Goal: Task Accomplishment & Management: Use online tool/utility

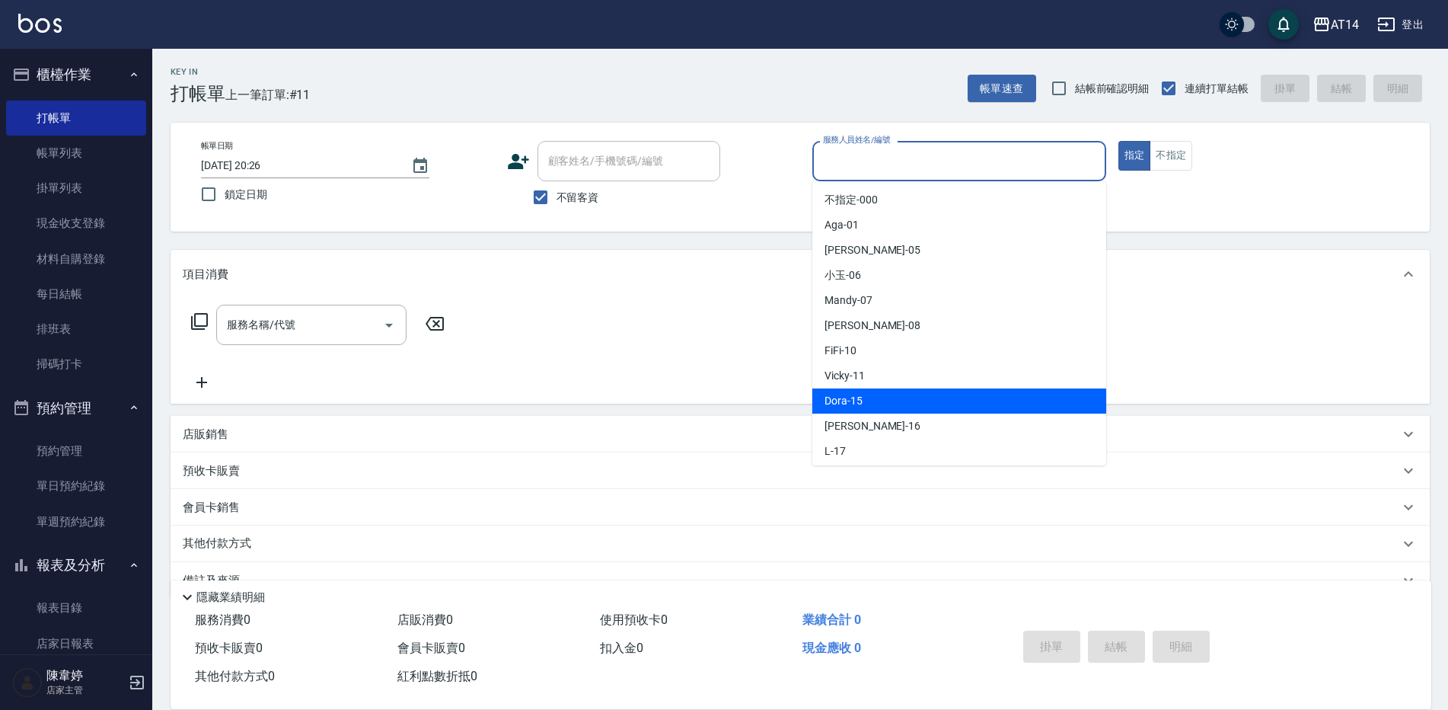
drag, startPoint x: 889, startPoint y: 392, endPoint x: 663, endPoint y: 393, distance: 226.1
click at [888, 392] on div "Dora -15" at bounding box center [959, 400] width 294 height 25
type input "Dora-15"
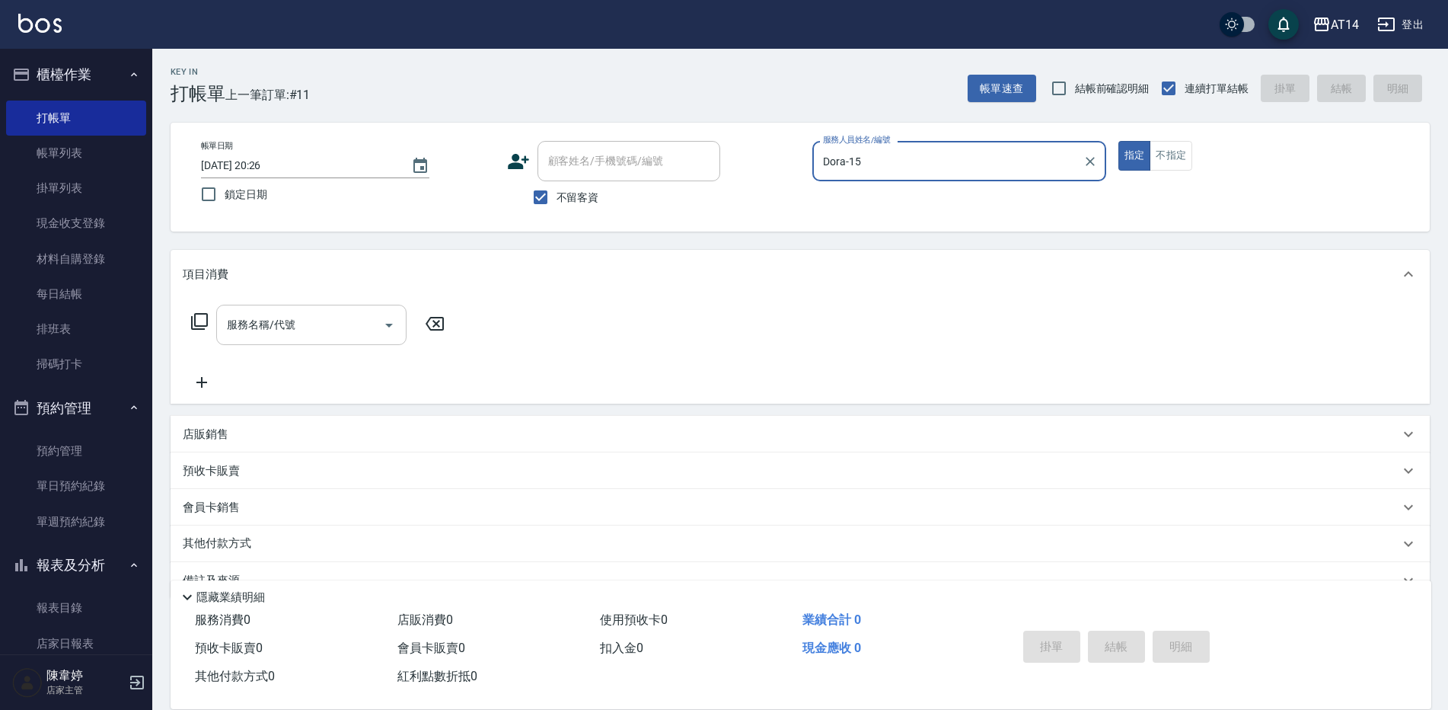
click at [276, 311] on div "服務名稱/代號" at bounding box center [311, 325] width 190 height 40
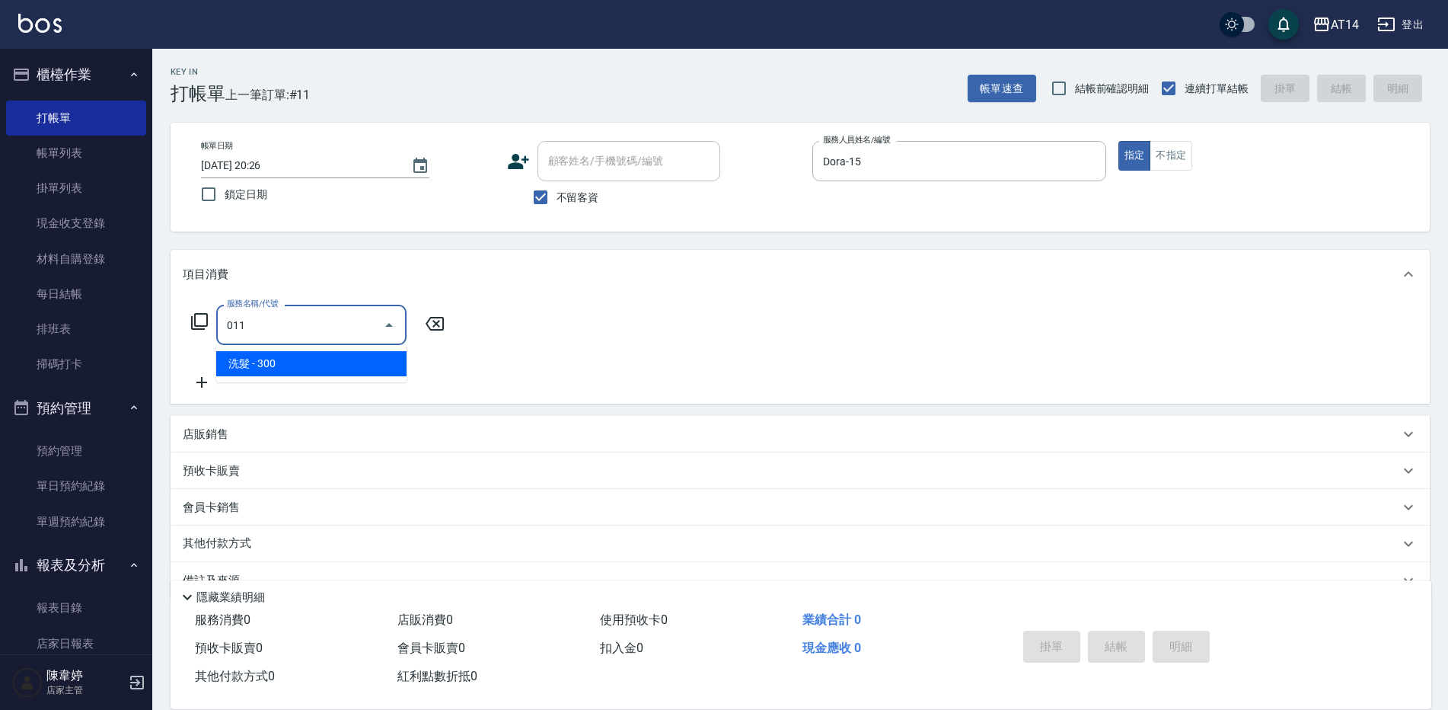
type input "洗髮(011)"
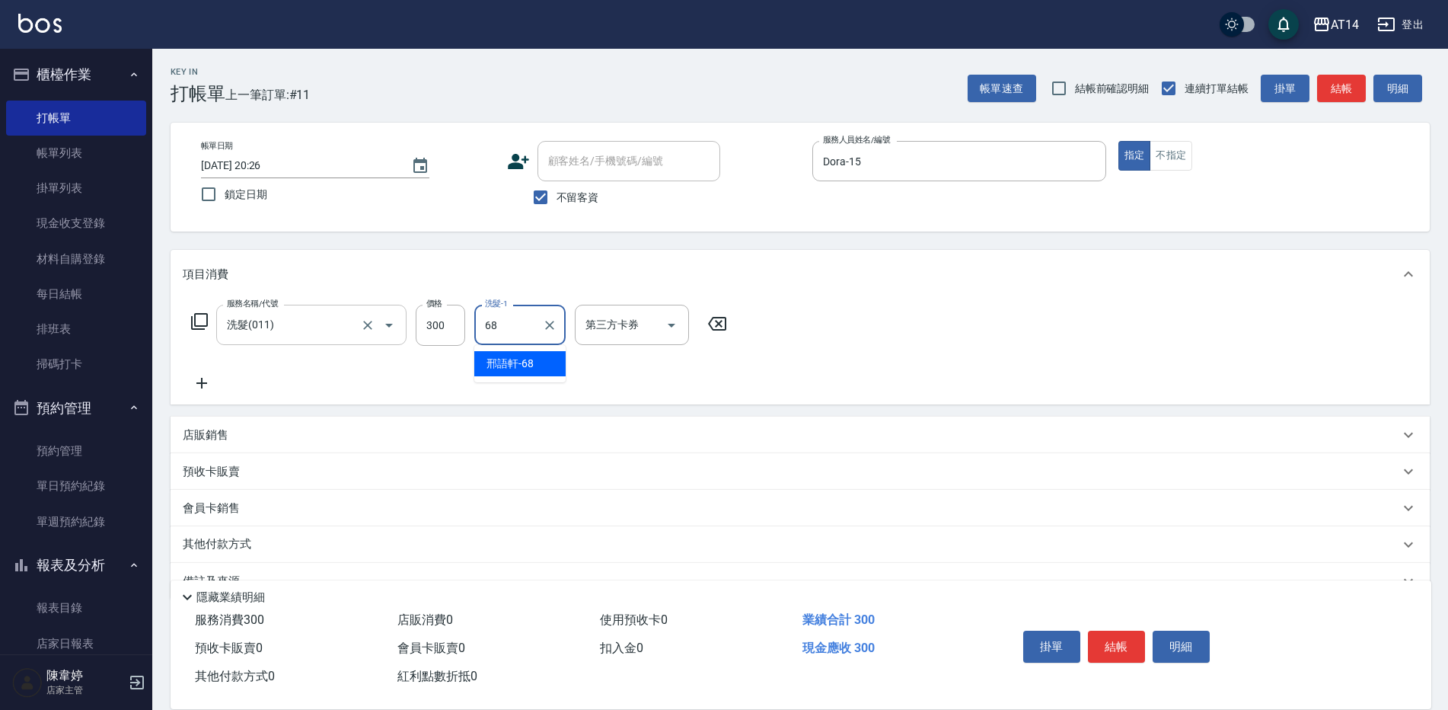
type input "邢語軒-68"
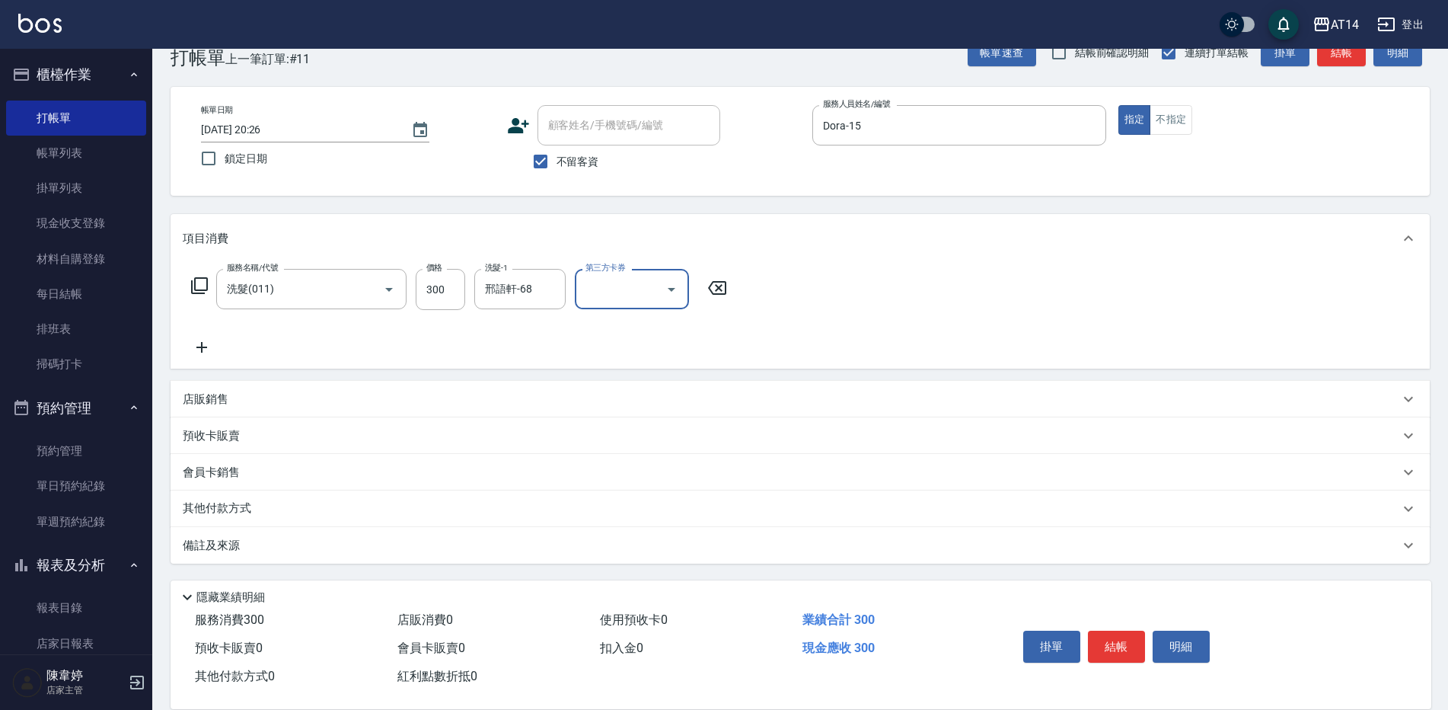
click at [488, 550] on div "備註及來源" at bounding box center [791, 545] width 1217 height 16
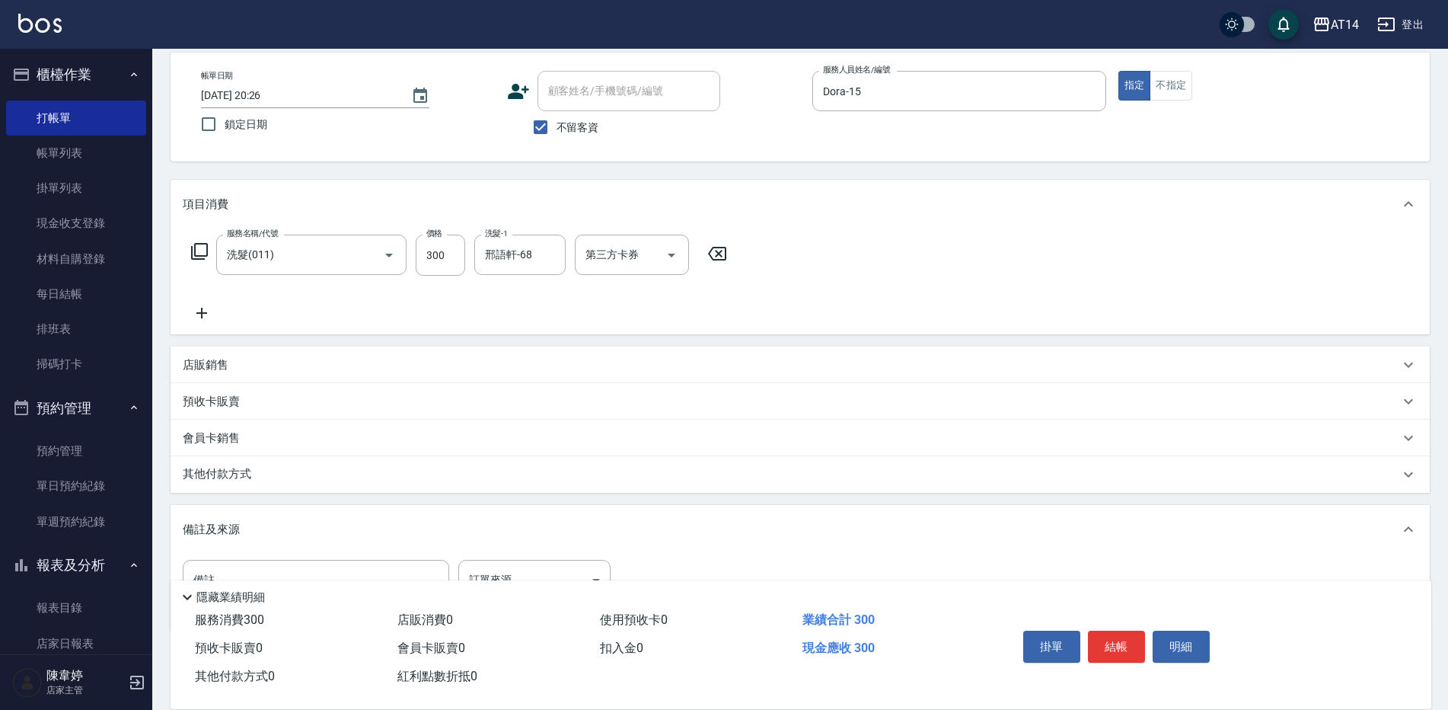
scroll to position [138, 0]
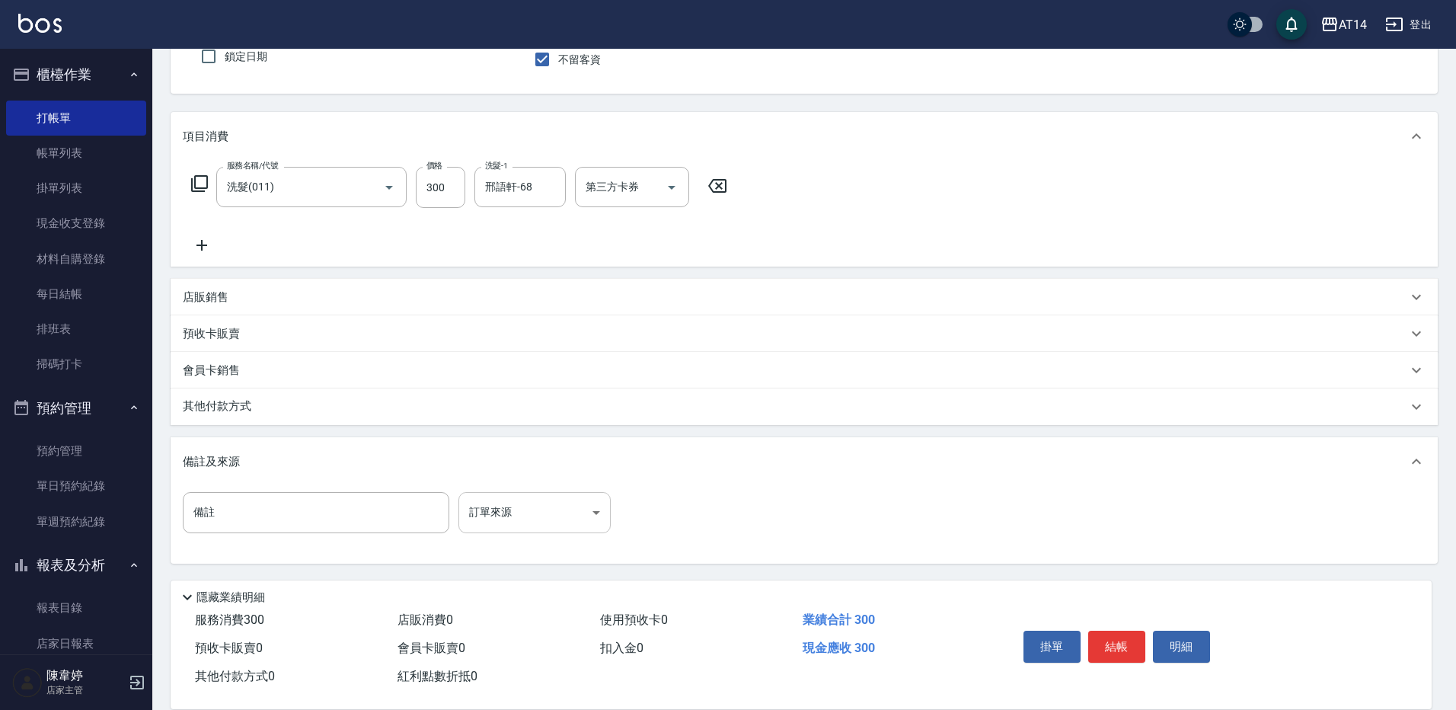
click at [547, 524] on body "AT14 登出 櫃檯作業 打帳單 帳單列表 掛單列表 現金收支登錄 材料自購登錄 每日結帳 排班表 掃碼打卡 預約管理 預約管理 單日預約紀錄 單週預約紀錄 …" at bounding box center [728, 285] width 1456 height 847
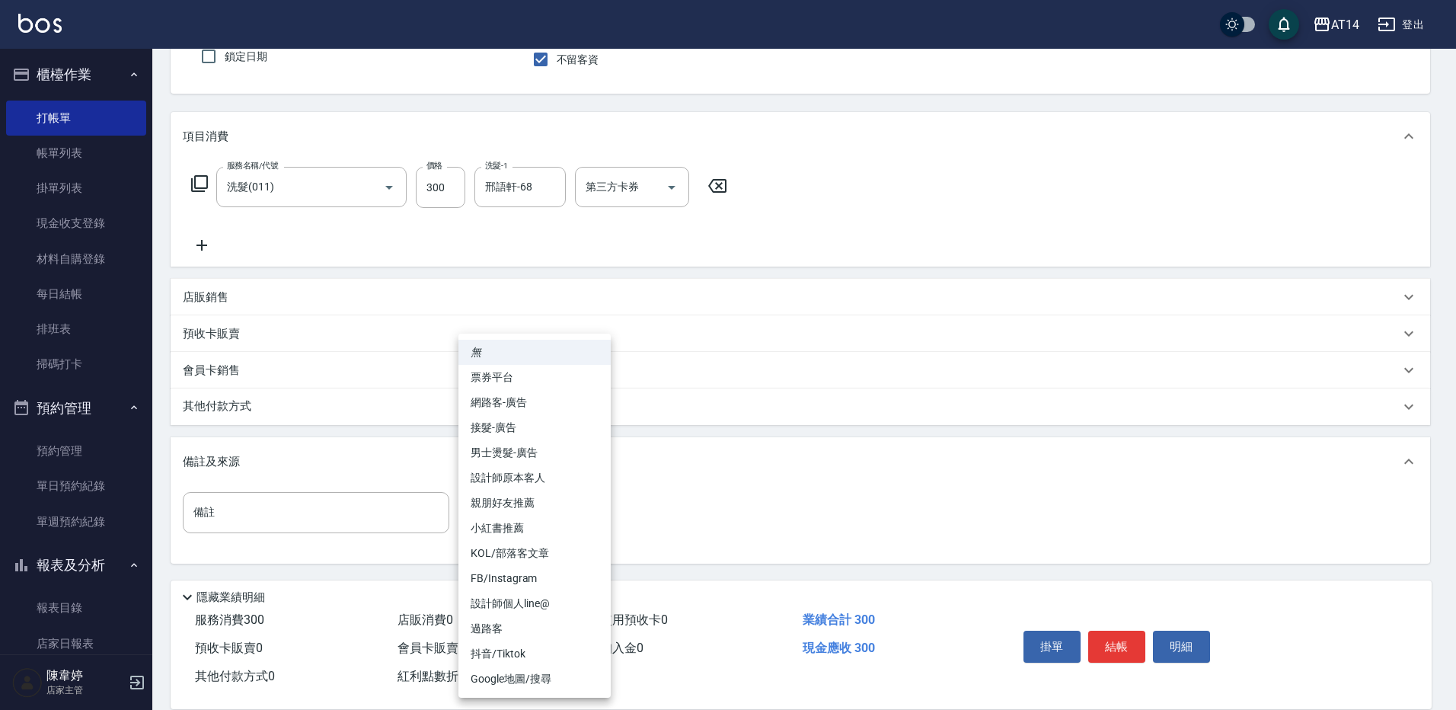
click at [563, 477] on li "設計師原本客人" at bounding box center [534, 477] width 152 height 25
type input "設計師原本客人"
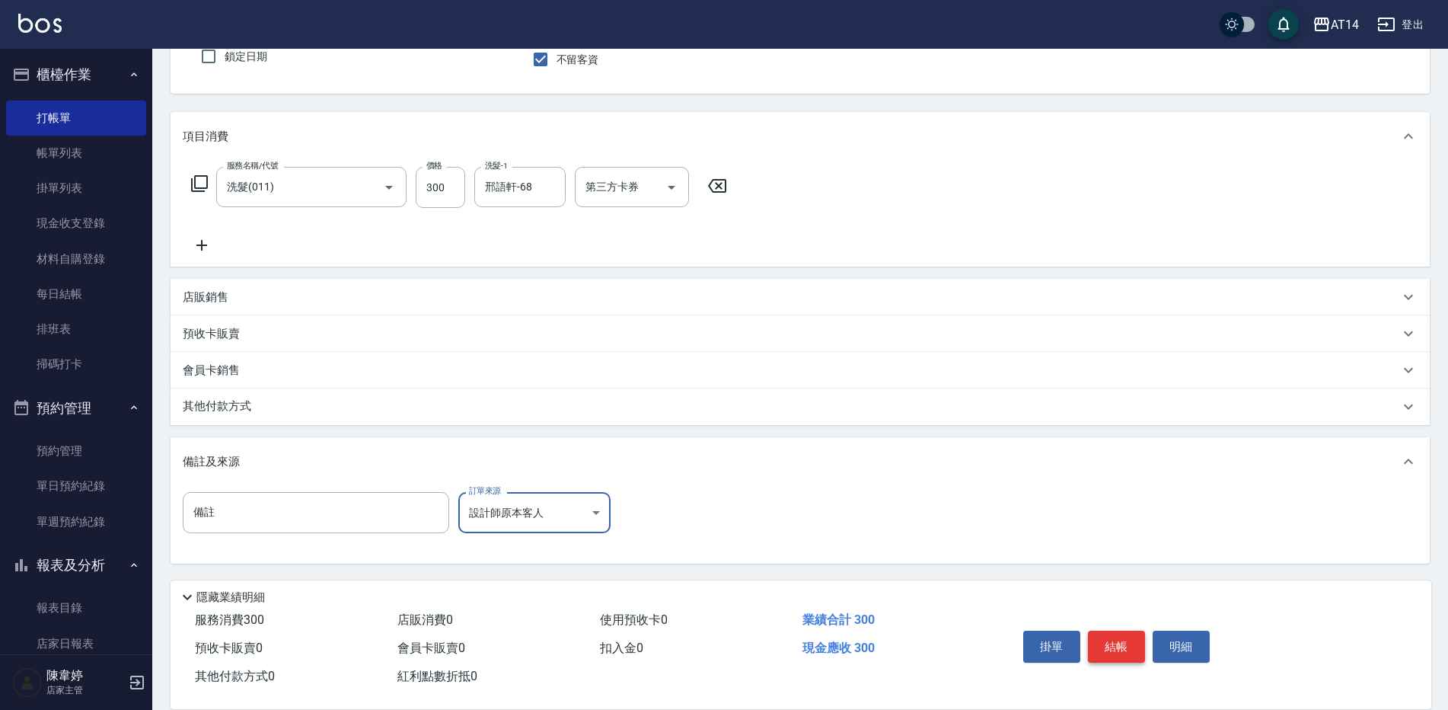
click at [1131, 646] on button "結帳" at bounding box center [1116, 646] width 57 height 32
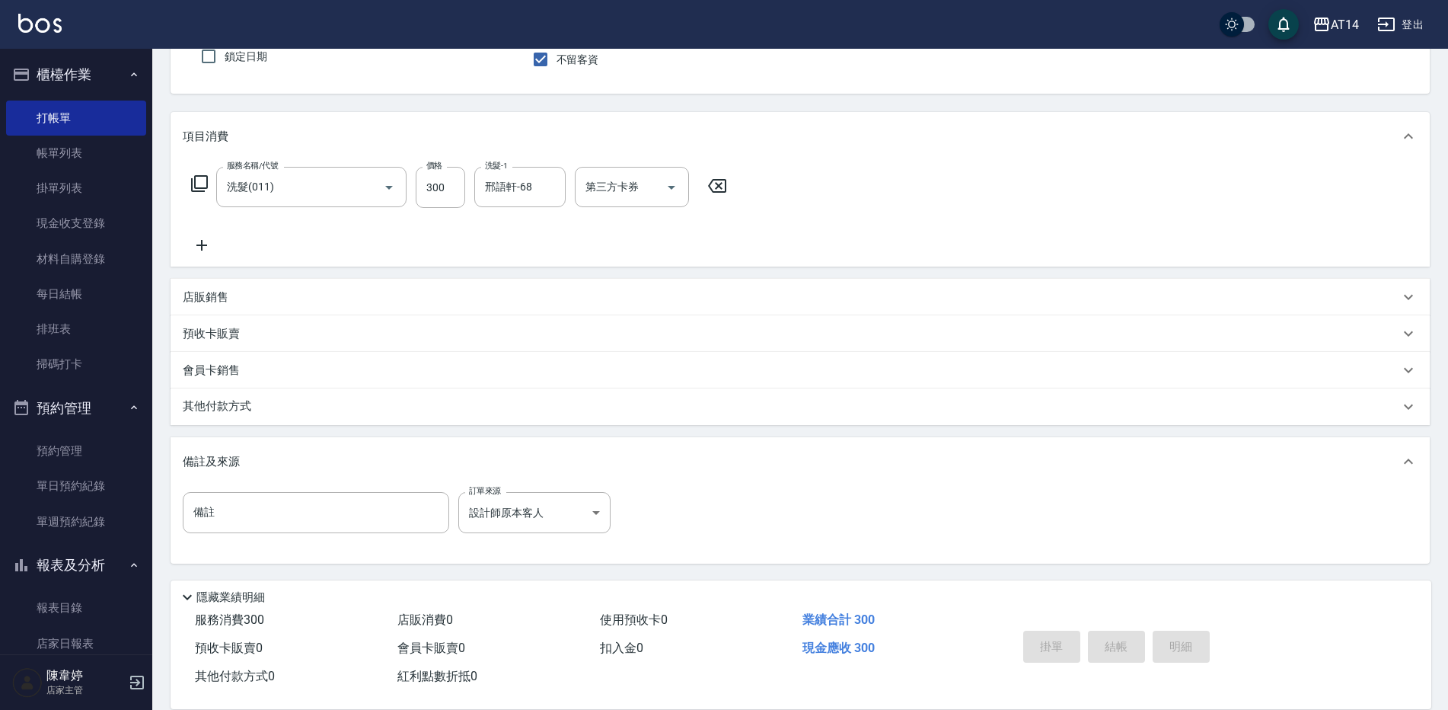
type input "2025/09/26 21:27"
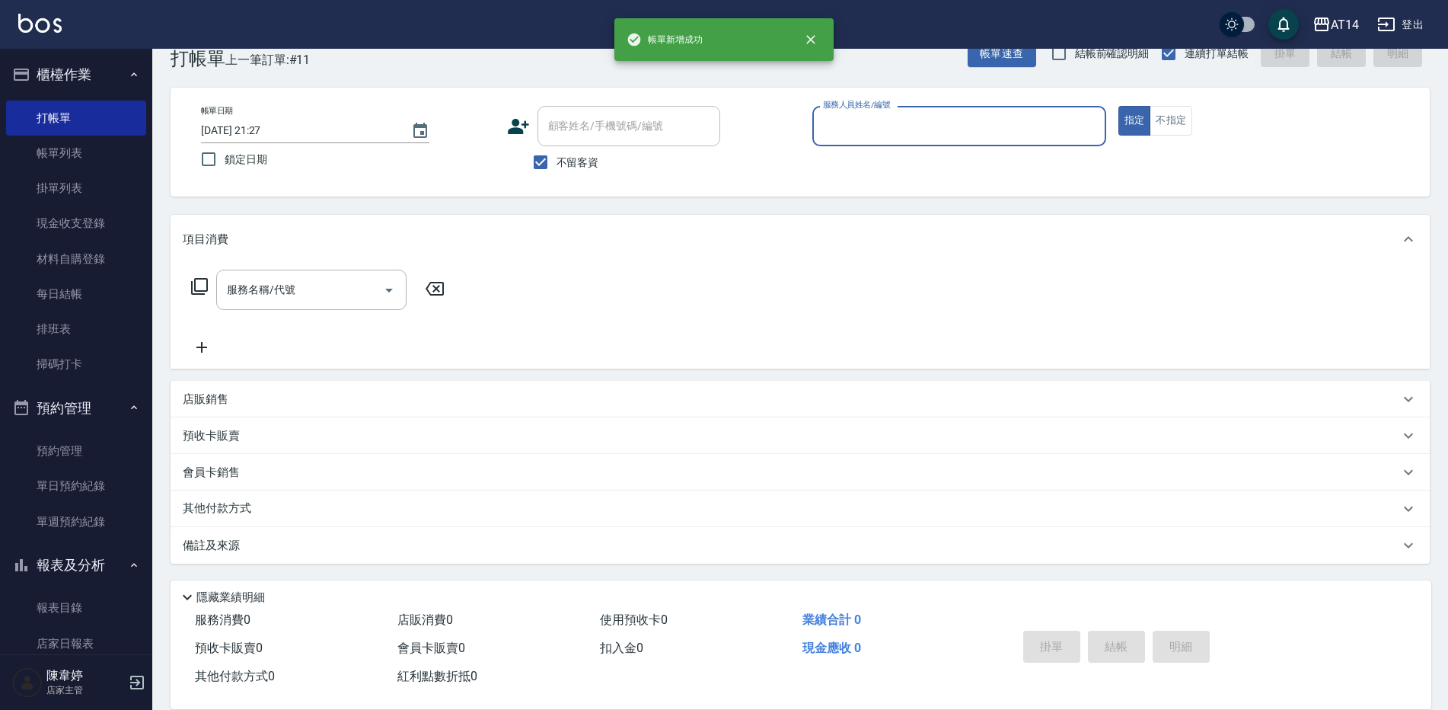
scroll to position [35, 0]
drag, startPoint x: 560, startPoint y: 162, endPoint x: 582, endPoint y: 129, distance: 39.1
click at [560, 162] on span "不留客資" at bounding box center [578, 163] width 43 height 16
click at [557, 162] on input "不留客資" at bounding box center [541, 162] width 32 height 32
checkbox input "false"
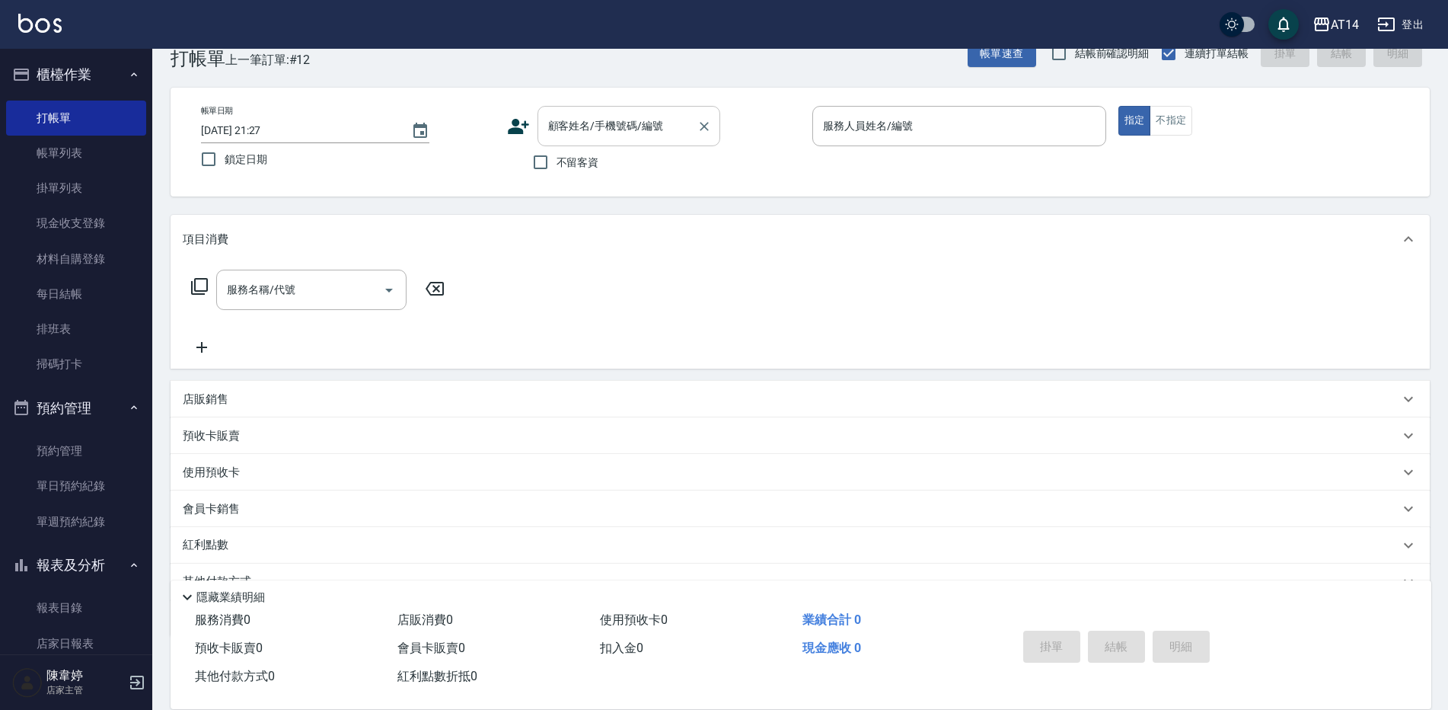
click at [582, 123] on div "顧客姓名/手機號碼/編號 顧客姓名/手機號碼/編號" at bounding box center [628, 126] width 183 height 40
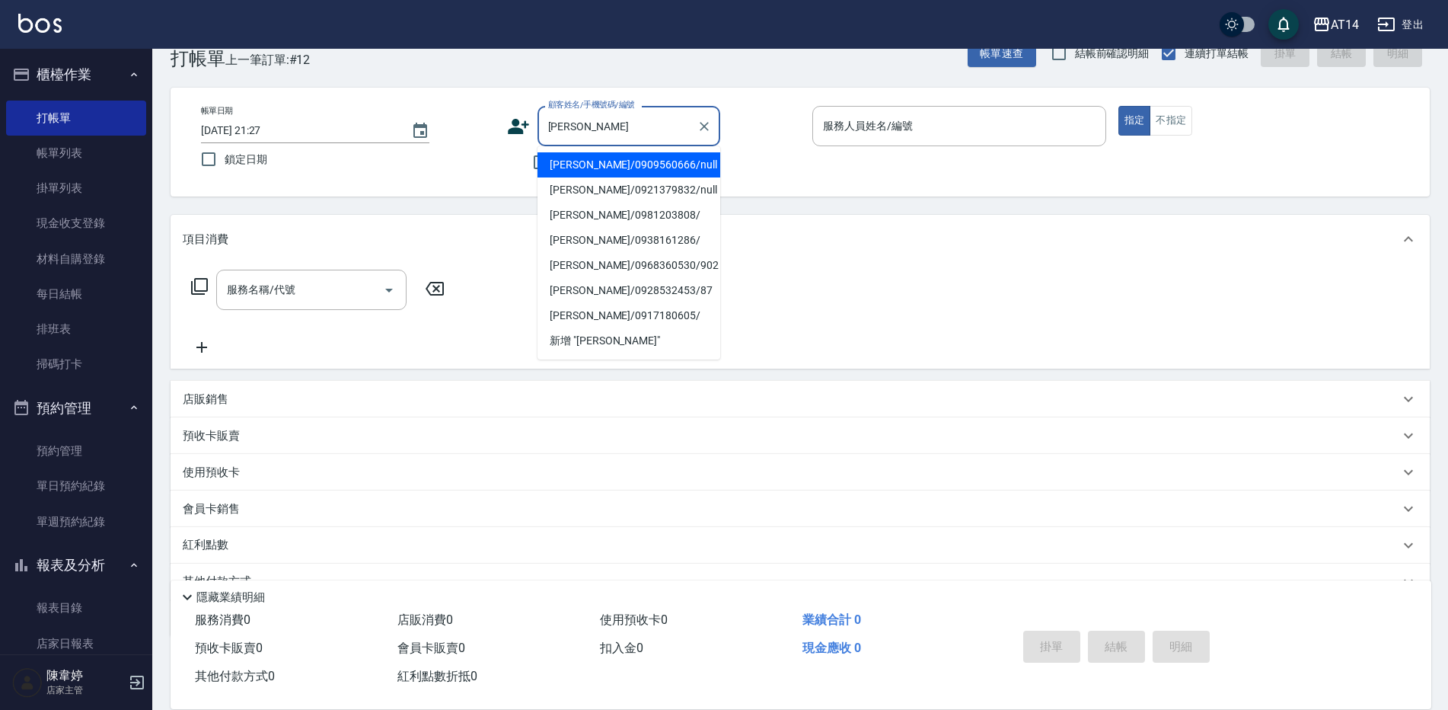
drag, startPoint x: 637, startPoint y: 165, endPoint x: 811, endPoint y: 104, distance: 183.9
click at [637, 164] on li "[PERSON_NAME]/0909560666/null" at bounding box center [628, 164] width 183 height 25
type input "[PERSON_NAME]/0909560666/null"
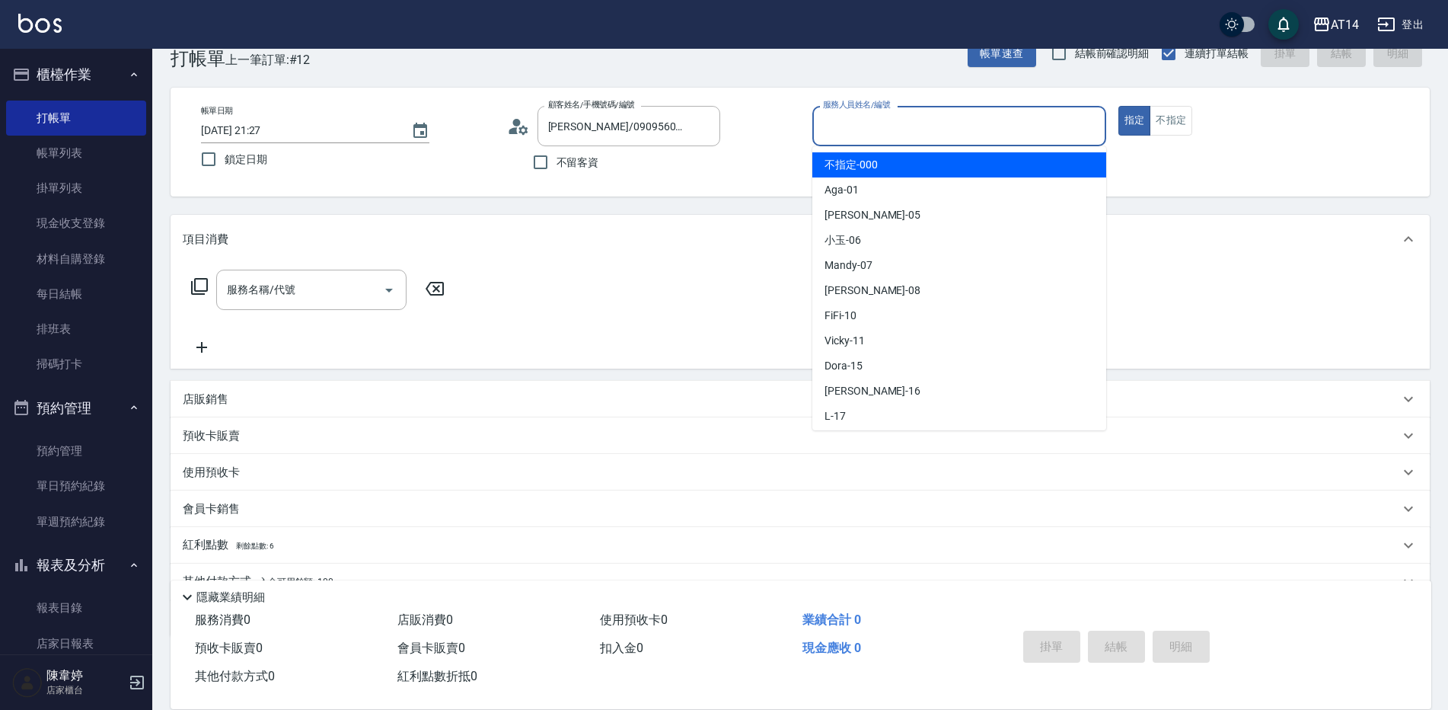
click at [850, 120] on input "服務人員姓名/編號" at bounding box center [959, 126] width 280 height 27
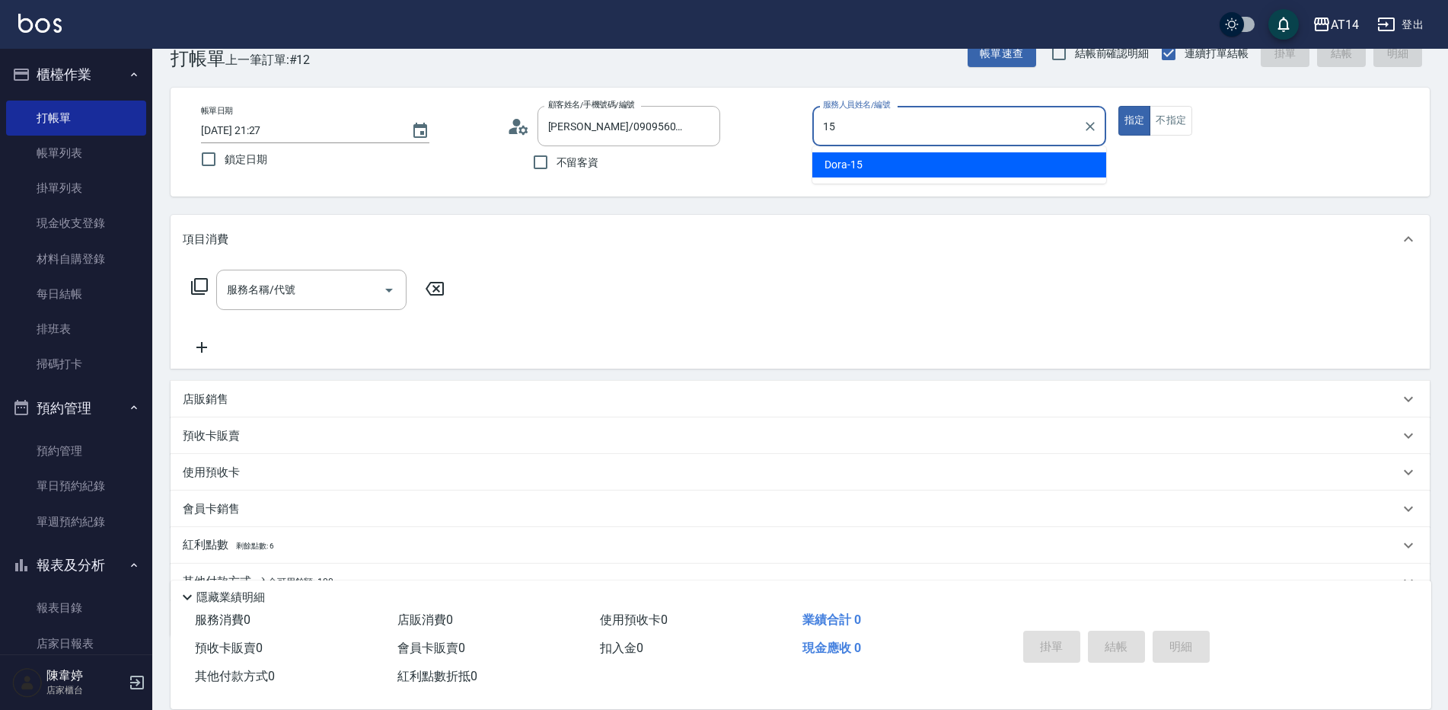
type input "Dora-15"
type button "true"
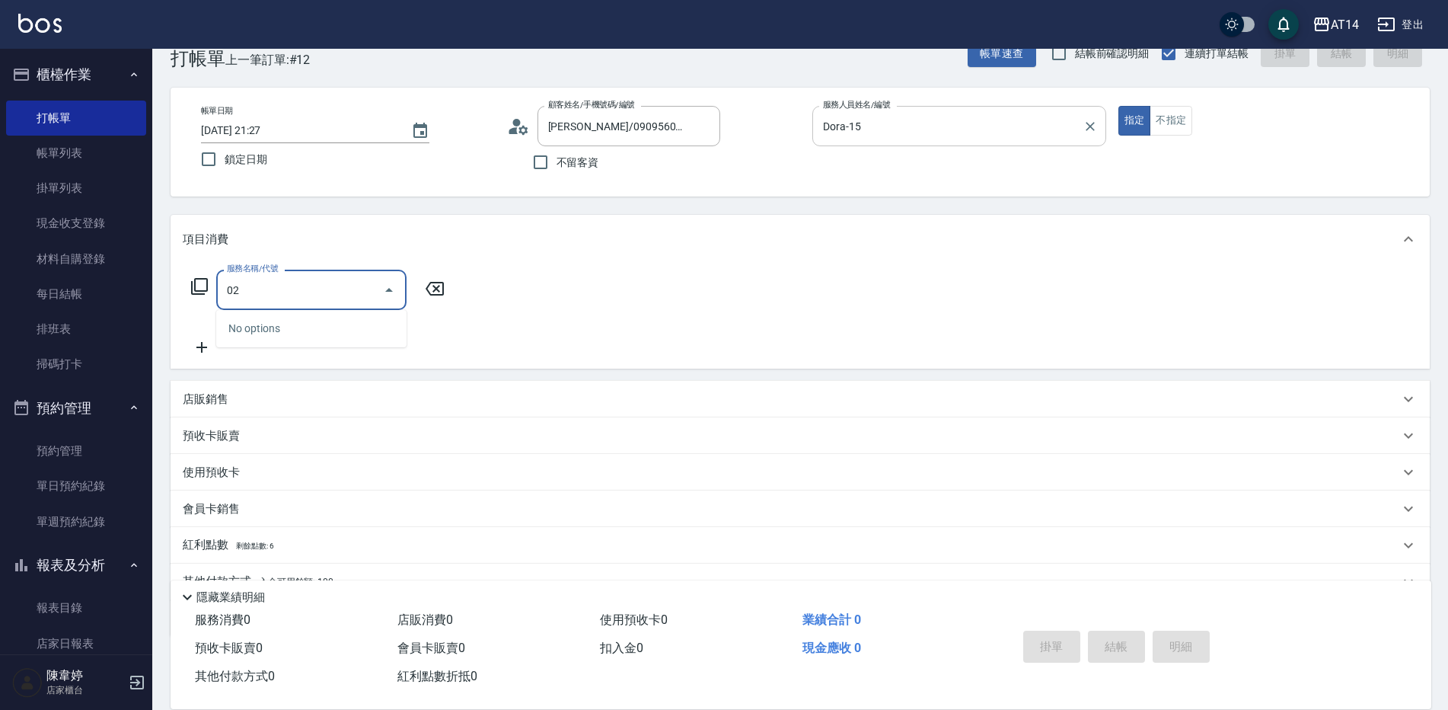
type input "022"
type input "1"
type input "洗髮+剪髮(022)"
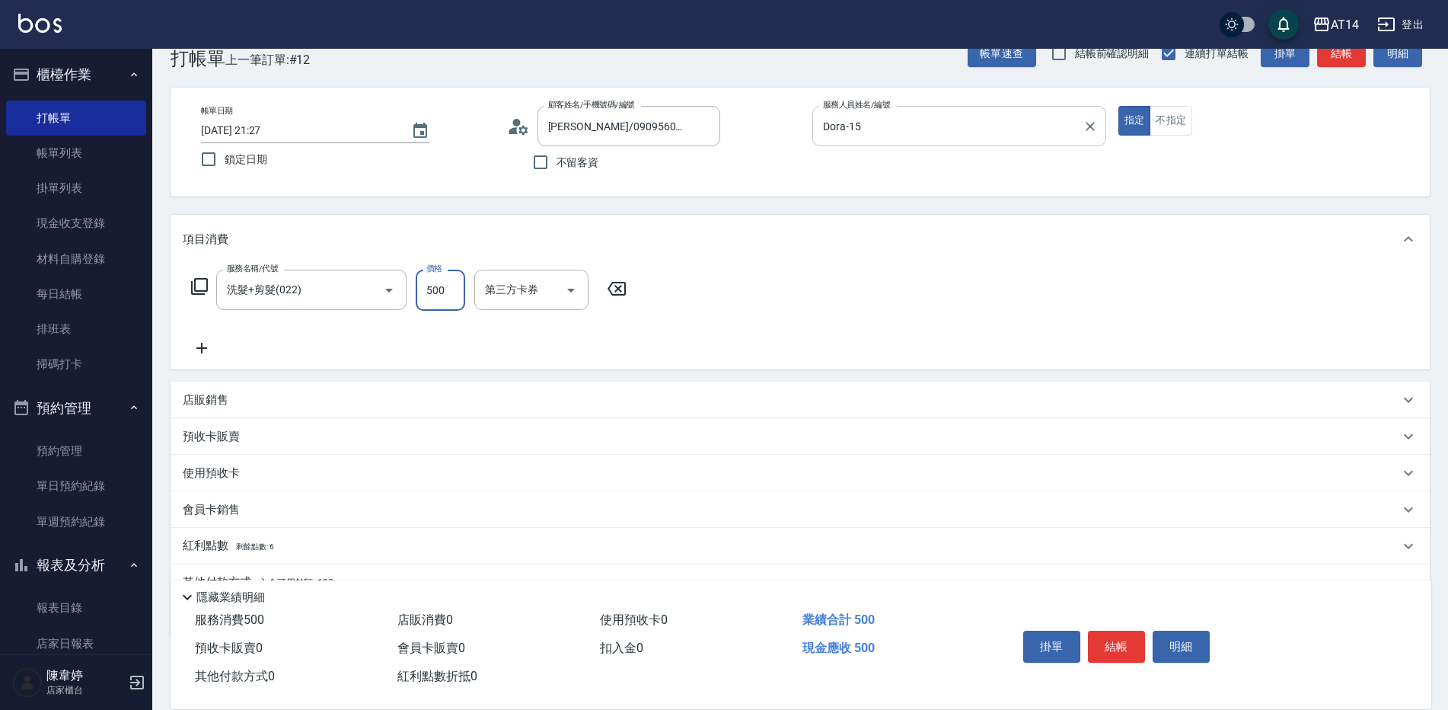
type input "6"
type input "0"
type input "650"
type input "1"
type input "650"
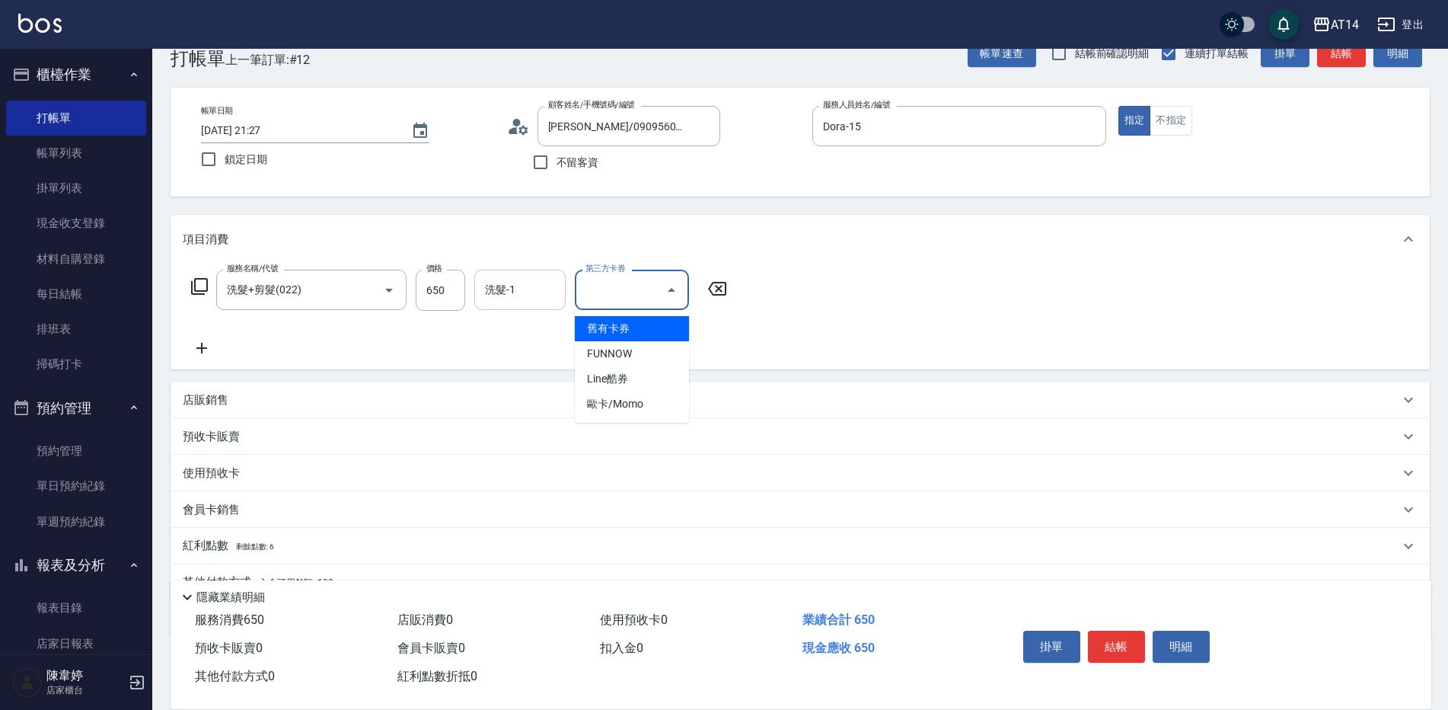
click at [542, 273] on div "洗髮-1" at bounding box center [519, 289] width 91 height 40
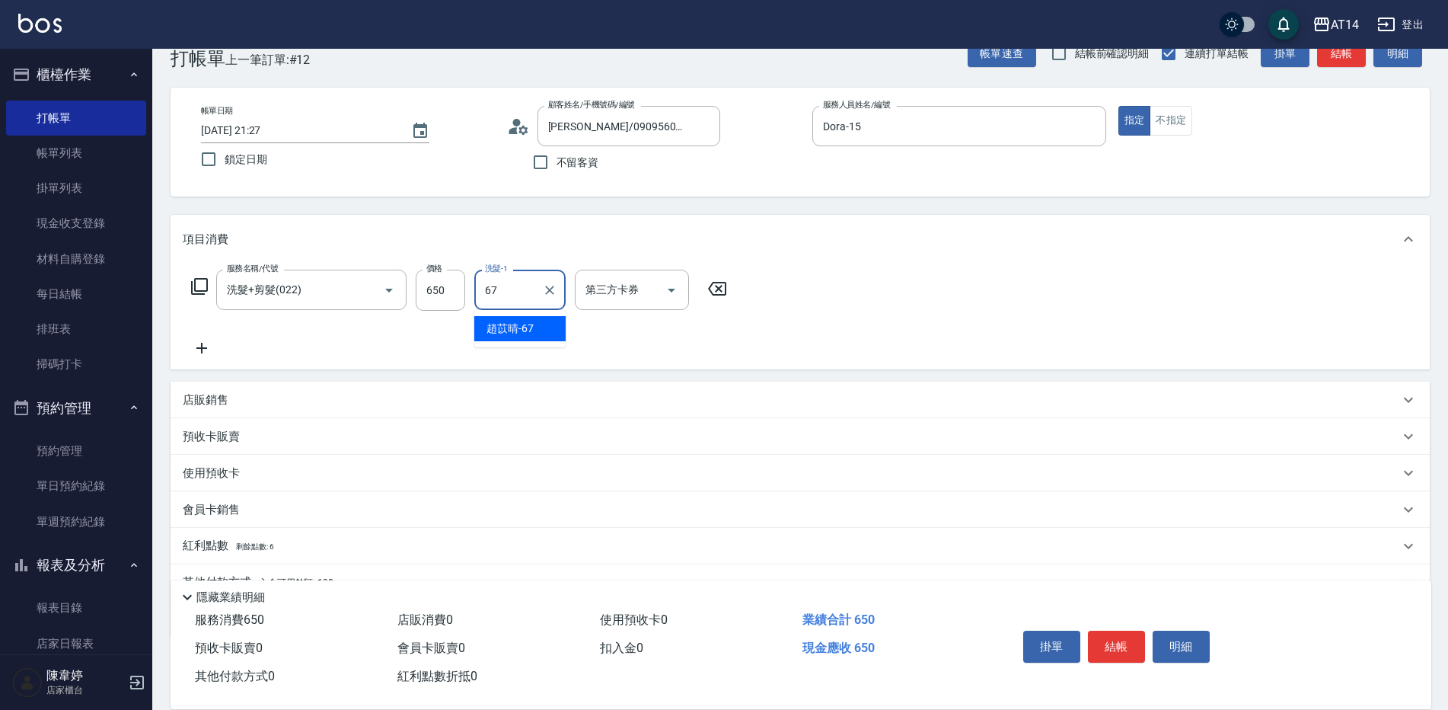
type input "趙苡晴-67"
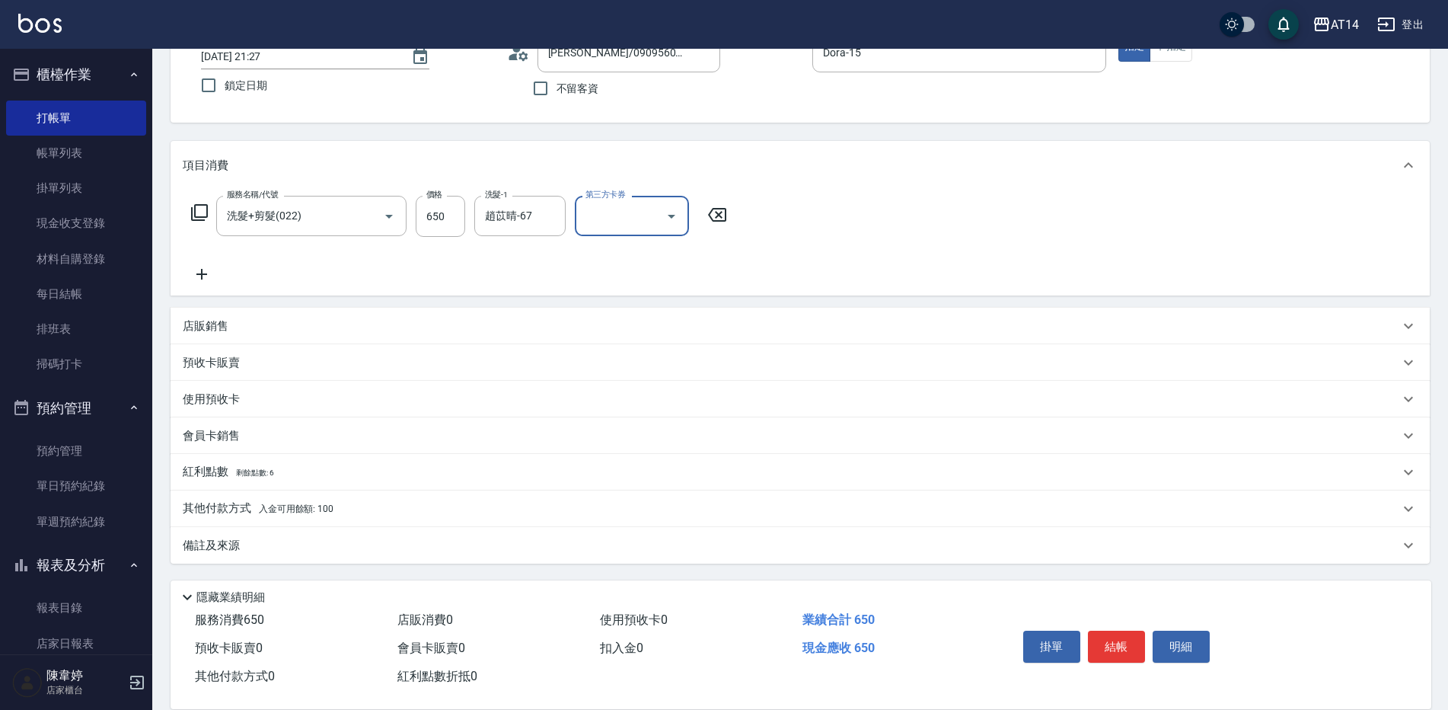
click at [352, 538] on div "備註及來源" at bounding box center [791, 545] width 1217 height 16
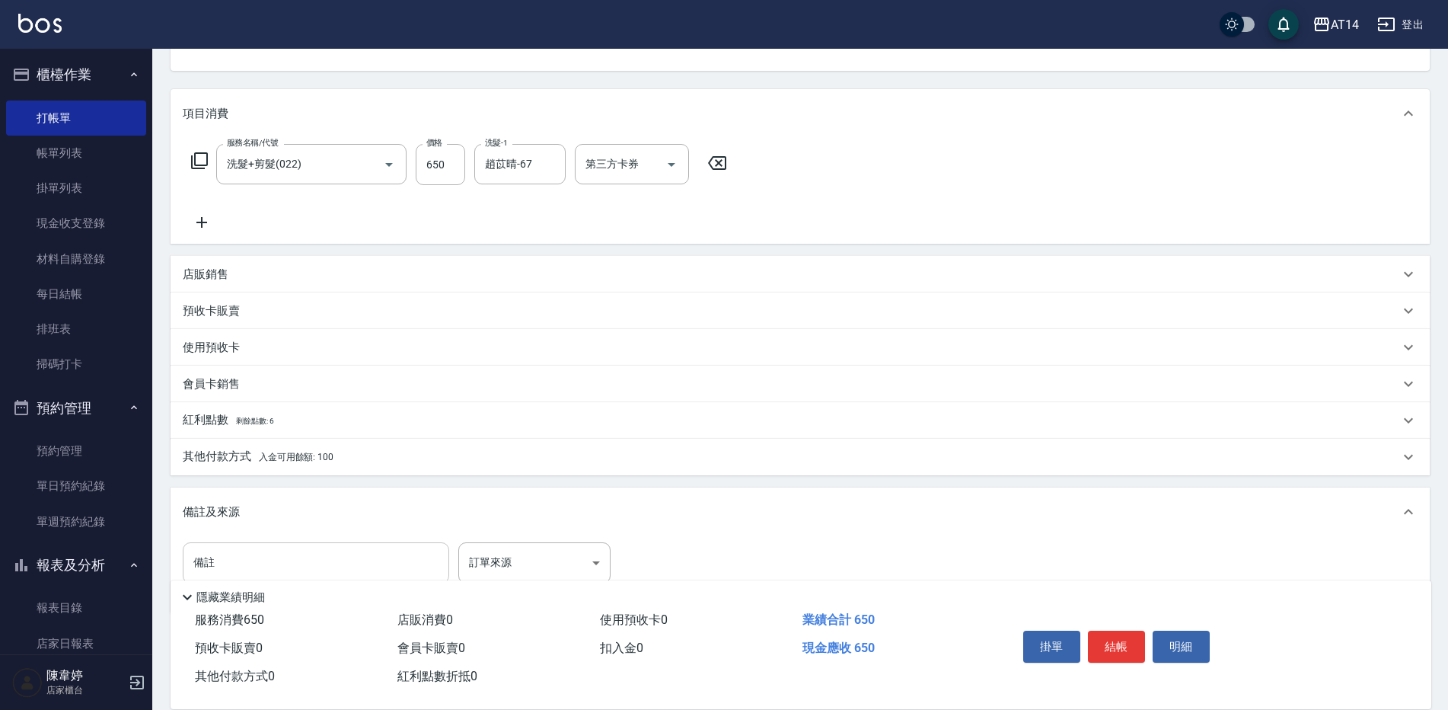
scroll to position [203, 0]
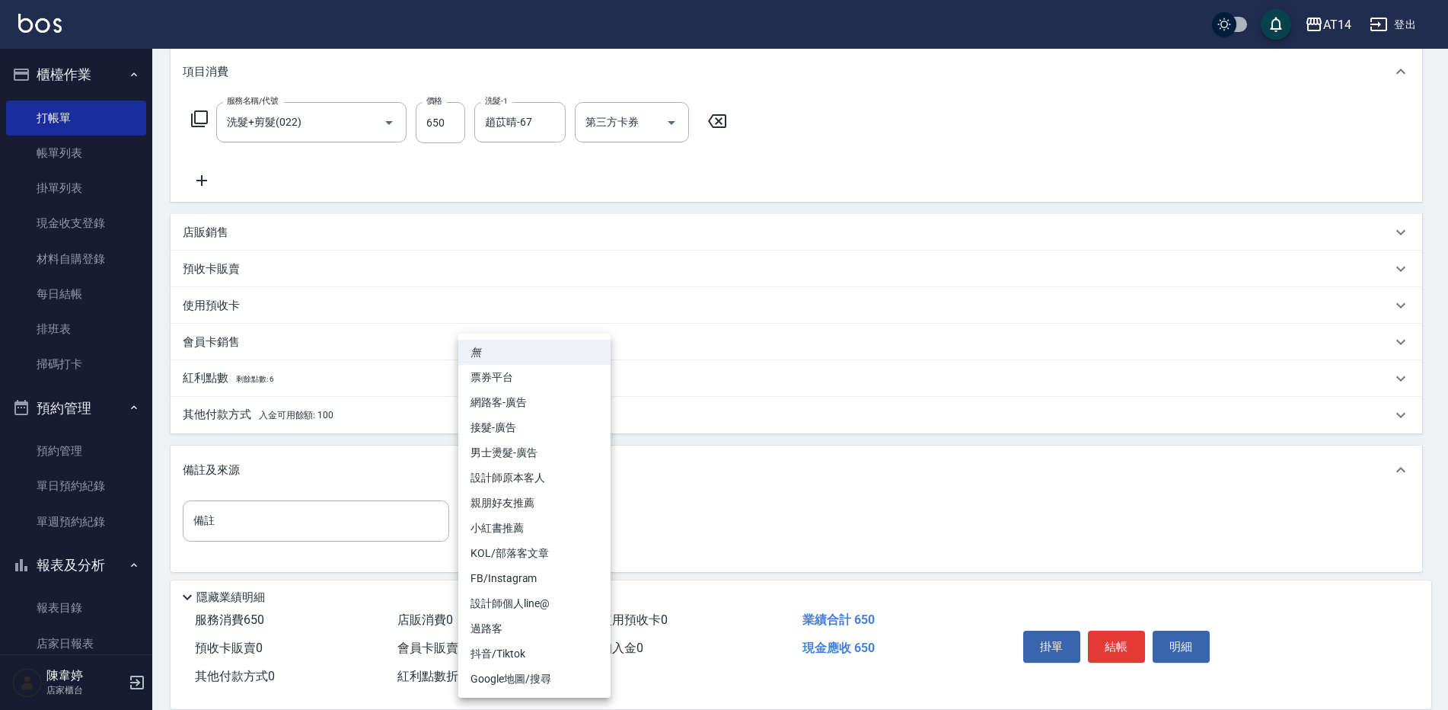
click at [499, 515] on body "AT14 登出 櫃檯作業 打帳單 帳單列表 掛單列表 現金收支登錄 材料自購登錄 每日結帳 排班表 掃碼打卡 預約管理 預約管理 單日預約紀錄 單週預約紀錄 …" at bounding box center [724, 257] width 1448 height 920
click at [581, 480] on li "設計師原本客人" at bounding box center [534, 477] width 152 height 25
type input "設計師原本客人"
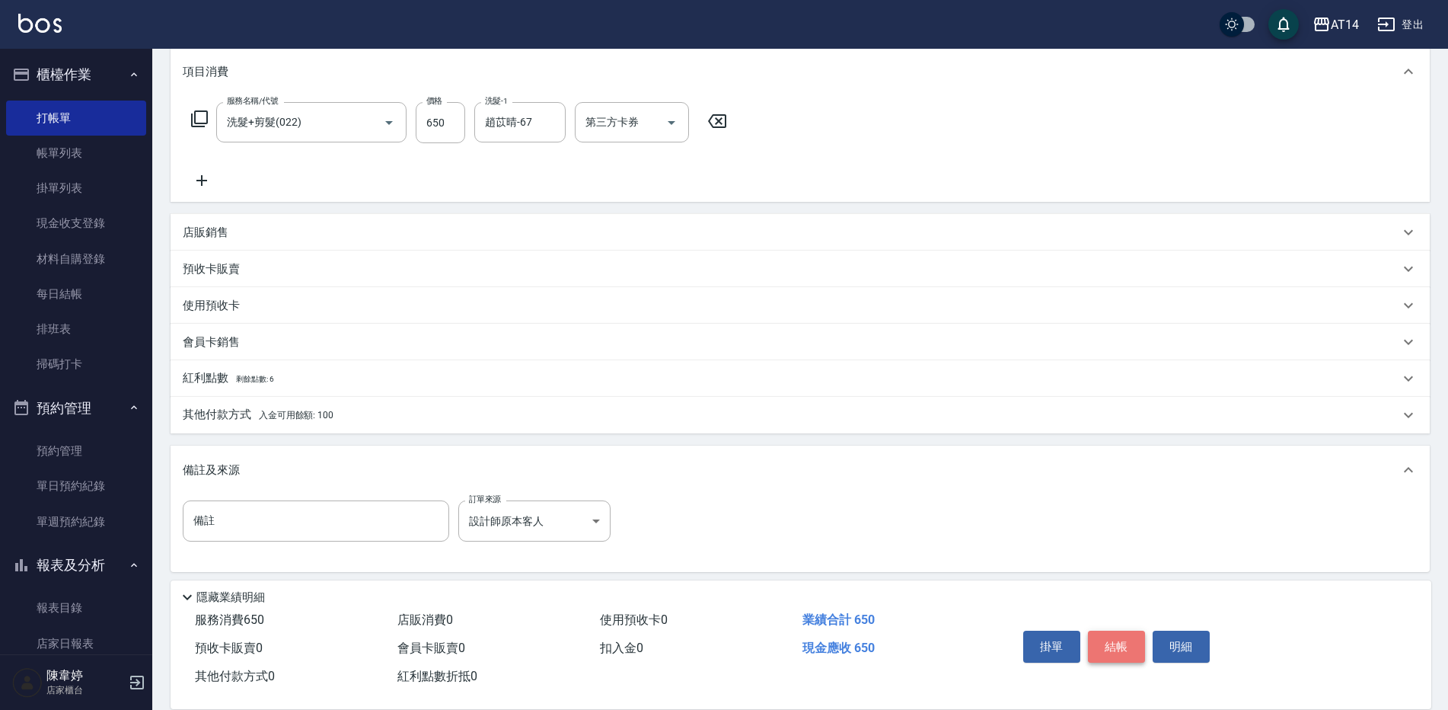
click at [1108, 633] on button "結帳" at bounding box center [1116, 646] width 57 height 32
type input "2025/09/26 21:35"
type input "0"
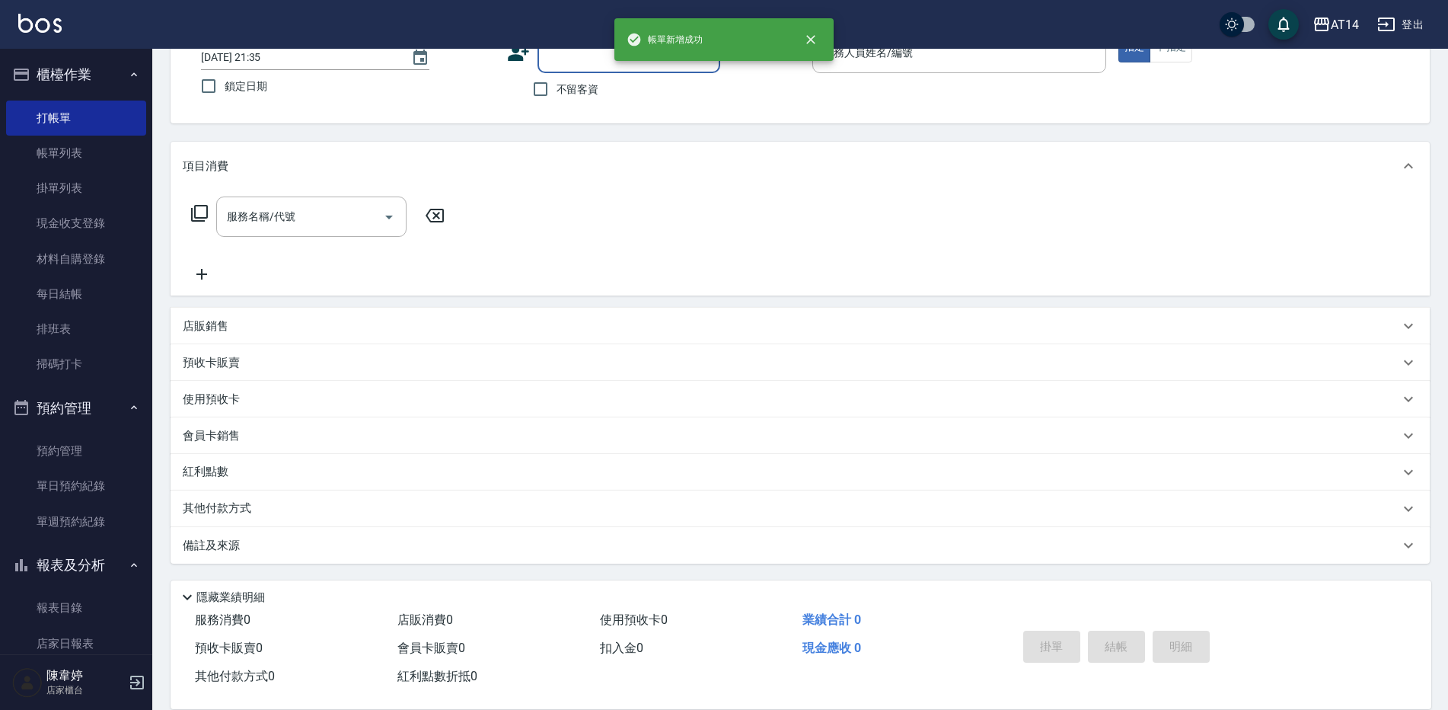
scroll to position [0, 0]
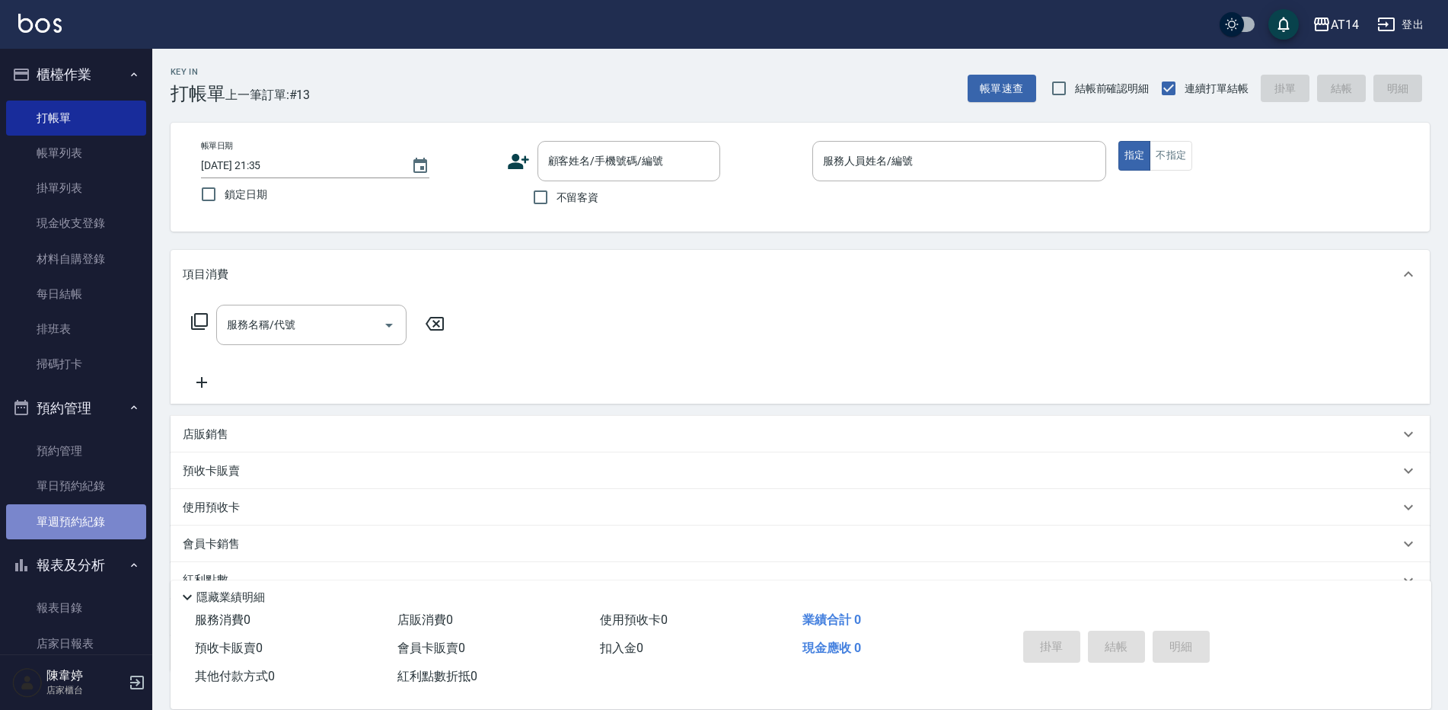
drag, startPoint x: 107, startPoint y: 519, endPoint x: 130, endPoint y: 513, distance: 24.4
click at [107, 520] on link "單週預約紀錄" at bounding box center [76, 521] width 140 height 35
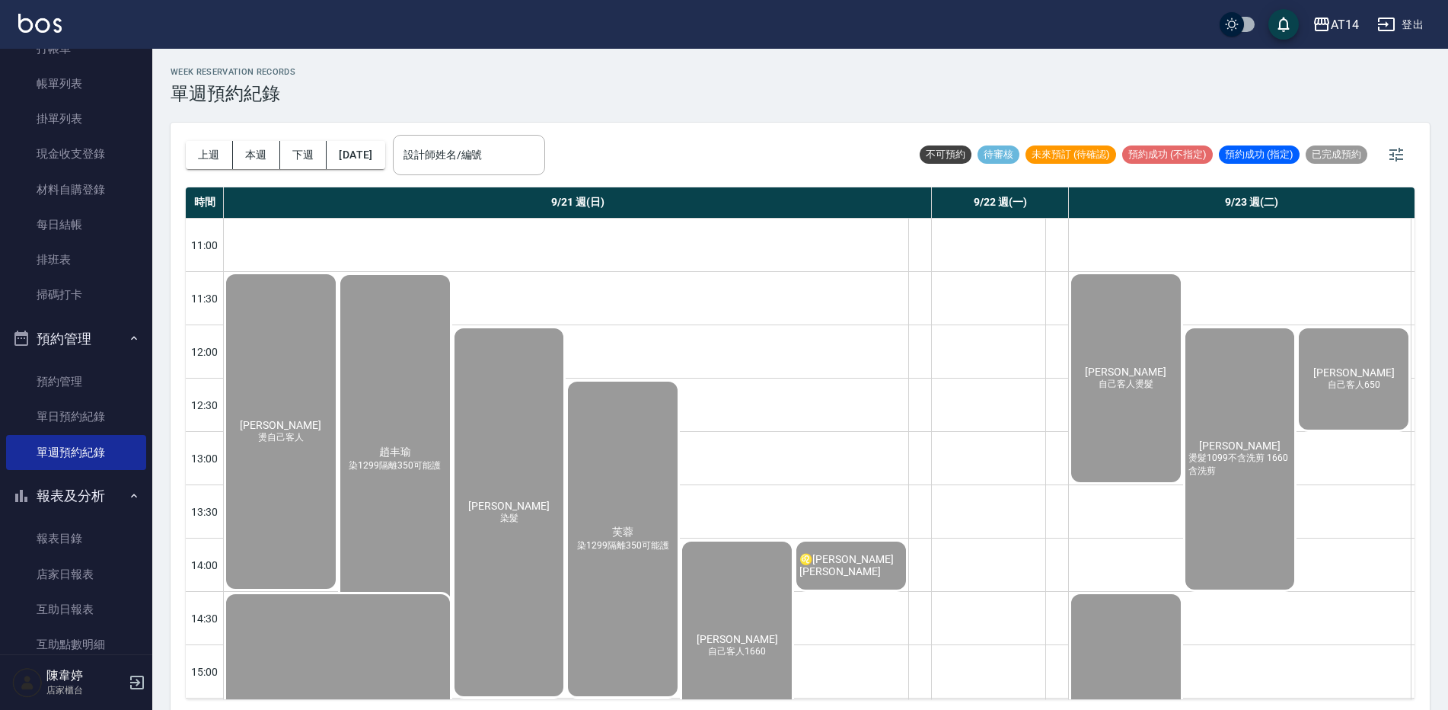
scroll to position [152, 0]
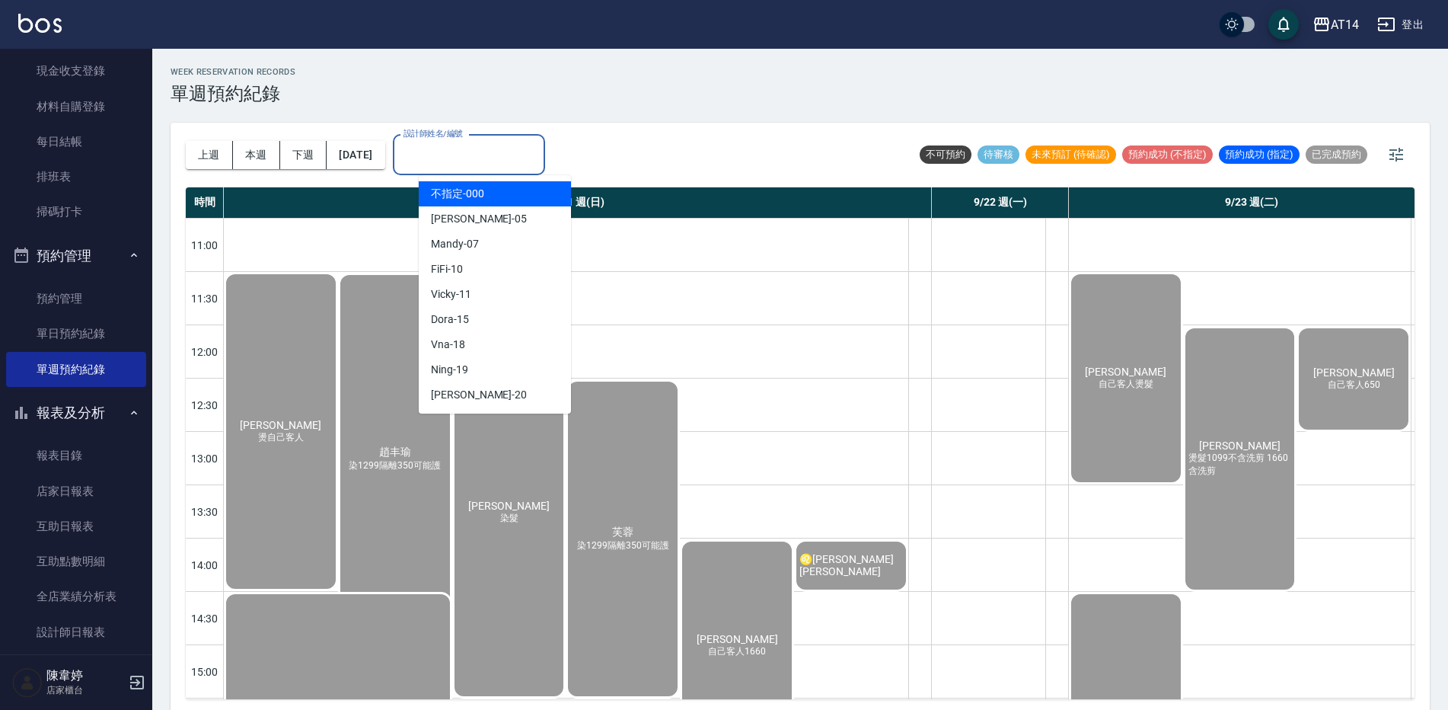
click at [511, 148] on input "設計師姓名/編號" at bounding box center [469, 155] width 139 height 27
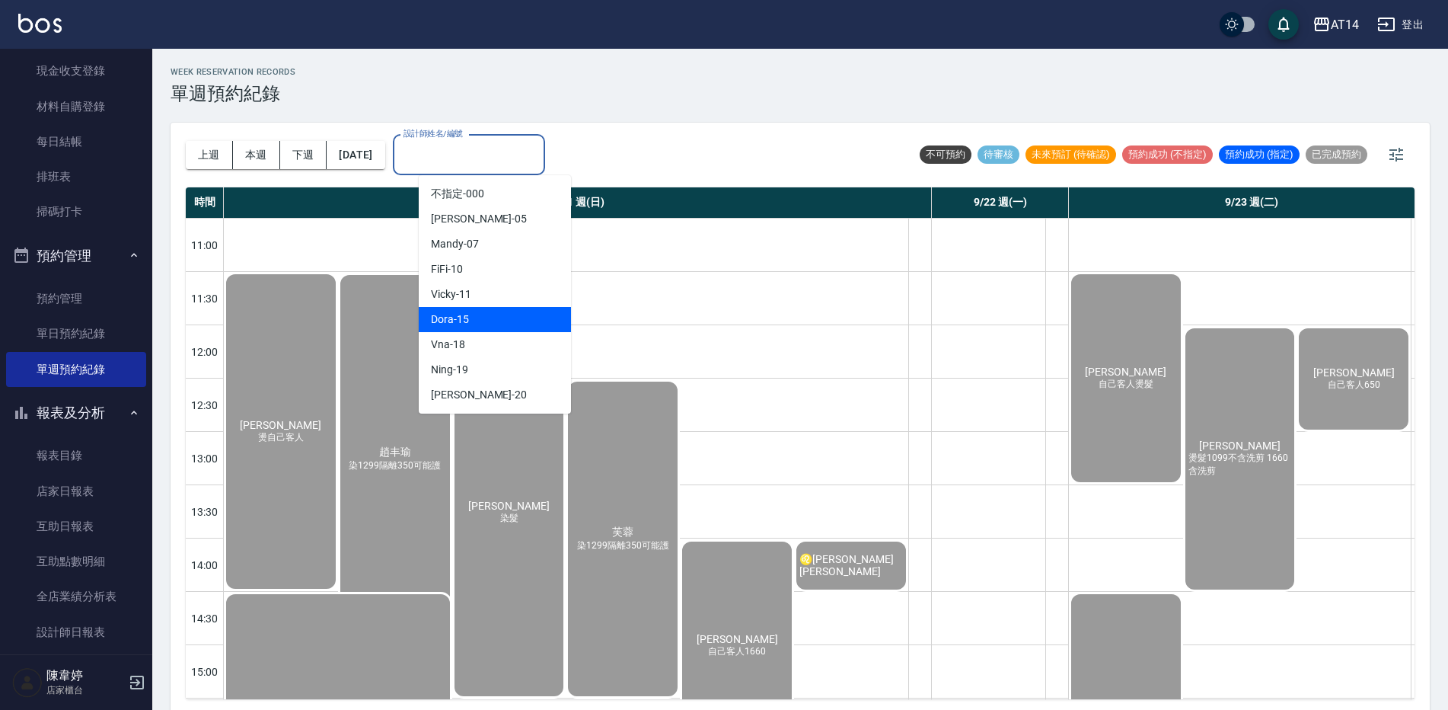
click at [502, 314] on div "Dora -15" at bounding box center [495, 319] width 152 height 25
type input "Dora-15"
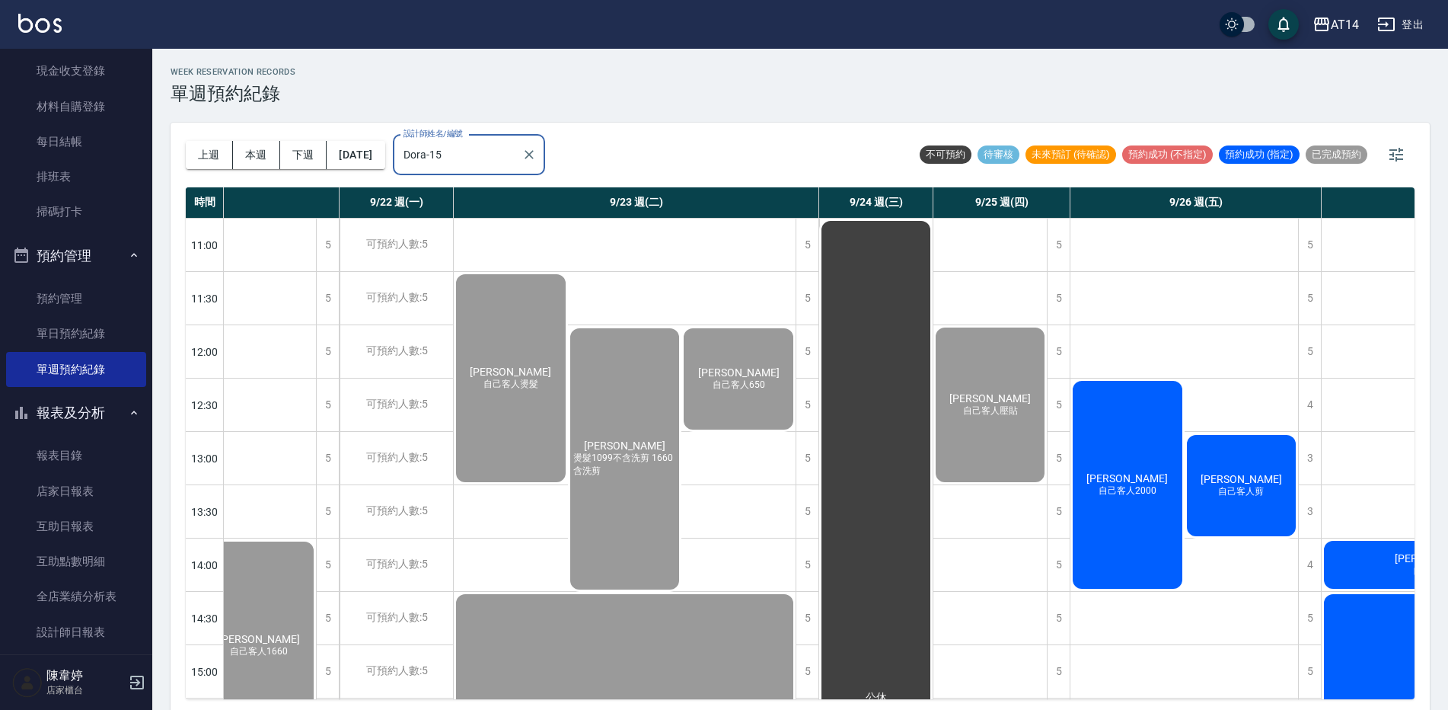
scroll to position [0, 416]
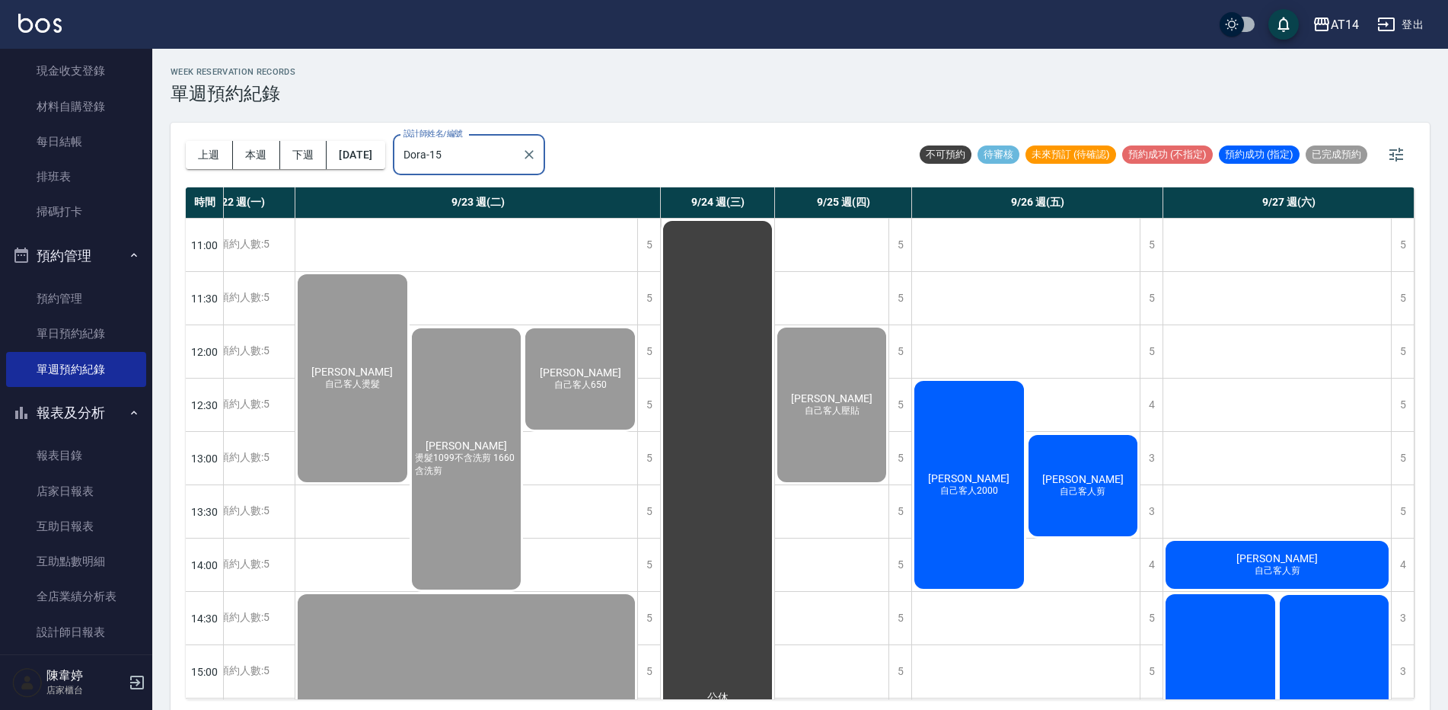
click at [1080, 479] on span "[PERSON_NAME]" at bounding box center [1083, 479] width 88 height 12
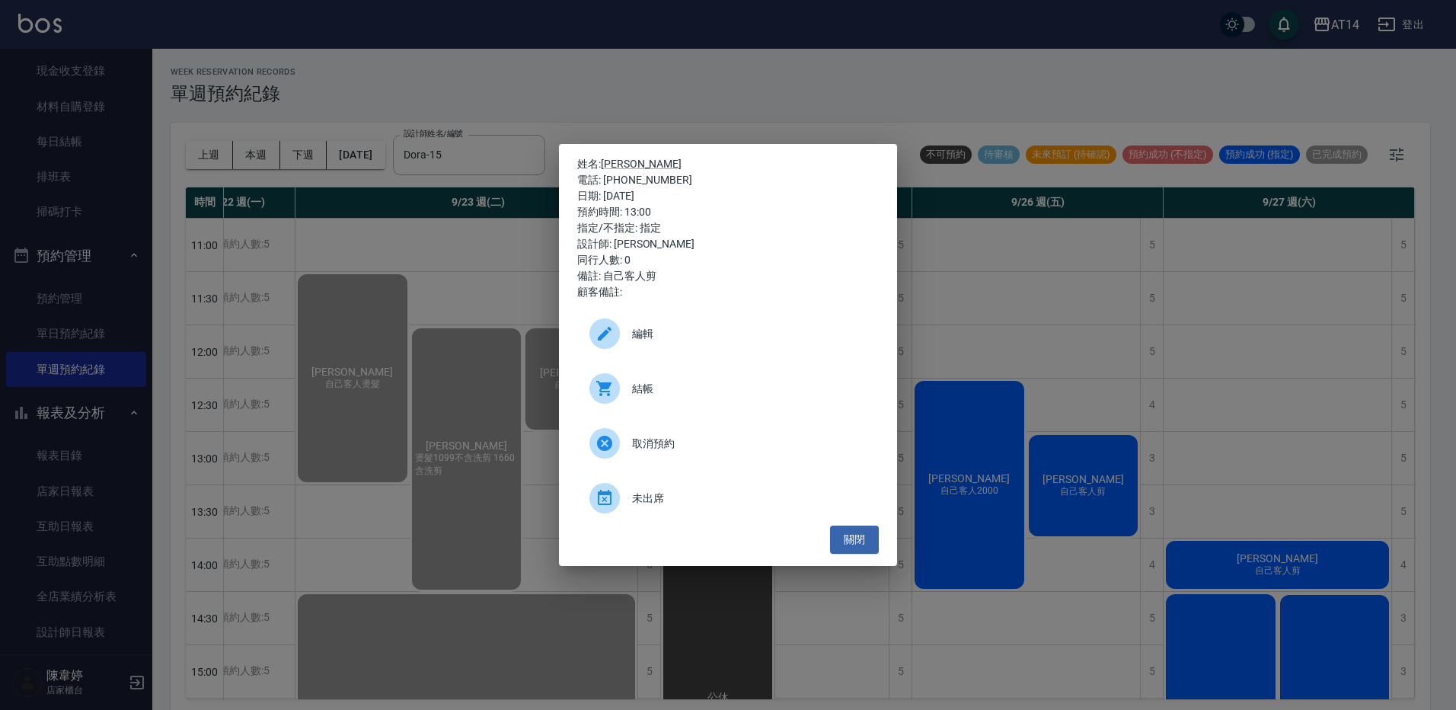
click at [668, 368] on div "結帳" at bounding box center [727, 388] width 301 height 43
click at [300, 83] on div "姓名: 李悅澤 電話: 0979483685 日期: 2025/09/26 預約時間: 13:00 指定/不指定: 指定 設計師: Dora 同行人數: 0 …" at bounding box center [728, 355] width 1456 height 710
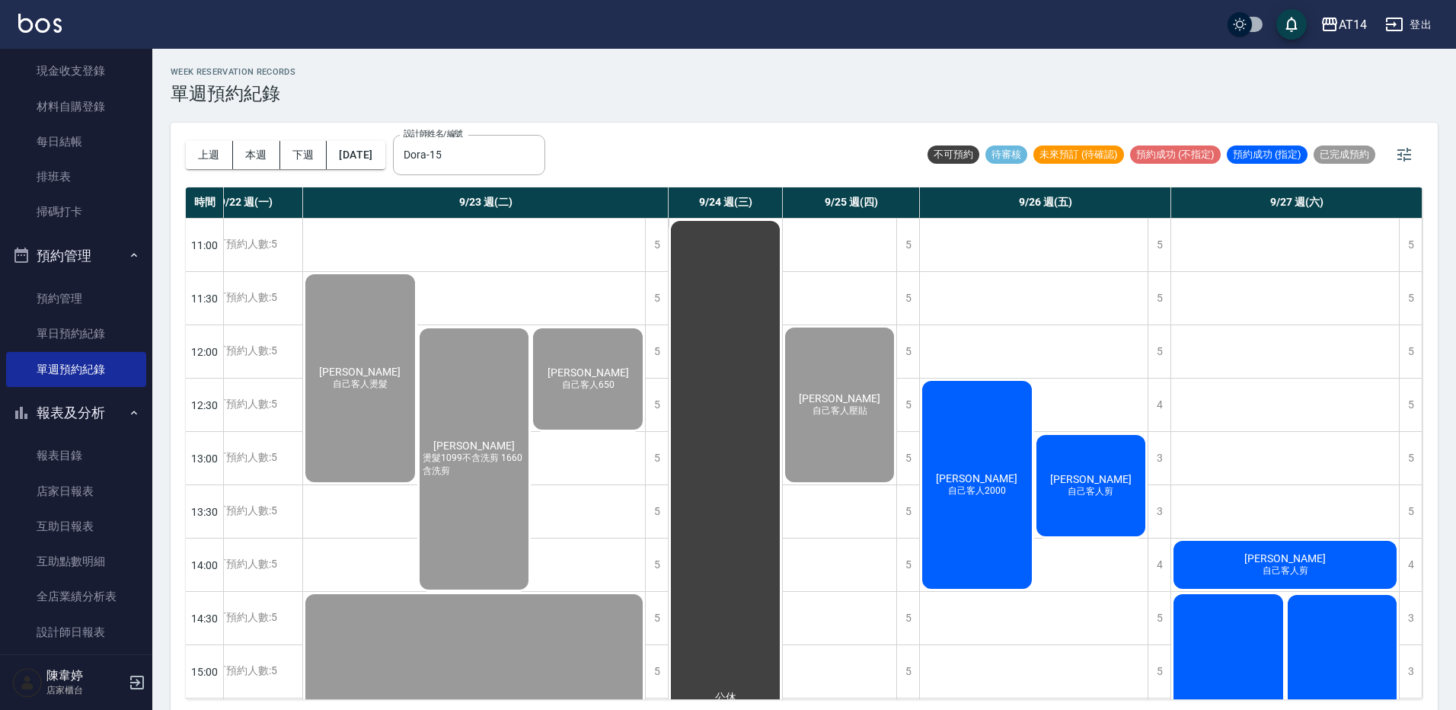
scroll to position [0, 408]
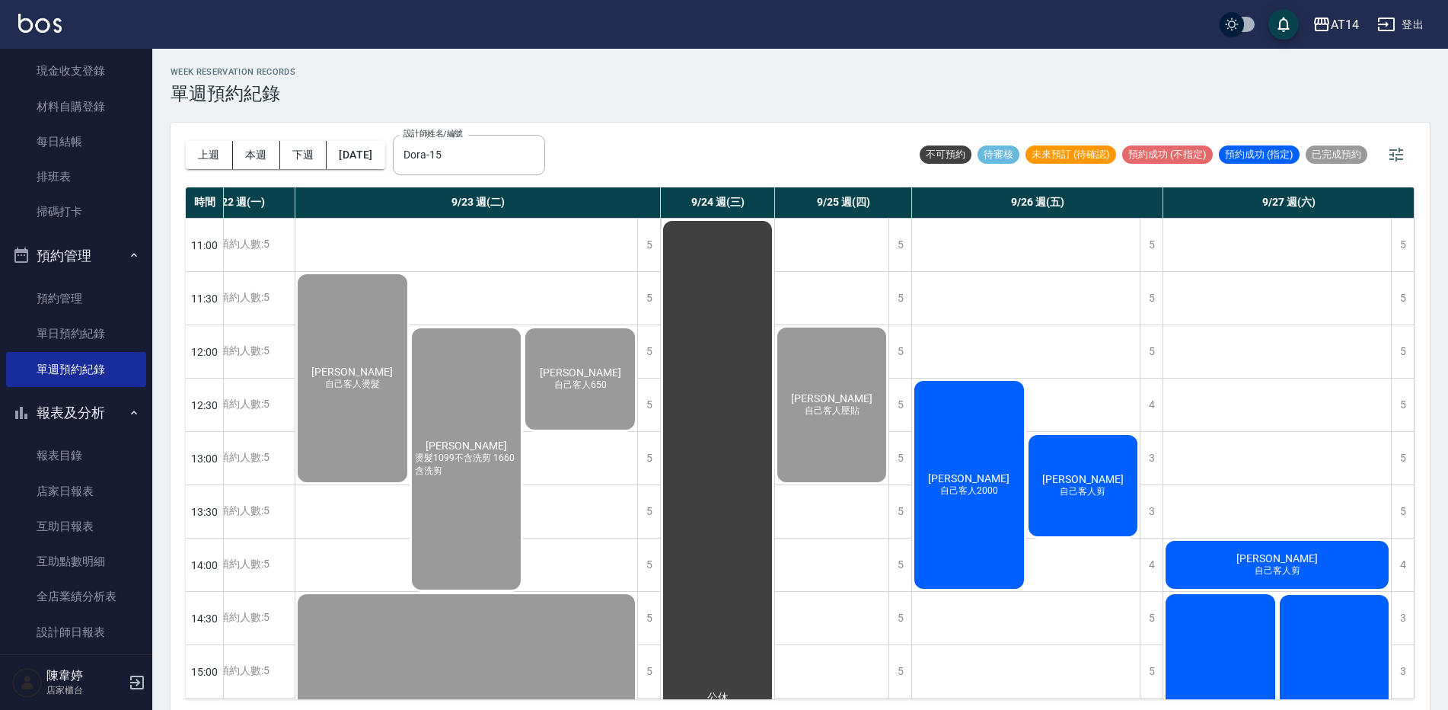
click at [919, 423] on div "吳宗恆 自己客人2000" at bounding box center [969, 484] width 114 height 212
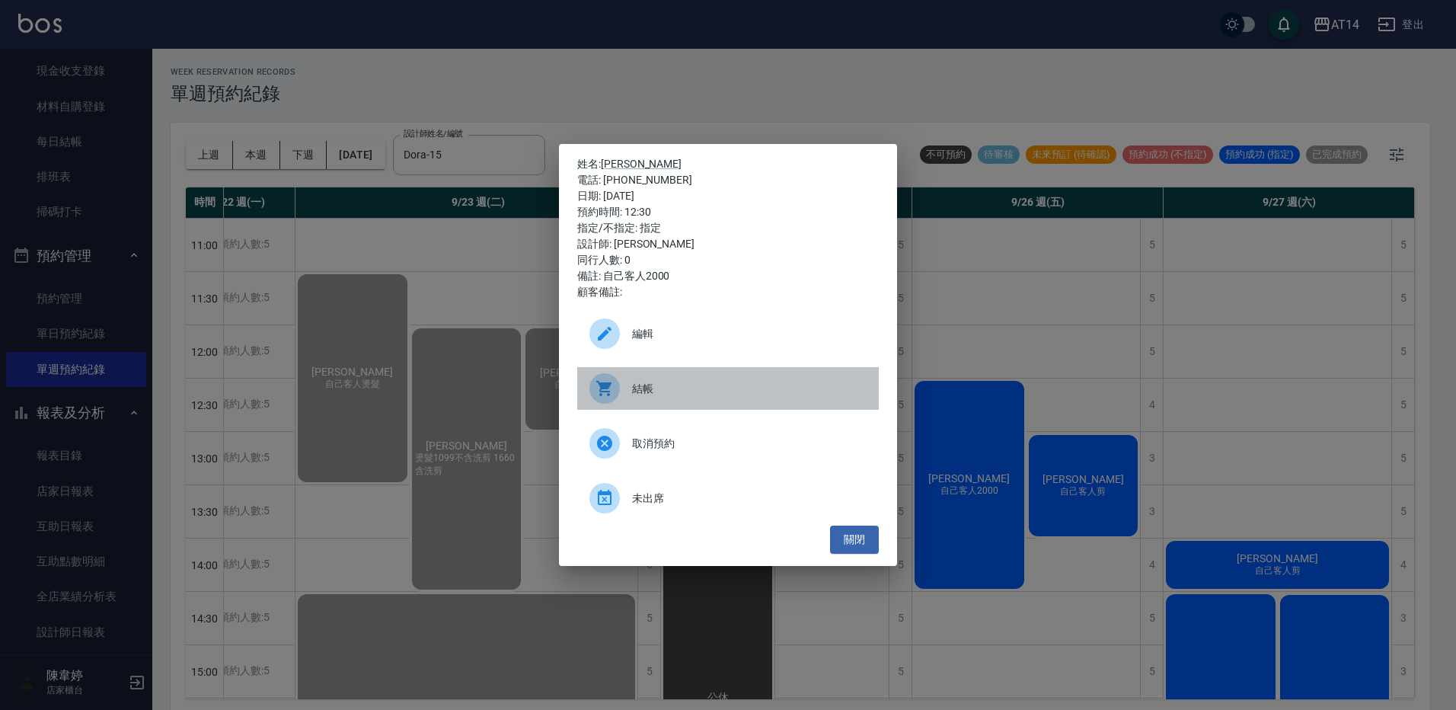
click at [733, 407] on div "結帳" at bounding box center [727, 388] width 301 height 43
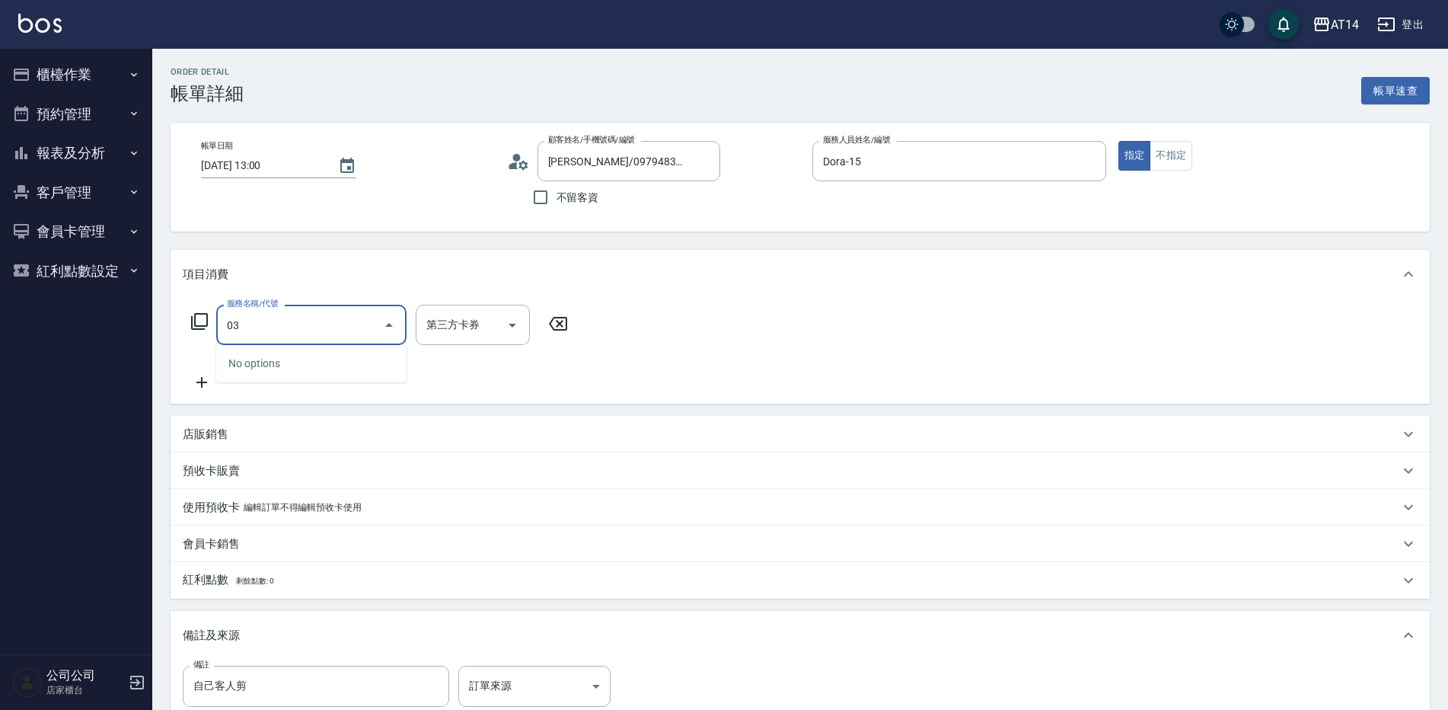
type input "031"
type input "3"
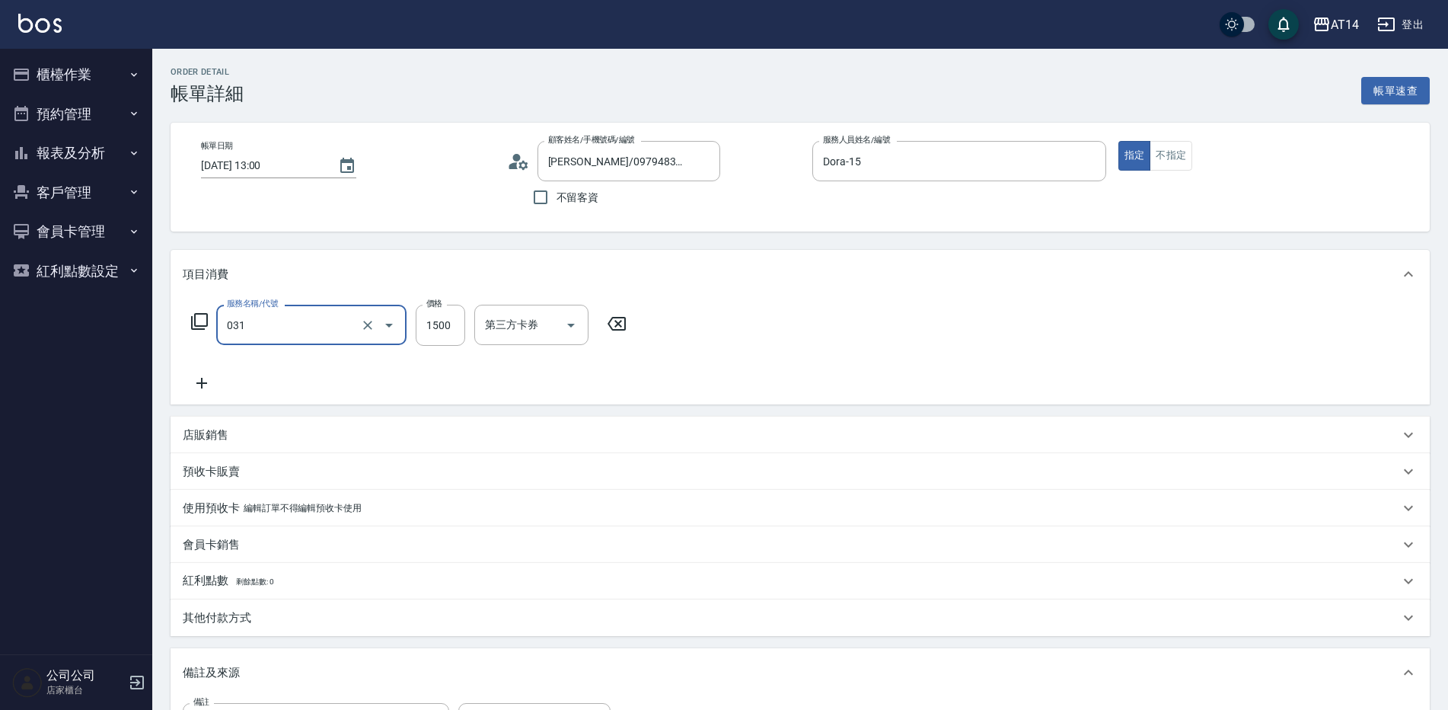
type input "燙髮(031)"
type input "2"
type input "0"
type input "299"
type input "1"
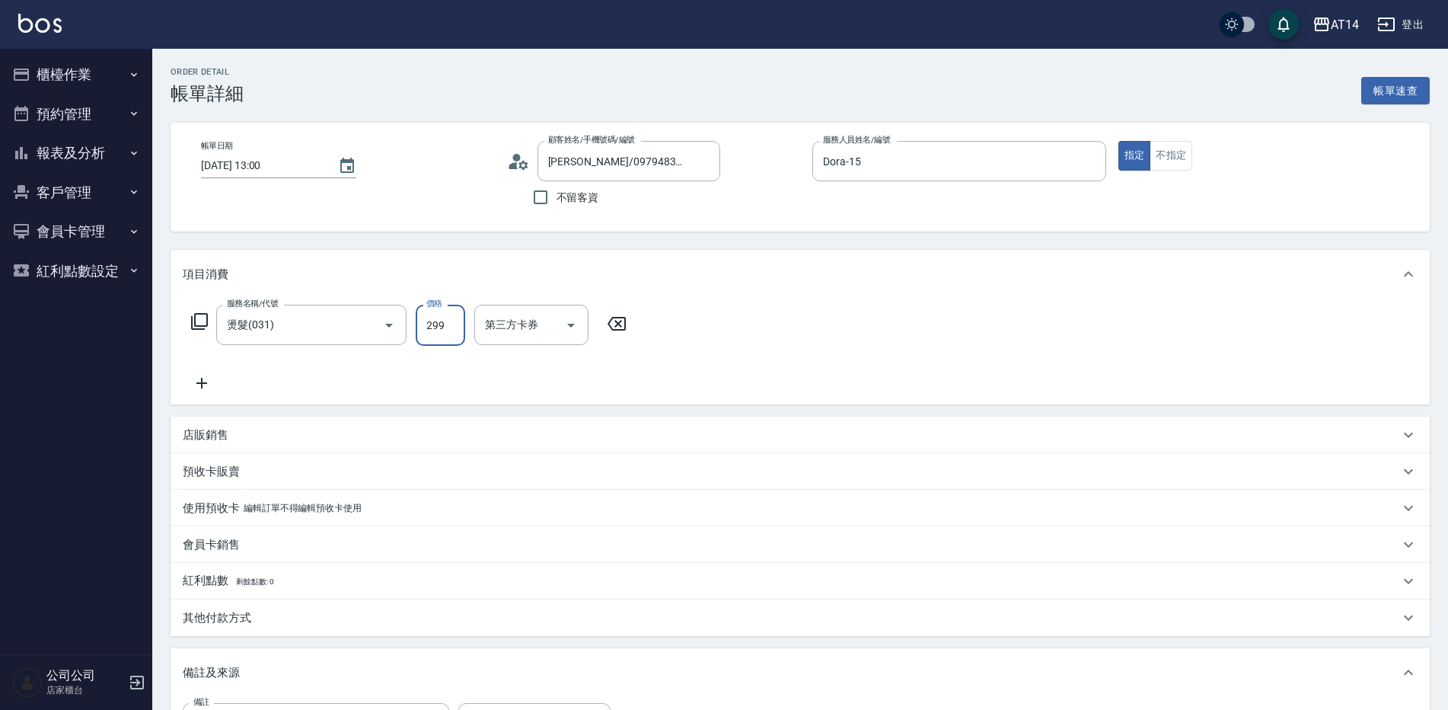
type input "2999"
type input "6"
type input "2999"
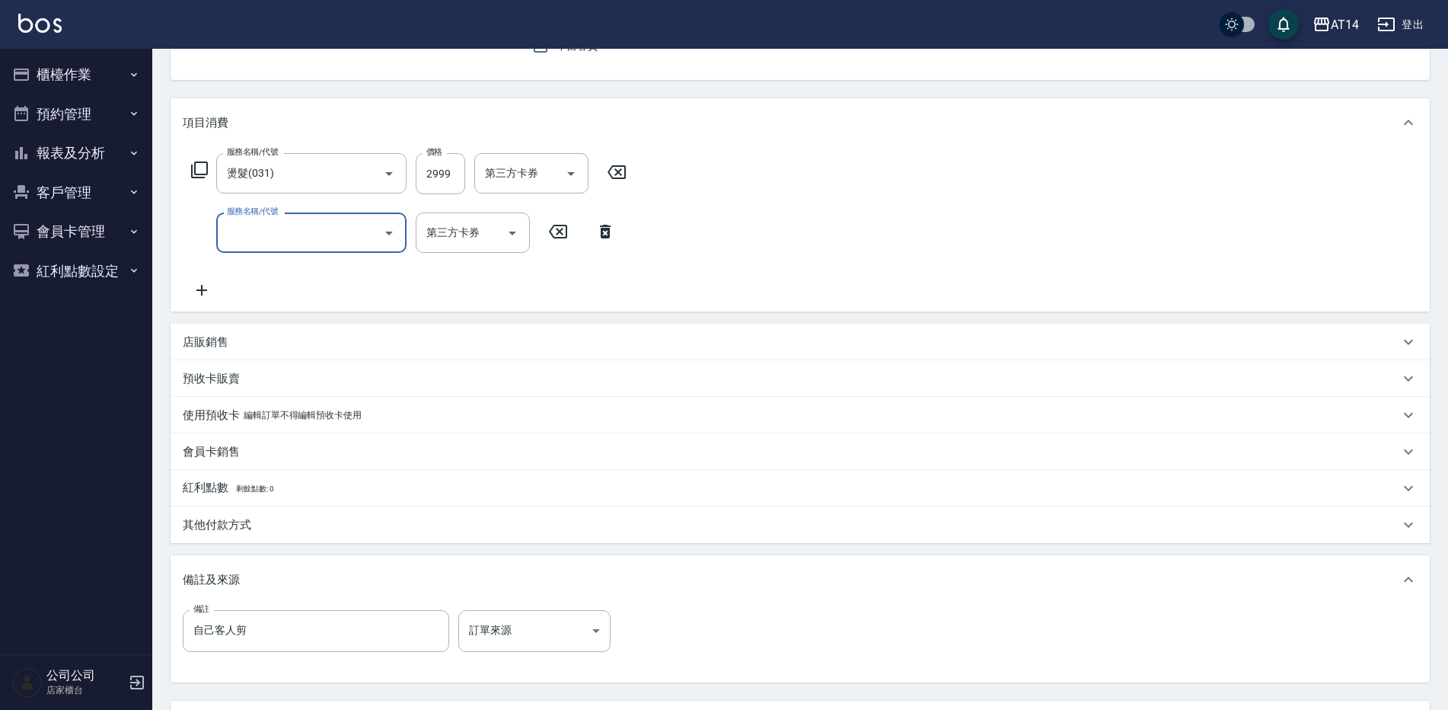
scroll to position [152, 0]
click at [540, 629] on body "AT14 登出 櫃檯作業 打帳單 帳單列表 掛單列表 現金收支登錄 材料自購登錄 每日結帳 排班表 掃碼打卡 預約管理 預約管理 單日預約紀錄 單週預約紀錄 …" at bounding box center [724, 343] width 1448 height 991
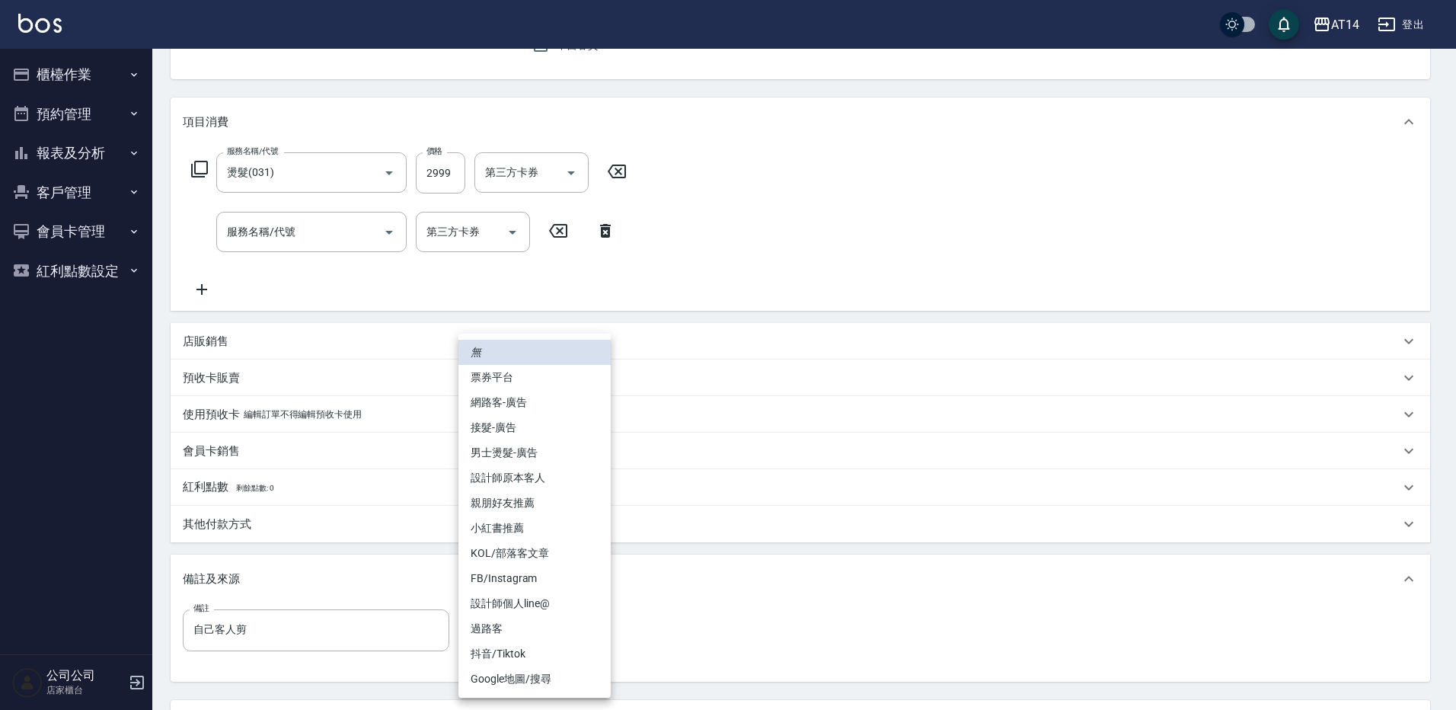
click at [534, 477] on li "設計師原本客人" at bounding box center [534, 477] width 152 height 25
type input "設計師原本客人"
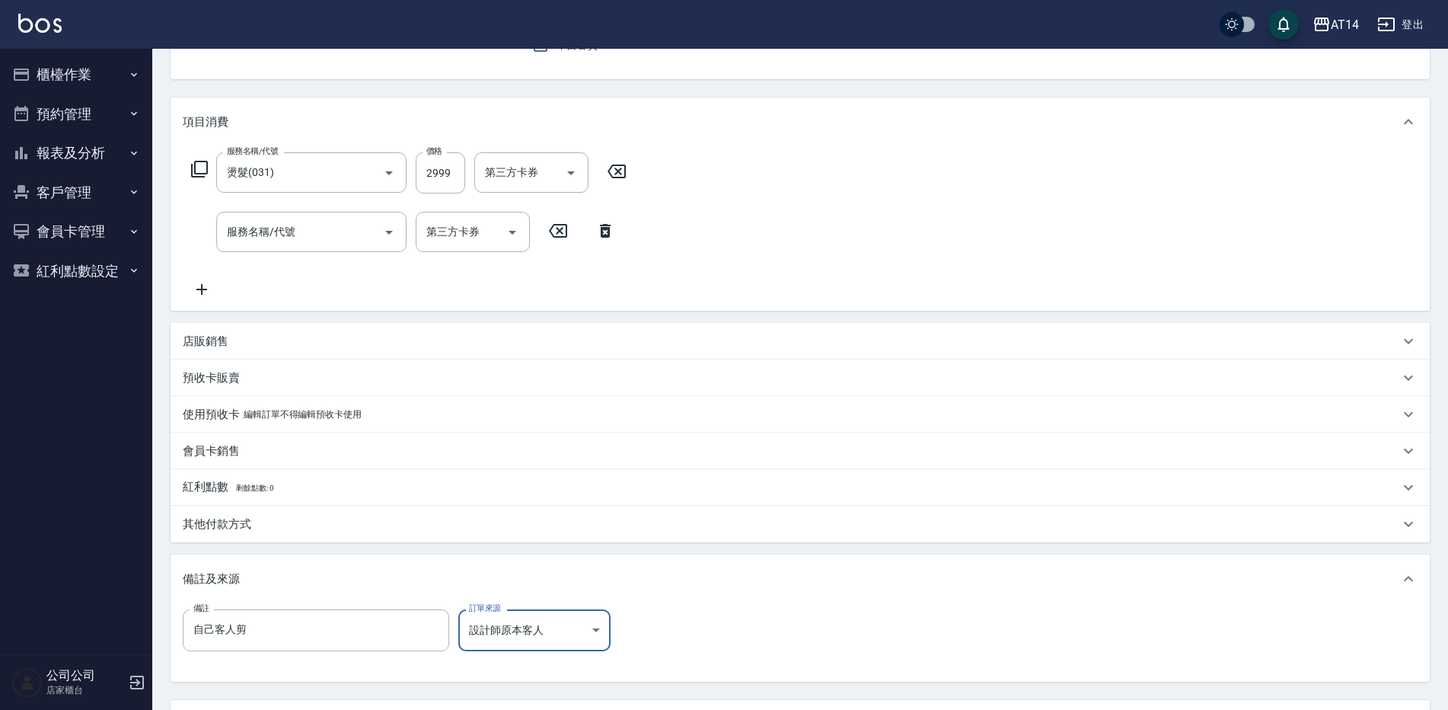
click at [247, 528] on p "其他付款方式" at bounding box center [217, 524] width 69 height 16
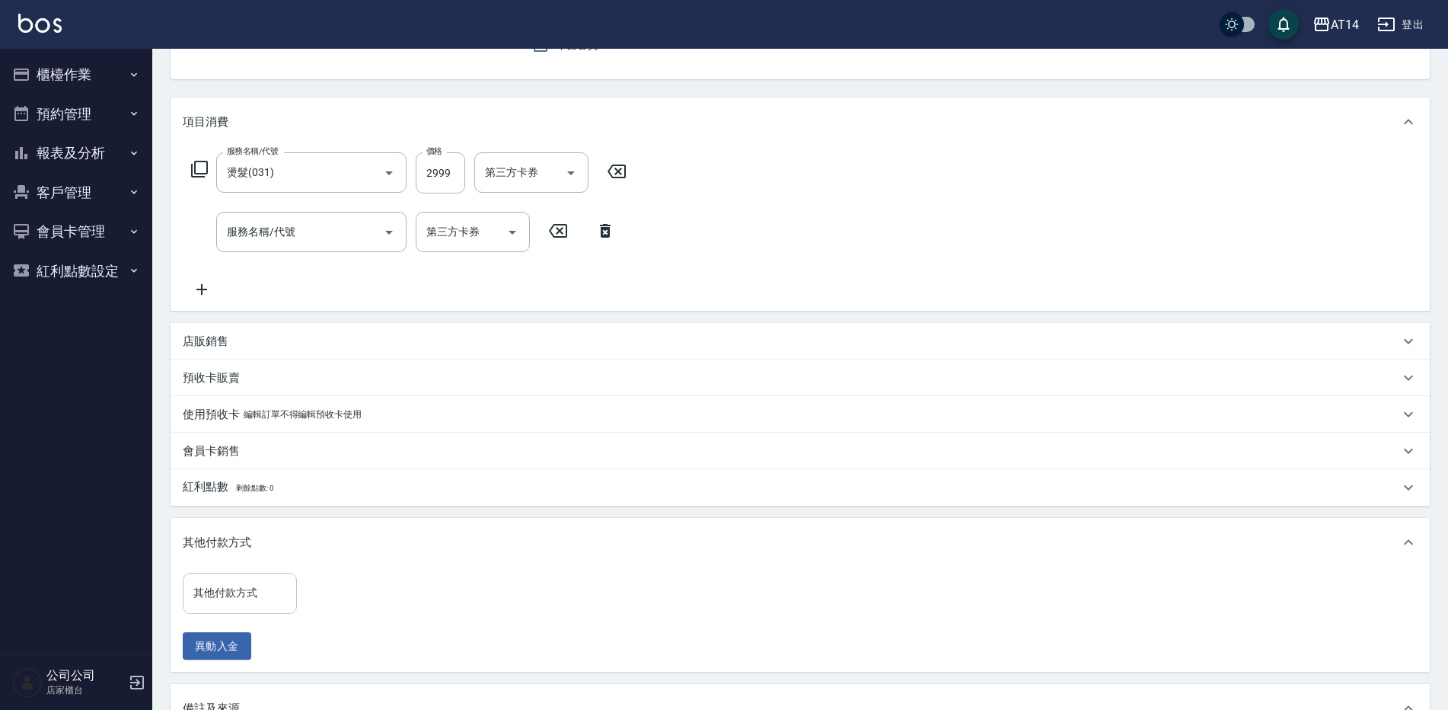
click at [256, 590] on input "其他付款方式" at bounding box center [240, 592] width 100 height 27
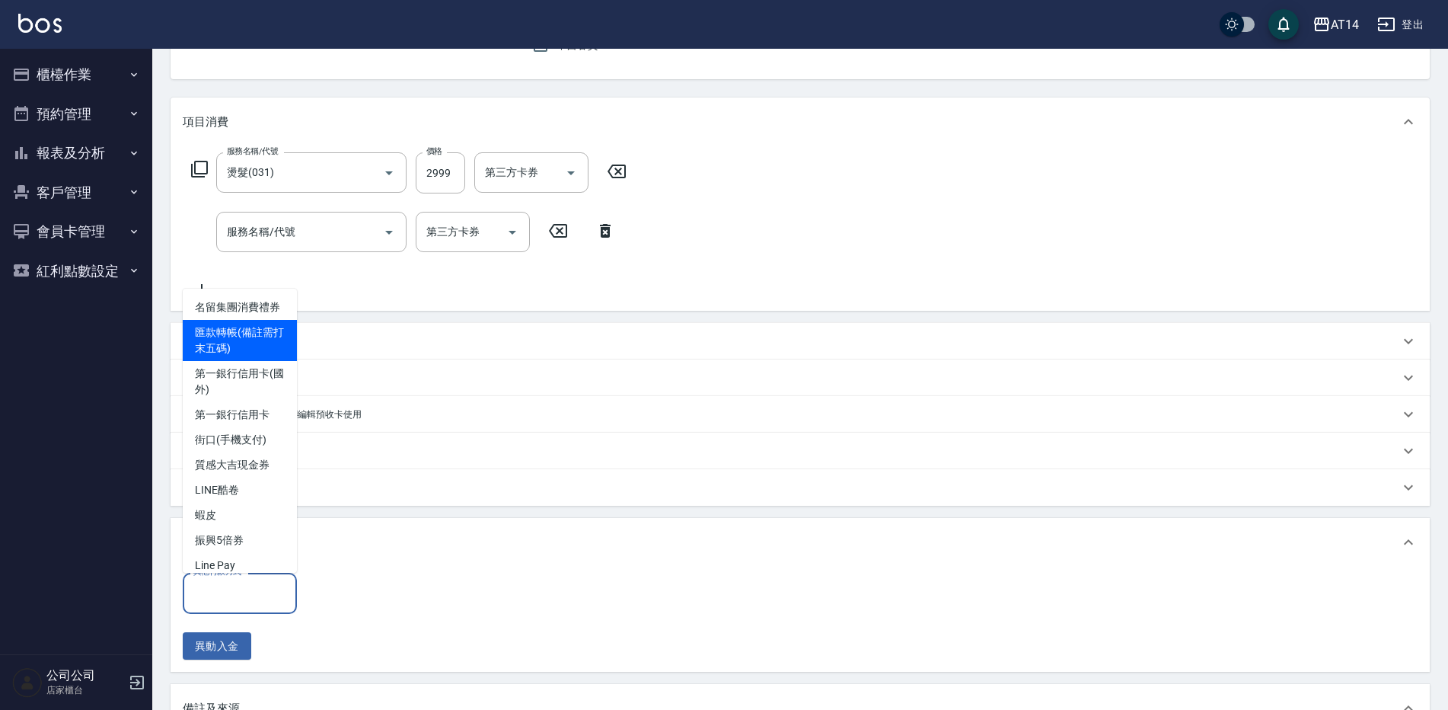
click at [257, 340] on span "匯款轉帳(備註需打末五碼)" at bounding box center [240, 340] width 114 height 41
type input "匯款轉帳(備註需打末五碼)"
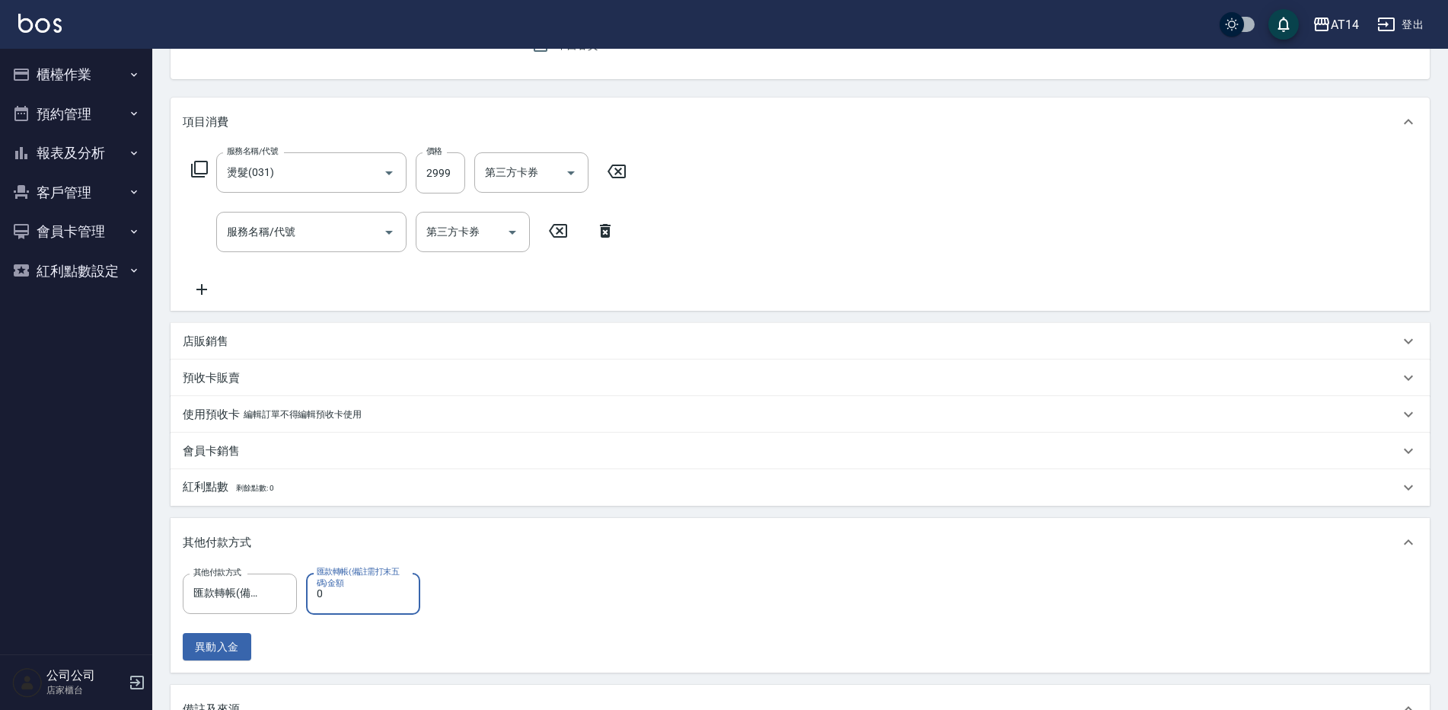
click at [365, 598] on input "0" at bounding box center [363, 592] width 114 height 41
type input "299"
type input "0"
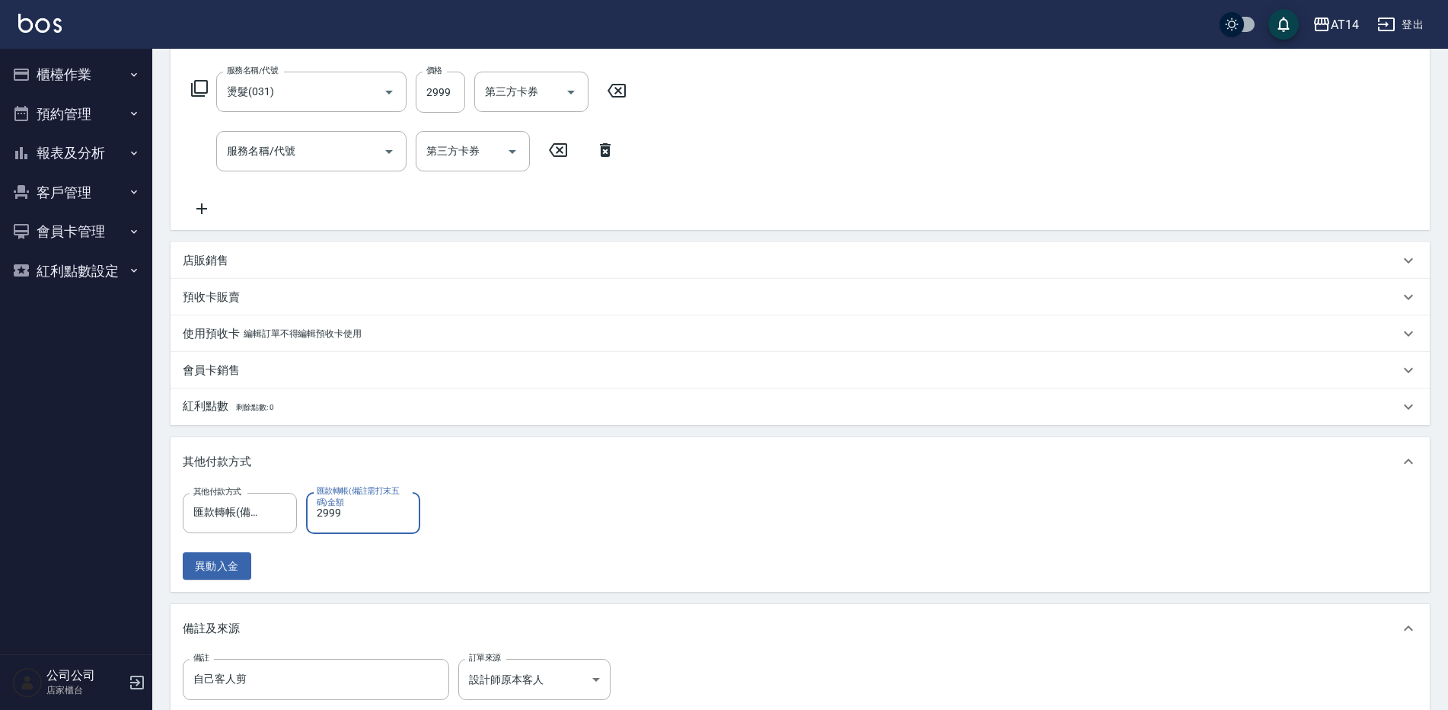
scroll to position [305, 0]
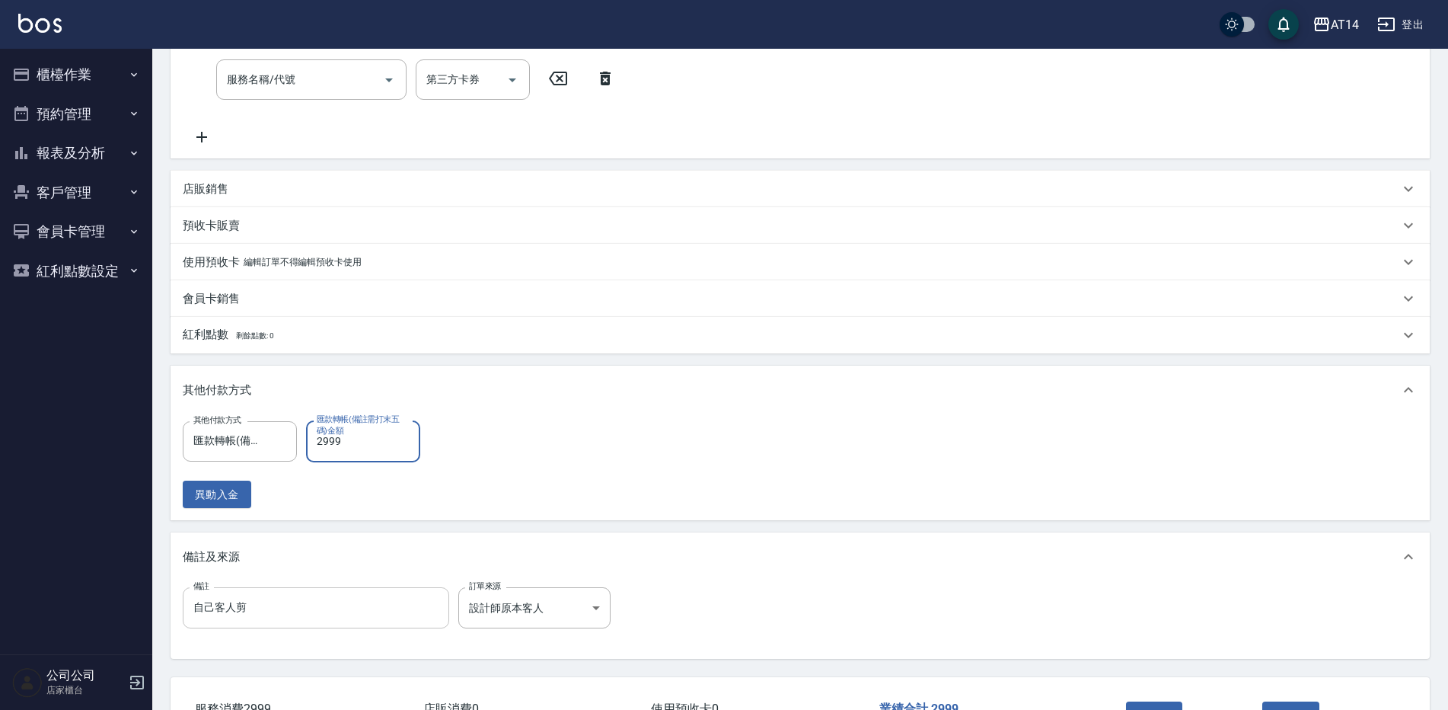
type input "2999"
click at [313, 593] on input "自己客人剪" at bounding box center [316, 607] width 266 height 41
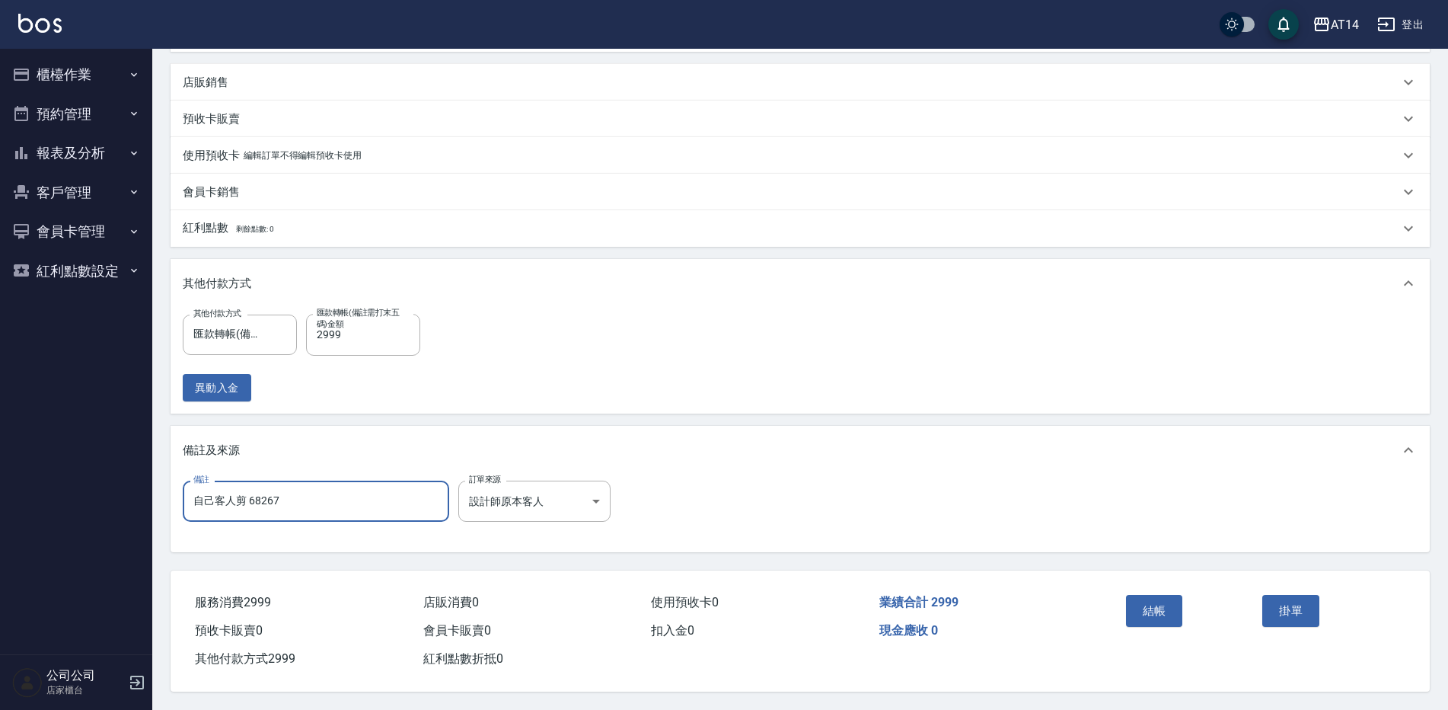
scroll to position [418, 0]
type input "自己客人剪 68267"
click at [1141, 611] on button "結帳" at bounding box center [1154, 611] width 57 height 32
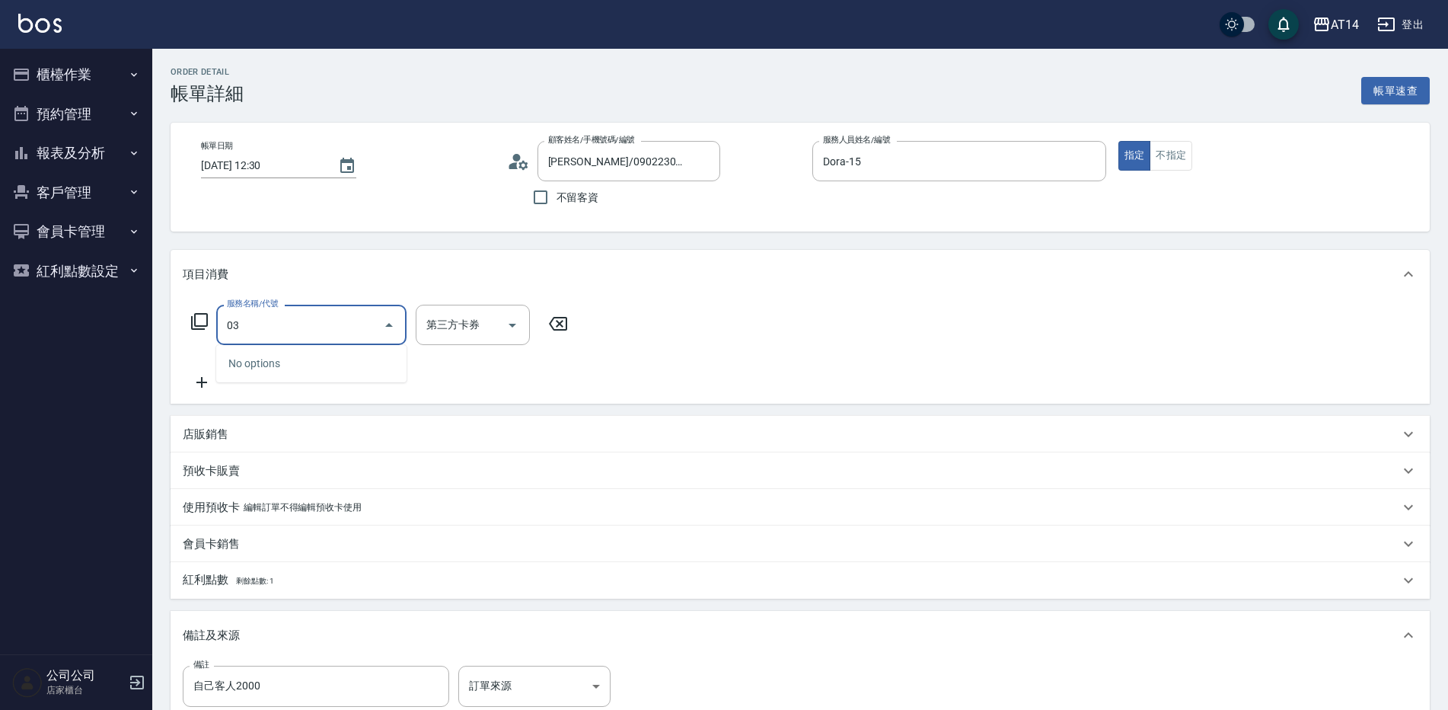
type input "031"
type input "3"
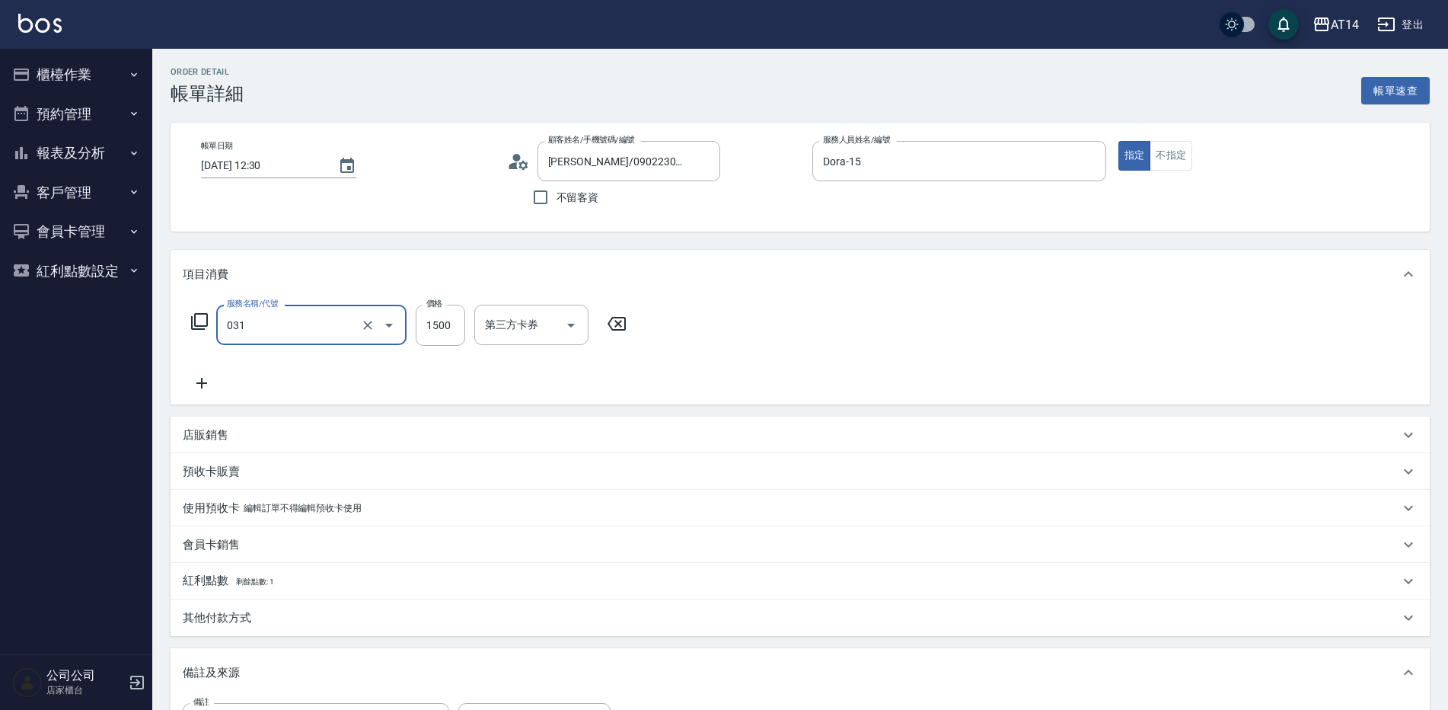
type input "燙髮(031)"
type input "0"
type input "290"
type input "1"
type input "2900"
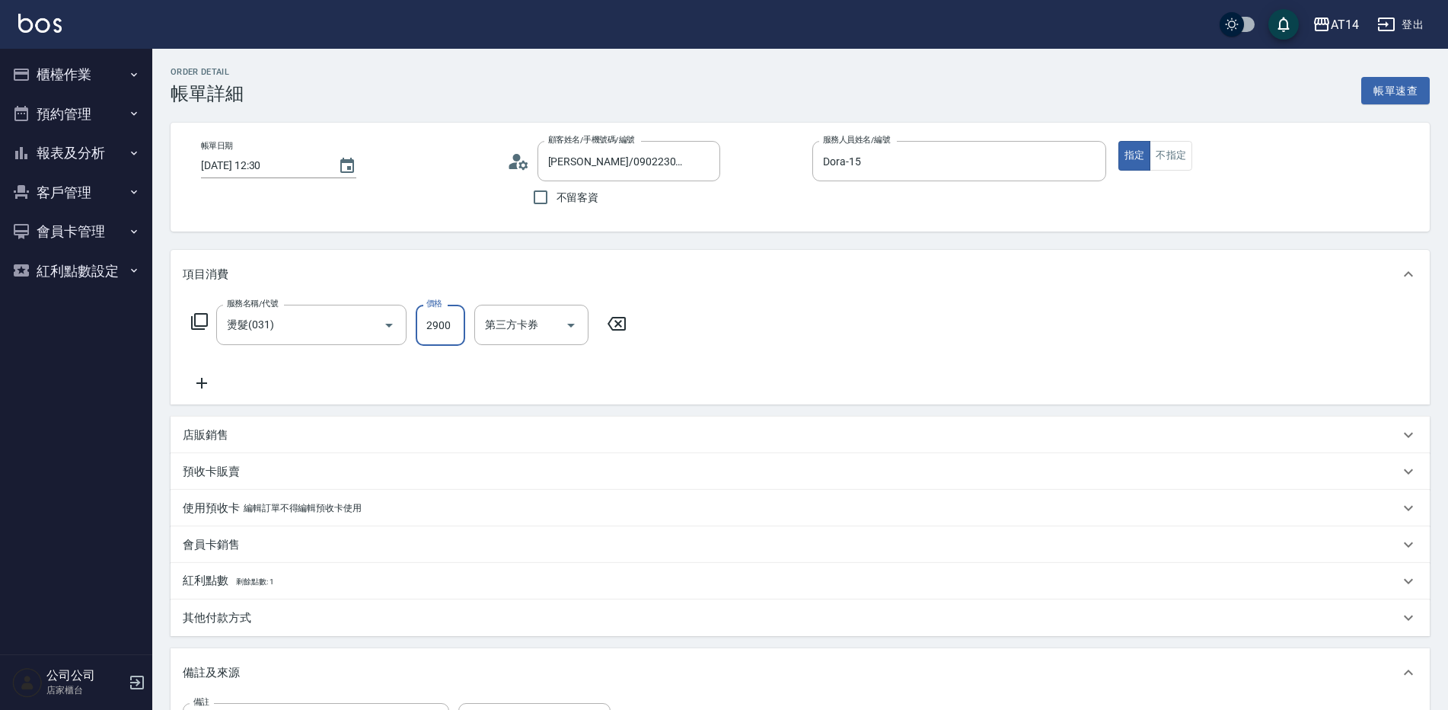
type input "6"
type input "2900"
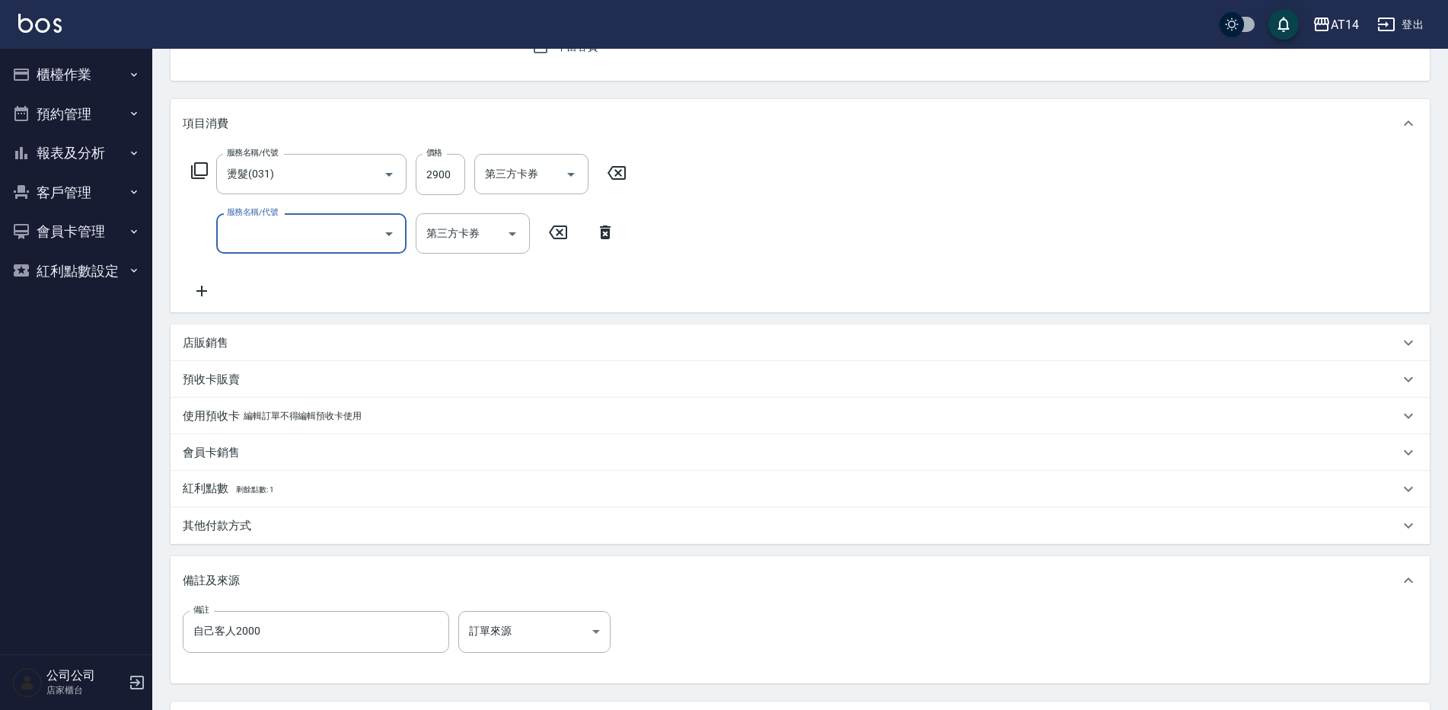
scroll to position [152, 0]
click at [508, 630] on body "AT14 登出 櫃檯作業 打帳單 帳單列表 掛單列表 現金收支登錄 材料自購登錄 每日結帳 排班表 掃碼打卡 預約管理 預約管理 單日預約紀錄 單週預約紀錄 …" at bounding box center [724, 343] width 1448 height 991
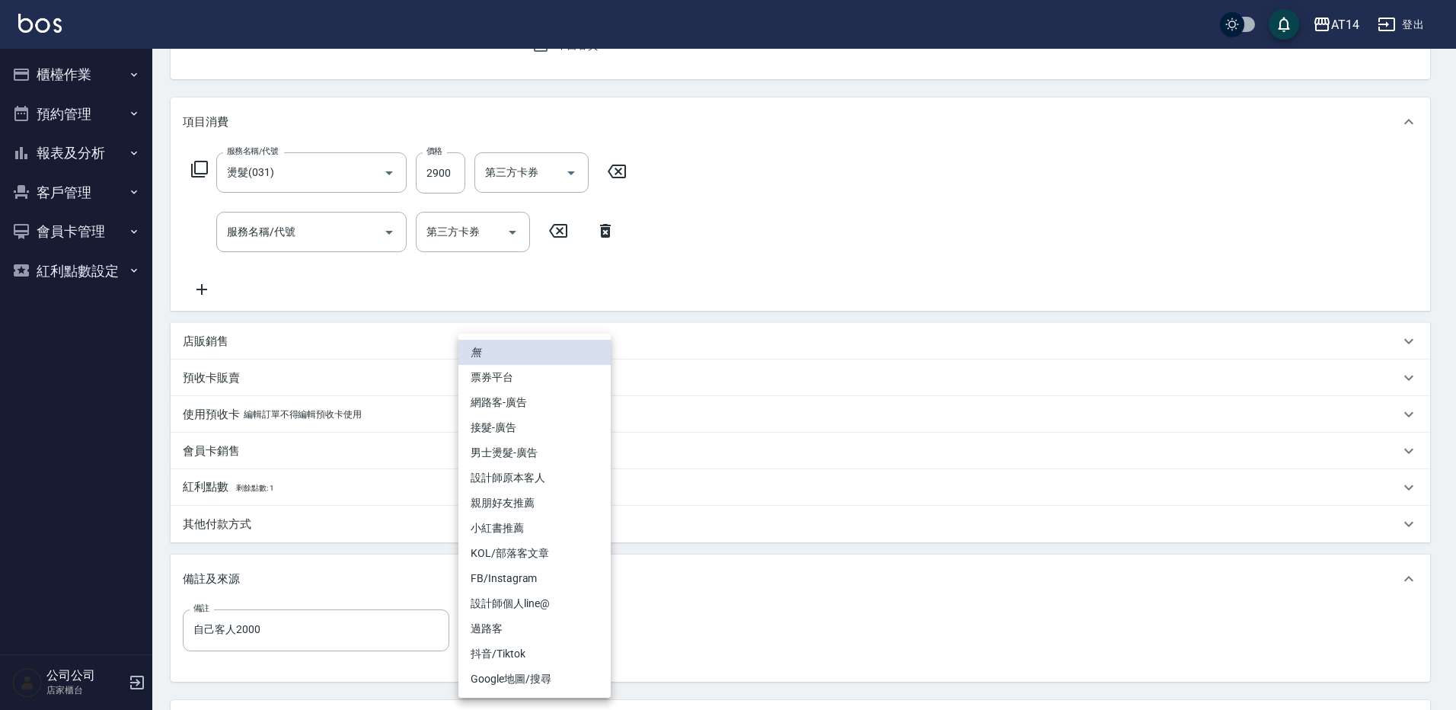
drag, startPoint x: 547, startPoint y: 477, endPoint x: 573, endPoint y: 481, distance: 26.3
click at [548, 476] on li "設計師原本客人" at bounding box center [534, 477] width 152 height 25
type input "設計師原本客人"
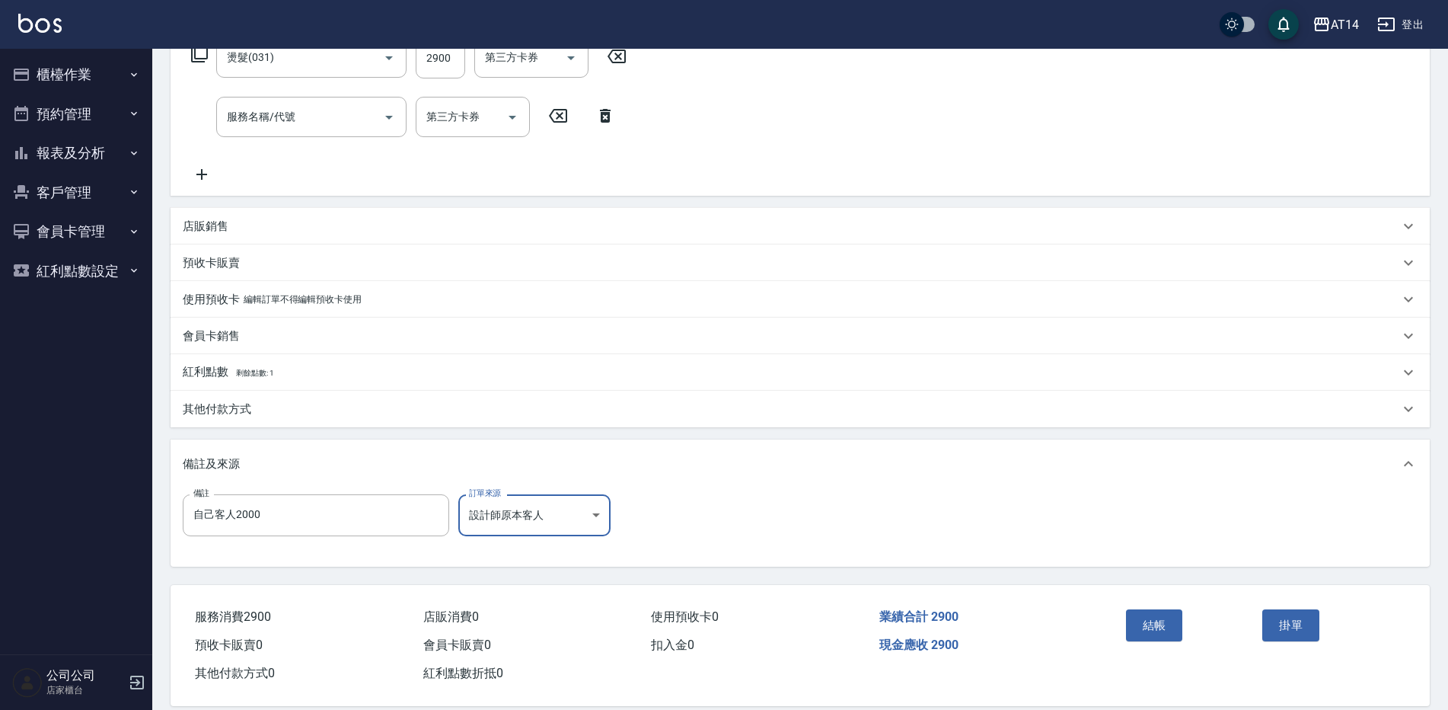
scroll to position [289, 0]
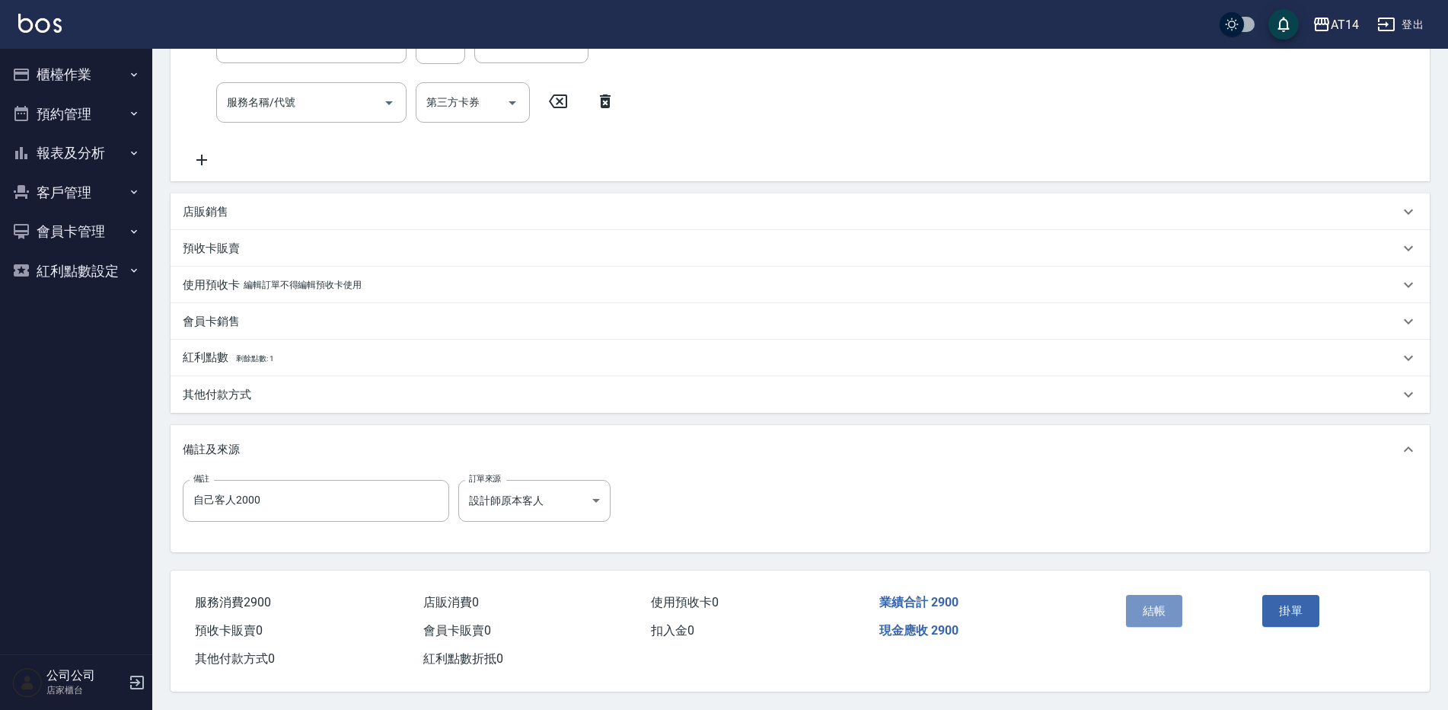
drag, startPoint x: 1146, startPoint y: 591, endPoint x: 1154, endPoint y: 592, distance: 8.4
click at [1154, 595] on button "結帳" at bounding box center [1154, 611] width 57 height 32
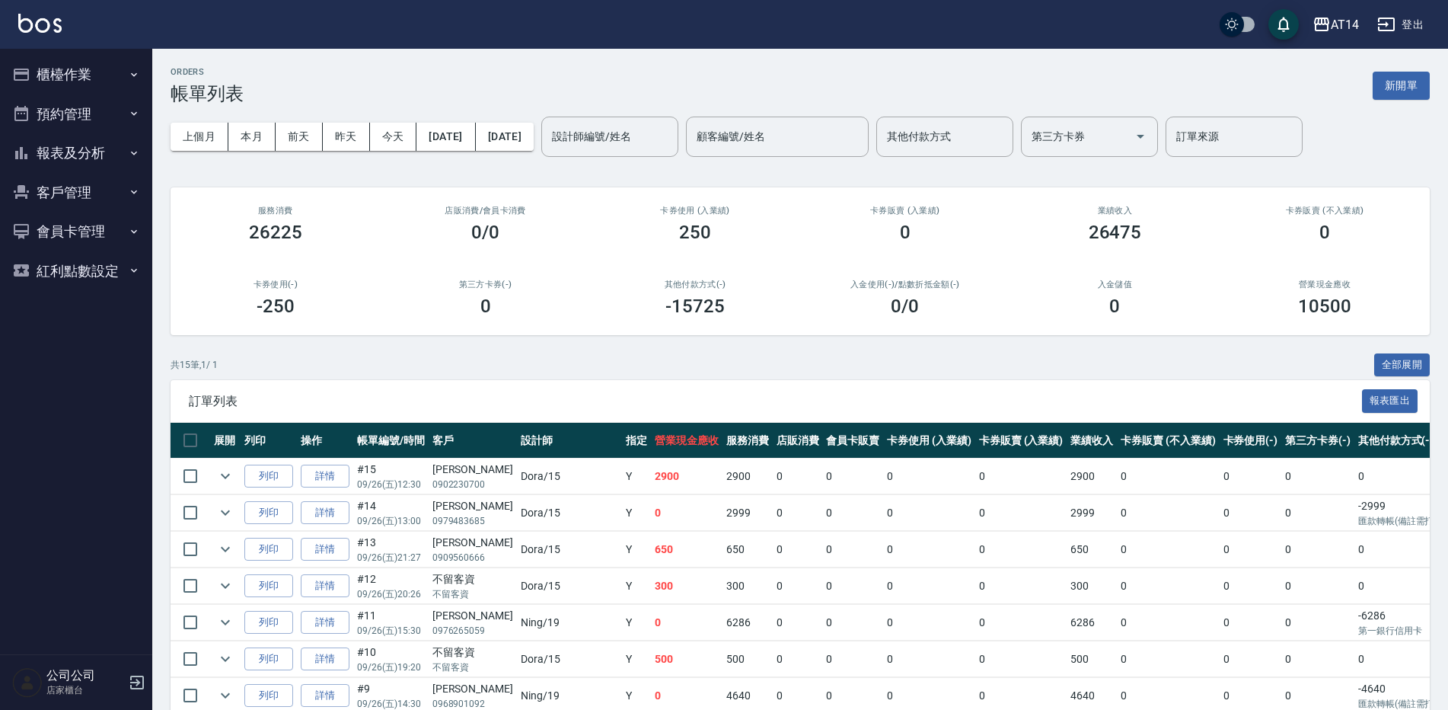
click at [112, 75] on button "櫃檯作業" at bounding box center [76, 75] width 140 height 40
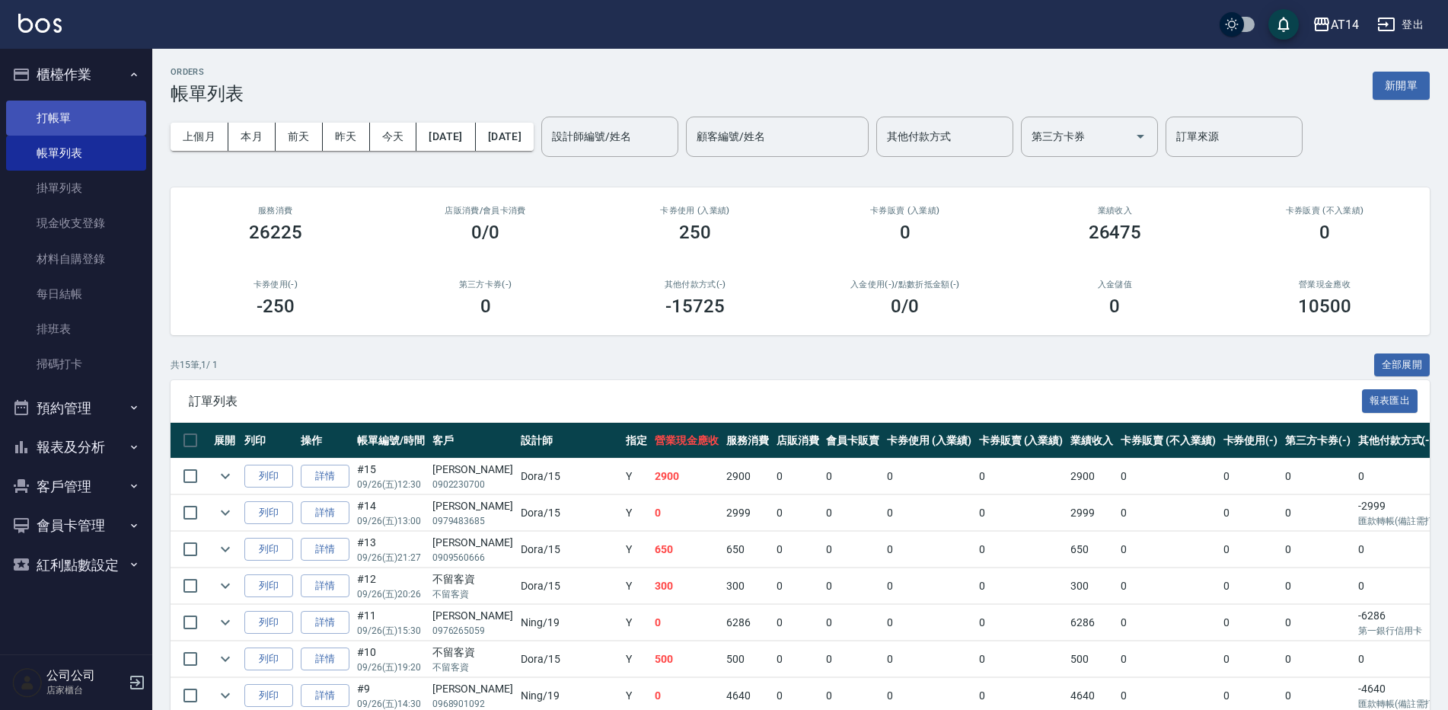
click at [107, 119] on link "打帳單" at bounding box center [76, 117] width 140 height 35
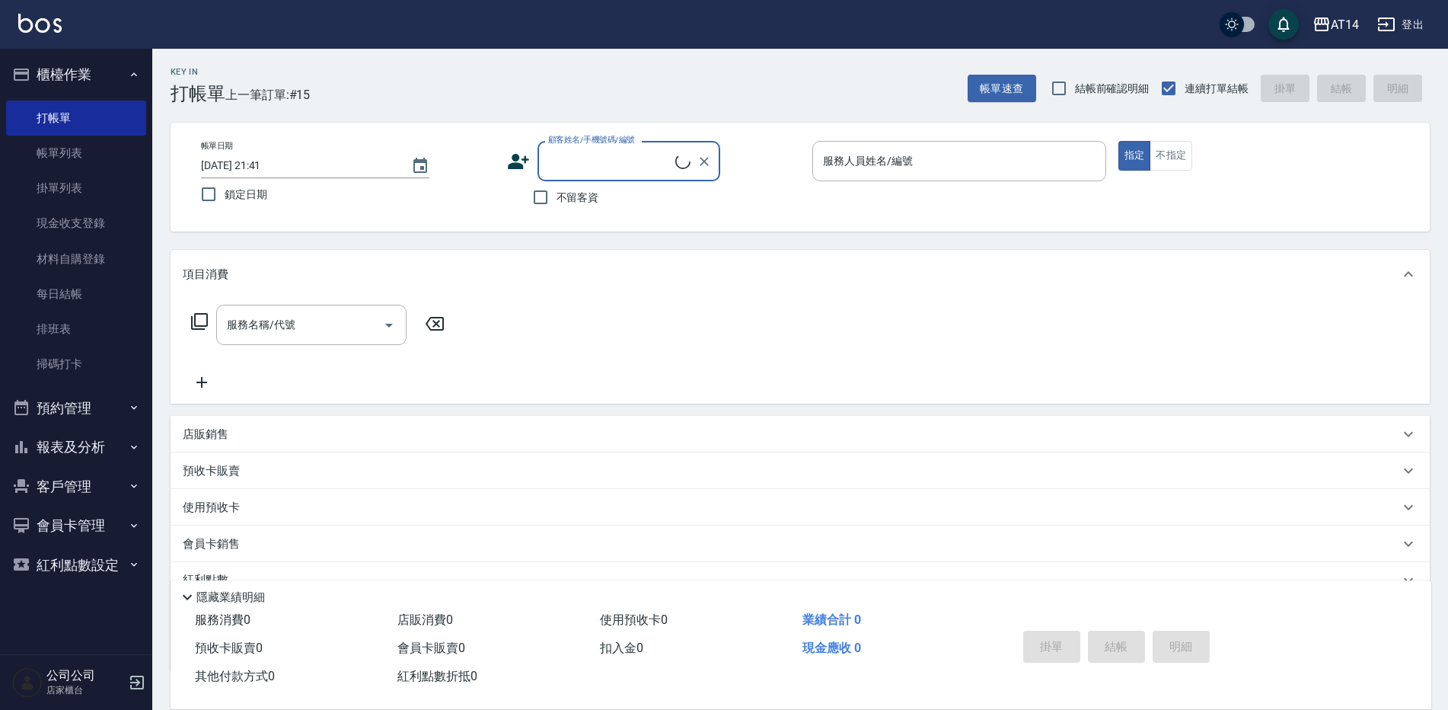
click at [524, 163] on icon at bounding box center [518, 161] width 23 height 23
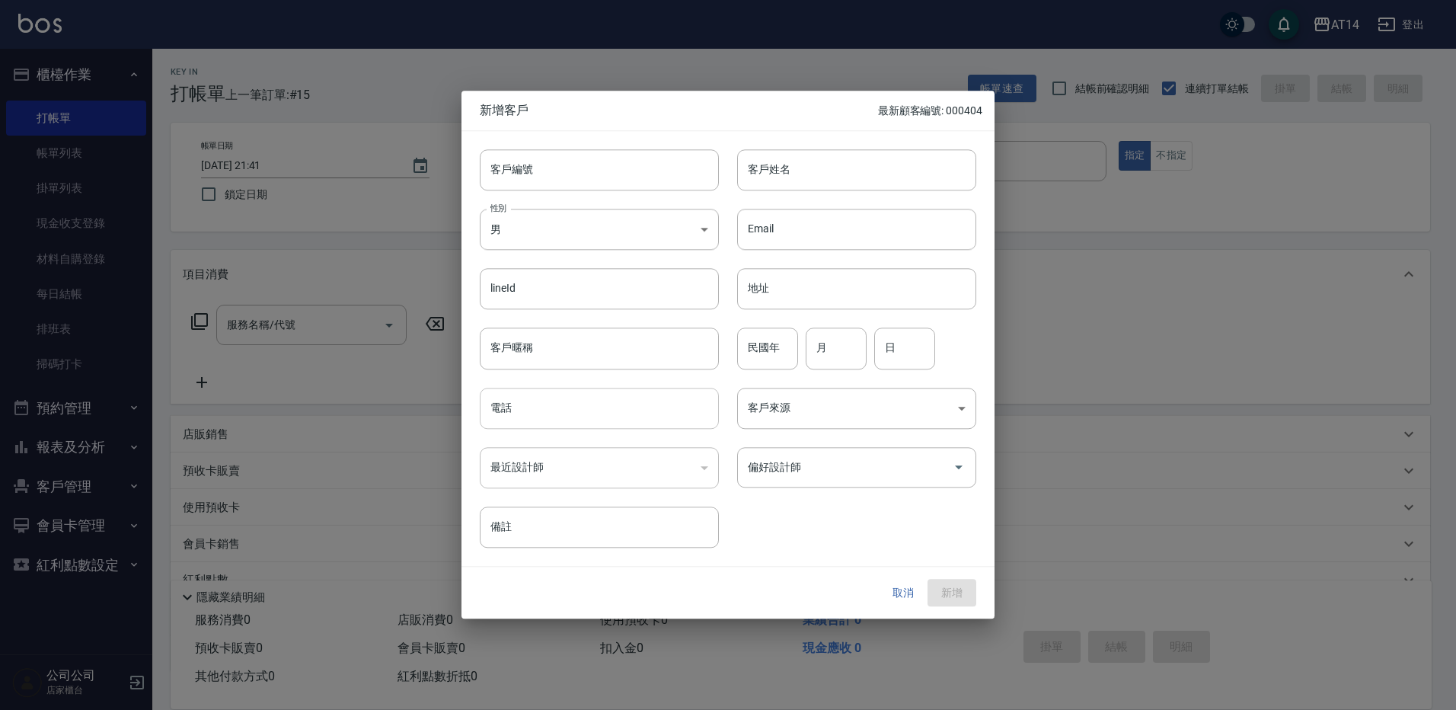
click at [590, 412] on input "電話" at bounding box center [599, 407] width 239 height 41
type input "0952069369"
click at [853, 181] on input "客戶姓名" at bounding box center [856, 169] width 239 height 41
type input "r"
type input "[PERSON_NAME]"
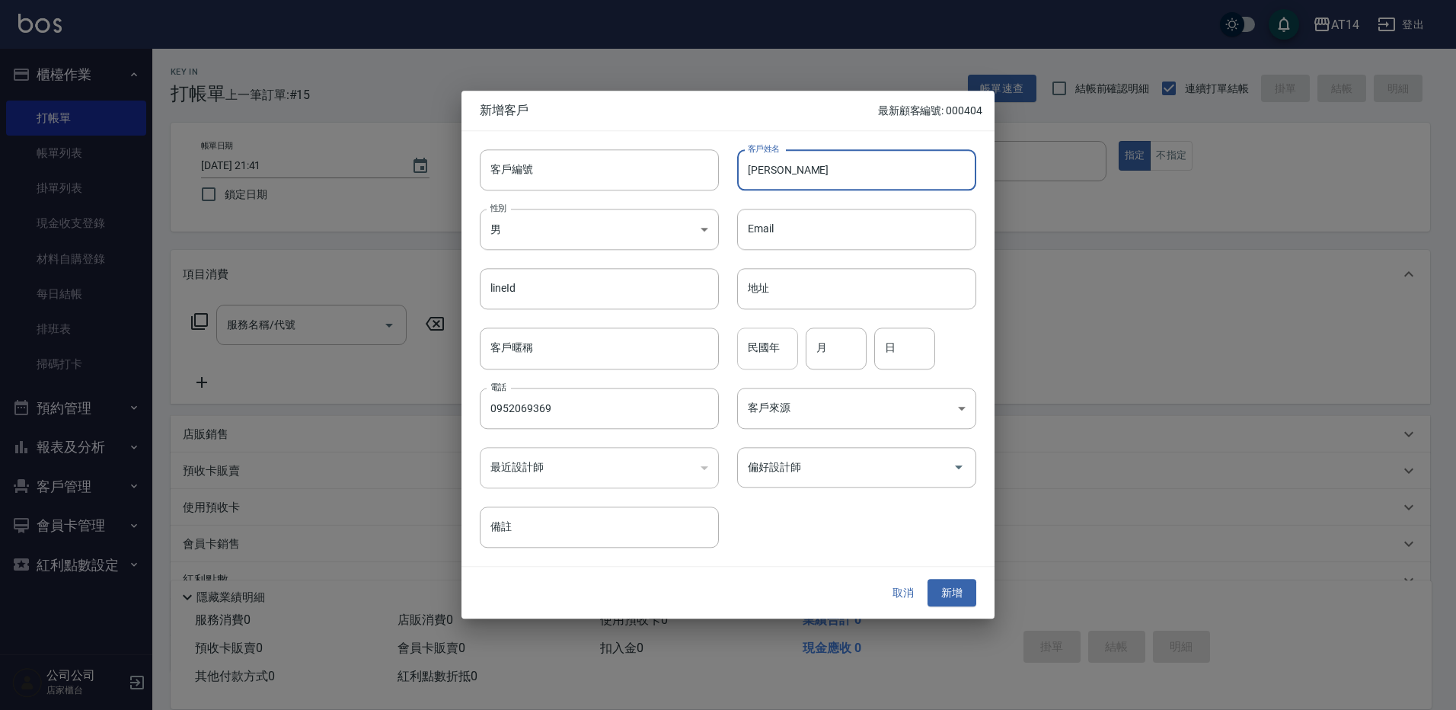
click at [779, 350] on input "民國年" at bounding box center [767, 348] width 61 height 41
type input "000"
click at [843, 340] on input "月" at bounding box center [835, 348] width 61 height 41
type input "10"
type input "02"
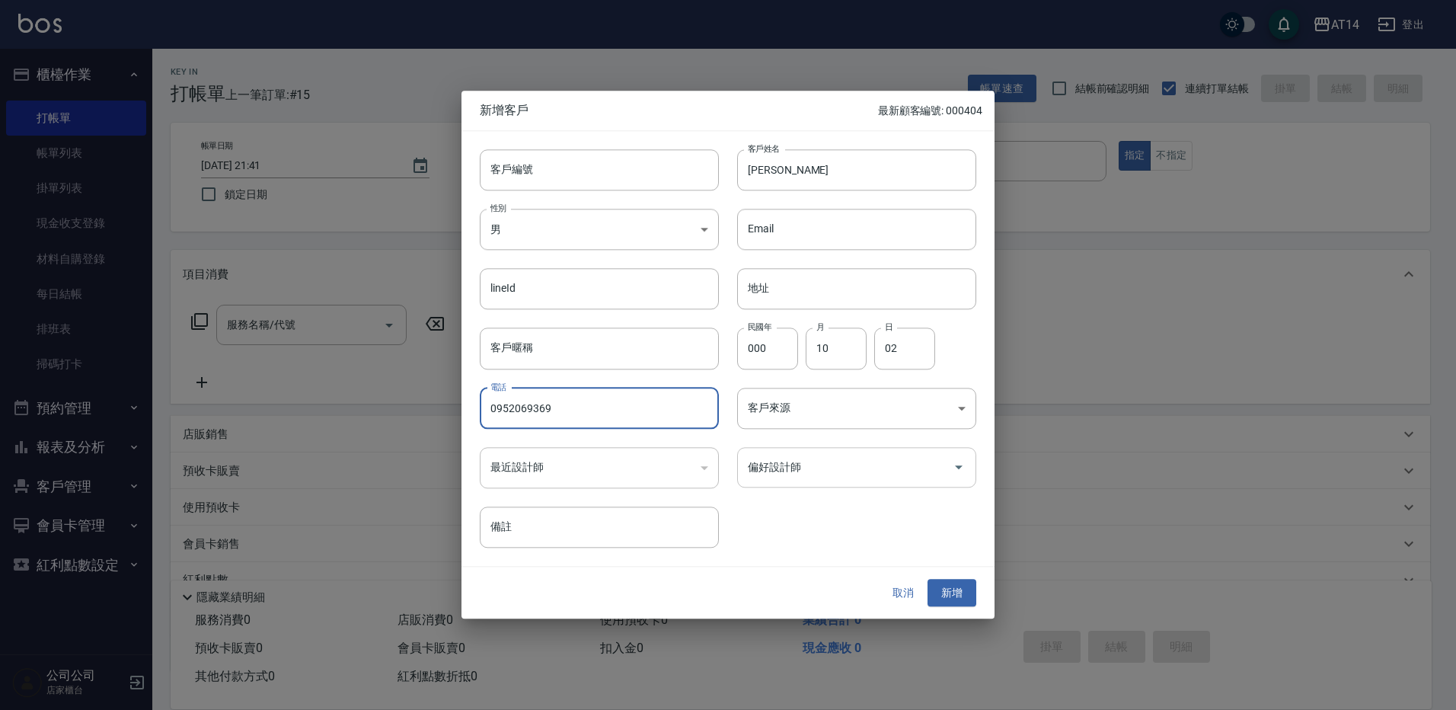
click at [808, 470] on input "偏好設計師" at bounding box center [845, 467] width 203 height 27
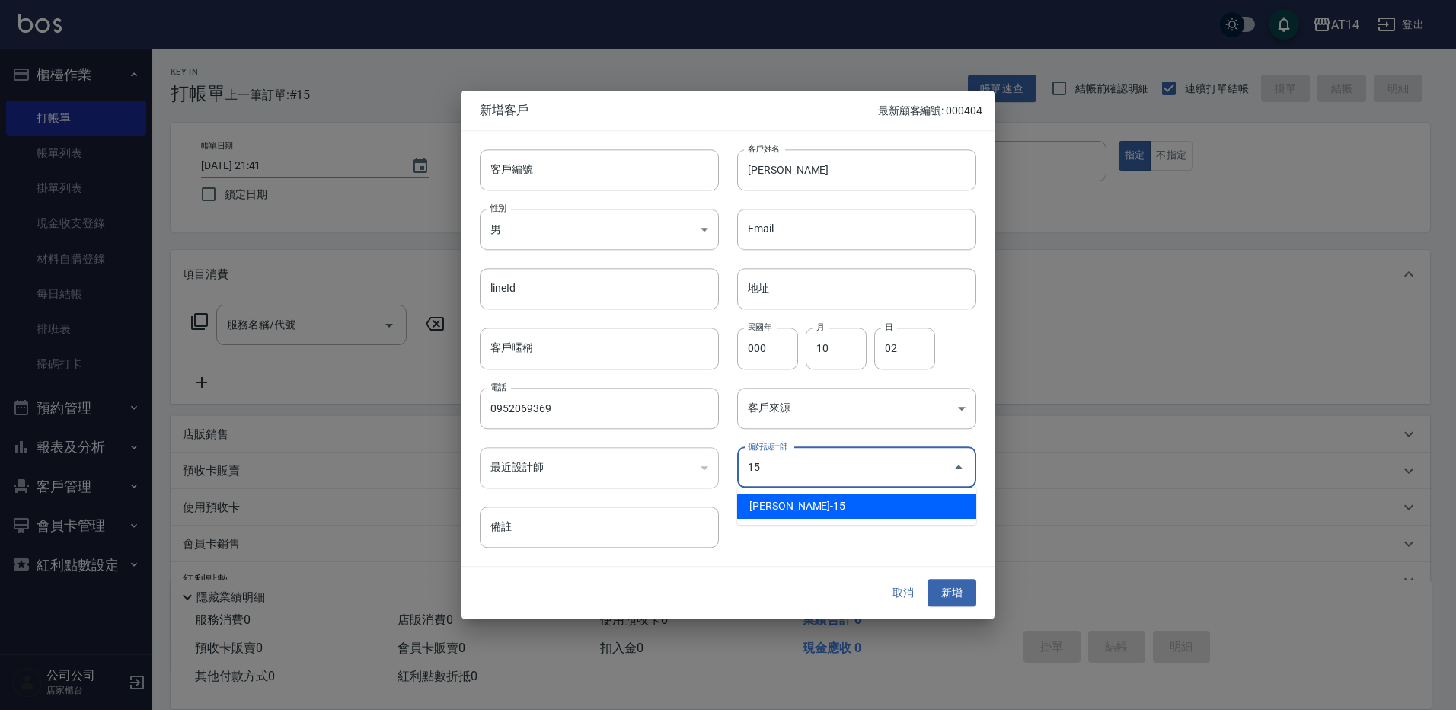
type input "陳韋婷"
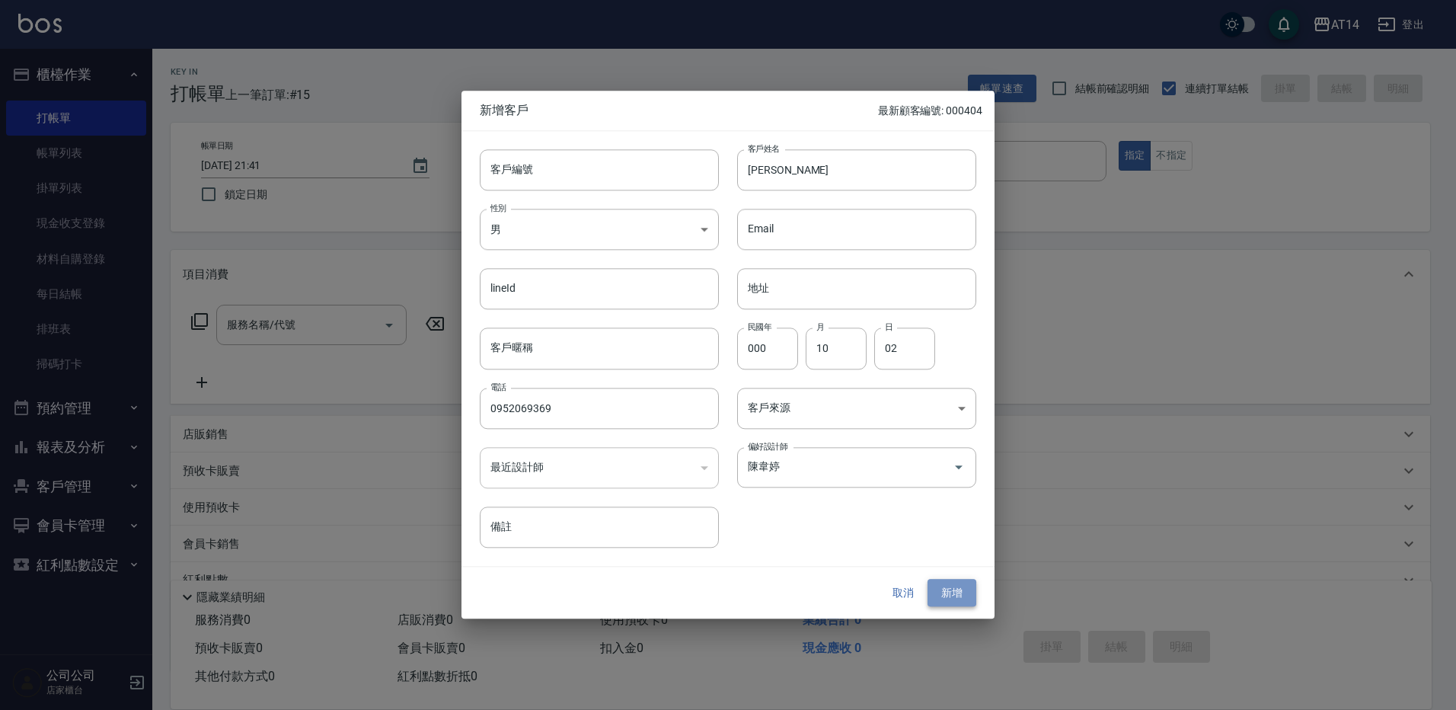
click at [946, 586] on button "新增" at bounding box center [951, 593] width 49 height 28
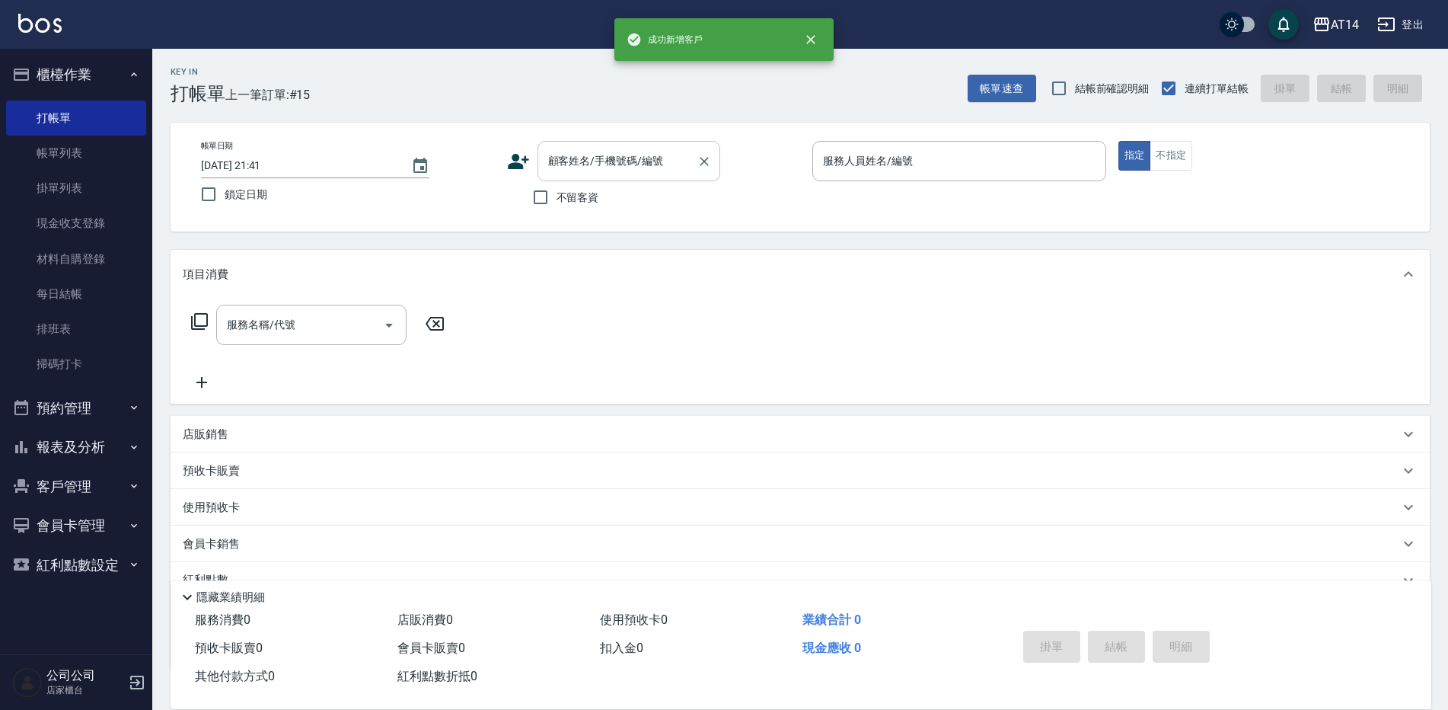
click at [663, 179] on div "顧客姓名/手機號碼/編號" at bounding box center [628, 161] width 183 height 40
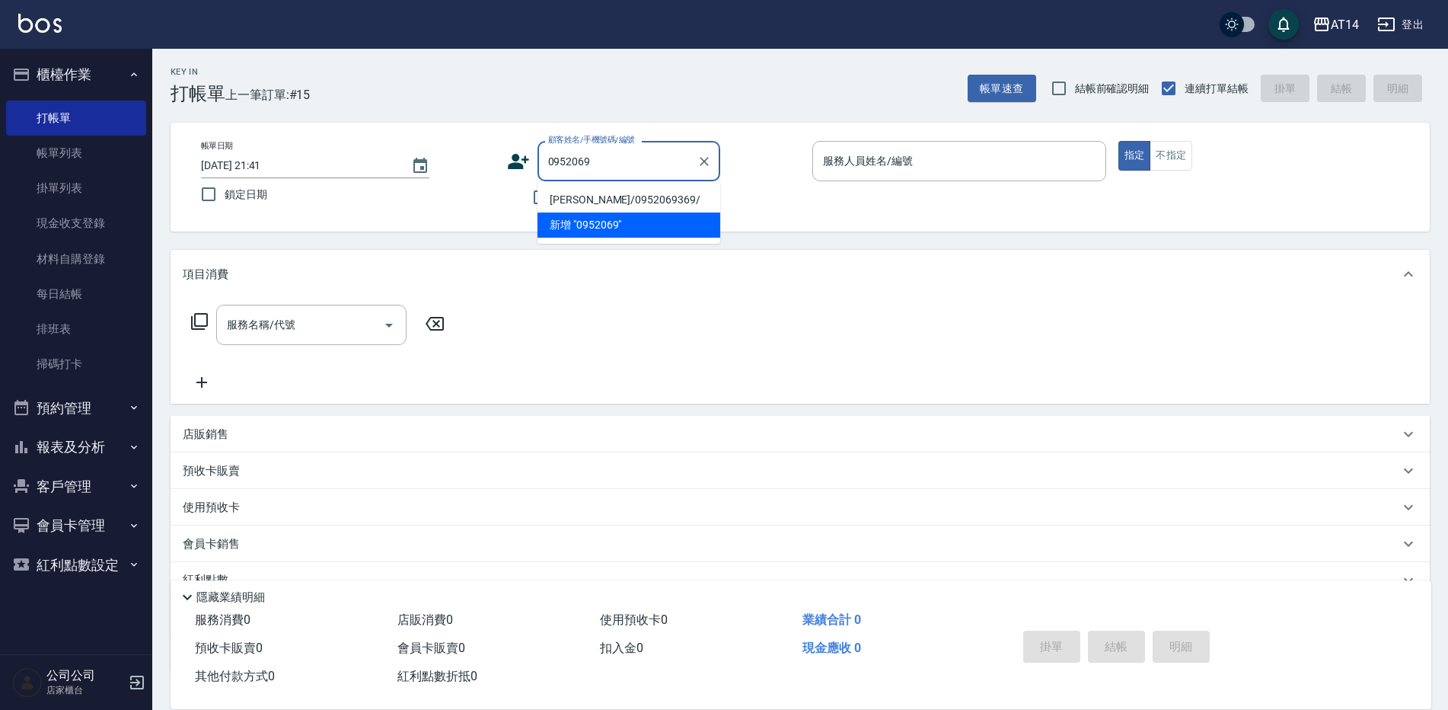
click at [660, 199] on li "leo/0952069369/" at bounding box center [628, 199] width 183 height 25
type input "leo/0952069369/"
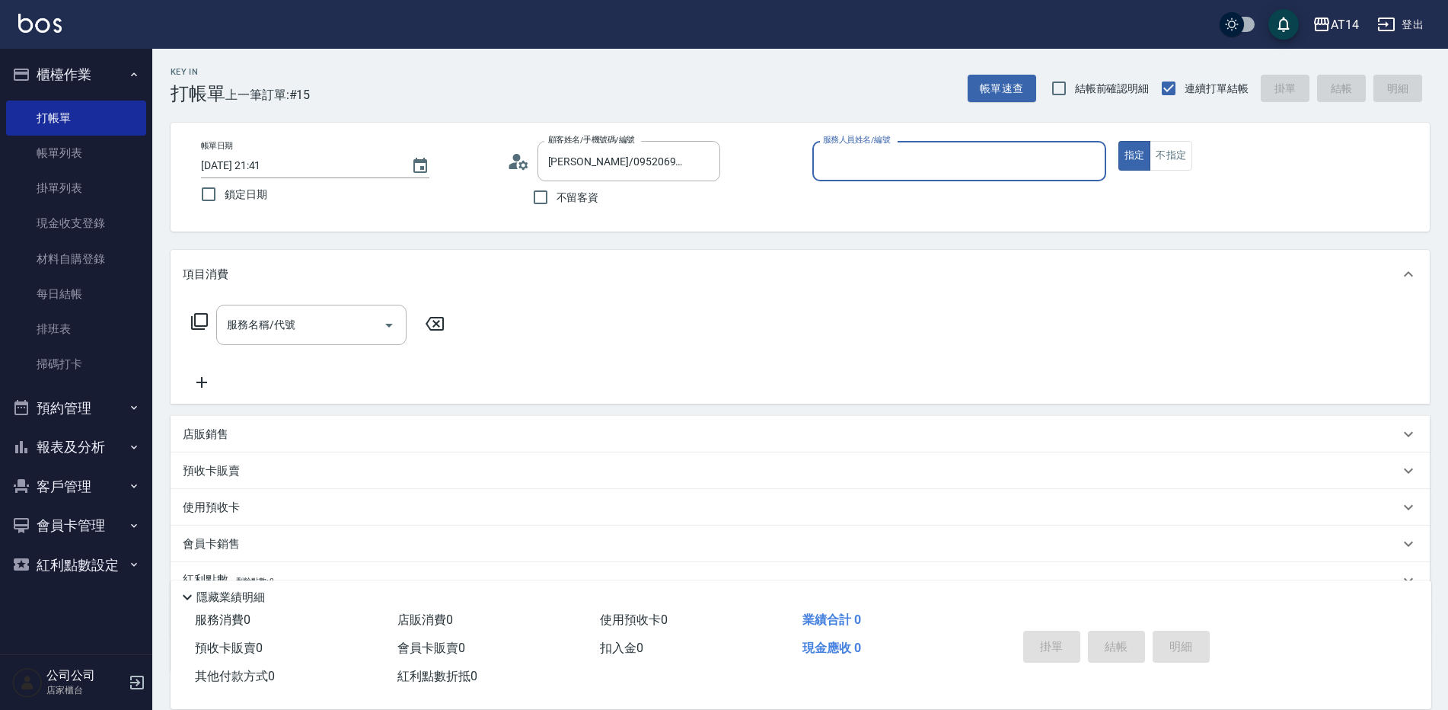
type input "Dora-15"
click at [319, 349] on div "服務名稱/代號 服務名稱/代號" at bounding box center [318, 348] width 271 height 87
click at [324, 340] on div "服務名稱/代號" at bounding box center [311, 325] width 190 height 40
type input "031"
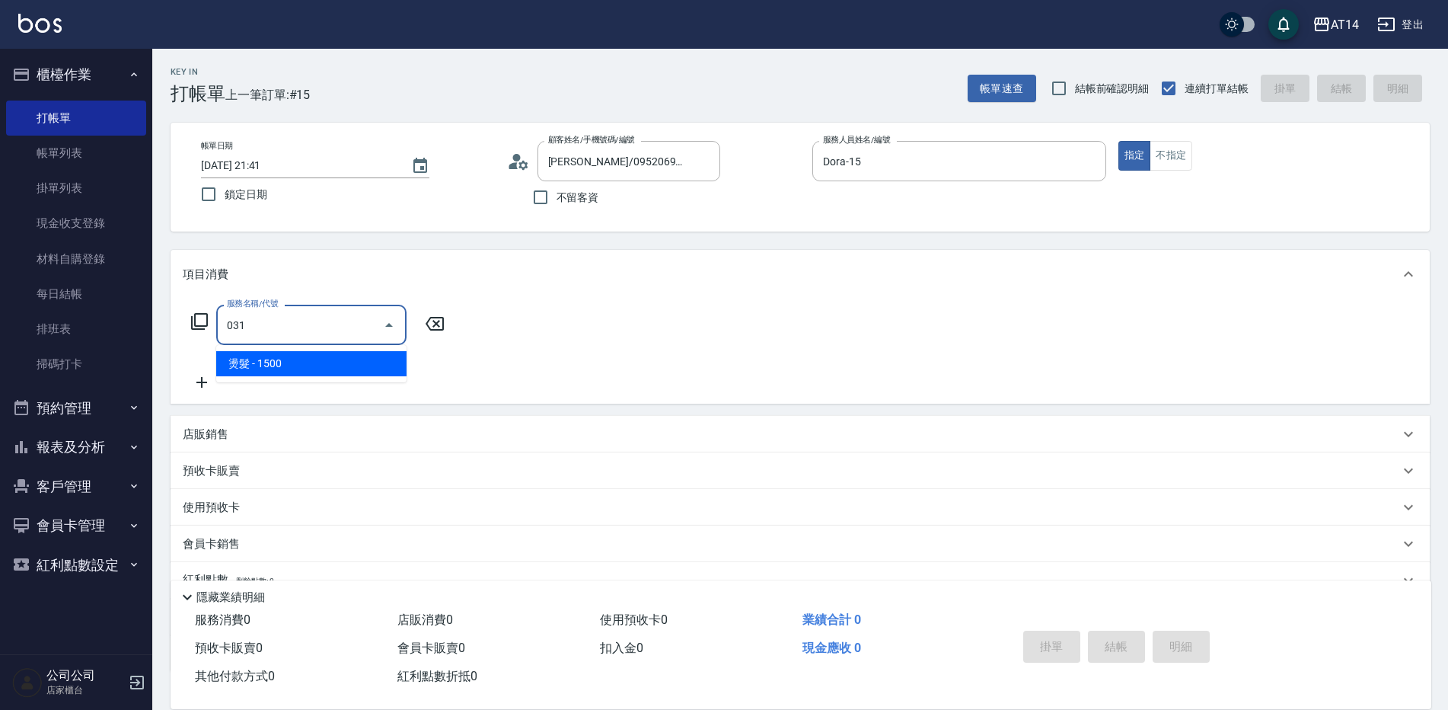
type input "3"
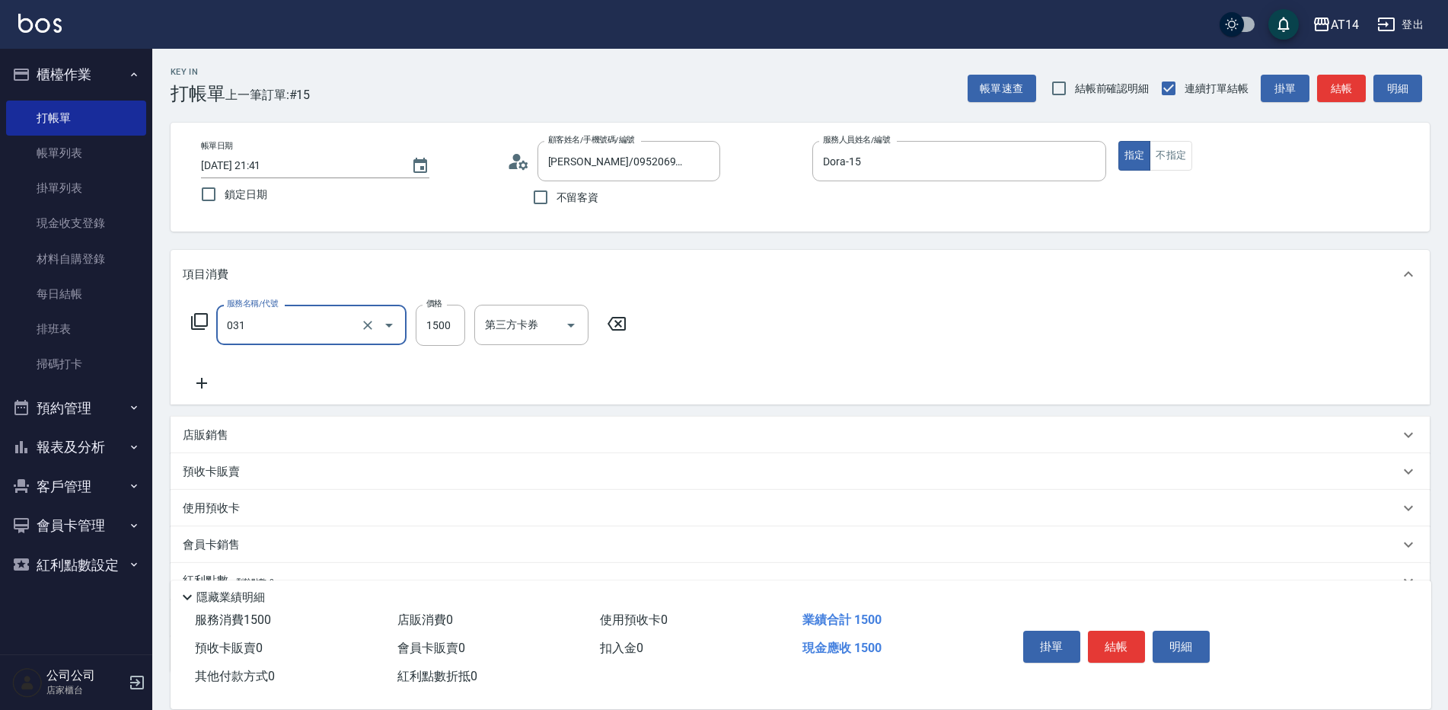
type input "燙髮(031)"
type input "1"
type input "0"
type input "1660"
type input "3"
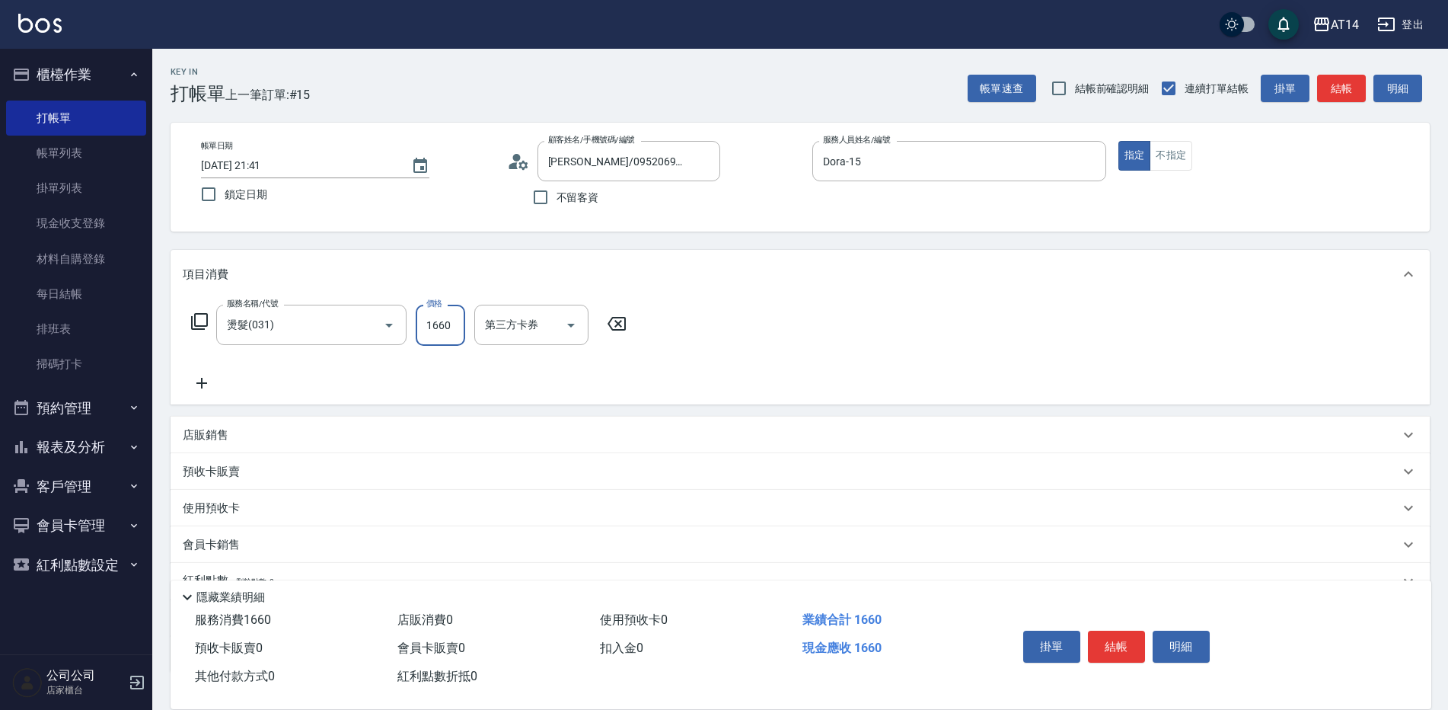
type input "1660"
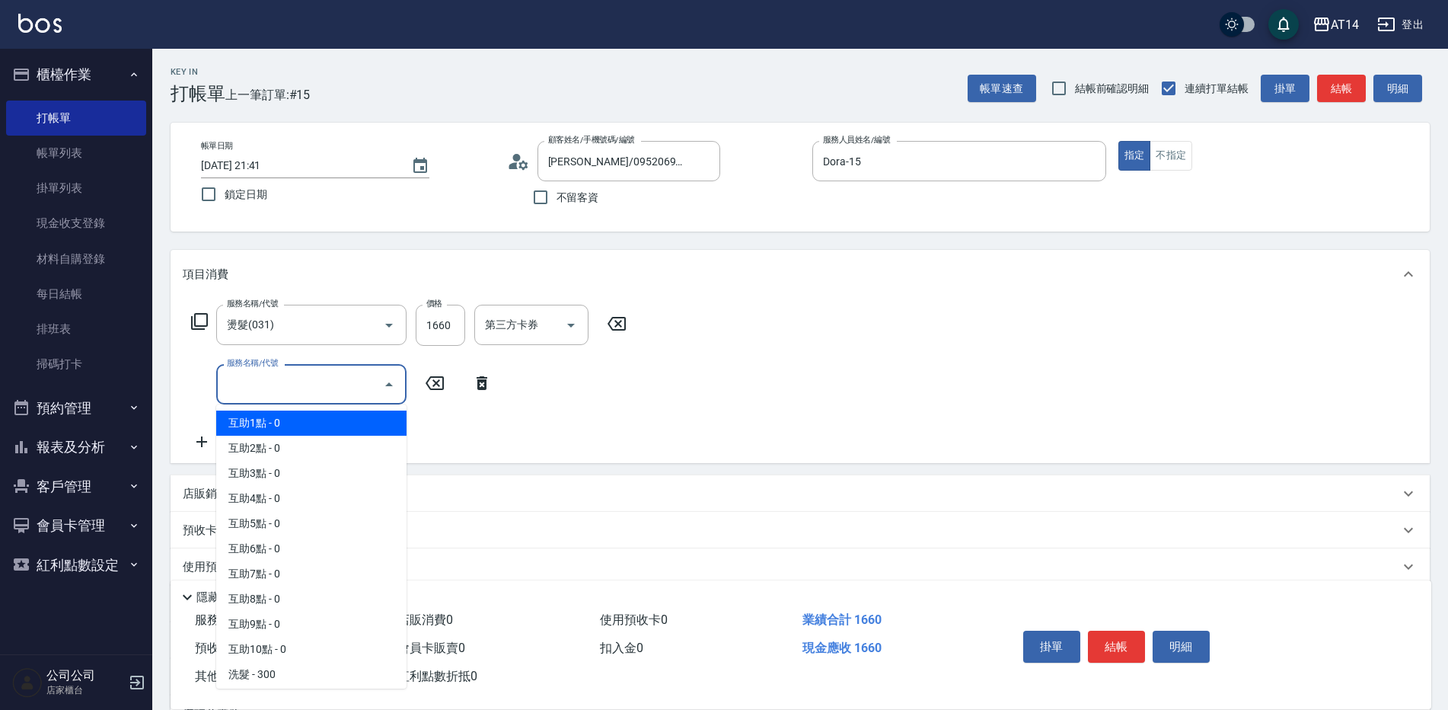
click at [287, 390] on input "服務名稱/代號" at bounding box center [300, 384] width 154 height 27
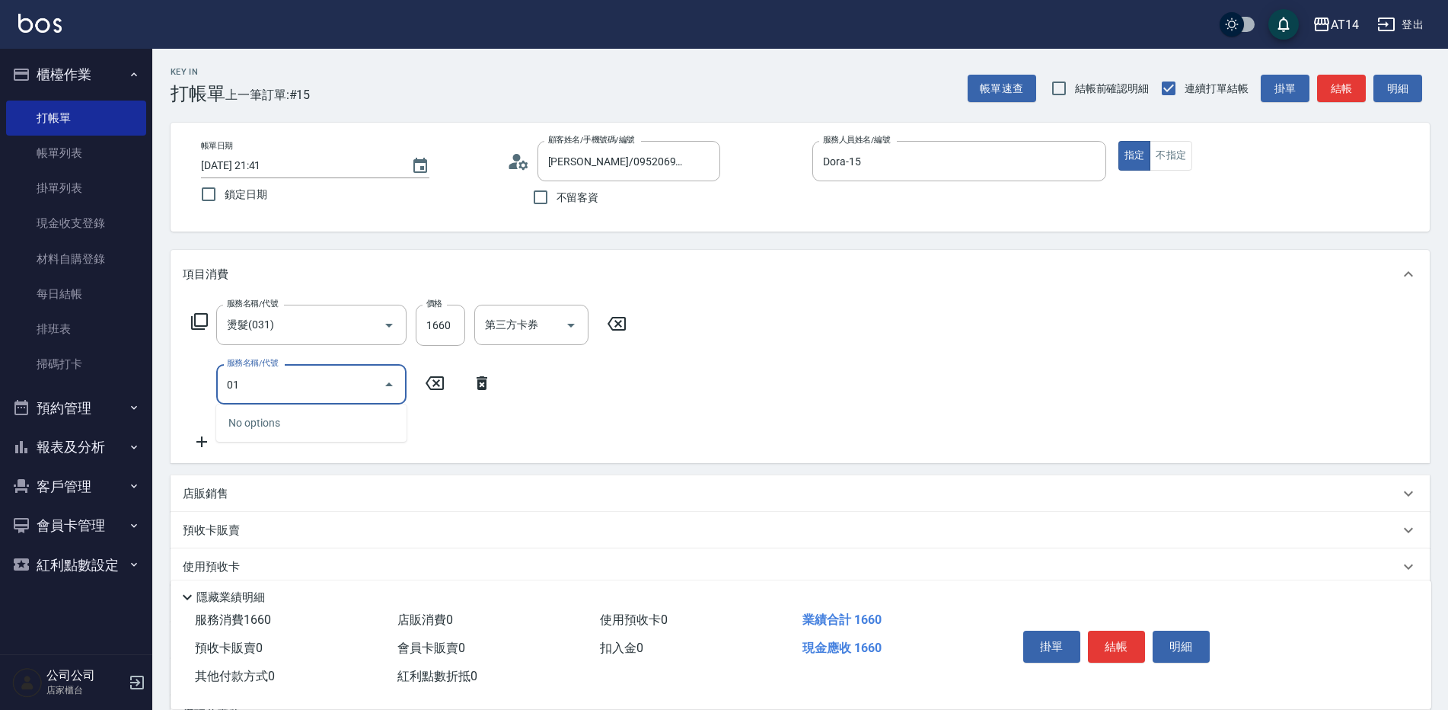
type input "011"
type input "4"
type input "洗髮(011)"
type input "3"
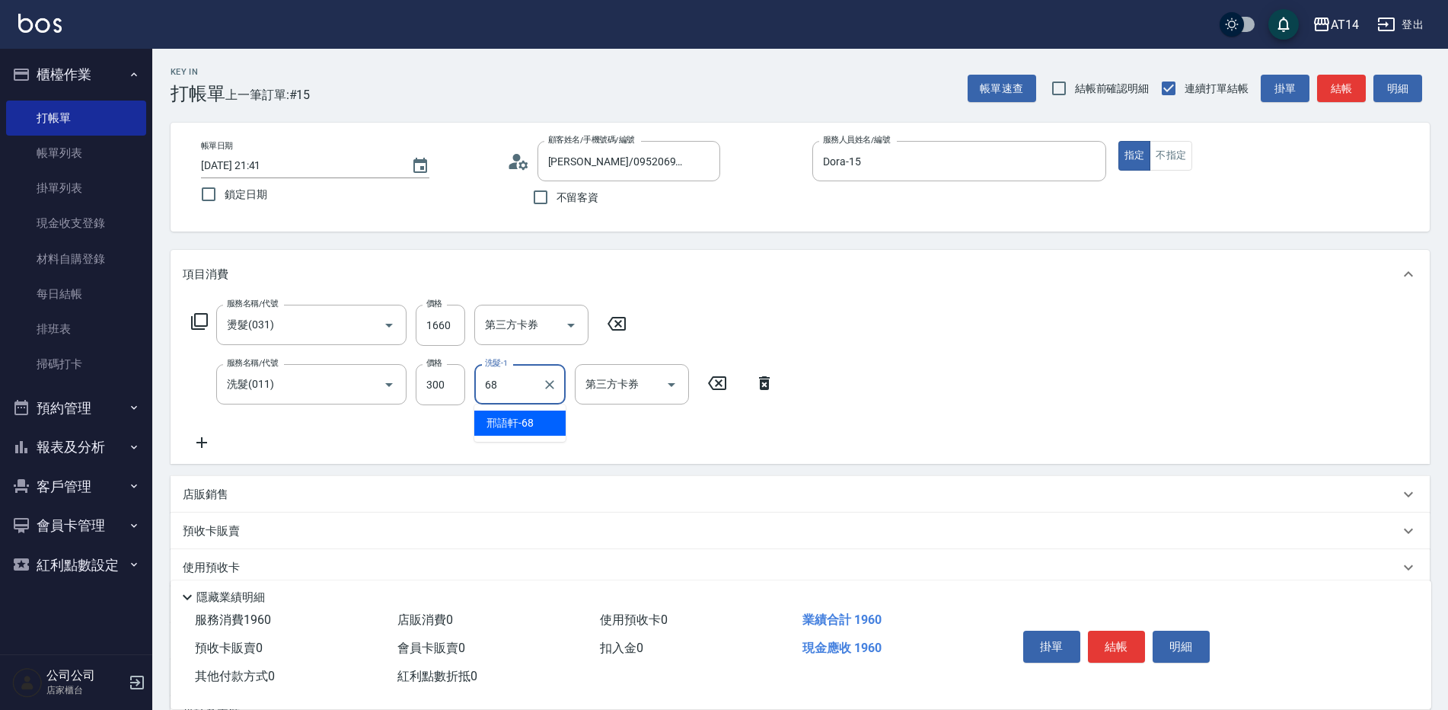
type input "邢語軒-68"
click at [553, 383] on icon "Clear" at bounding box center [549, 384] width 15 height 15
click at [525, 385] on input "洗髮-1" at bounding box center [520, 384] width 78 height 27
type input "趙苡晴-67"
click at [212, 450] on icon at bounding box center [202, 442] width 38 height 18
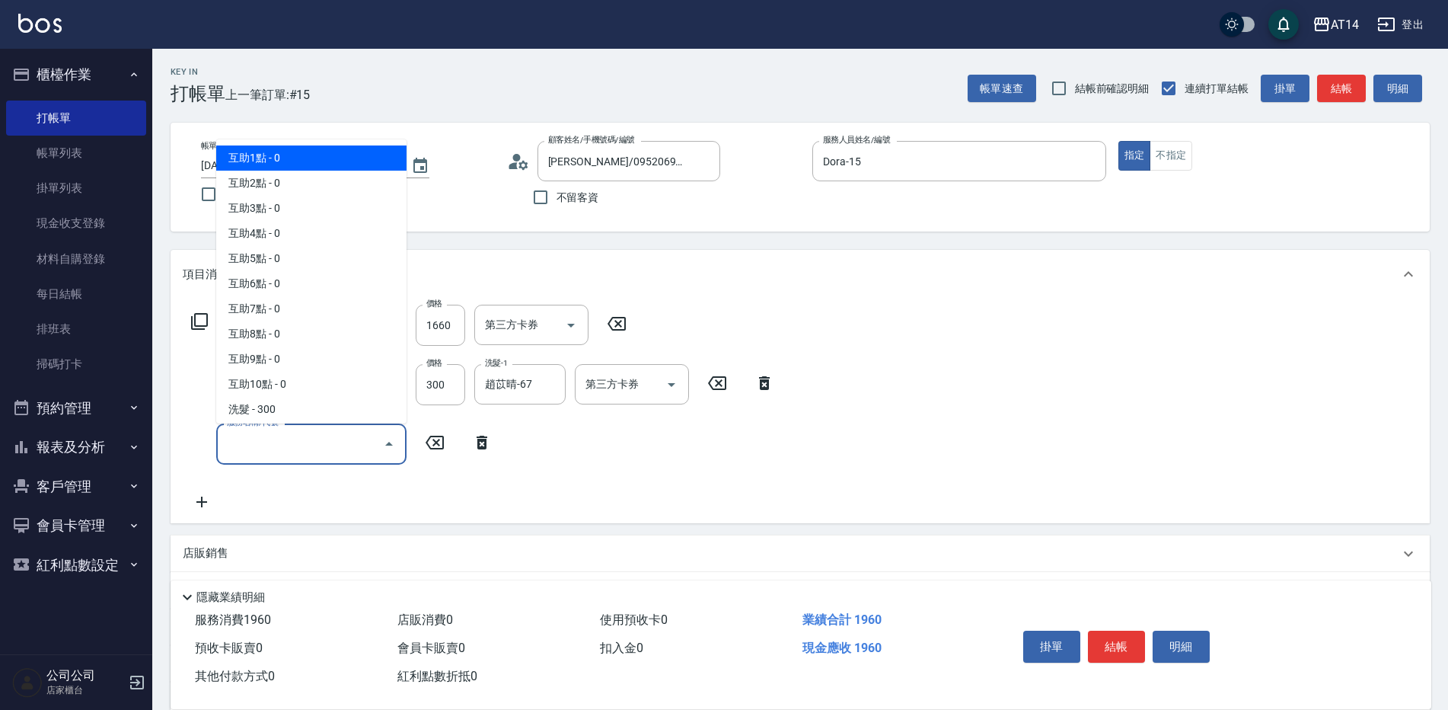
click at [285, 451] on input "服務名稱/代號" at bounding box center [300, 443] width 154 height 27
click at [311, 154] on span "互助1點 - 0" at bounding box center [311, 157] width 190 height 25
type input "互助1點(001)"
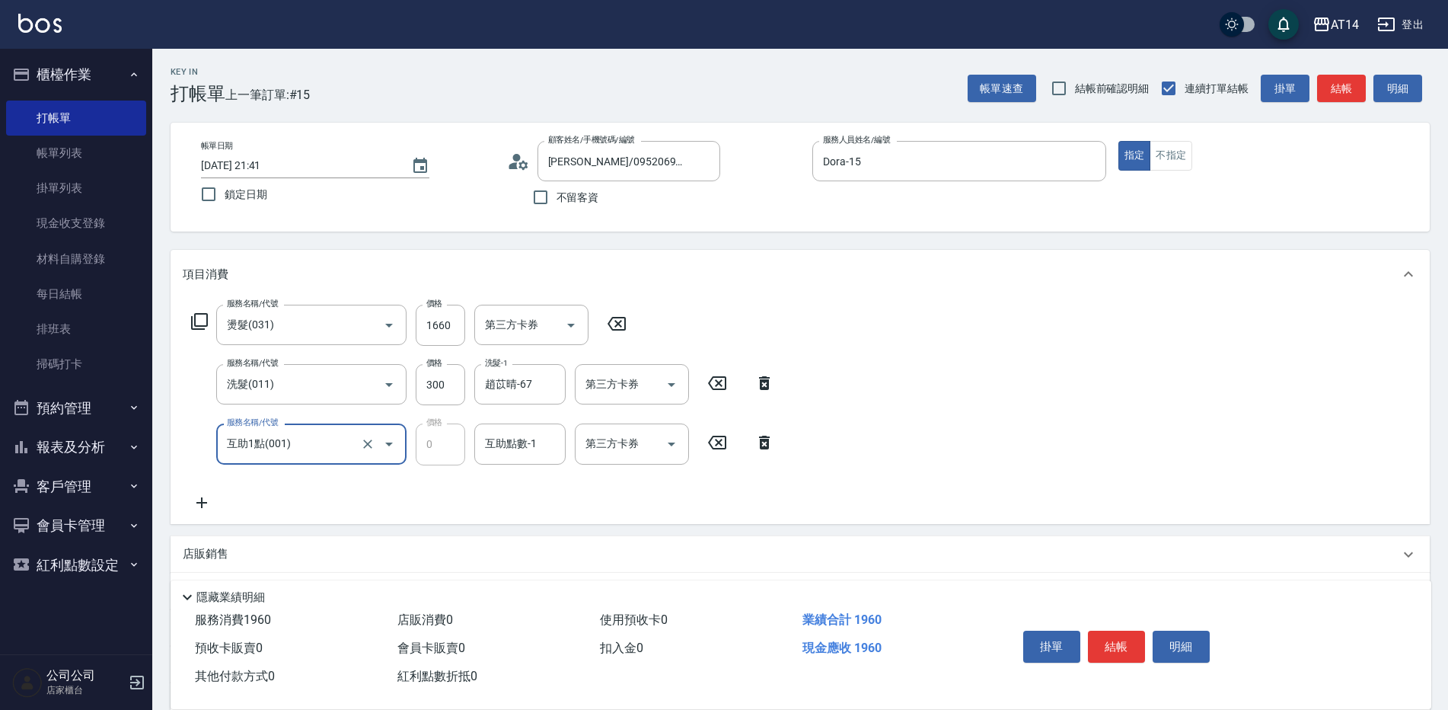
click at [324, 444] on input "互助1點(001)" at bounding box center [290, 443] width 134 height 27
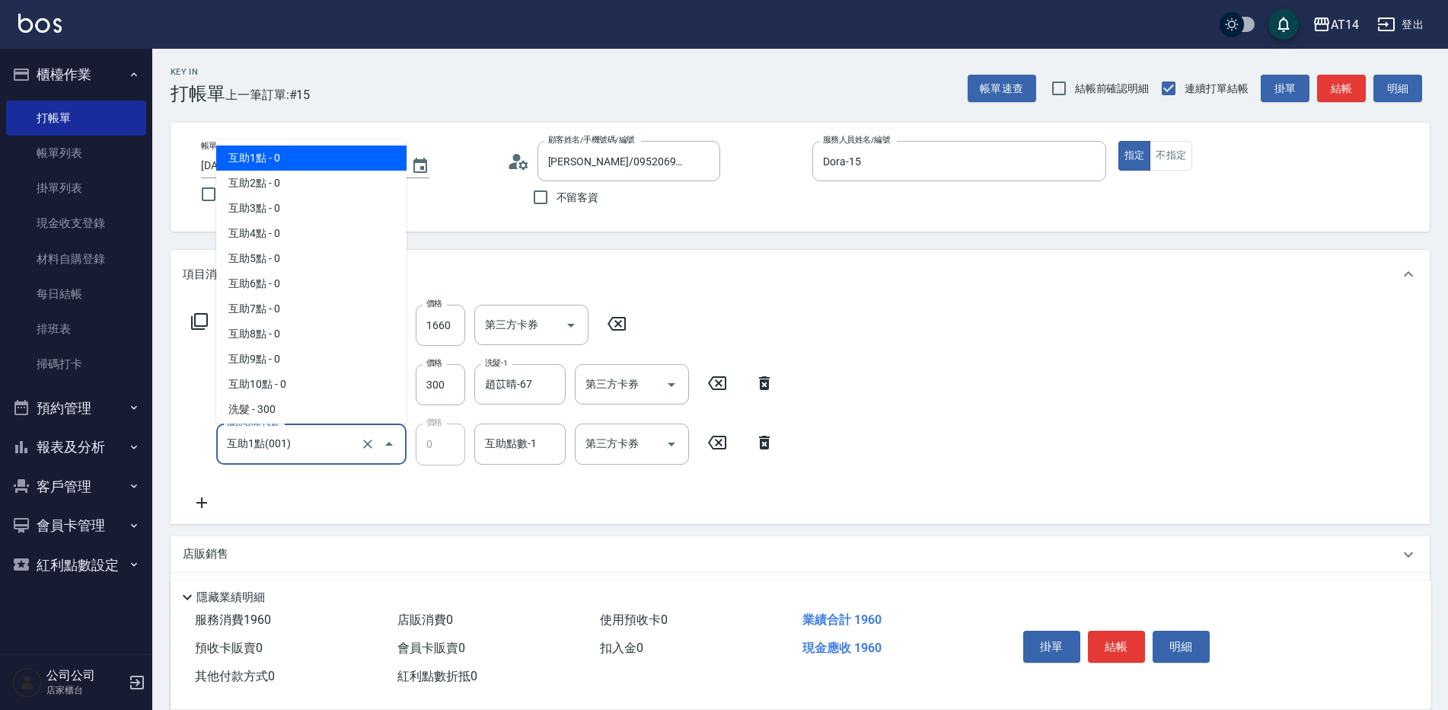
click at [322, 160] on span "互助1點 - 0" at bounding box center [311, 157] width 190 height 25
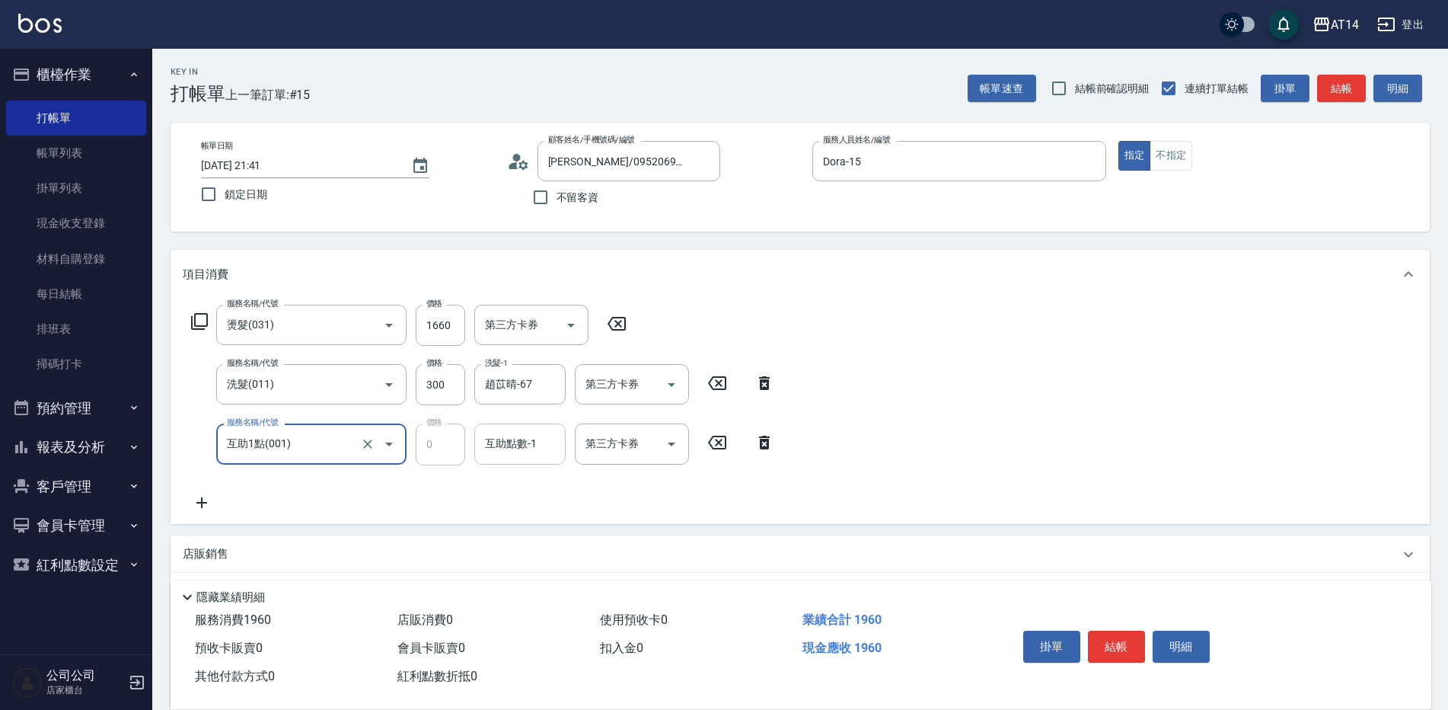
click at [535, 445] on div "互助點數-1 互助點數-1" at bounding box center [519, 443] width 91 height 40
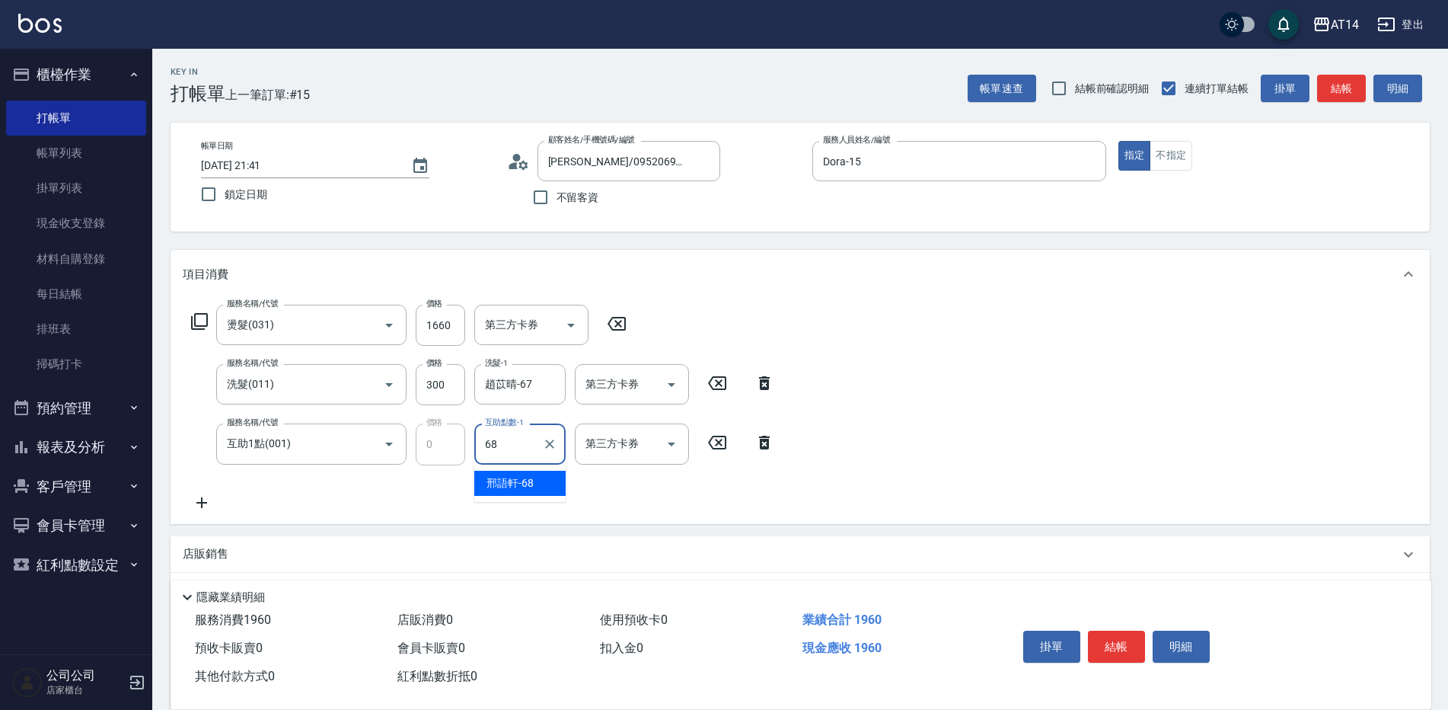
type input "邢語軒-68"
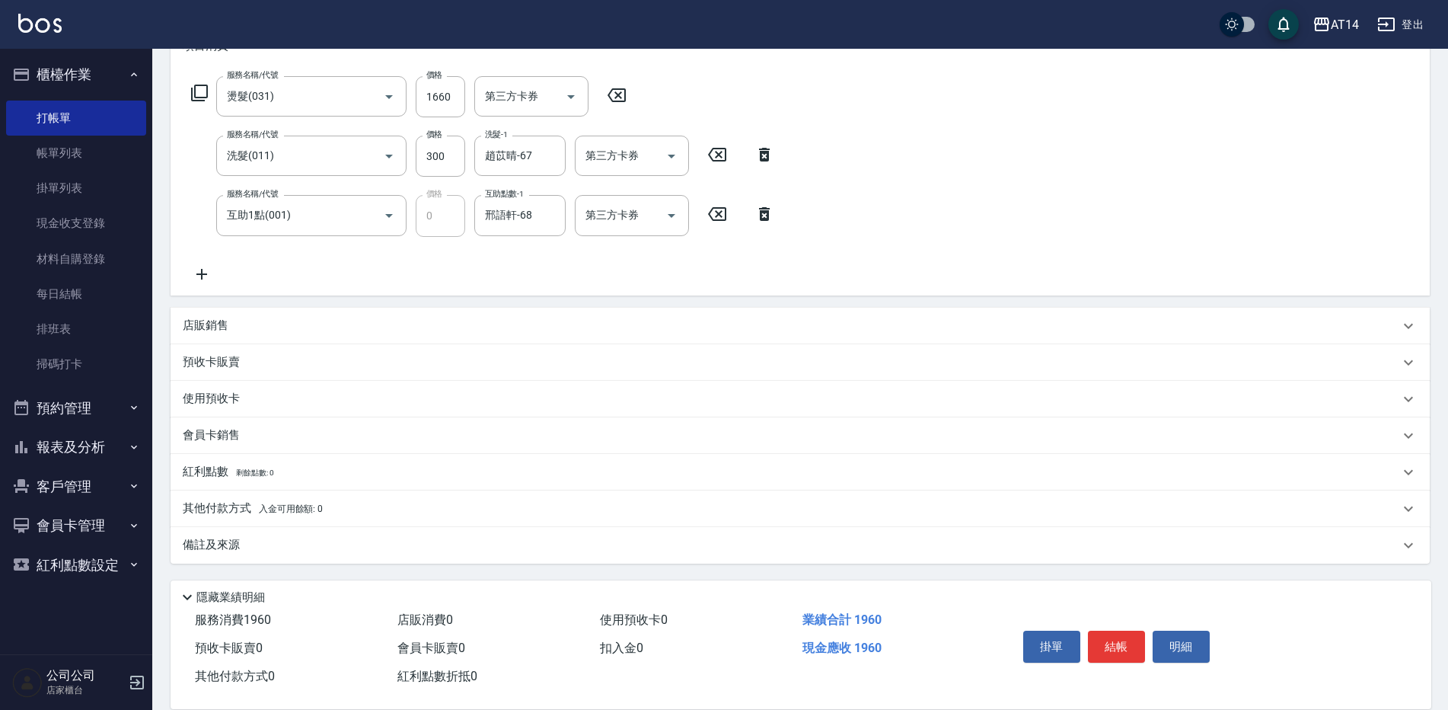
click at [407, 553] on div "備註及來源" at bounding box center [800, 545] width 1259 height 37
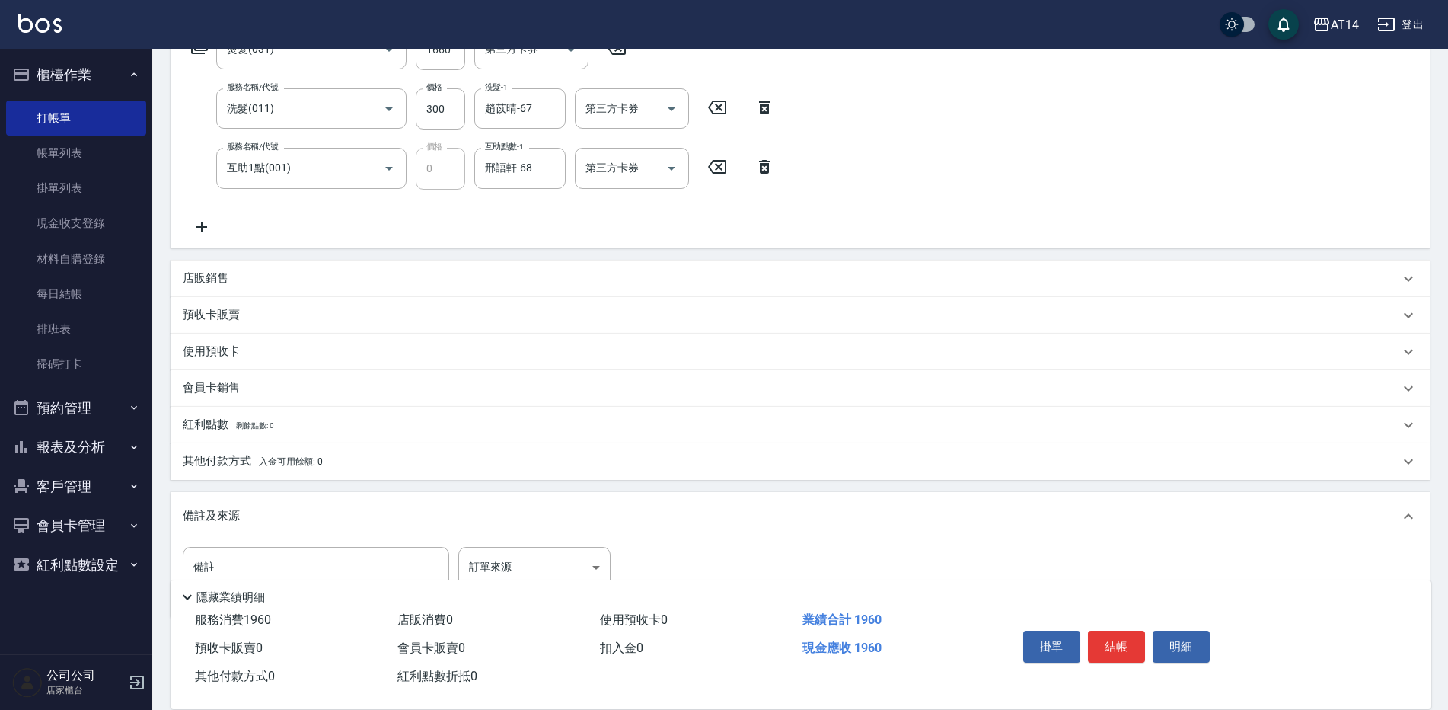
scroll to position [330, 0]
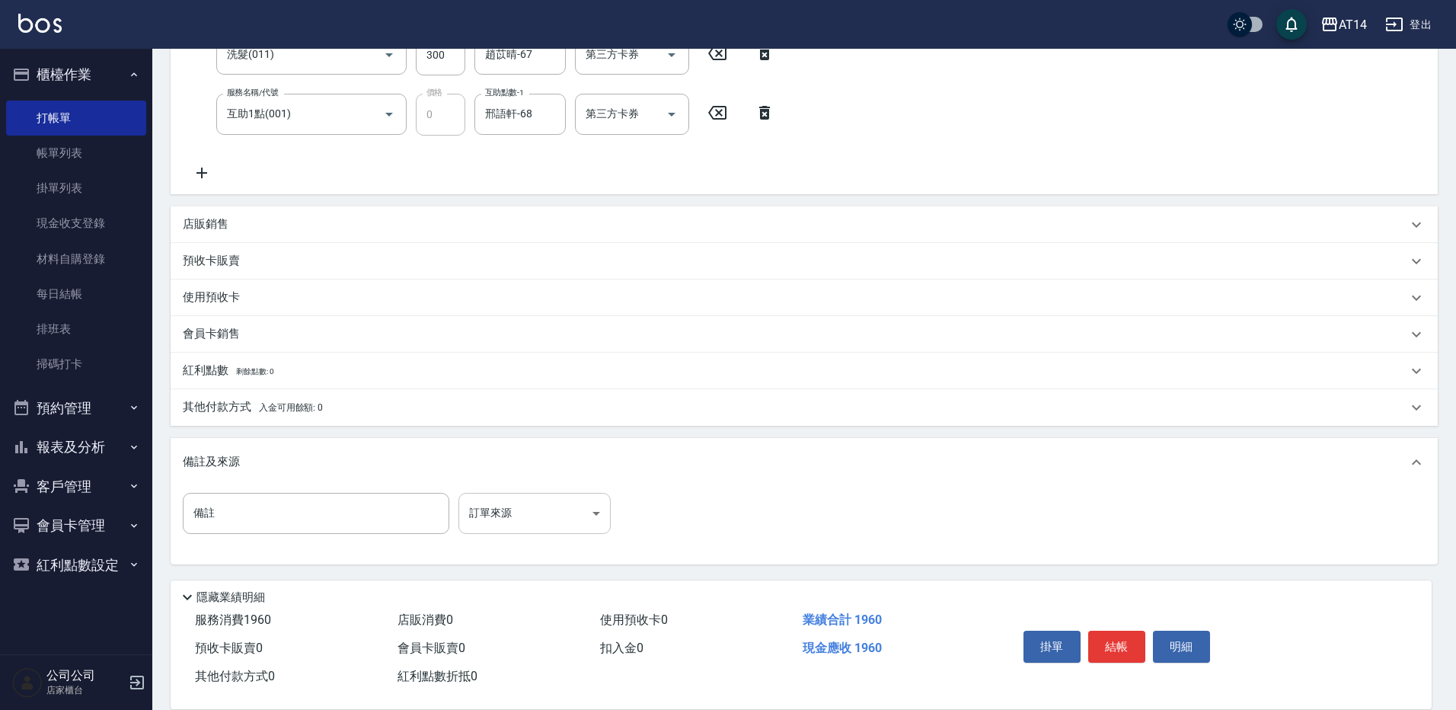
click at [534, 514] on body "AT14 登出 櫃檯作業 打帳單 帳單列表 掛單列表 現金收支登錄 材料自購登錄 每日結帳 排班表 掃碼打卡 預約管理 預約管理 單日預約紀錄 單週預約紀錄 …" at bounding box center [728, 190] width 1456 height 1040
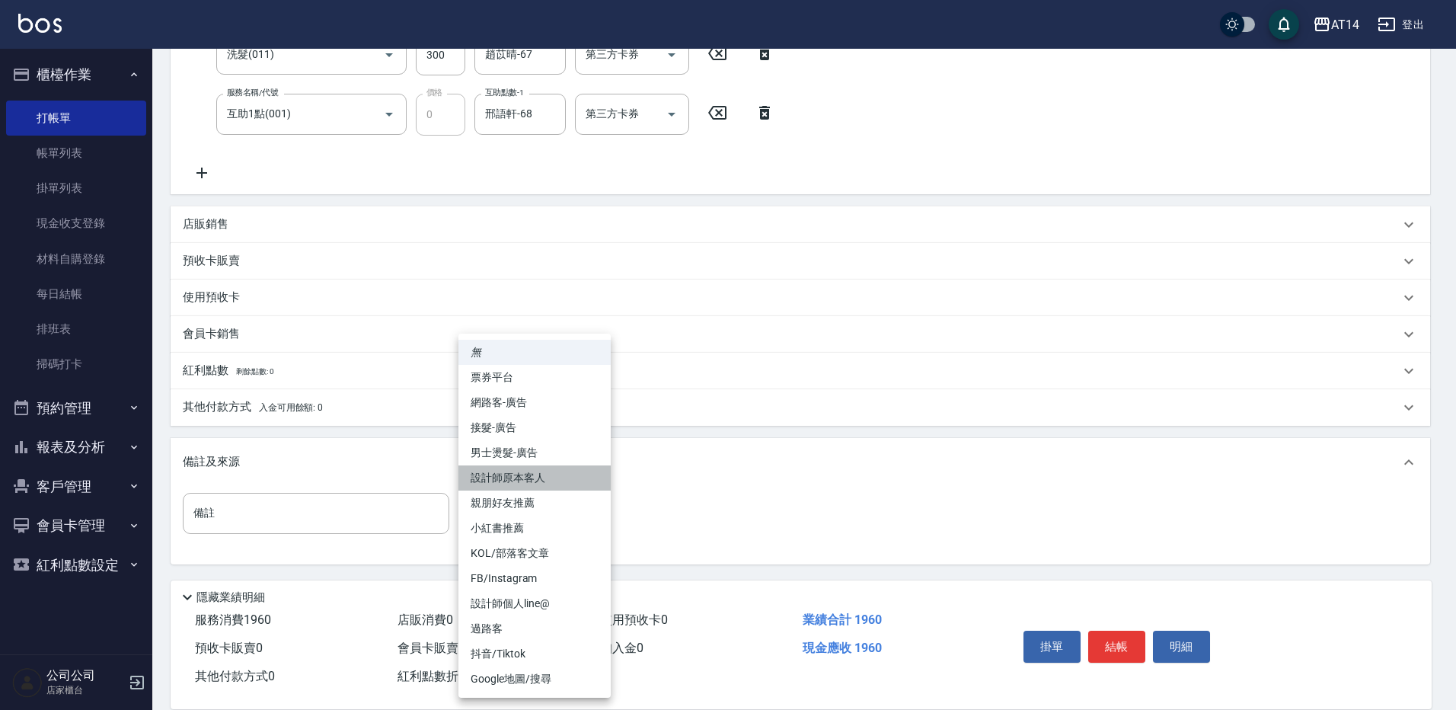
click at [560, 486] on li "設計師原本客人" at bounding box center [534, 477] width 152 height 25
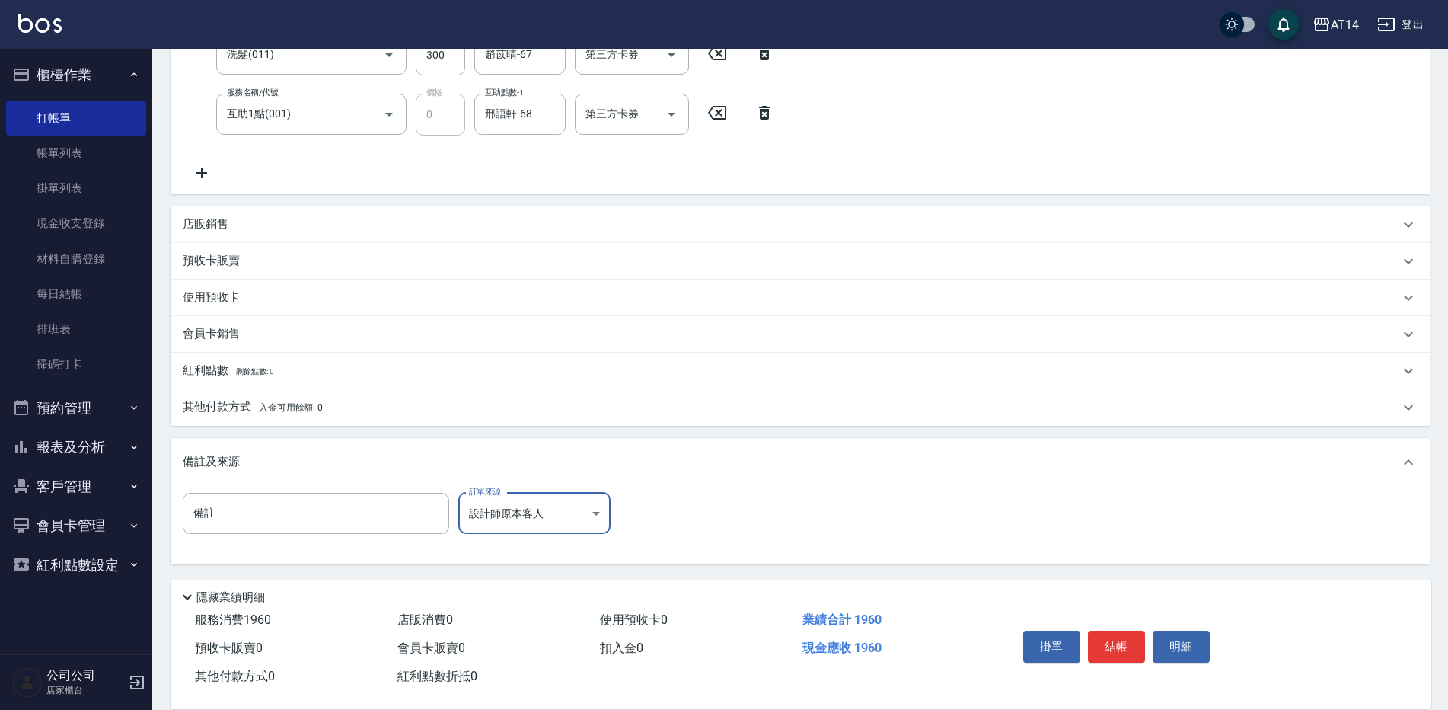
click at [585, 524] on body "AT14 登出 櫃檯作業 打帳單 帳單列表 掛單列表 現金收支登錄 材料自購登錄 每日結帳 排班表 掃碼打卡 預約管理 預約管理 單日預約紀錄 單週預約紀錄 …" at bounding box center [724, 190] width 1448 height 1040
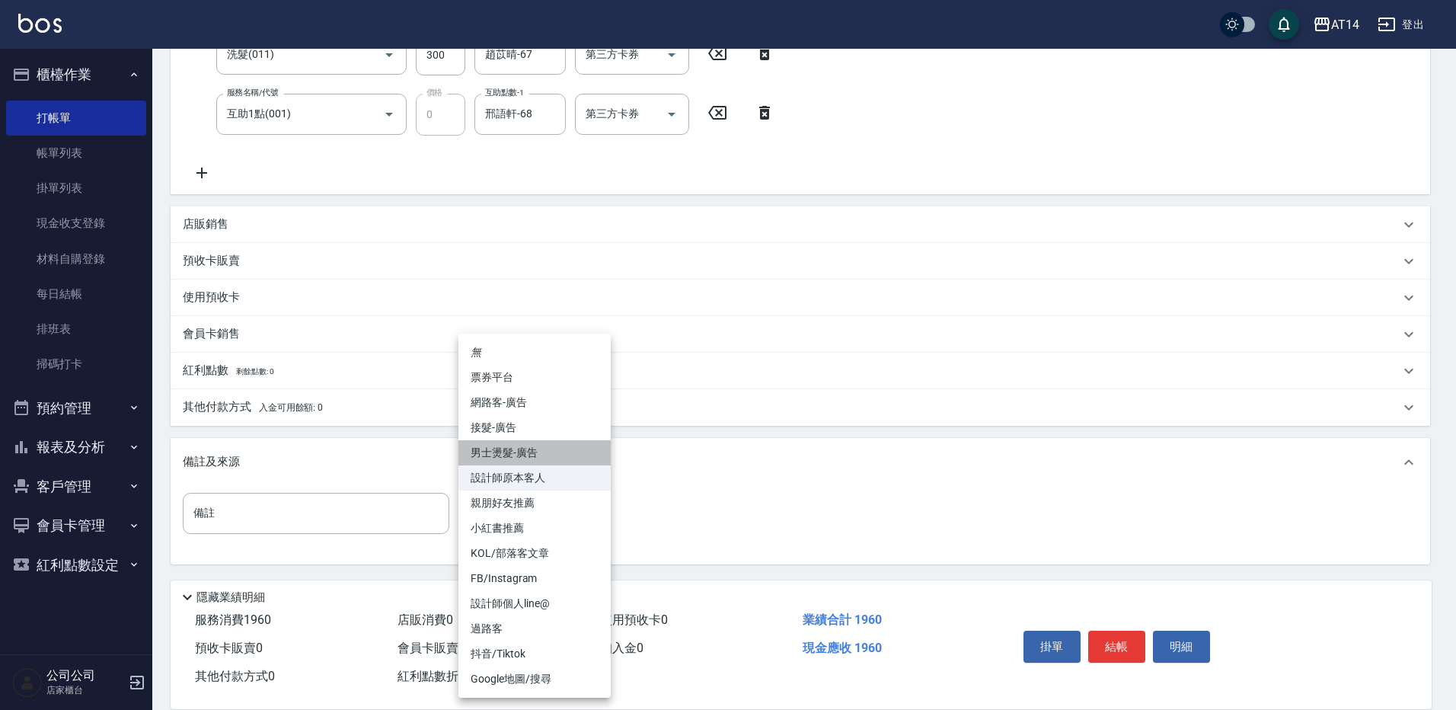
click at [547, 457] on li "男士燙髮-廣告" at bounding box center [534, 452] width 152 height 25
type input "男士燙髮-廣告"
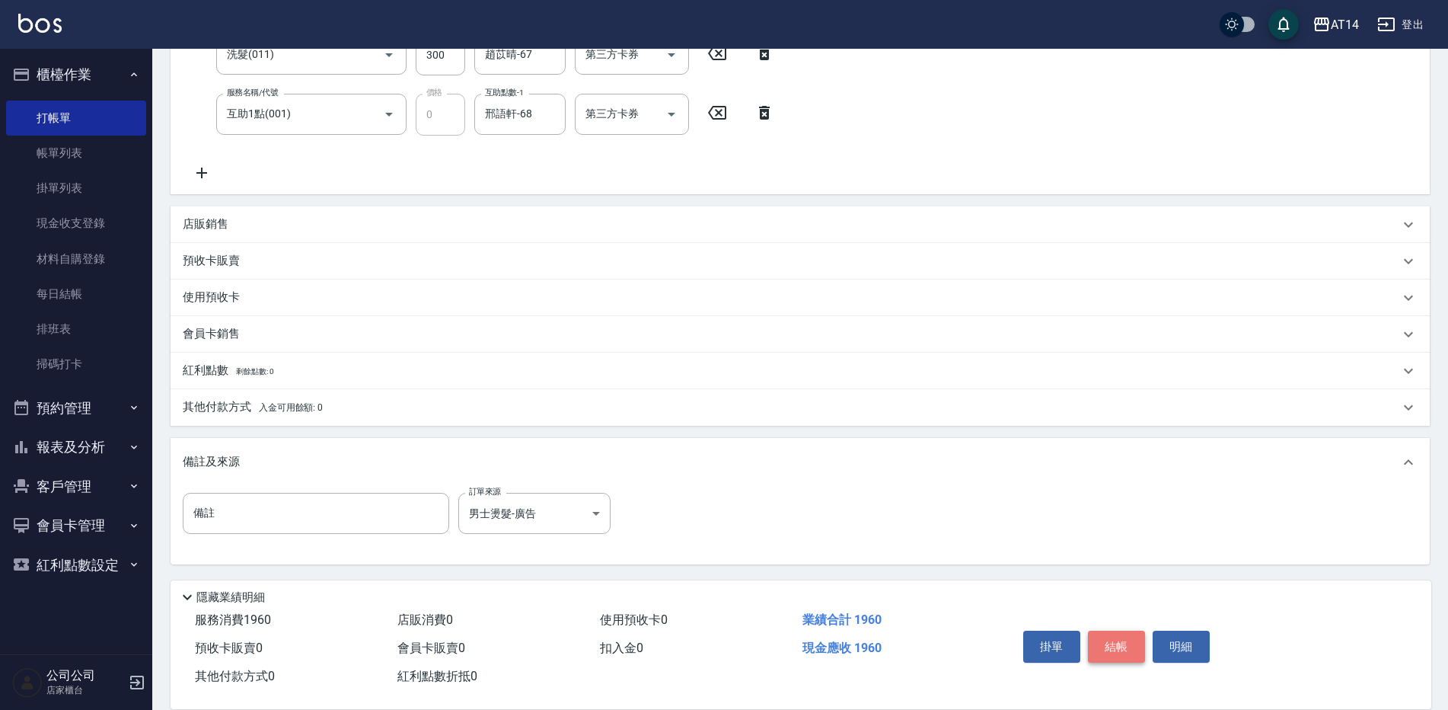
click at [1113, 635] on button "結帳" at bounding box center [1116, 646] width 57 height 32
type input "2025/09/26 21:42"
type input "0"
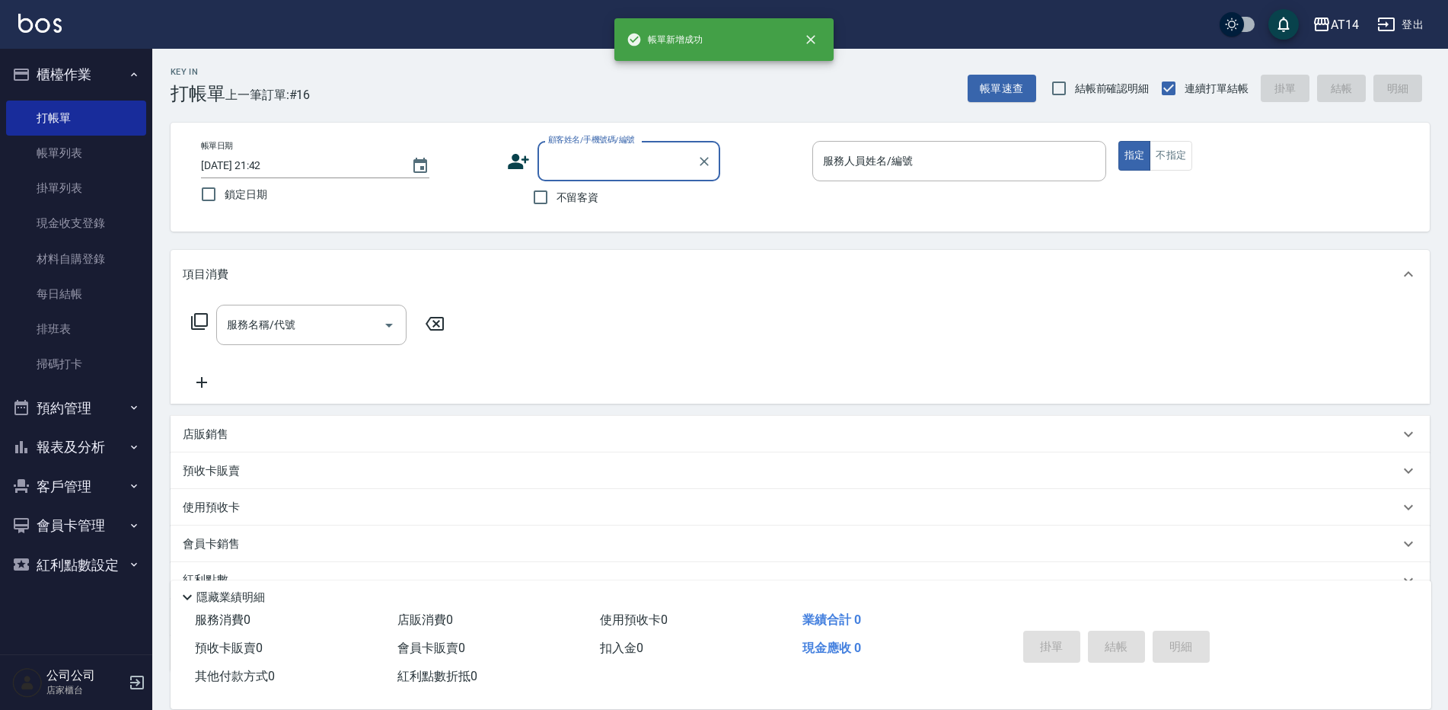
click at [53, 430] on button "報表及分析" at bounding box center [76, 447] width 140 height 40
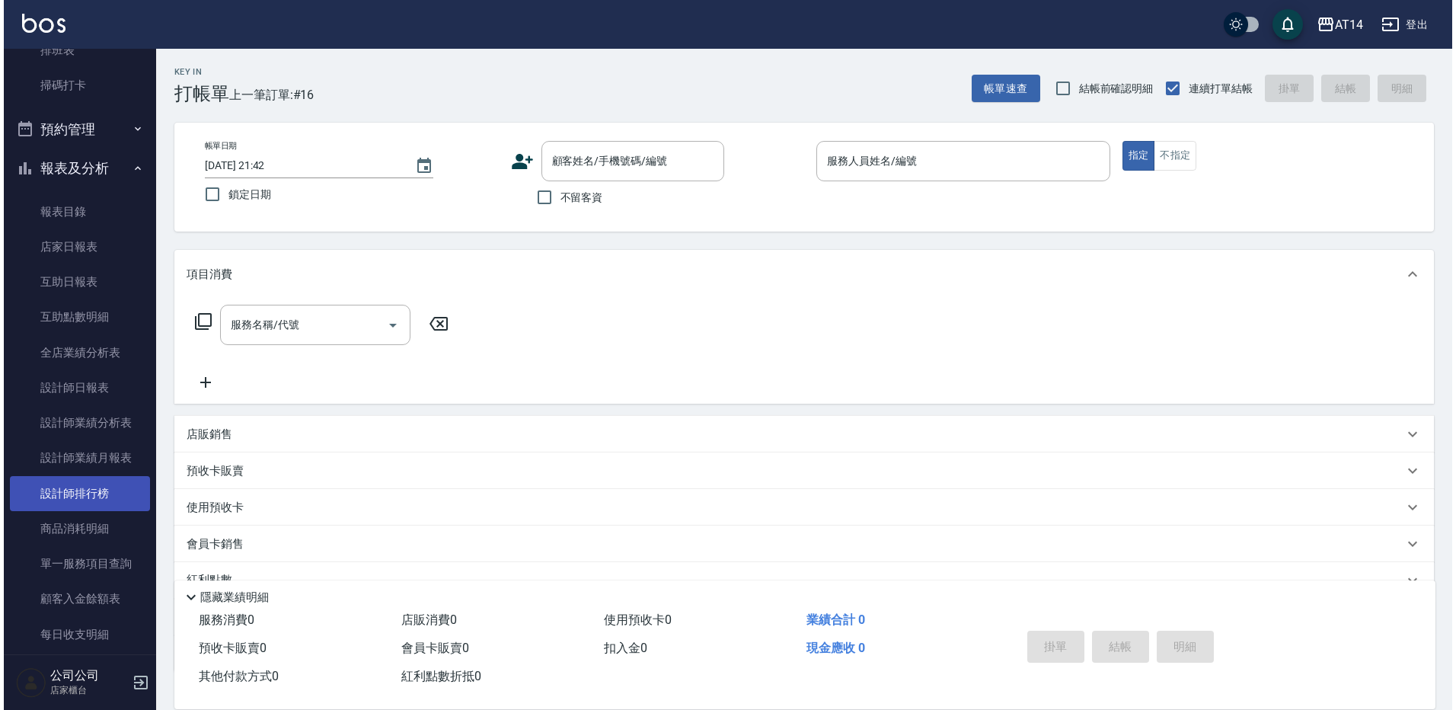
scroll to position [305, 0]
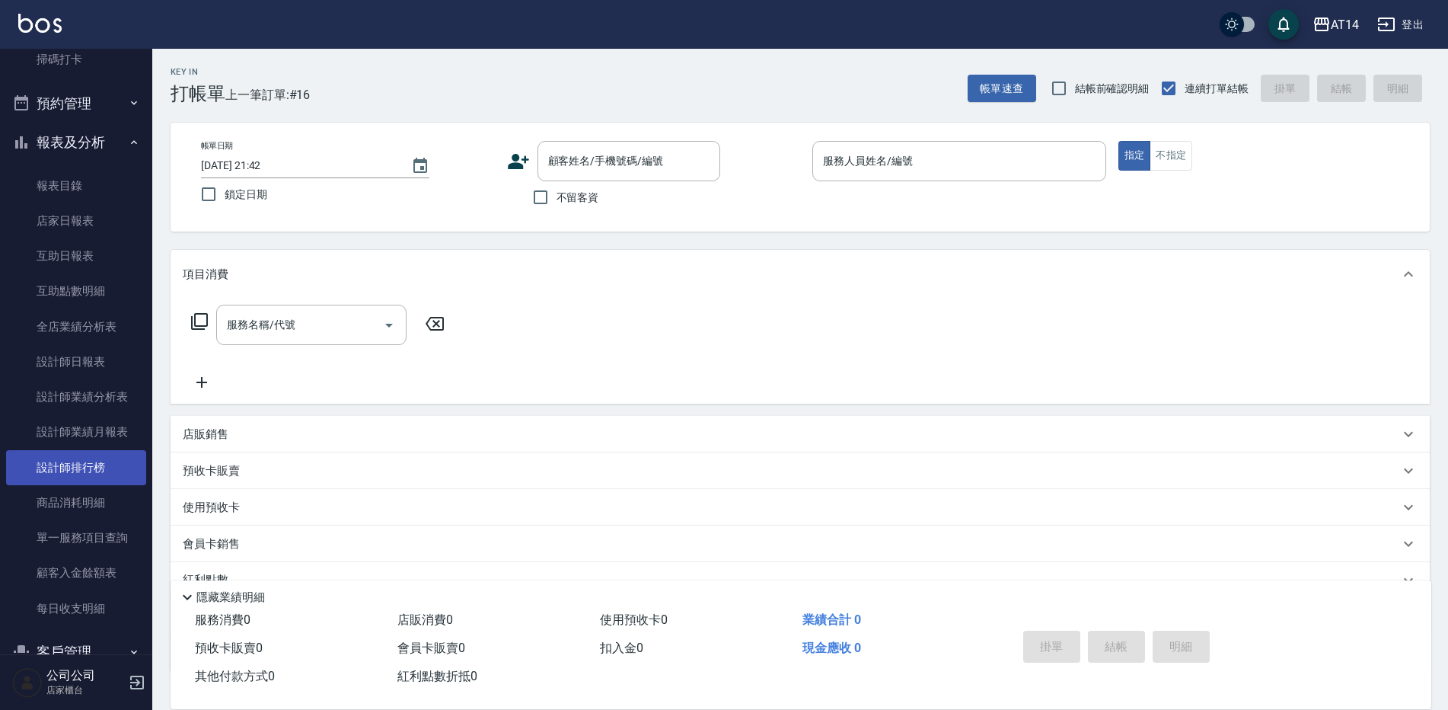
click at [85, 467] on link "設計師排行榜" at bounding box center [76, 467] width 140 height 35
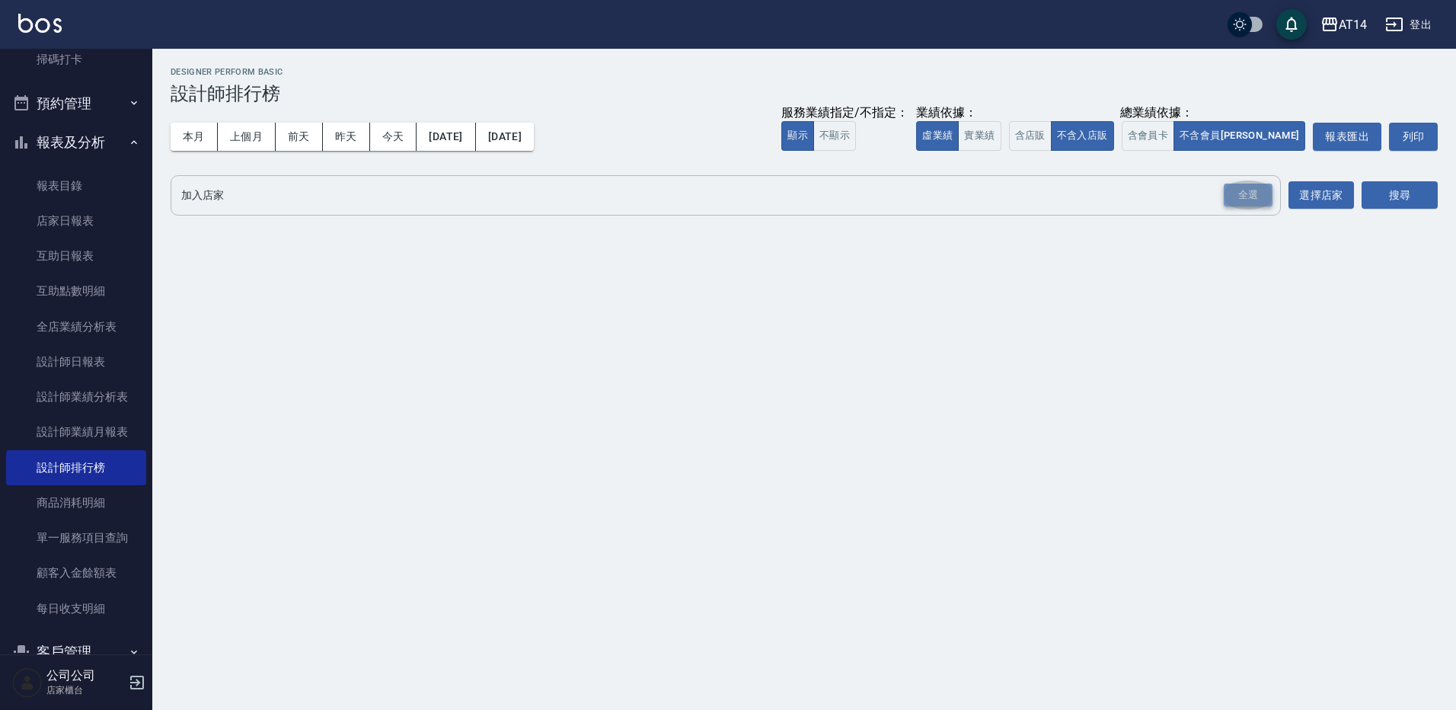
click at [1240, 199] on div "全選" at bounding box center [1247, 195] width 49 height 24
drag, startPoint x: 1362, startPoint y: 187, endPoint x: 1376, endPoint y: 192, distance: 15.4
click at [1369, 188] on button "搜尋" at bounding box center [1399, 196] width 76 height 28
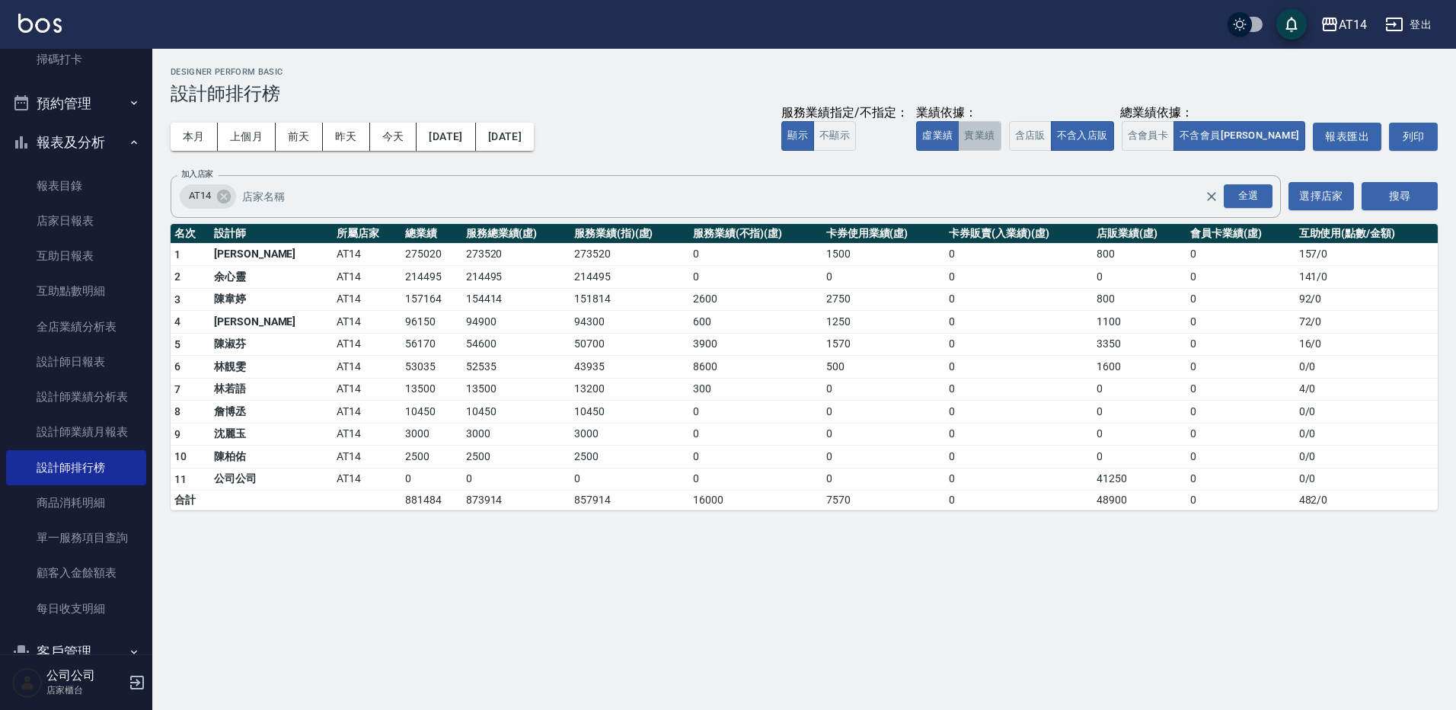
click at [1000, 148] on button "實業績" at bounding box center [979, 136] width 43 height 30
click at [958, 132] on button "虛業績" at bounding box center [937, 136] width 43 height 30
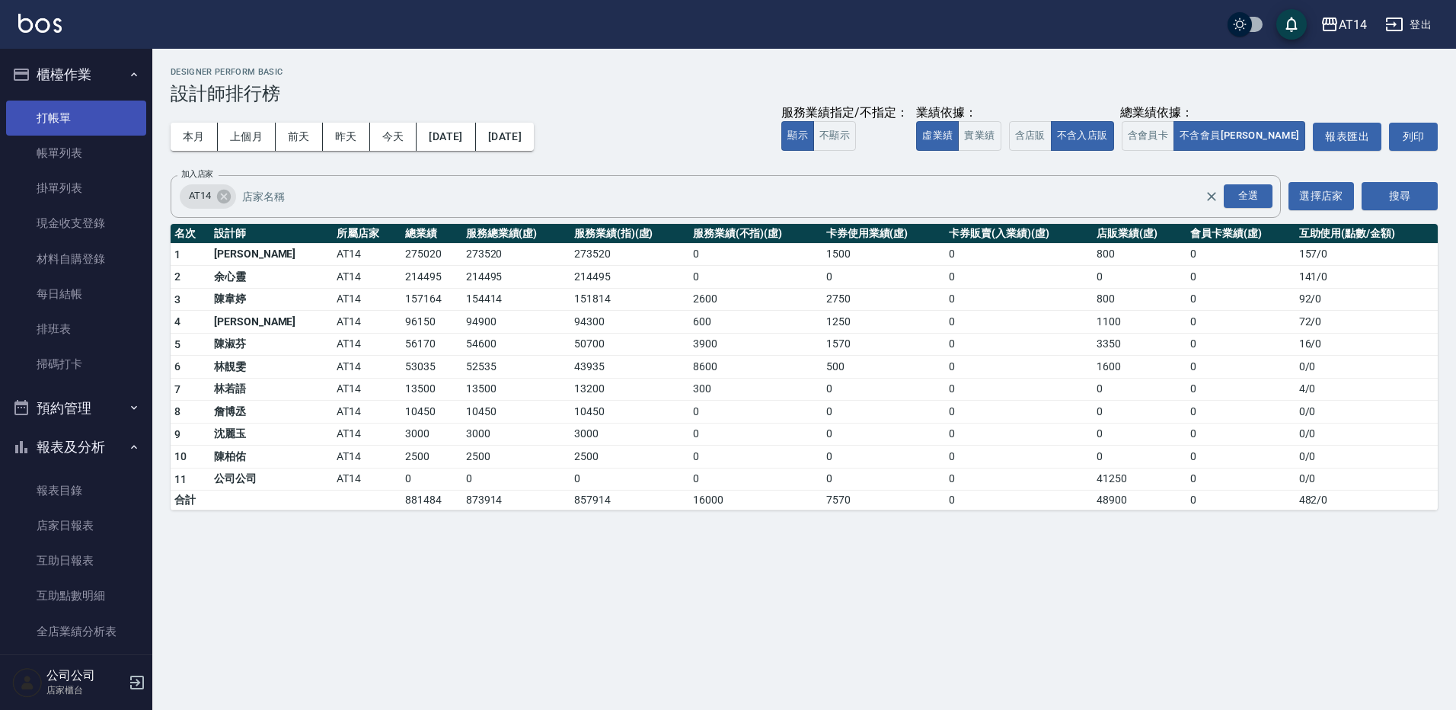
click at [69, 110] on link "打帳單" at bounding box center [76, 117] width 140 height 35
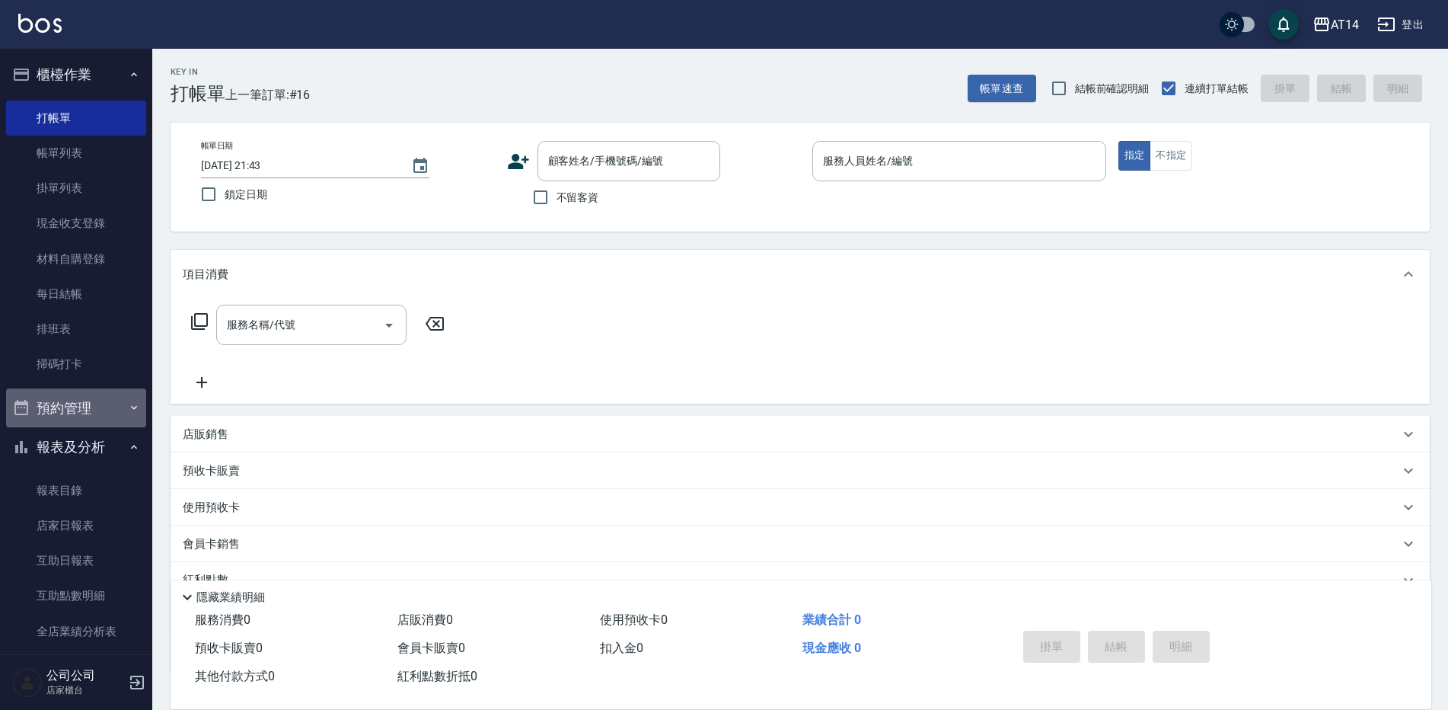
click at [113, 407] on button "預約管理" at bounding box center [76, 408] width 140 height 40
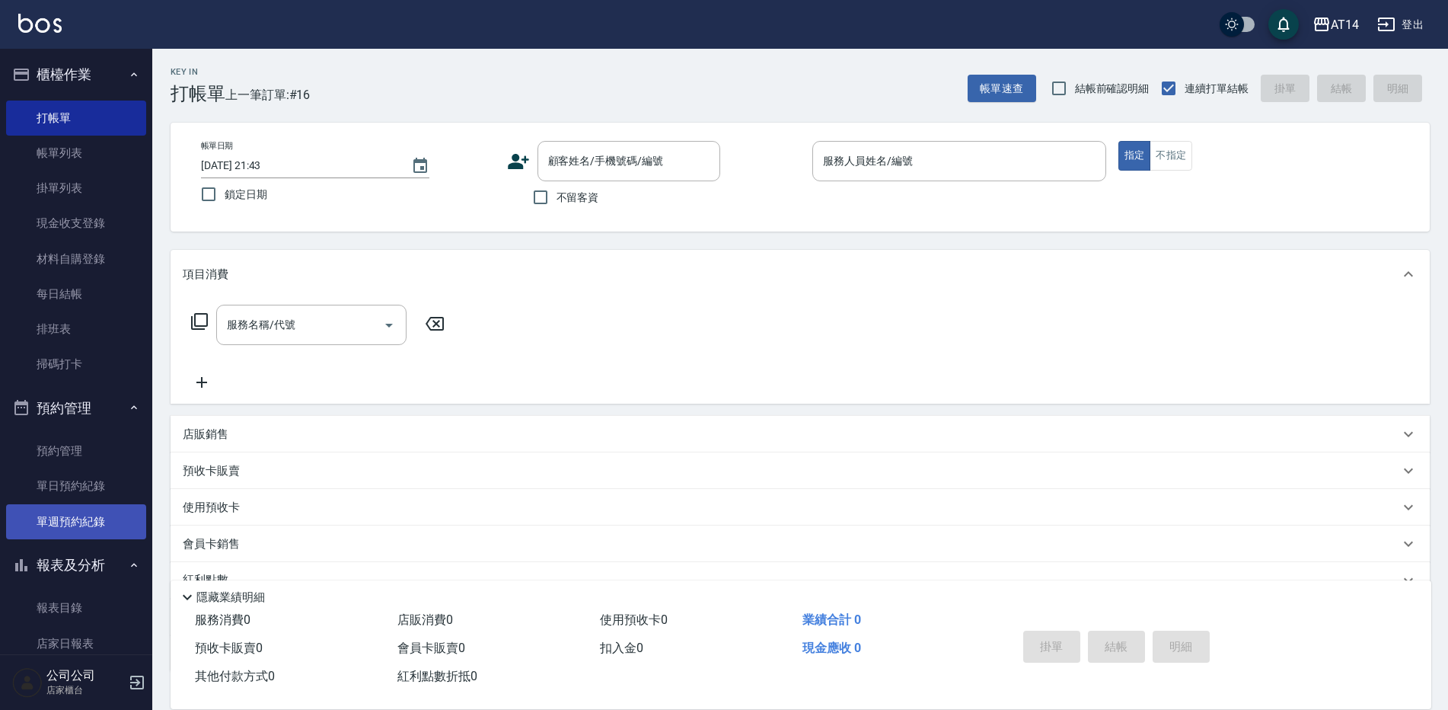
click at [107, 514] on link "單週預約紀錄" at bounding box center [76, 521] width 140 height 35
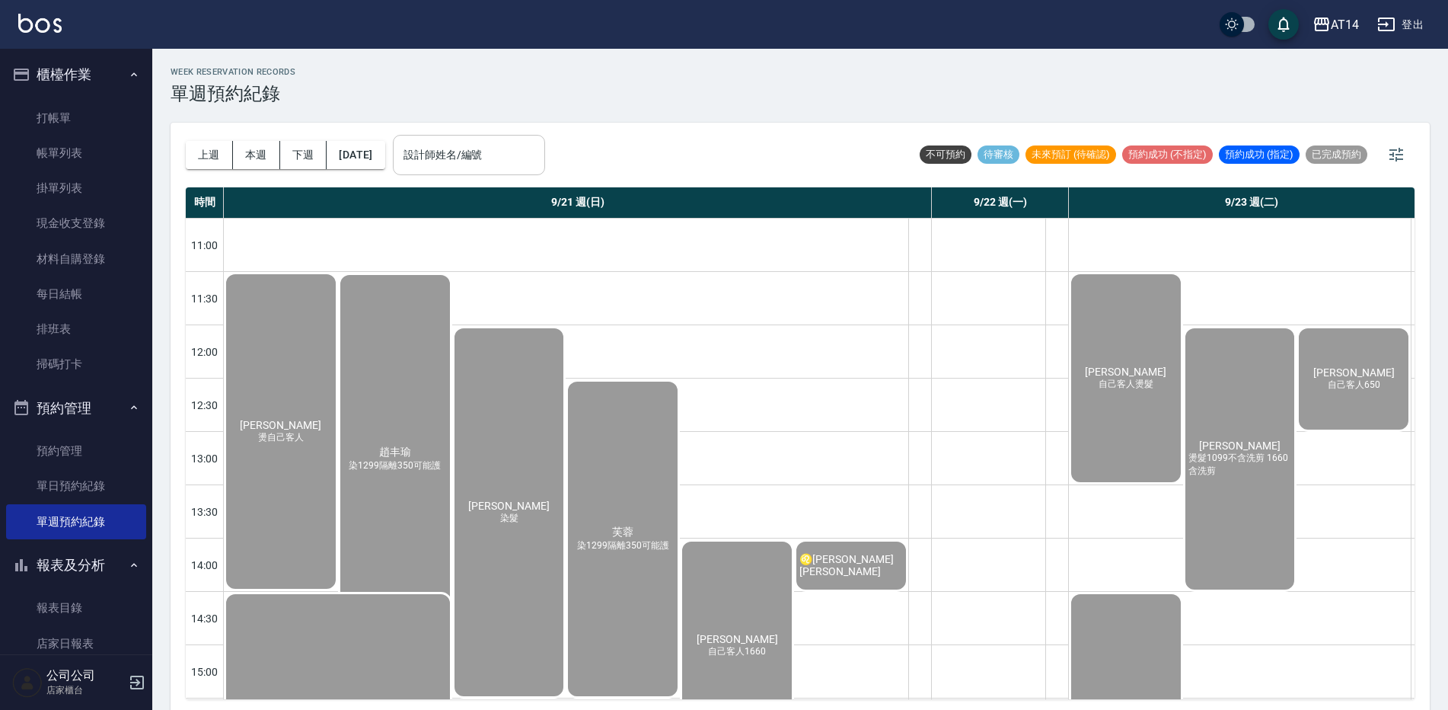
click at [471, 158] on input "設計師姓名/編號" at bounding box center [469, 155] width 139 height 27
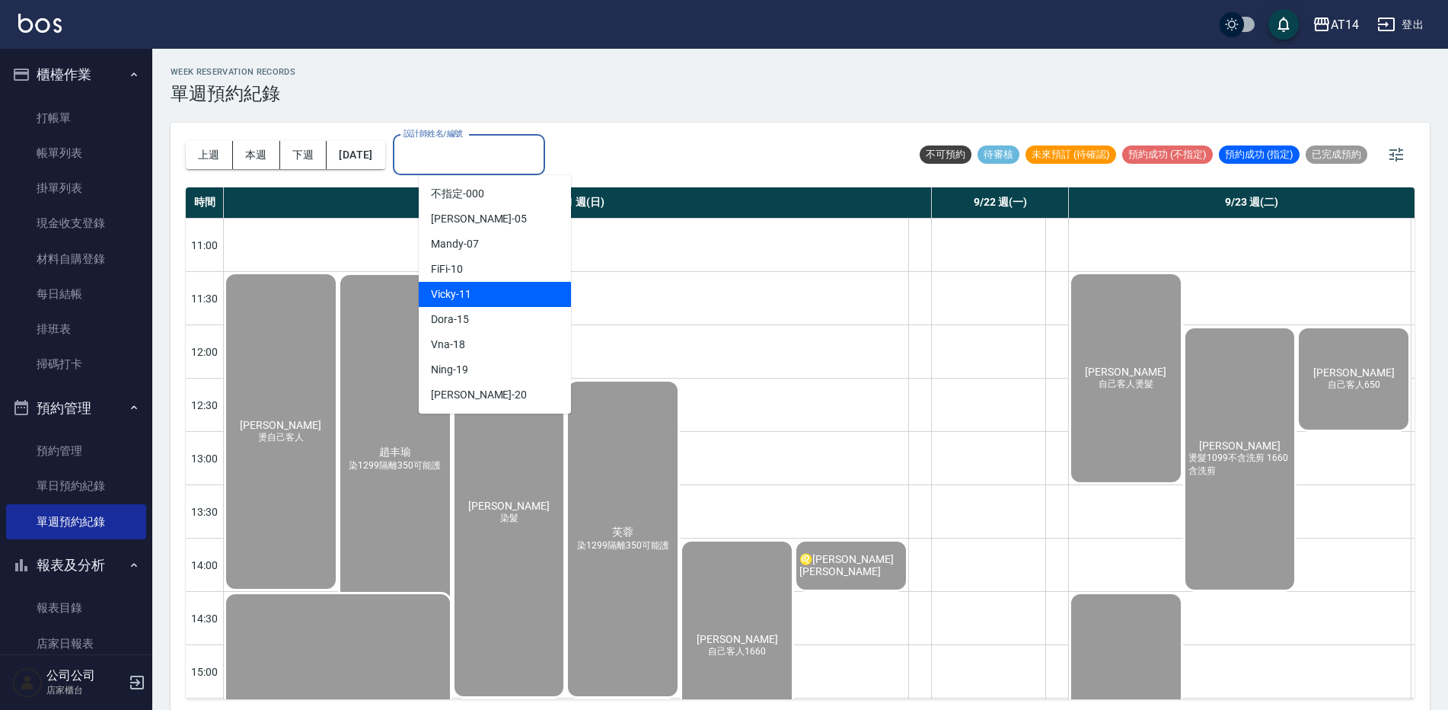
click at [479, 298] on div "Vicky -11" at bounding box center [495, 294] width 152 height 25
type input "Vicky-11"
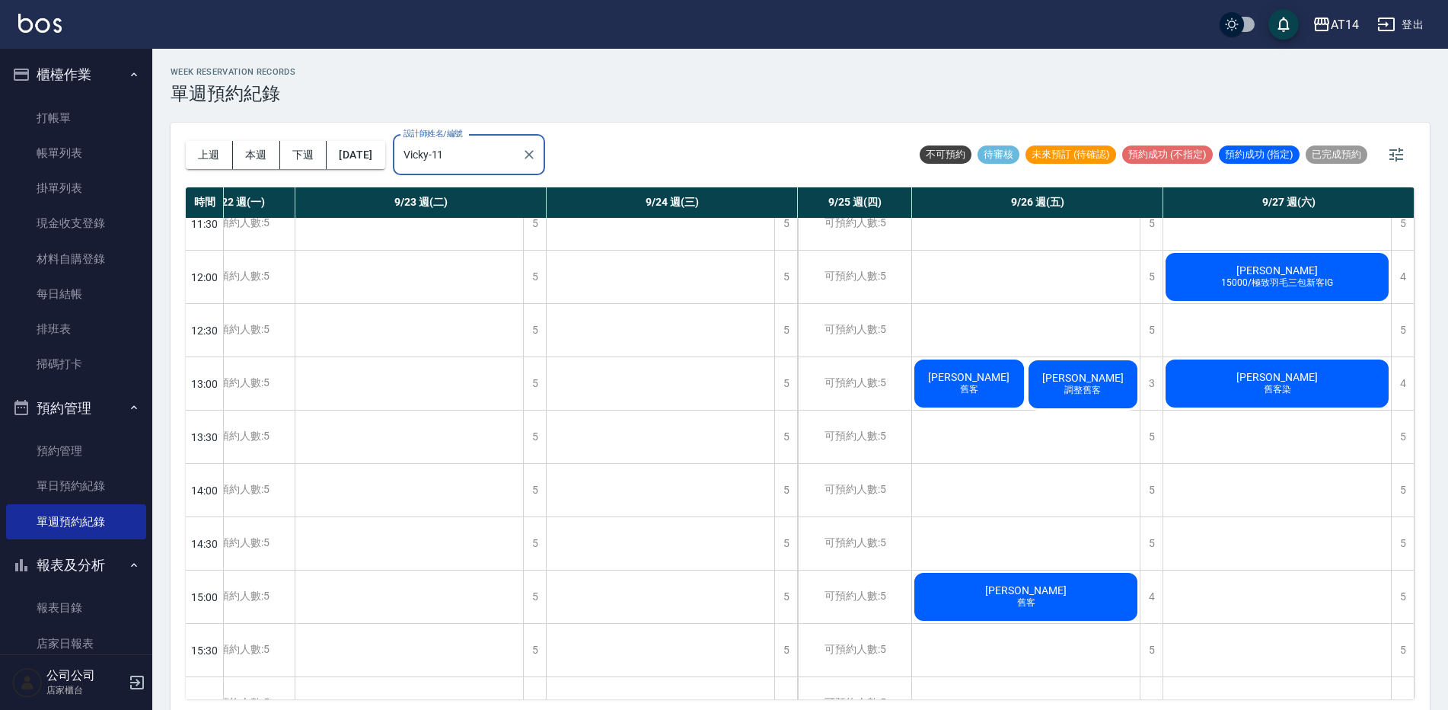
scroll to position [76, 164]
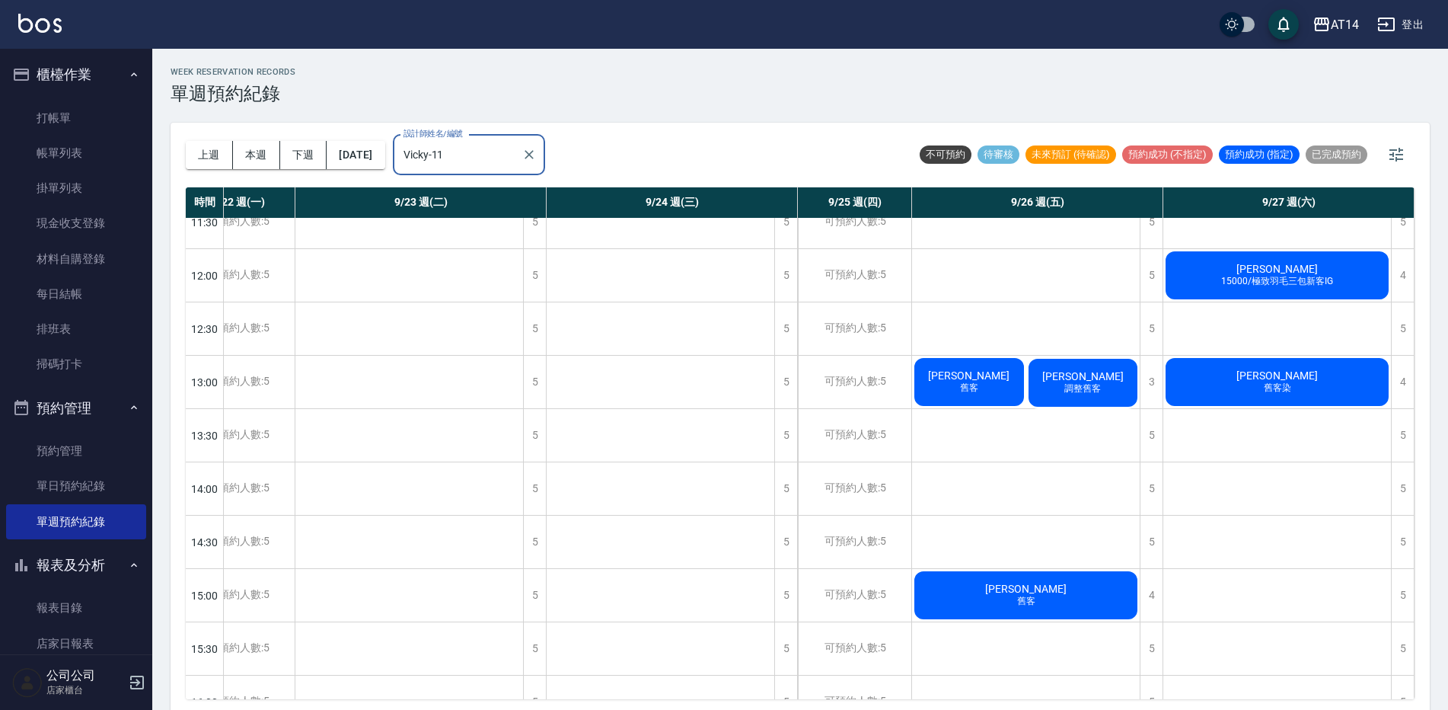
click at [1086, 384] on span "調整舊客" at bounding box center [1082, 388] width 43 height 13
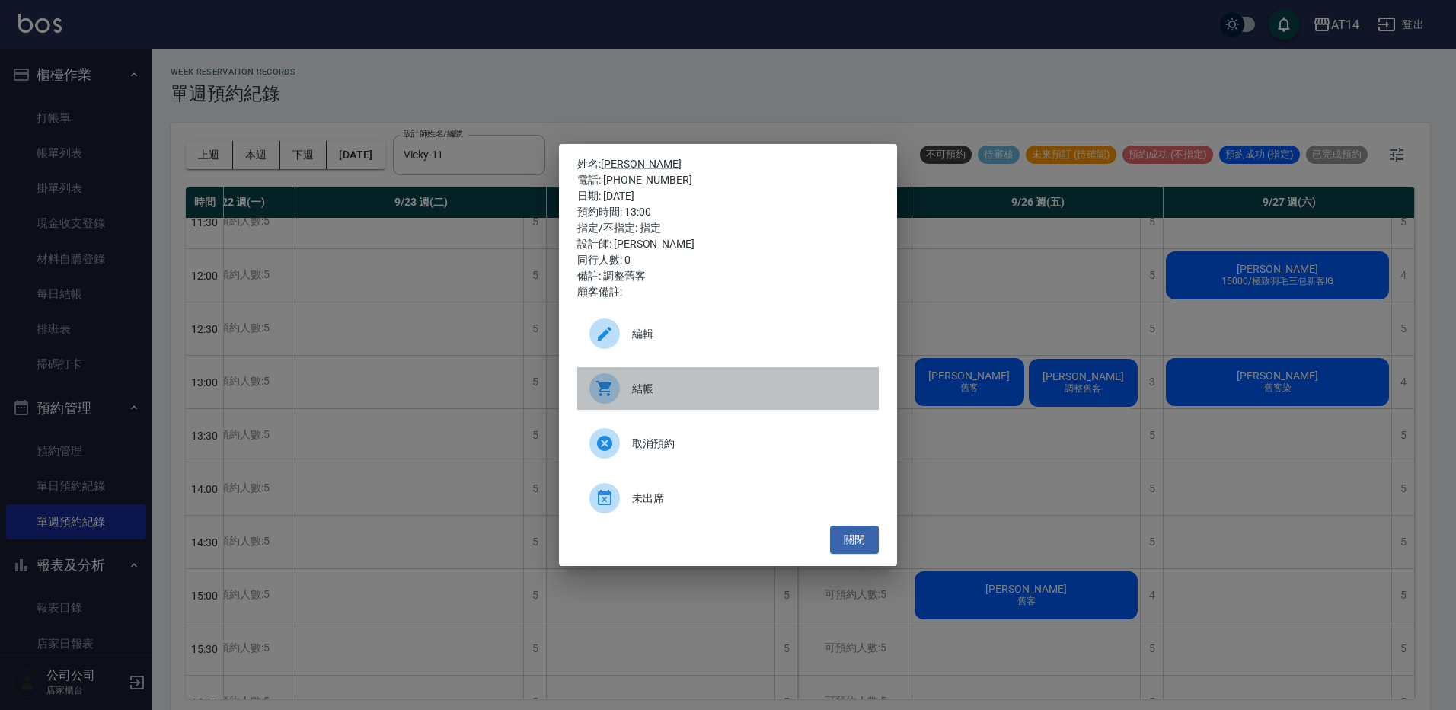
click at [724, 389] on span "結帳" at bounding box center [749, 389] width 234 height 16
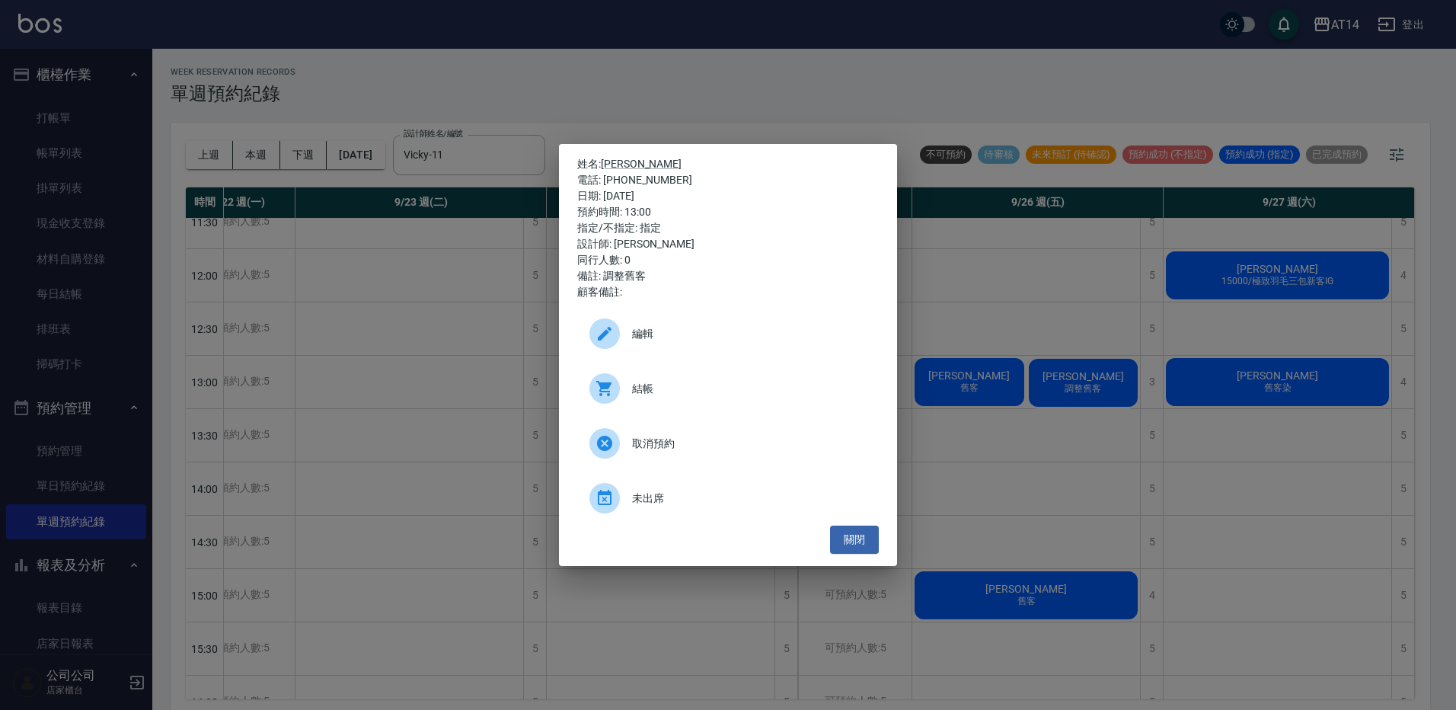
click at [741, 132] on div "姓名: 楊芳甄 電話: 0979508069 日期: 2025/09/26 預約時間: 13:00 指定/不指定: 指定 設計師: Vicky 同行人數: 0…" at bounding box center [728, 355] width 1456 height 710
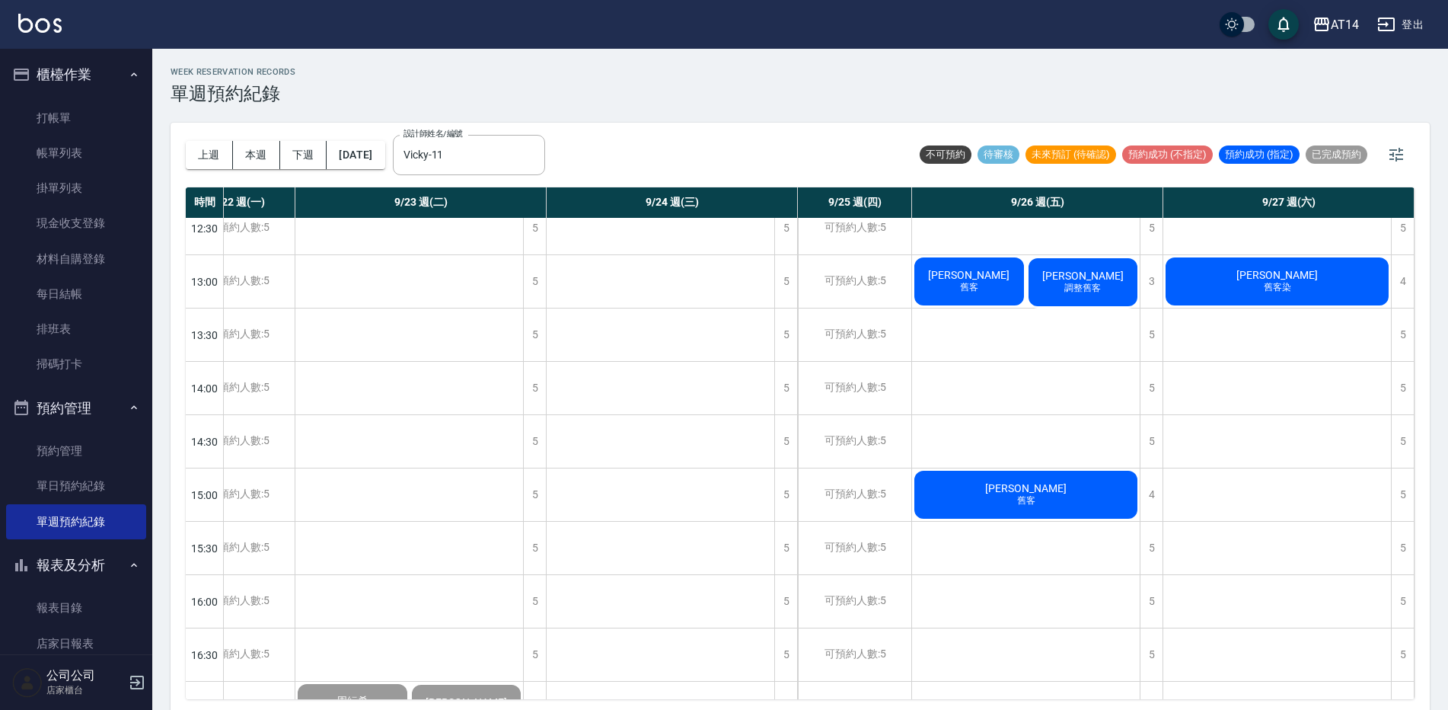
scroll to position [228, 157]
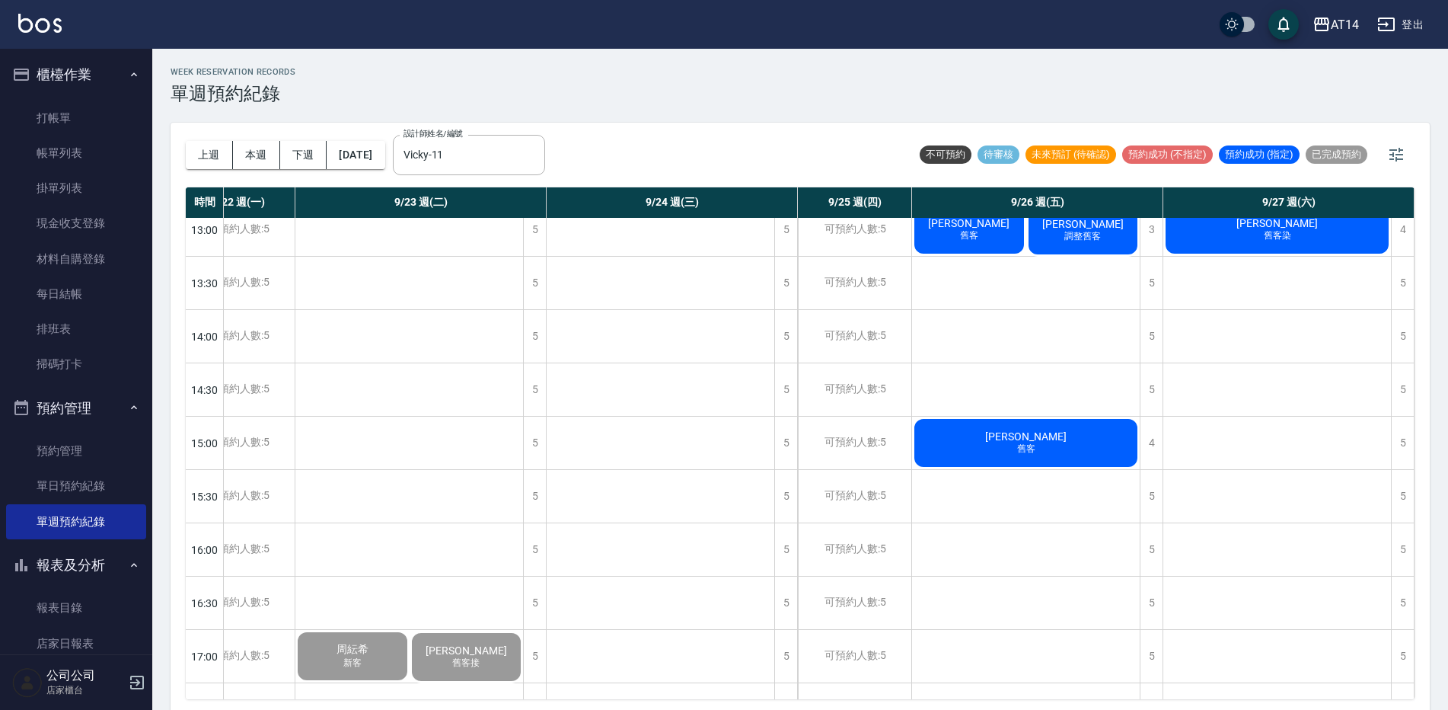
click at [984, 448] on div "覃玉德 舊客" at bounding box center [1026, 442] width 228 height 53
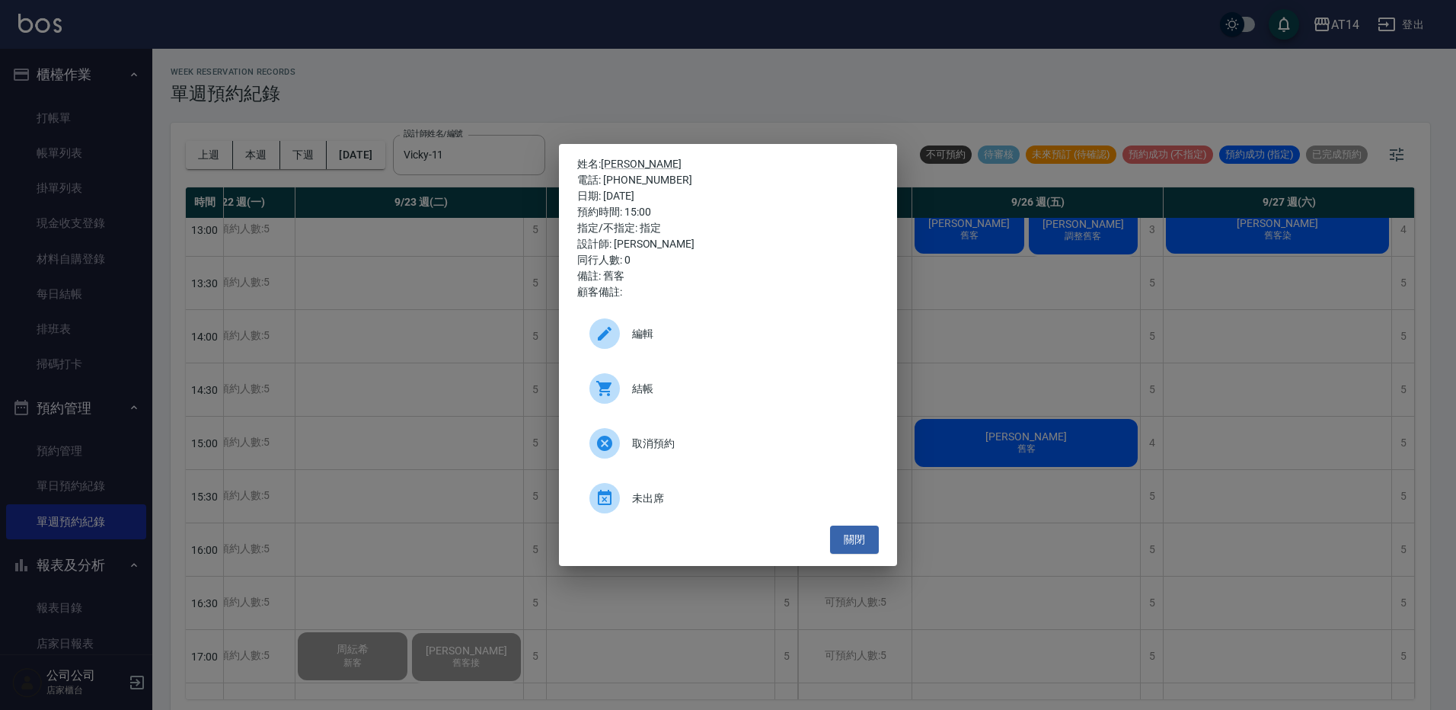
click at [643, 393] on span "結帳" at bounding box center [749, 389] width 234 height 16
click at [601, 46] on div "姓名: 覃玉德 電話: 0926026761 日期: 2025/09/26 預約時間: 15:00 指定/不指定: 指定 設計師: Vicky 同行人數: 0…" at bounding box center [728, 355] width 1456 height 710
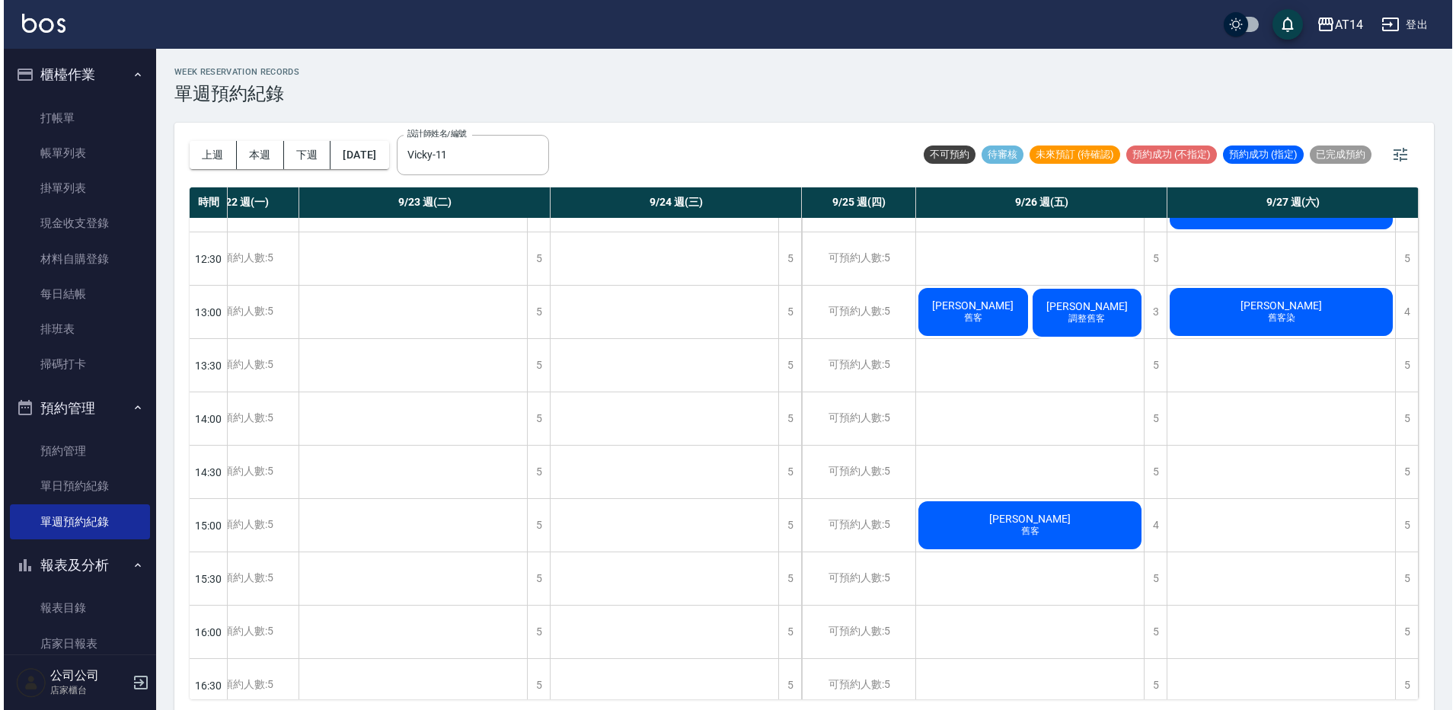
scroll to position [0, 157]
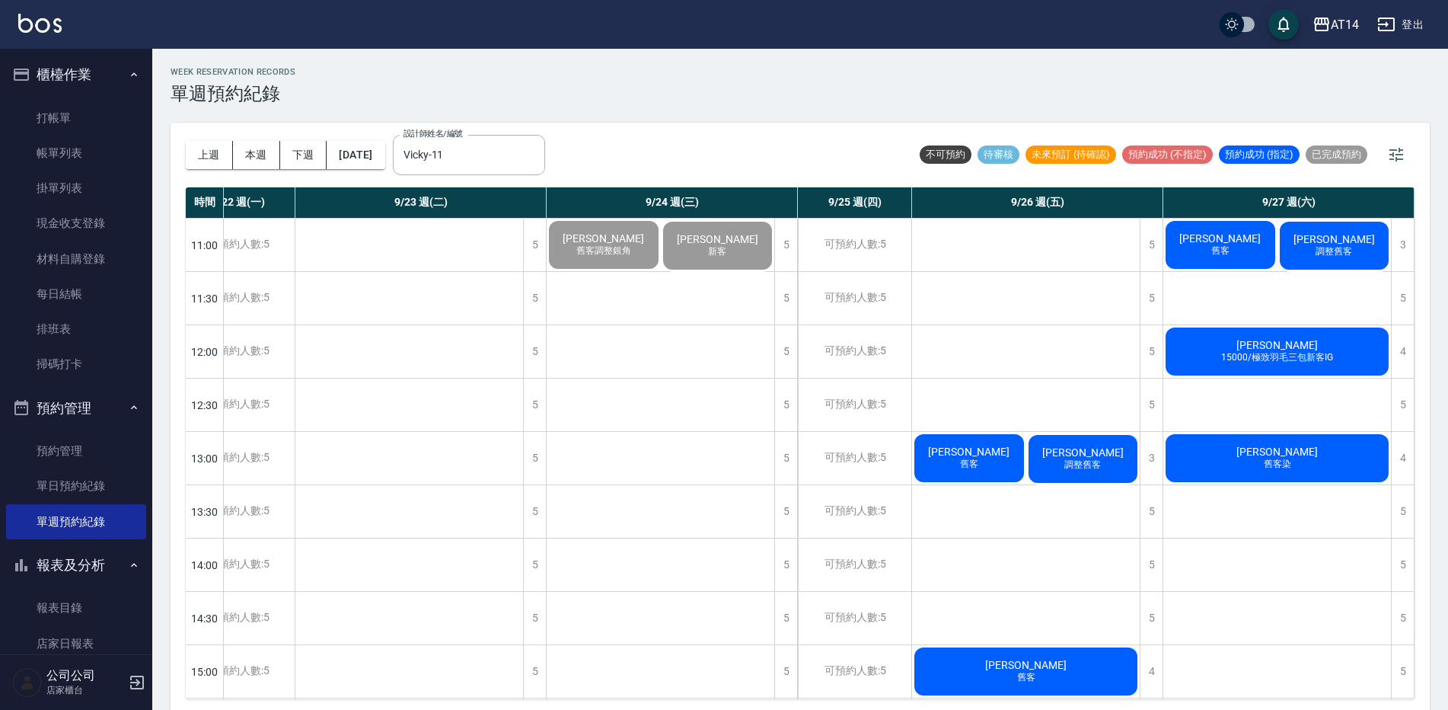
click at [987, 448] on span "[PERSON_NAME]" at bounding box center [969, 451] width 88 height 12
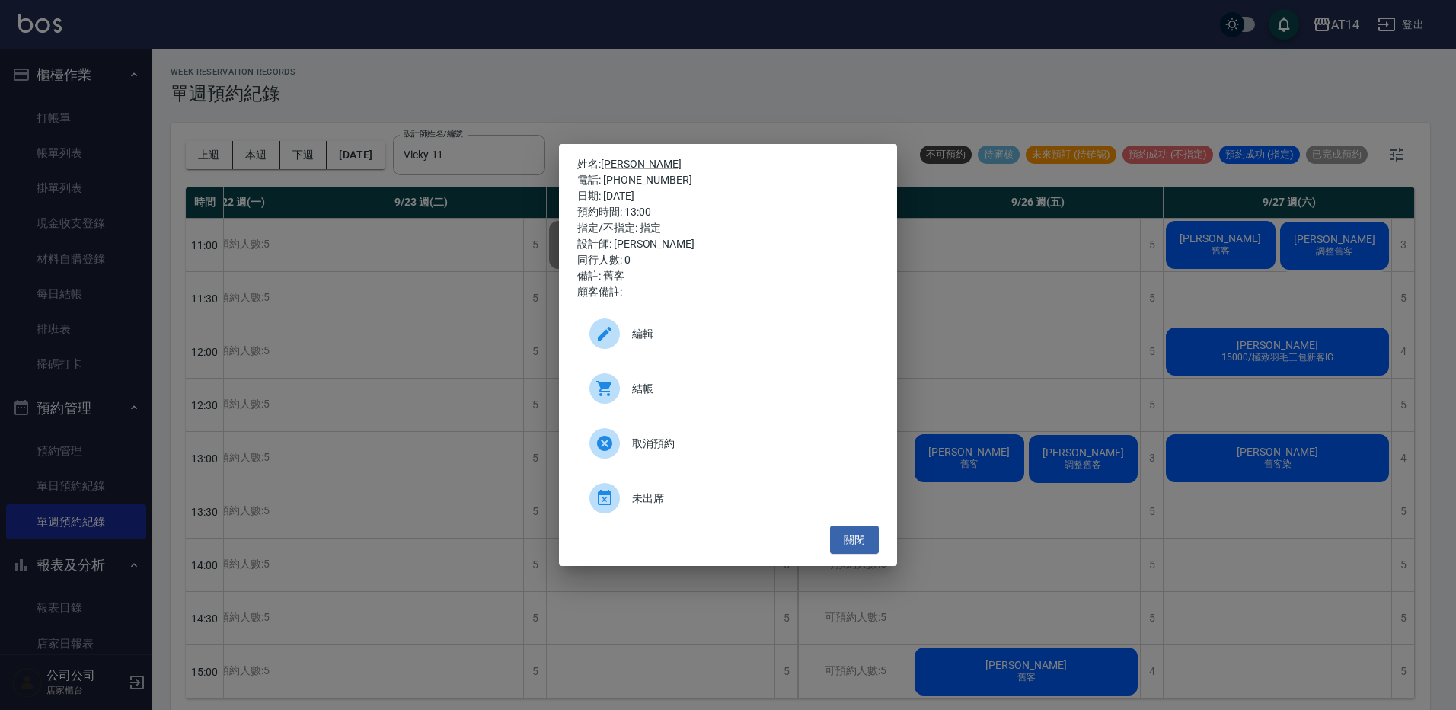
click at [739, 390] on span "結帳" at bounding box center [749, 389] width 234 height 16
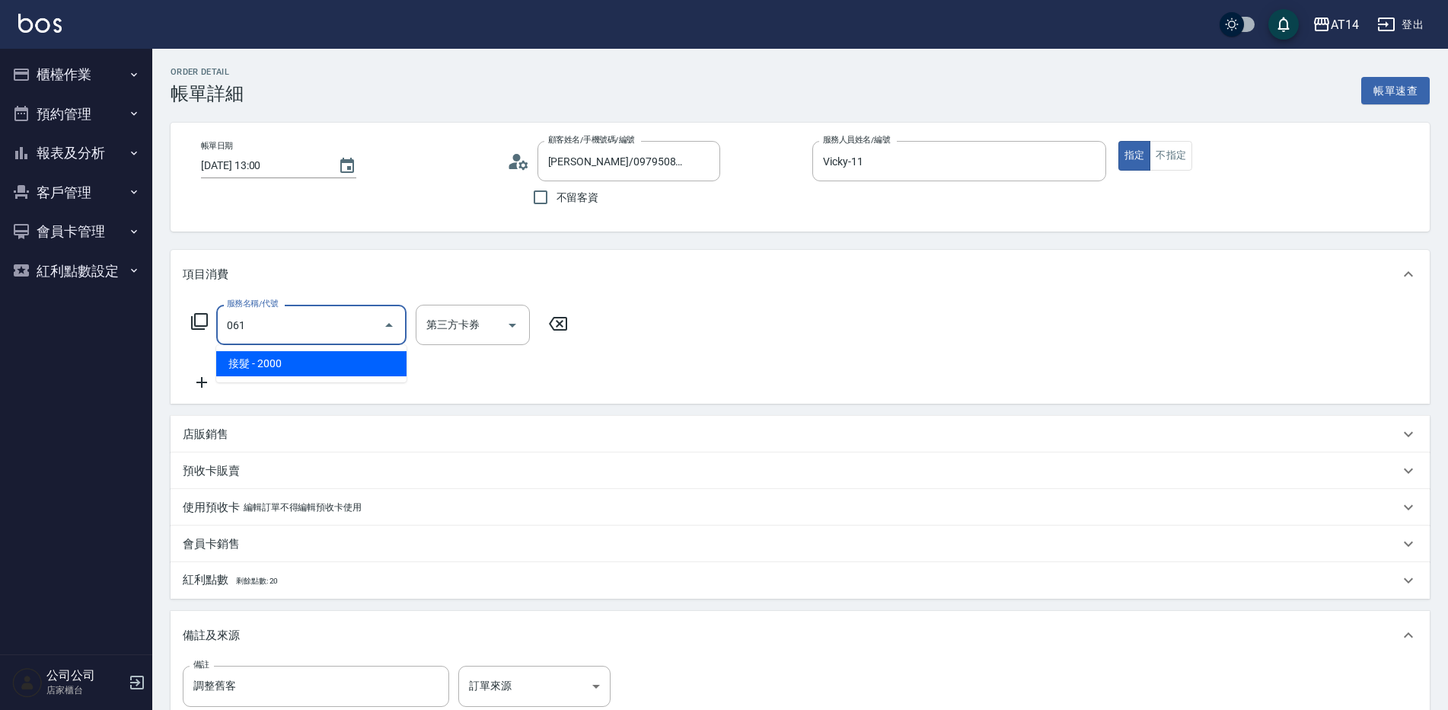
type input "4"
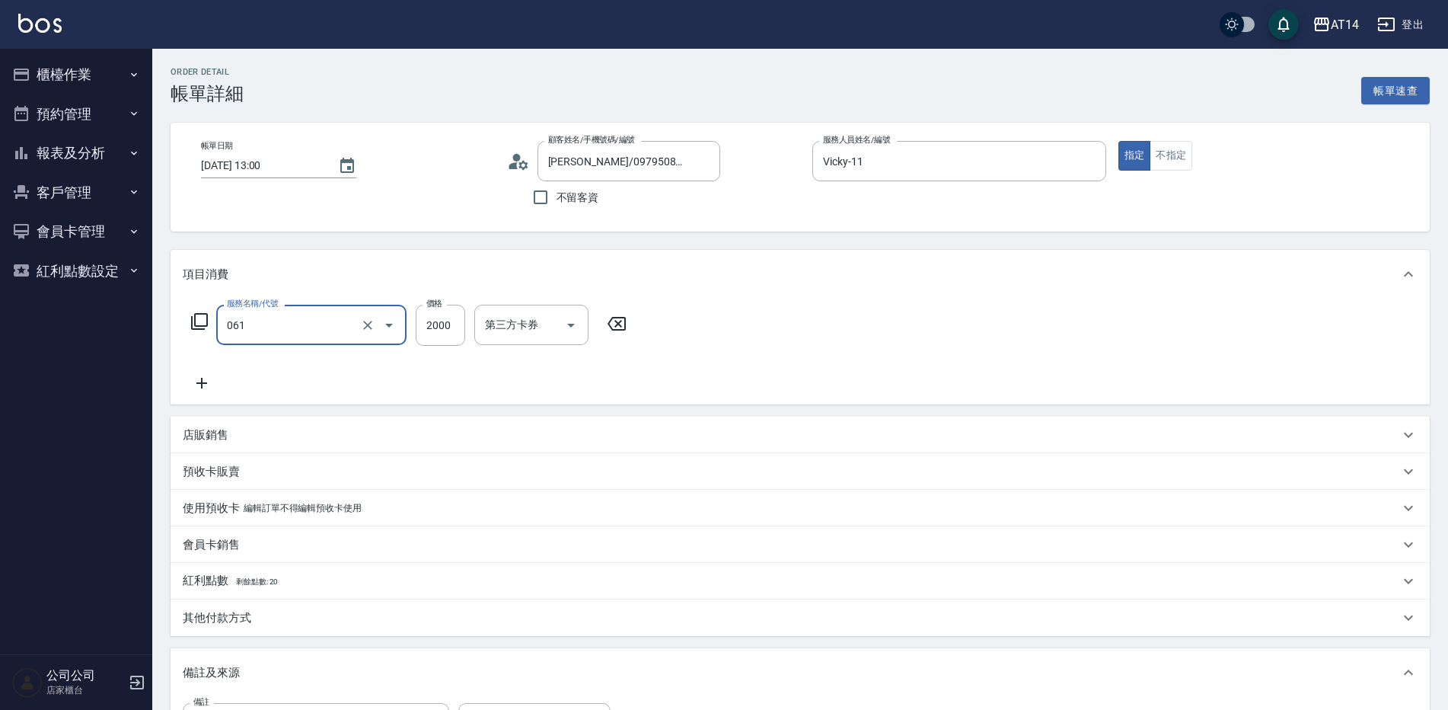
type input "接髮(061)"
type input "0"
type input "600"
type input "1"
type input "6000"
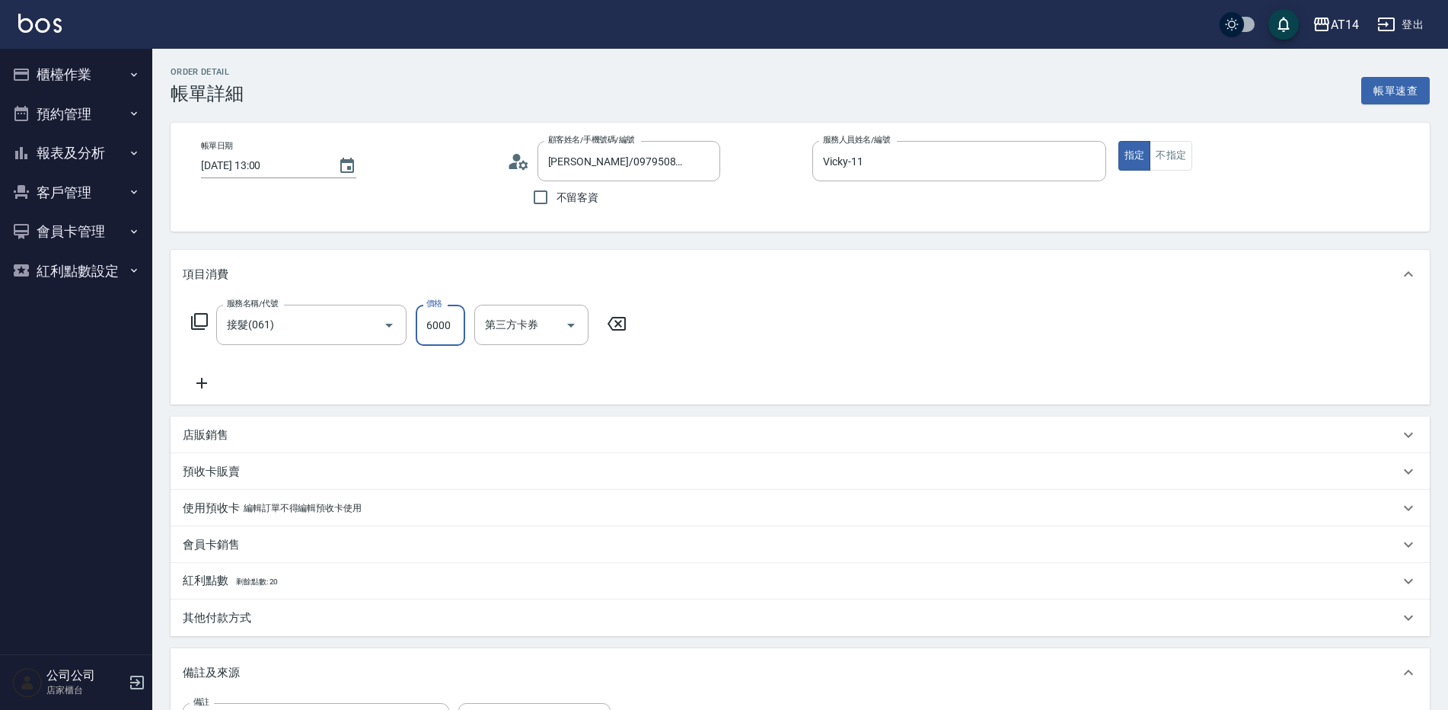
type input "12"
type input "6000"
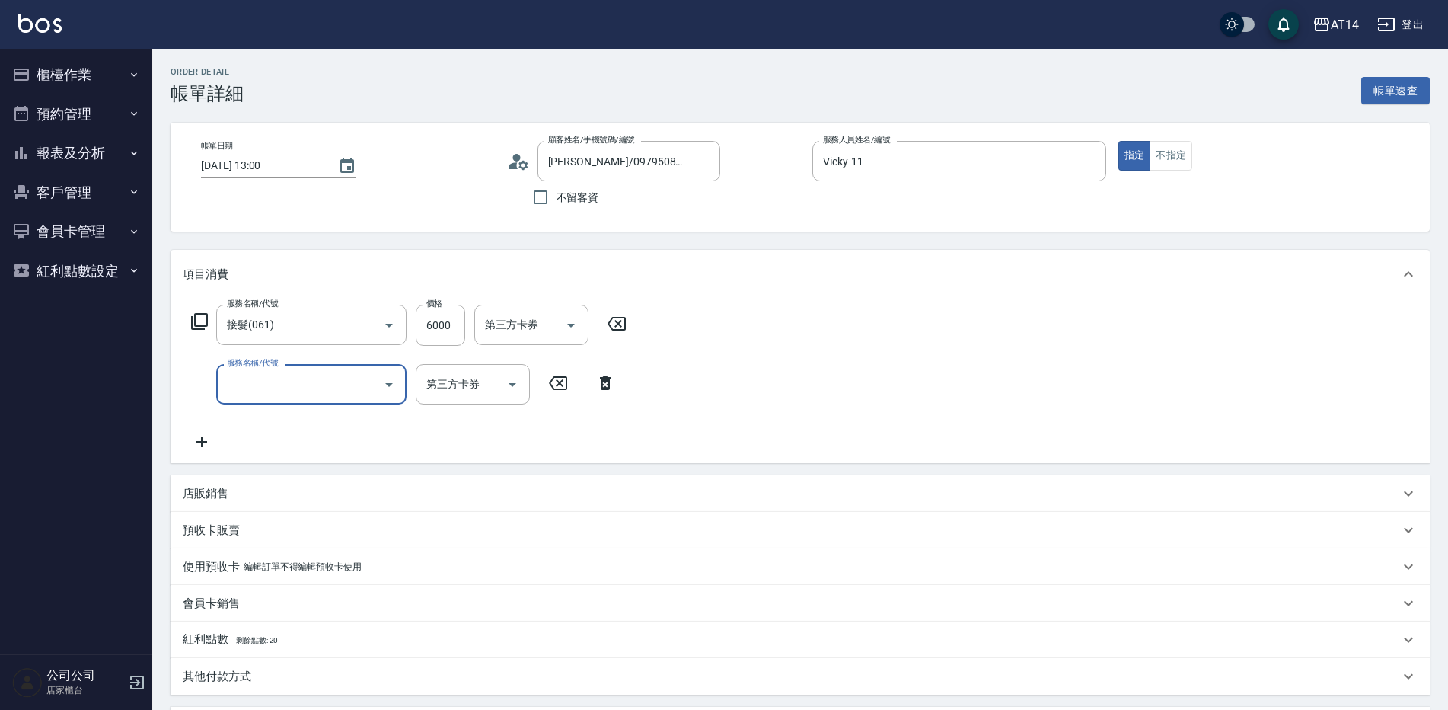
click at [350, 376] on input "服務名稱/代號" at bounding box center [300, 384] width 154 height 27
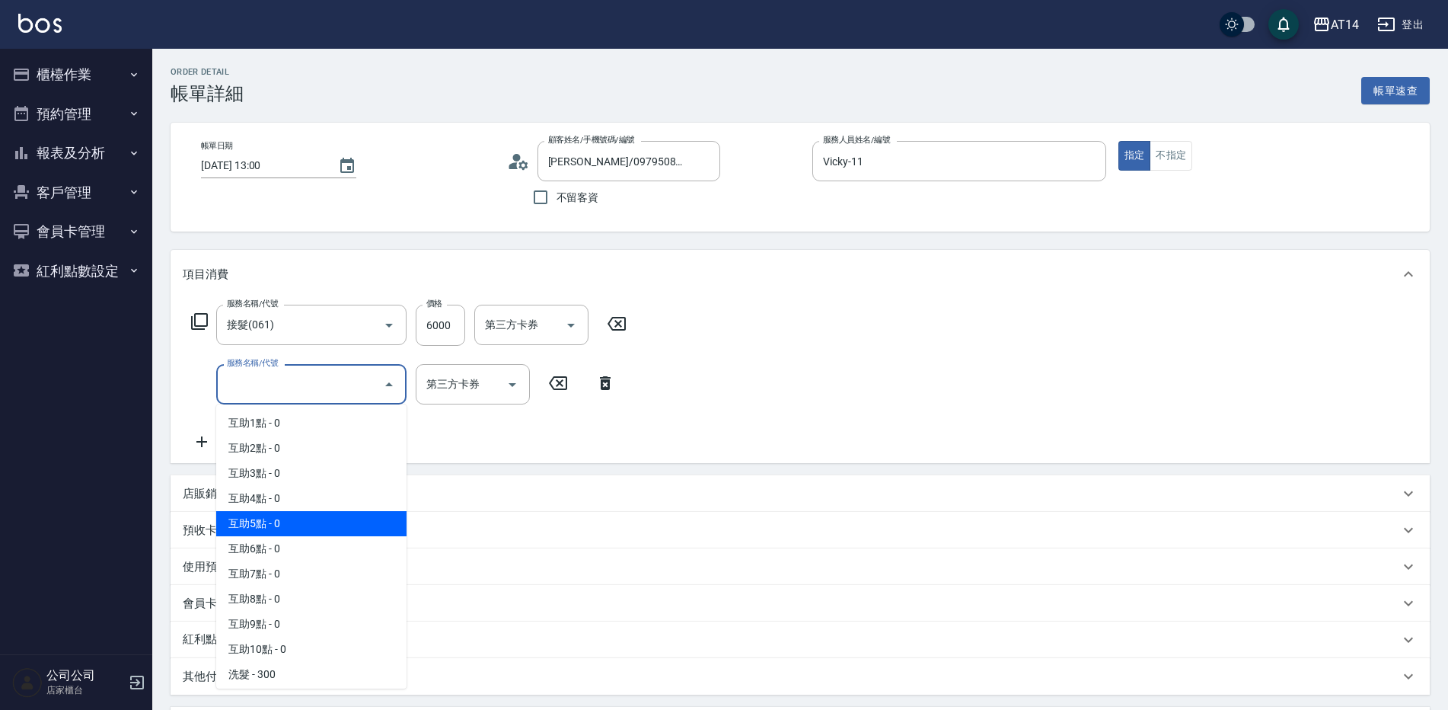
click at [300, 511] on span "互助5點 - 0" at bounding box center [311, 523] width 190 height 25
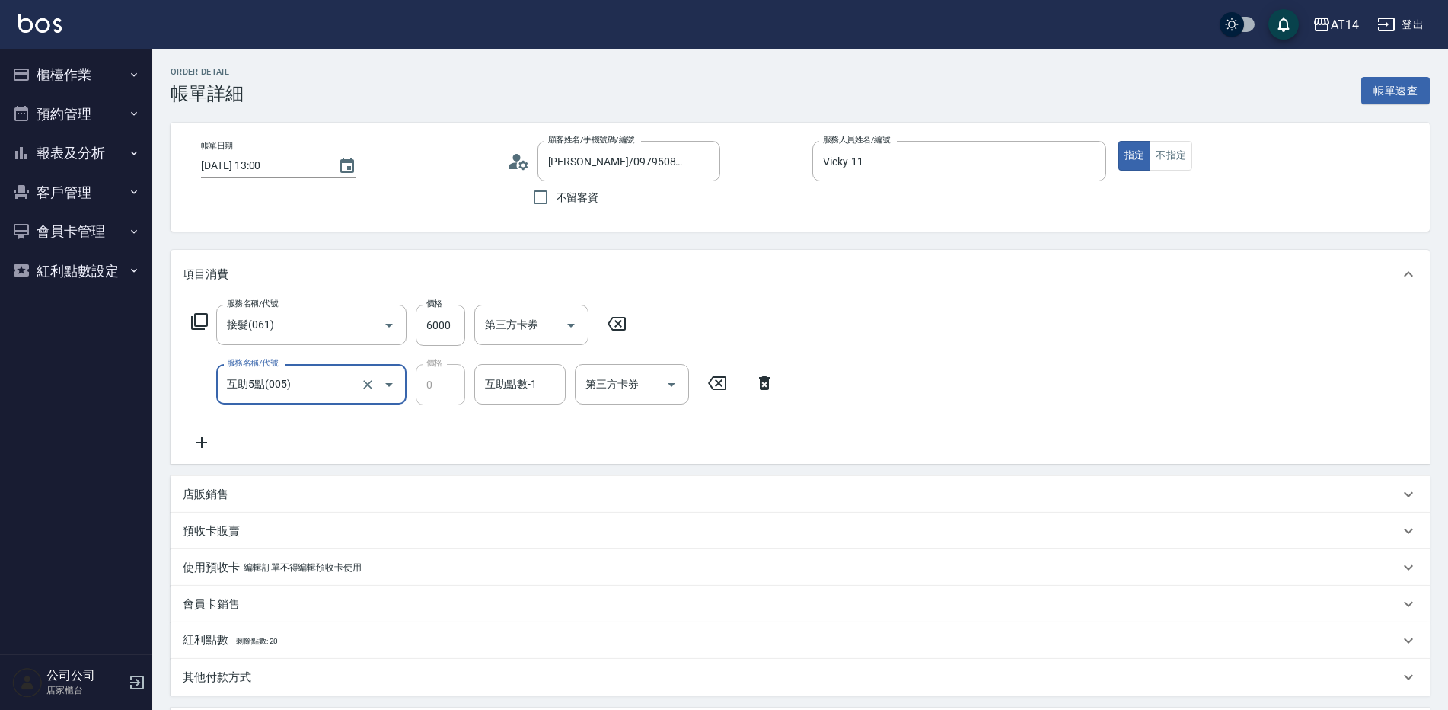
click at [294, 407] on div "服務名稱/代號 接髮(061) 服務名稱/代號 價格 6000 價格 第三方卡券 第三方卡券 服務名稱/代號 互助5點(005) 服務名稱/代號 價格 0 價…" at bounding box center [483, 378] width 601 height 147
click at [303, 393] on input "互助5點(005)" at bounding box center [290, 384] width 134 height 27
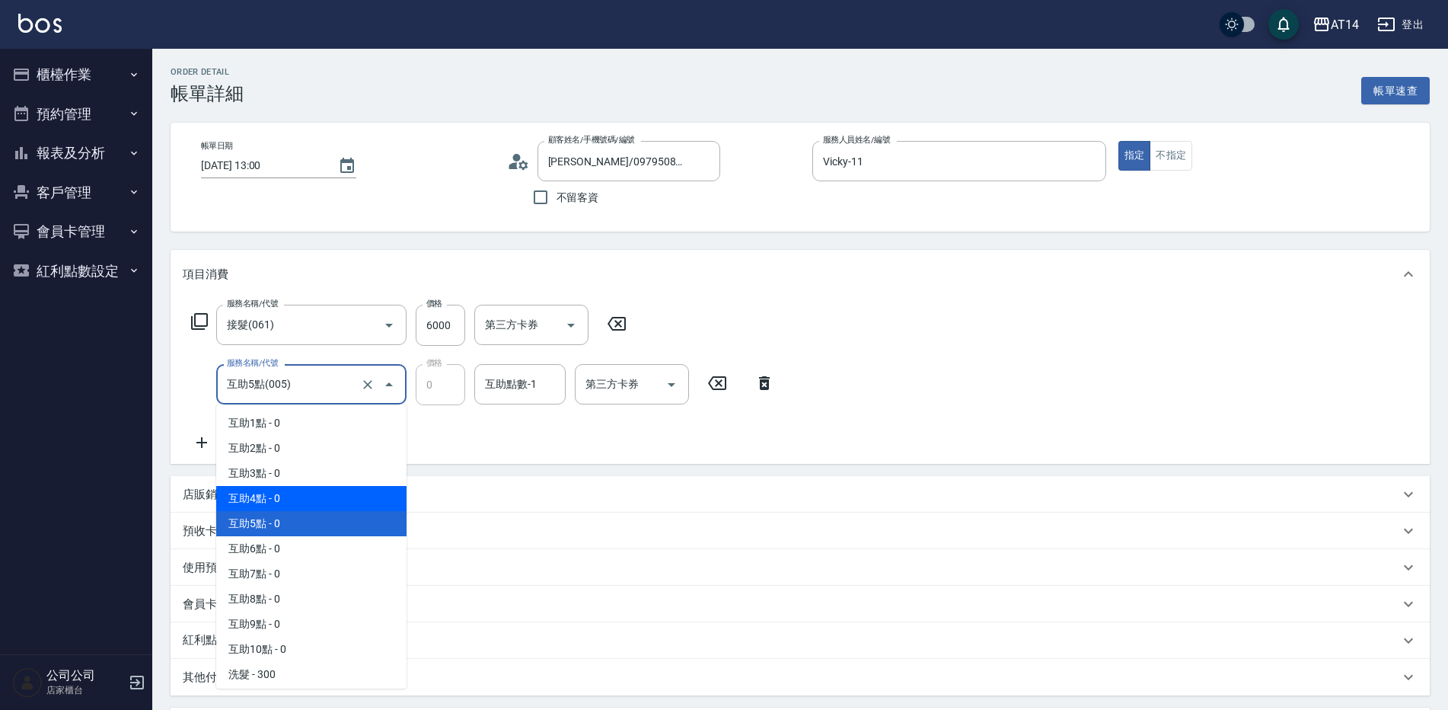
click at [309, 499] on span "互助4點 - 0" at bounding box center [311, 498] width 190 height 25
type input "互助4點(004)"
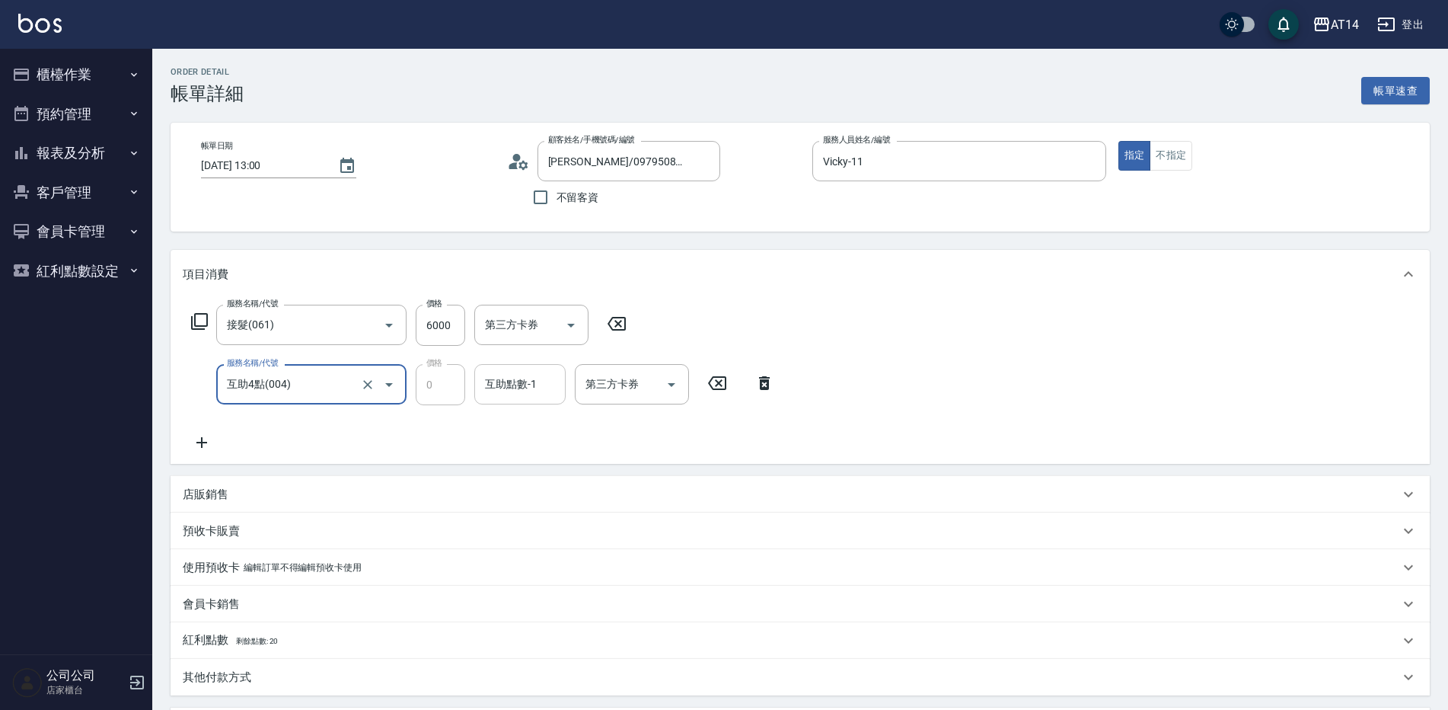
click at [526, 394] on input "互助點數-1" at bounding box center [520, 384] width 78 height 27
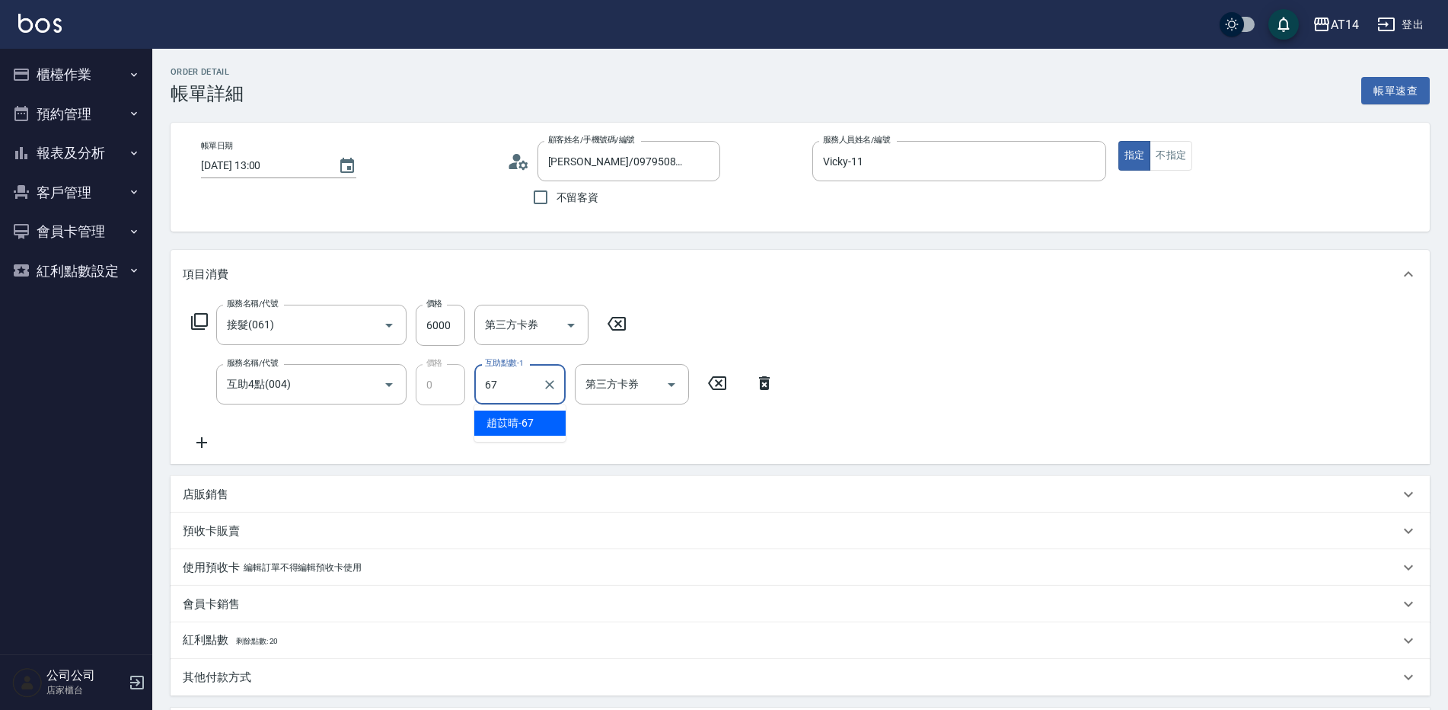
type input "趙苡晴-67"
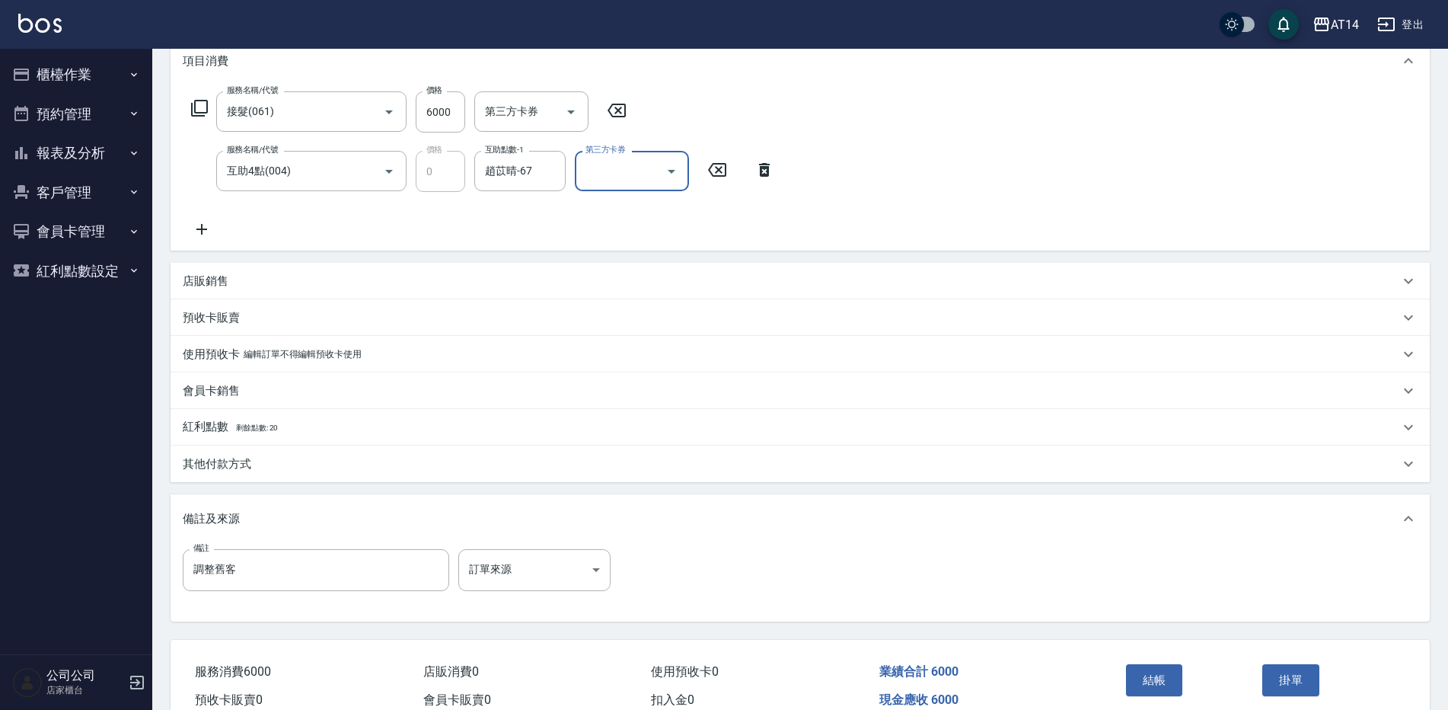
scroll to position [289, 0]
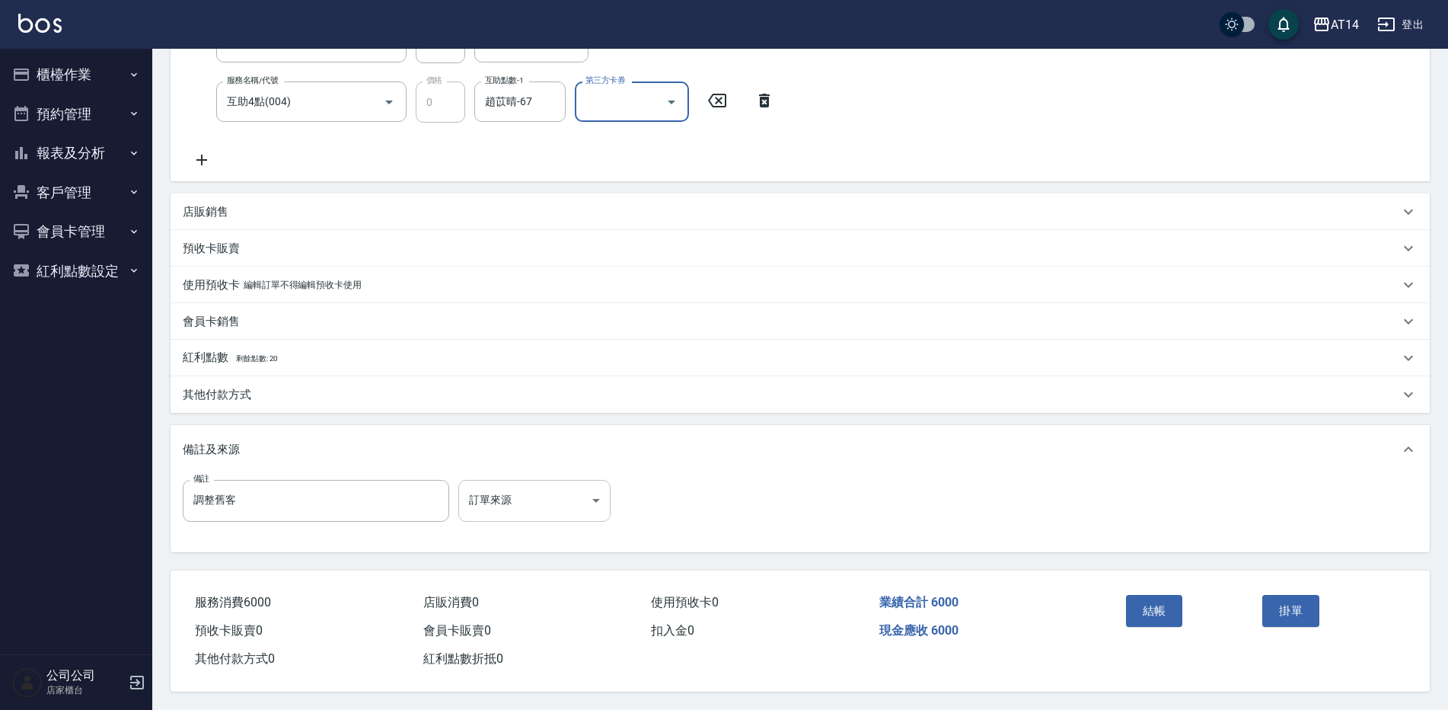
click at [521, 497] on body "AT14 登出 櫃檯作業 打帳單 帳單列表 掛單列表 現金收支登錄 材料自購登錄 每日結帳 排班表 掃碼打卡 預約管理 預約管理 單日預約紀錄 單週預約紀錄 …" at bounding box center [724, 214] width 1448 height 992
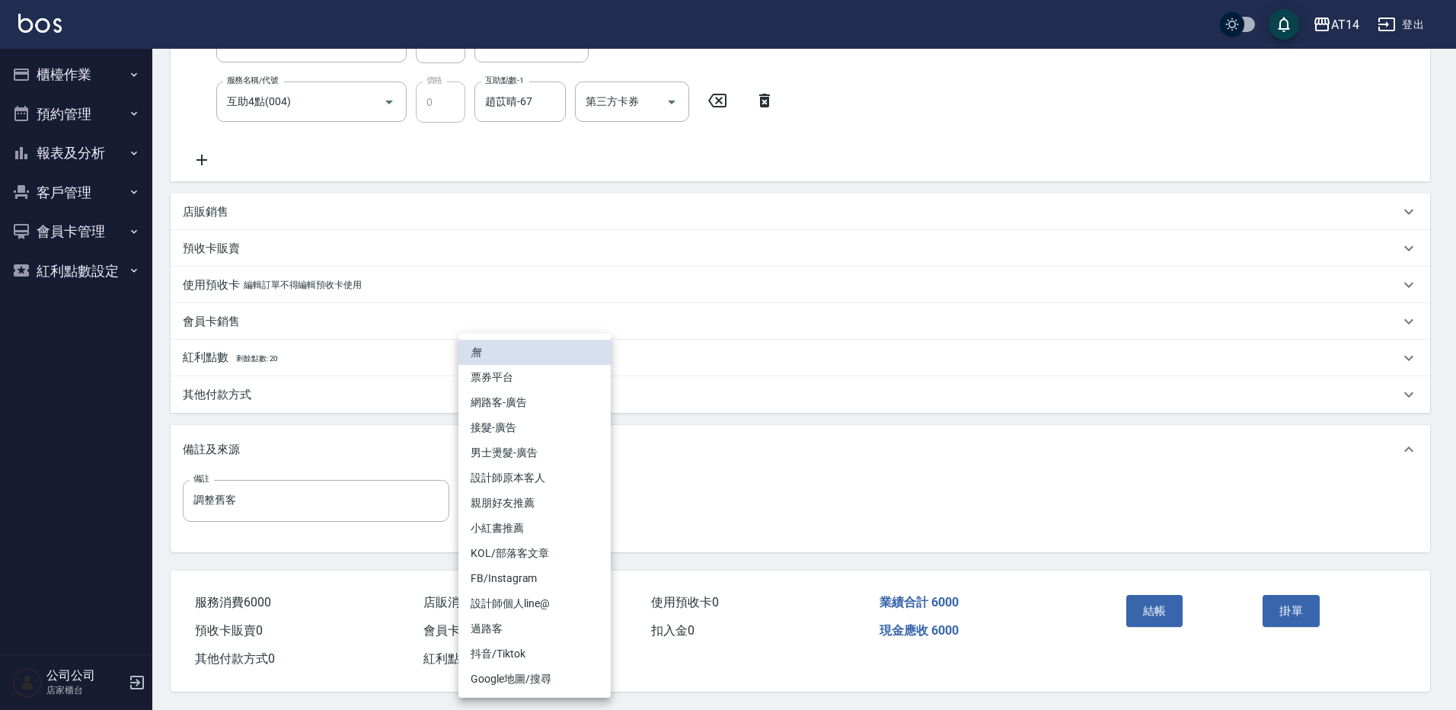
click at [540, 476] on li "設計師原本客人" at bounding box center [534, 477] width 152 height 25
type input "設計師原本客人"
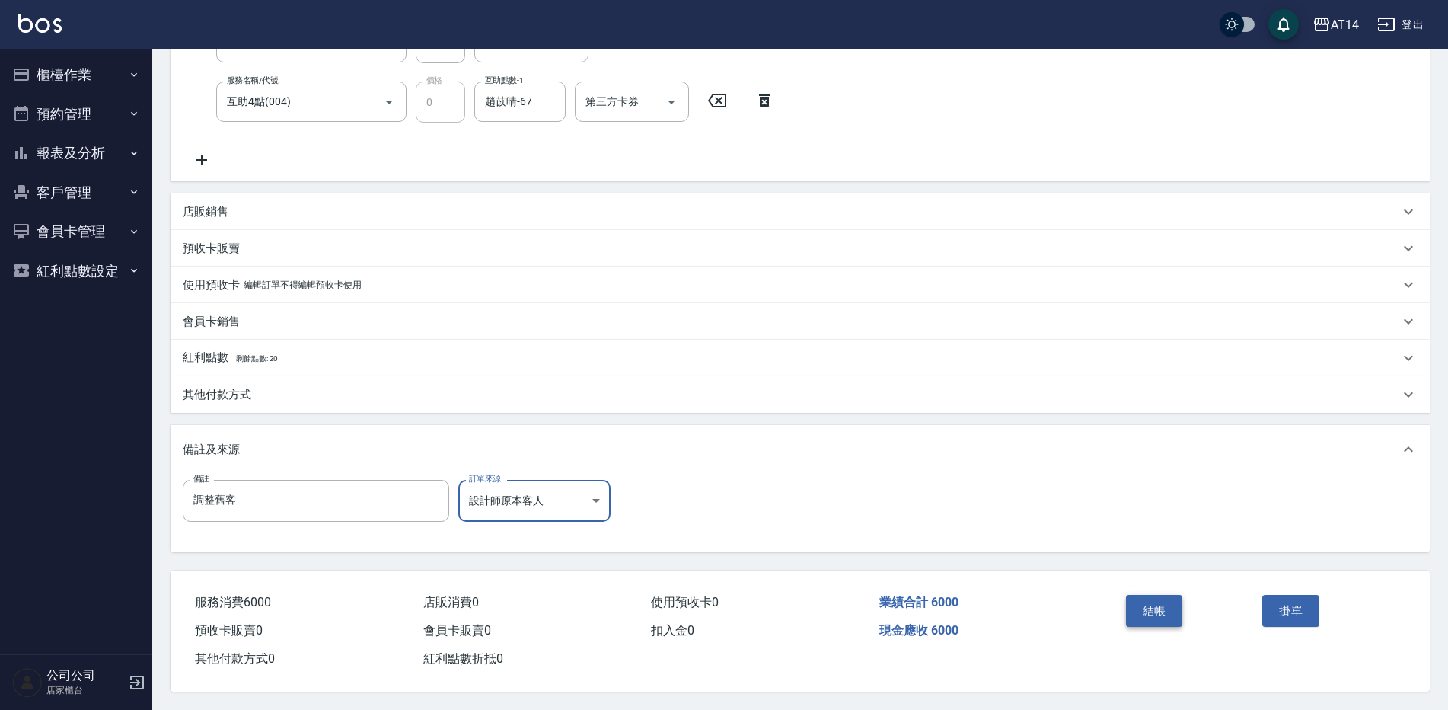
click at [1156, 608] on button "結帳" at bounding box center [1154, 611] width 57 height 32
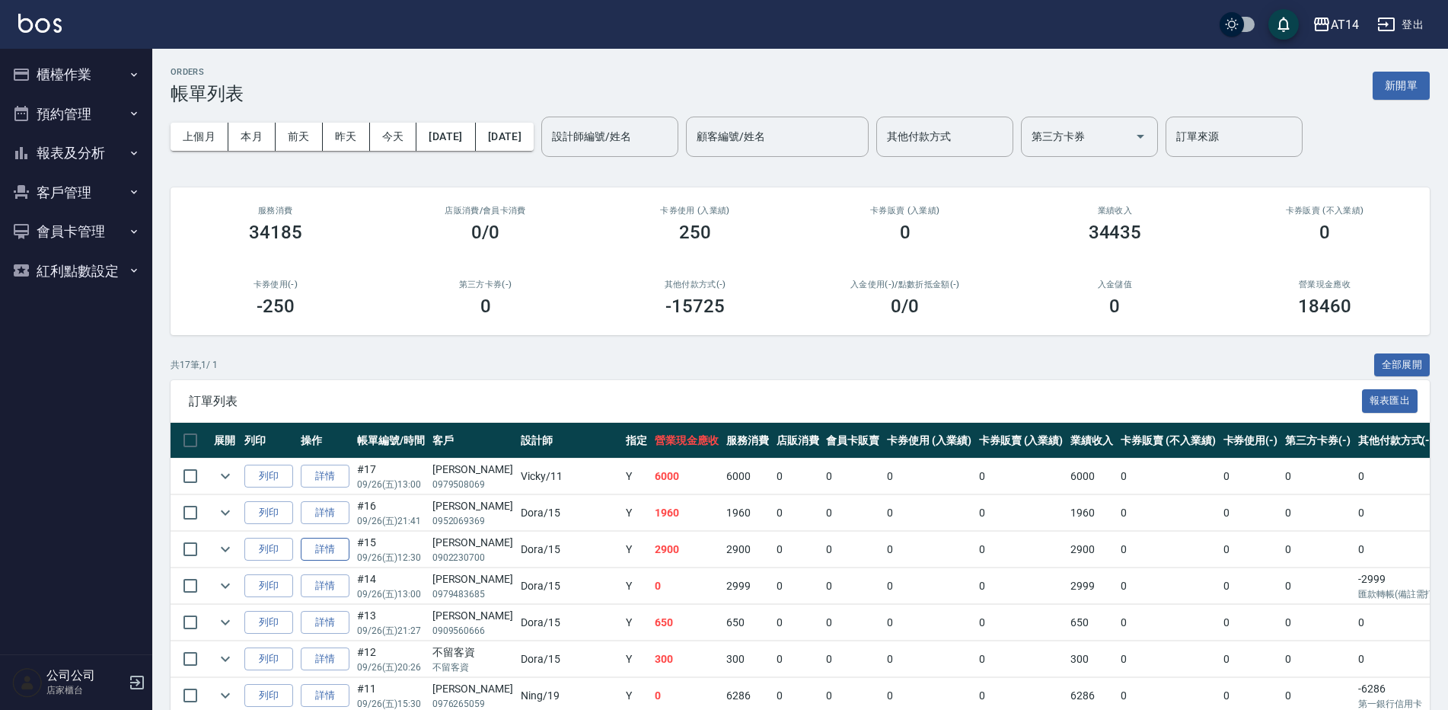
click at [317, 554] on link "詳情" at bounding box center [325, 549] width 49 height 24
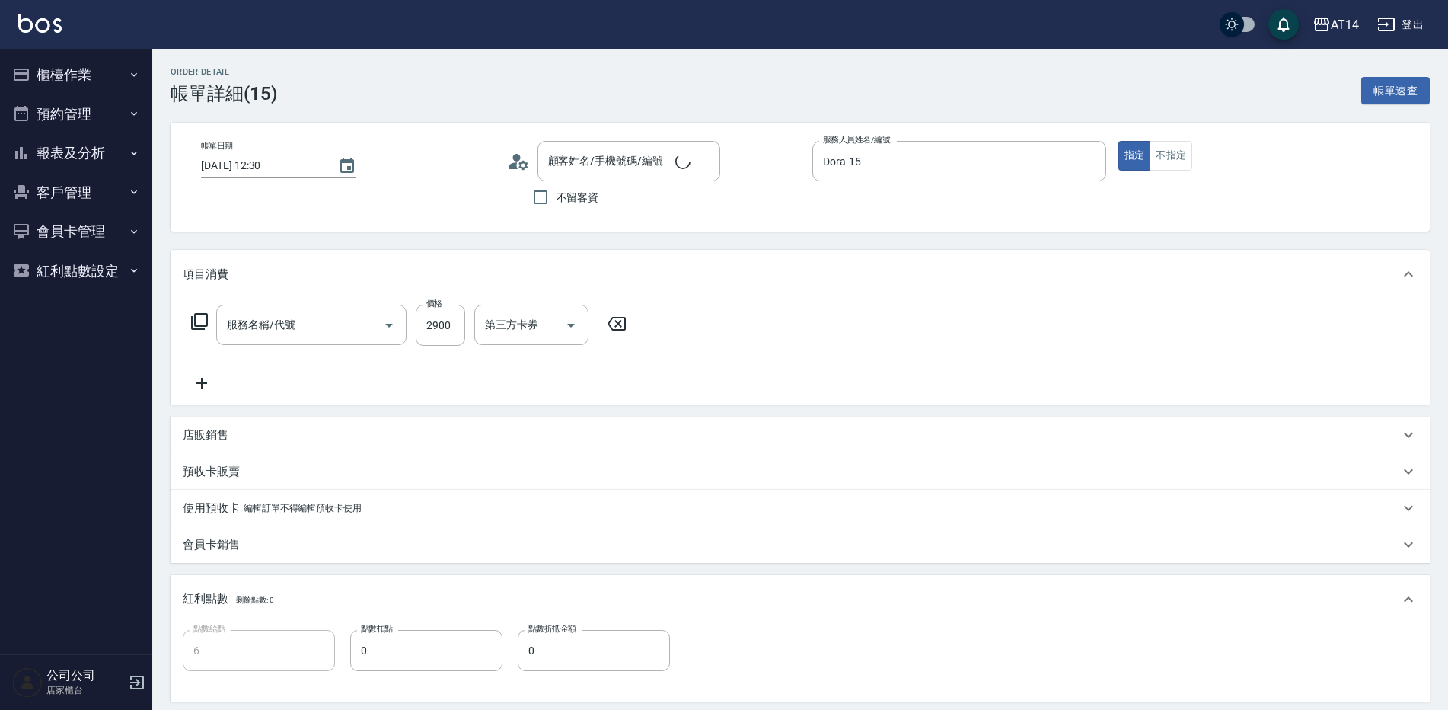
type input "2025/09/26 12:30"
type input "Dora-15"
type input "6"
type input "自己客人2000"
type input "設計師原本客人"
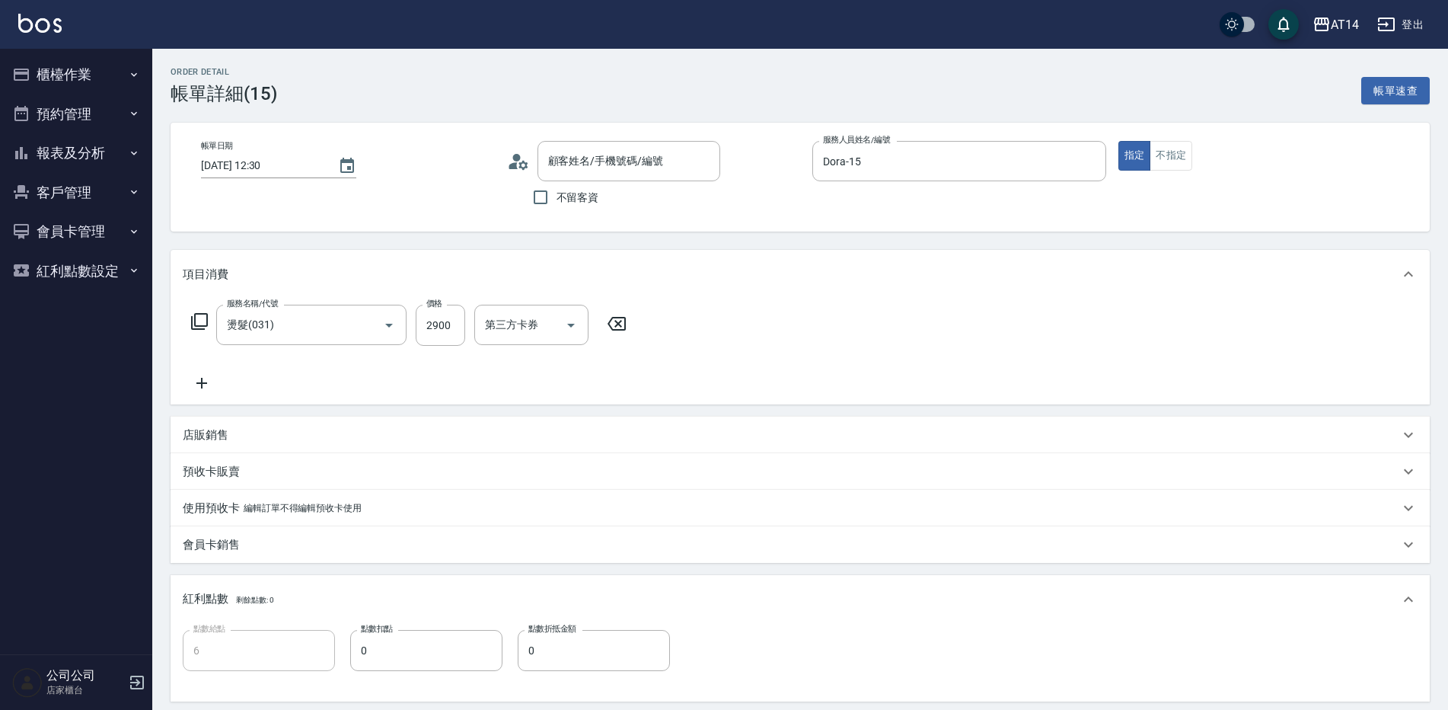
type input "吳宗恆/0902230700/null"
type input "燙髮(031)"
click at [206, 381] on icon at bounding box center [202, 383] width 38 height 18
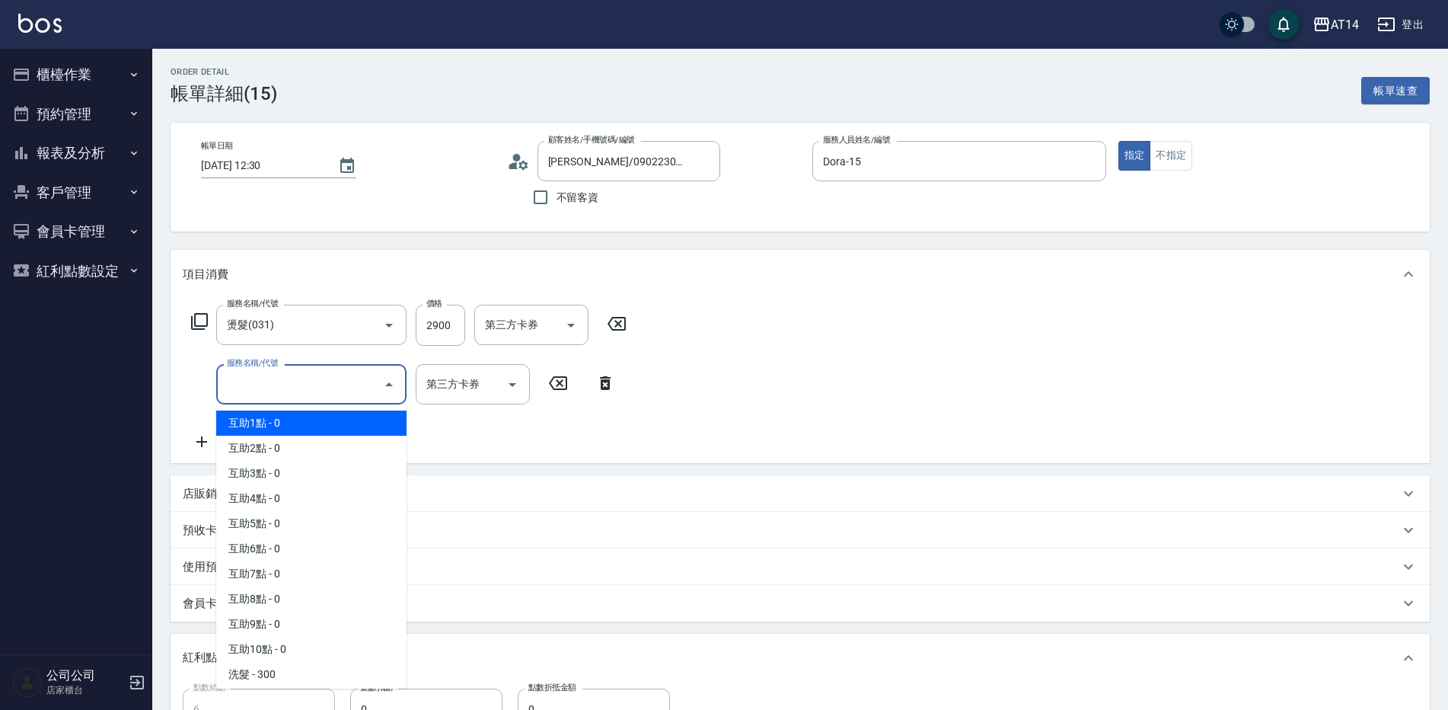
click at [317, 381] on input "服務名稱/代號" at bounding box center [300, 384] width 154 height 27
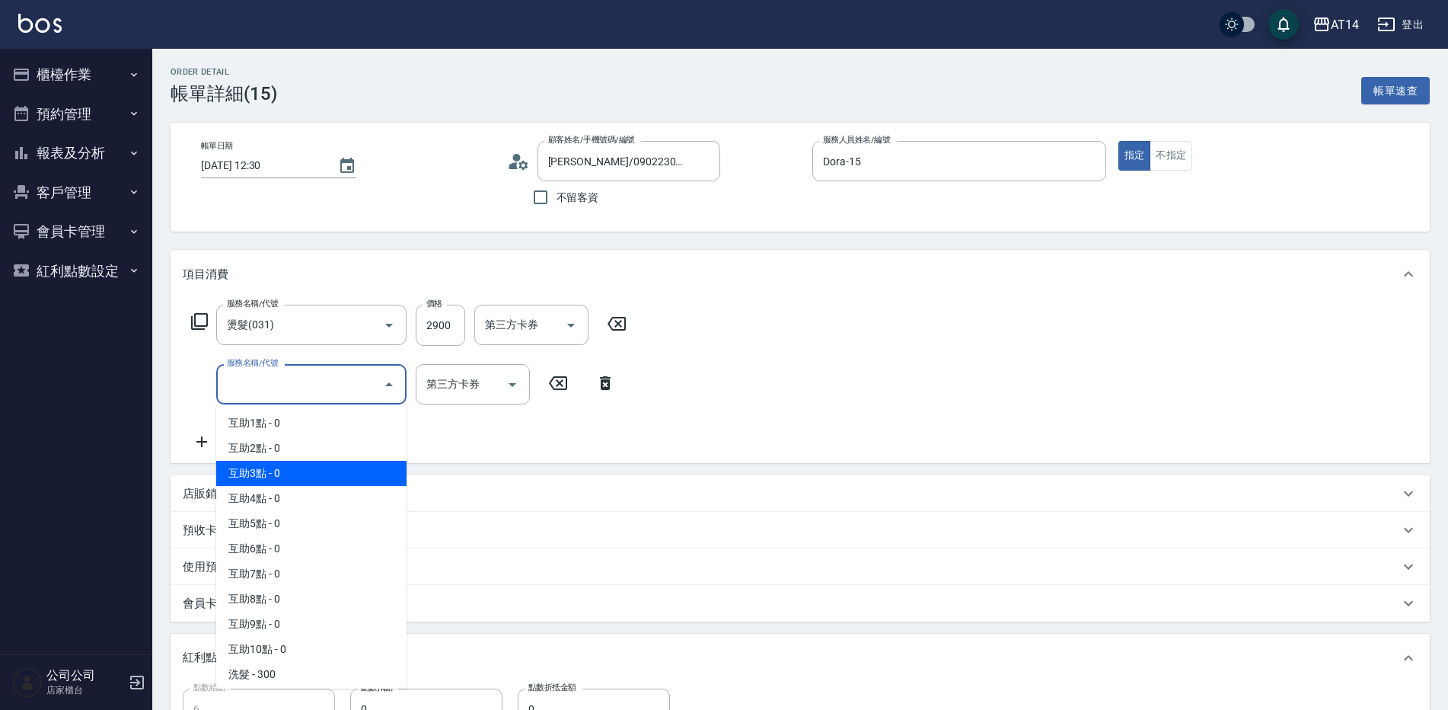
click at [314, 461] on span "互助3點 - 0" at bounding box center [311, 473] width 190 height 25
type input "互助3點(003)"
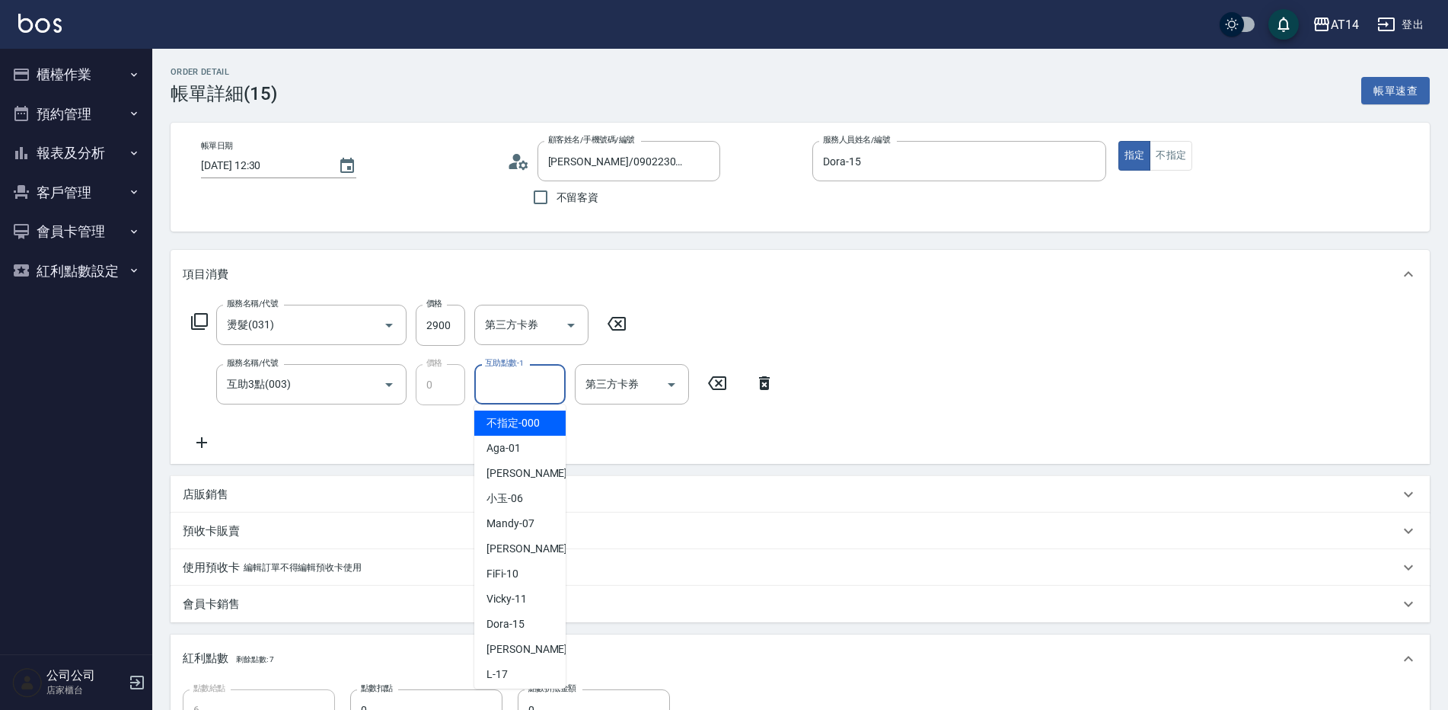
click at [495, 386] on input "互助點數-1" at bounding box center [520, 384] width 78 height 27
type input "趙苡晴-67"
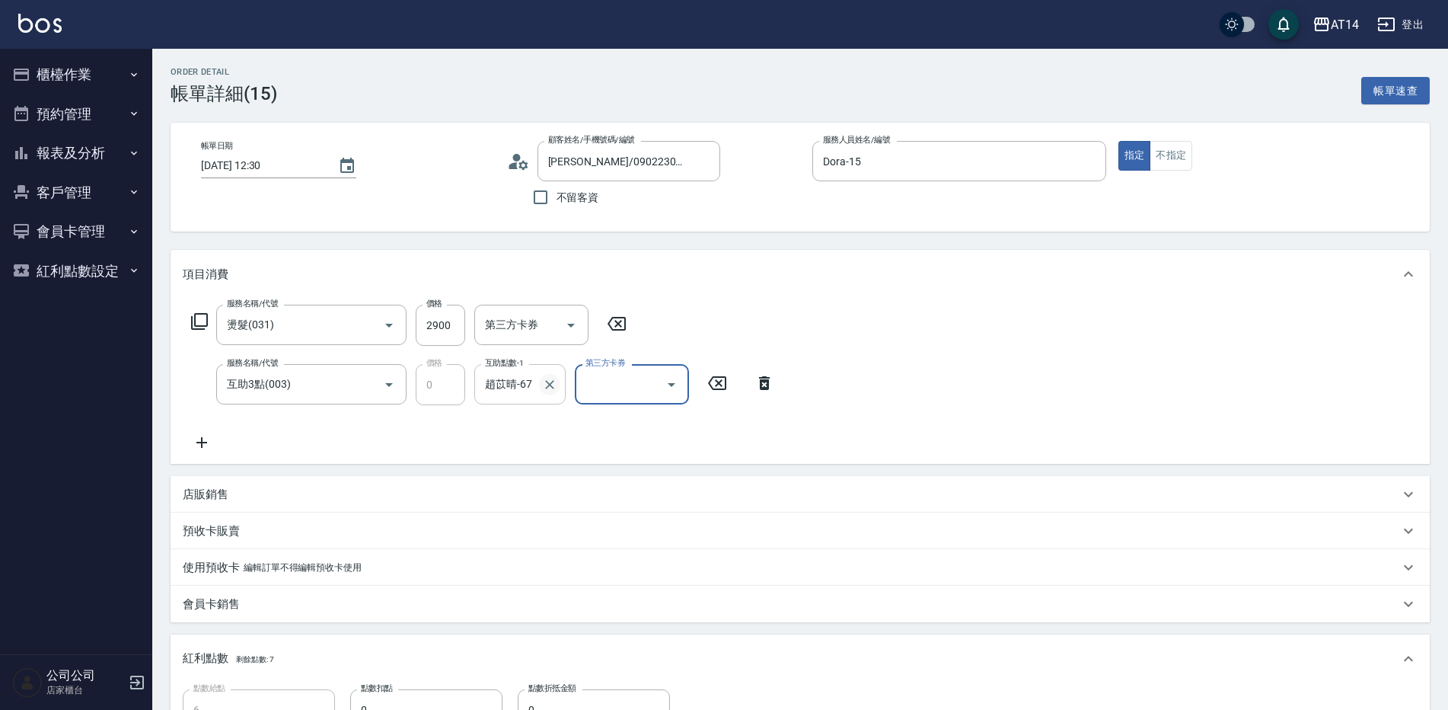
click at [547, 378] on icon "Clear" at bounding box center [549, 384] width 15 height 15
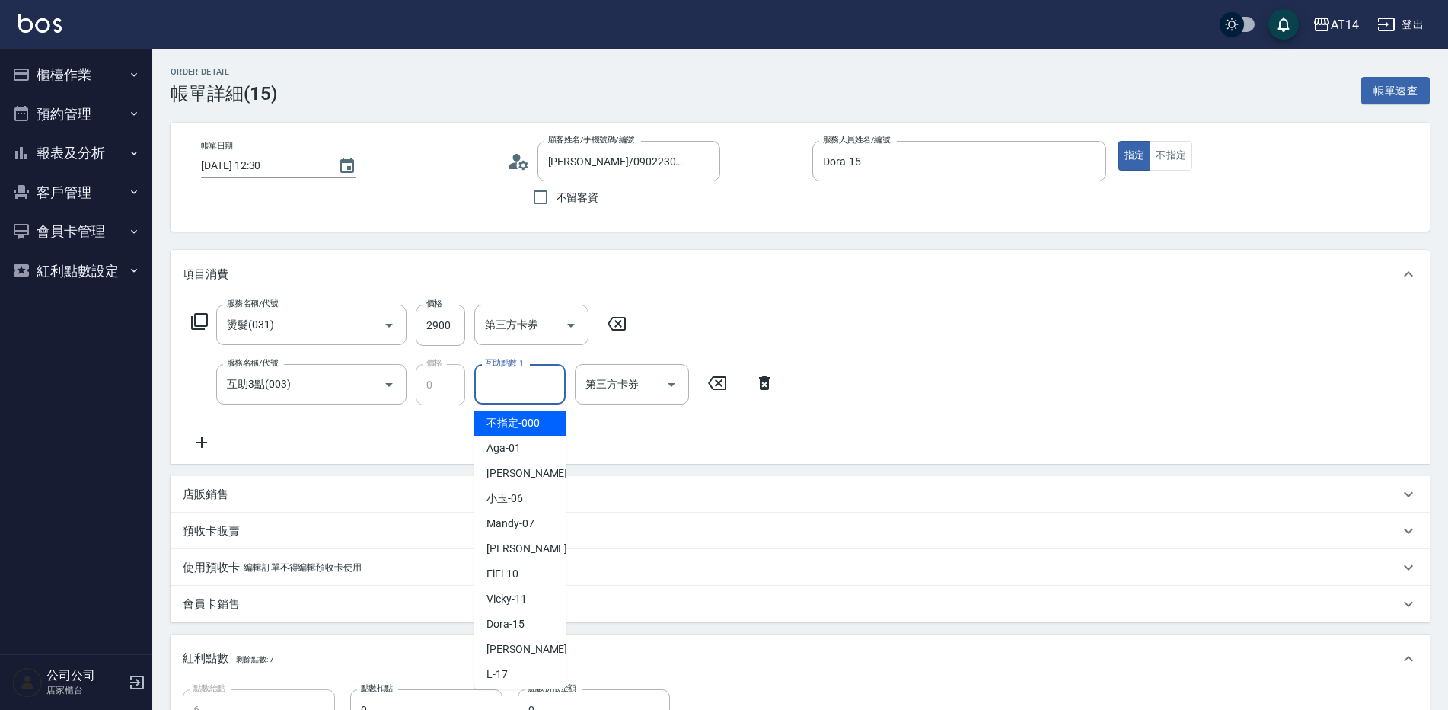
click at [528, 392] on input "互助點數-1" at bounding box center [520, 384] width 78 height 27
type input "邢語軒-68"
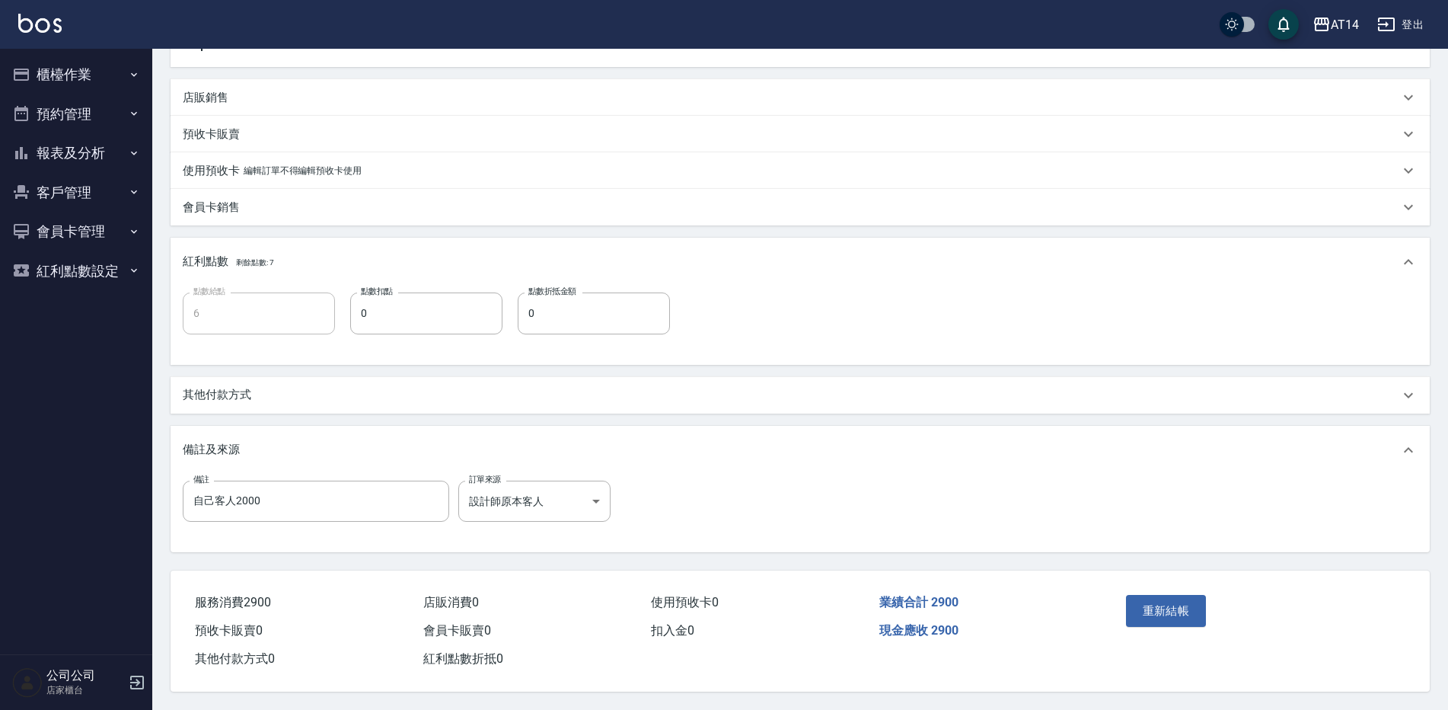
scroll to position [403, 0]
click at [1172, 615] on button "重新結帳" at bounding box center [1166, 611] width 81 height 32
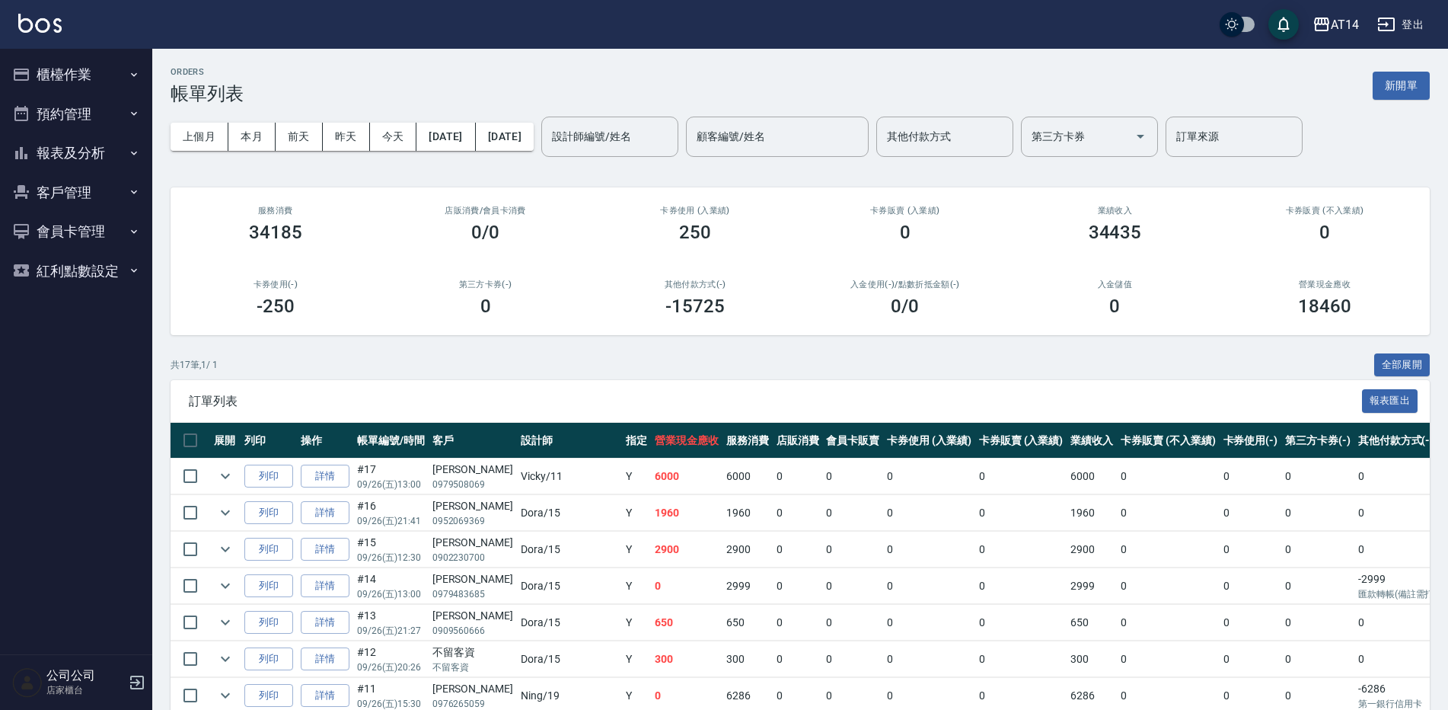
click at [70, 75] on button "櫃檯作業" at bounding box center [76, 75] width 140 height 40
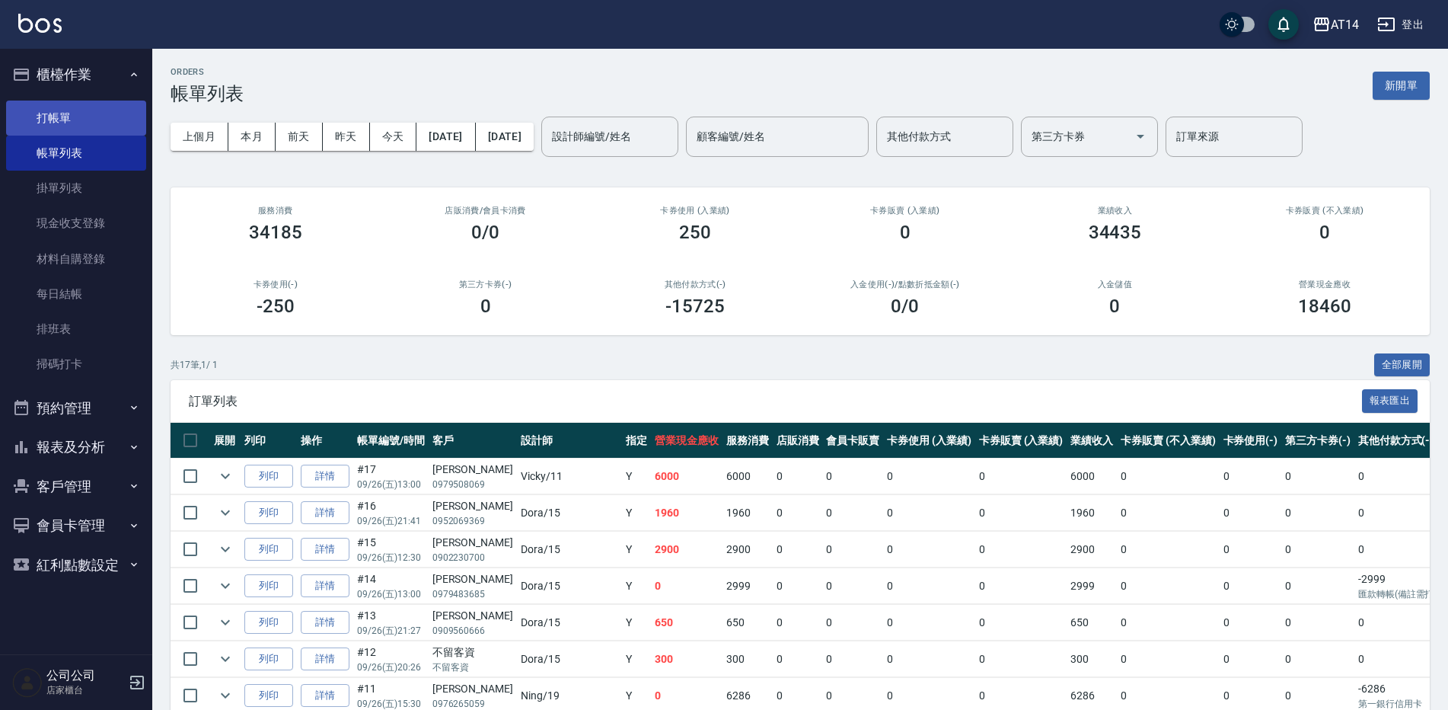
click at [94, 132] on link "打帳單" at bounding box center [76, 117] width 140 height 35
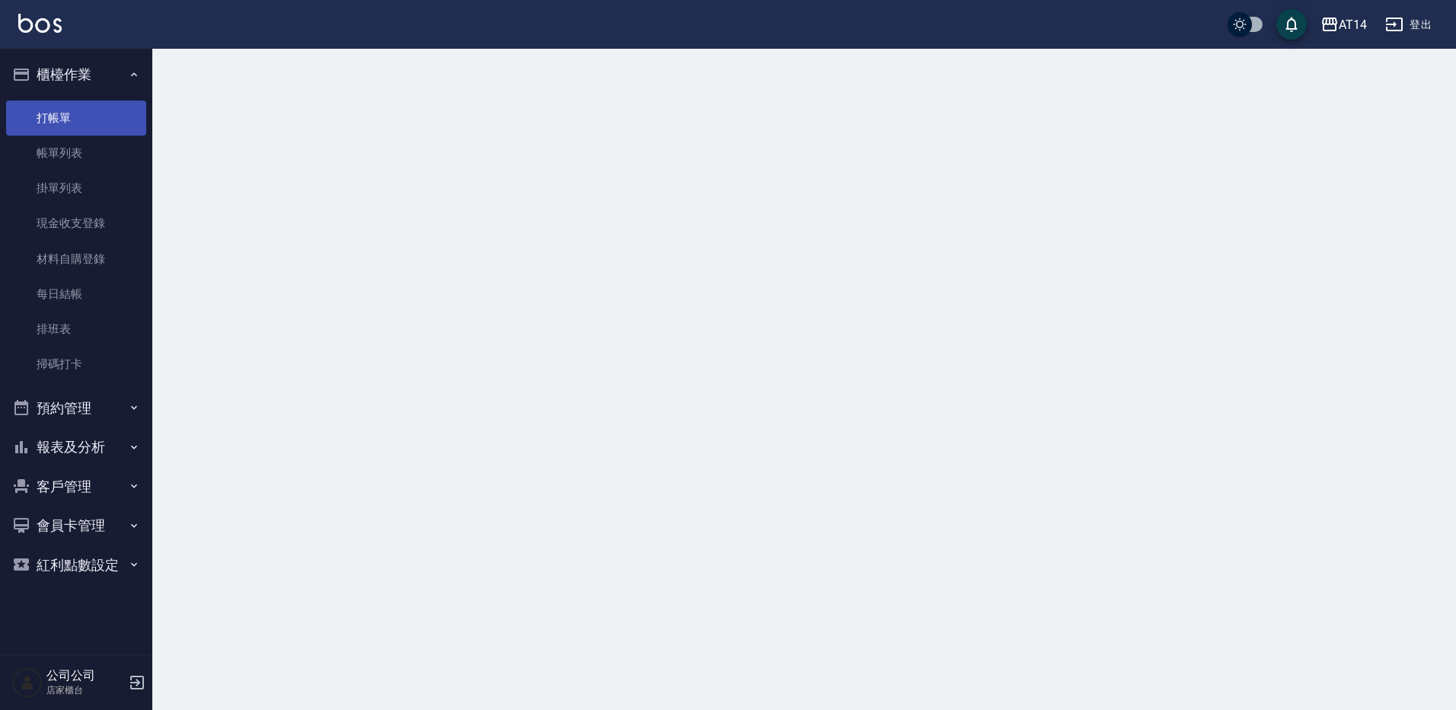
click at [88, 111] on link "打帳單" at bounding box center [76, 117] width 140 height 35
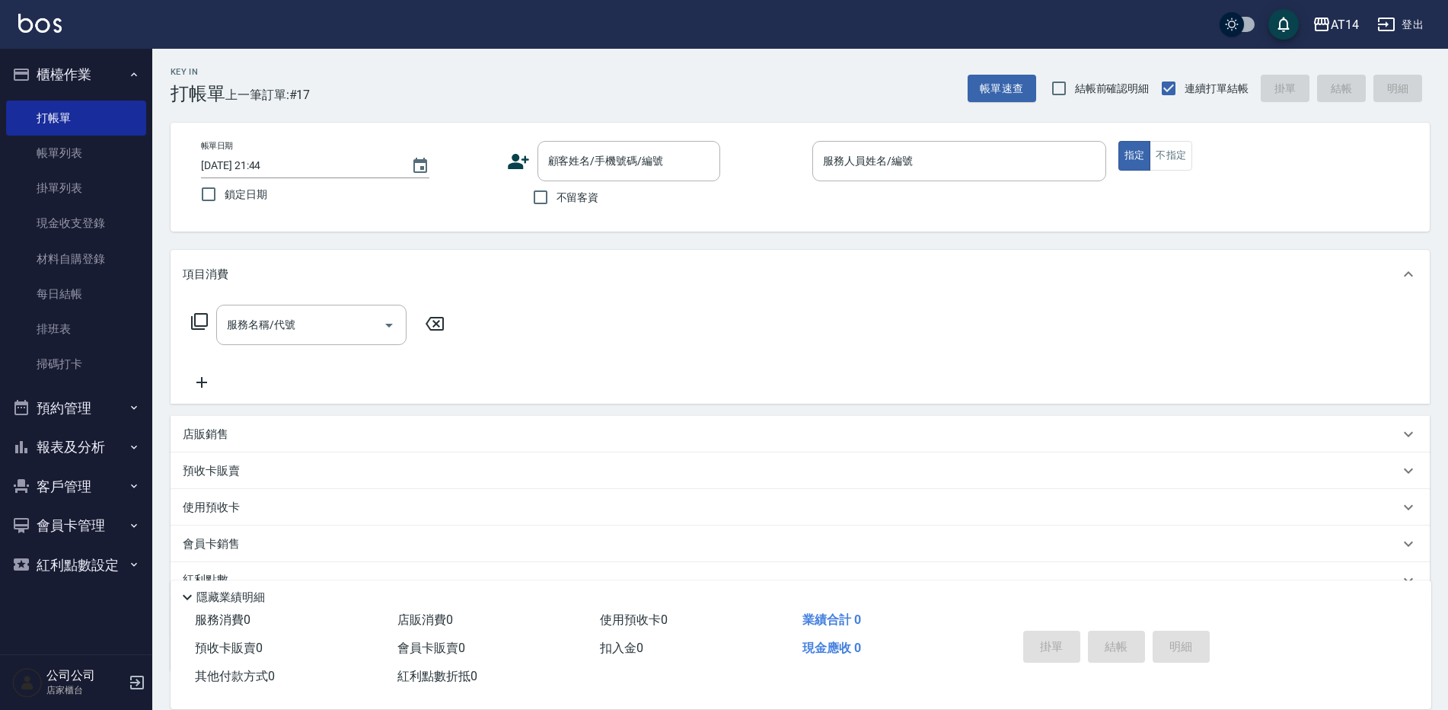
click at [572, 209] on label "不留客資" at bounding box center [562, 197] width 75 height 32
click at [557, 209] on input "不留客資" at bounding box center [541, 197] width 32 height 32
checkbox input "true"
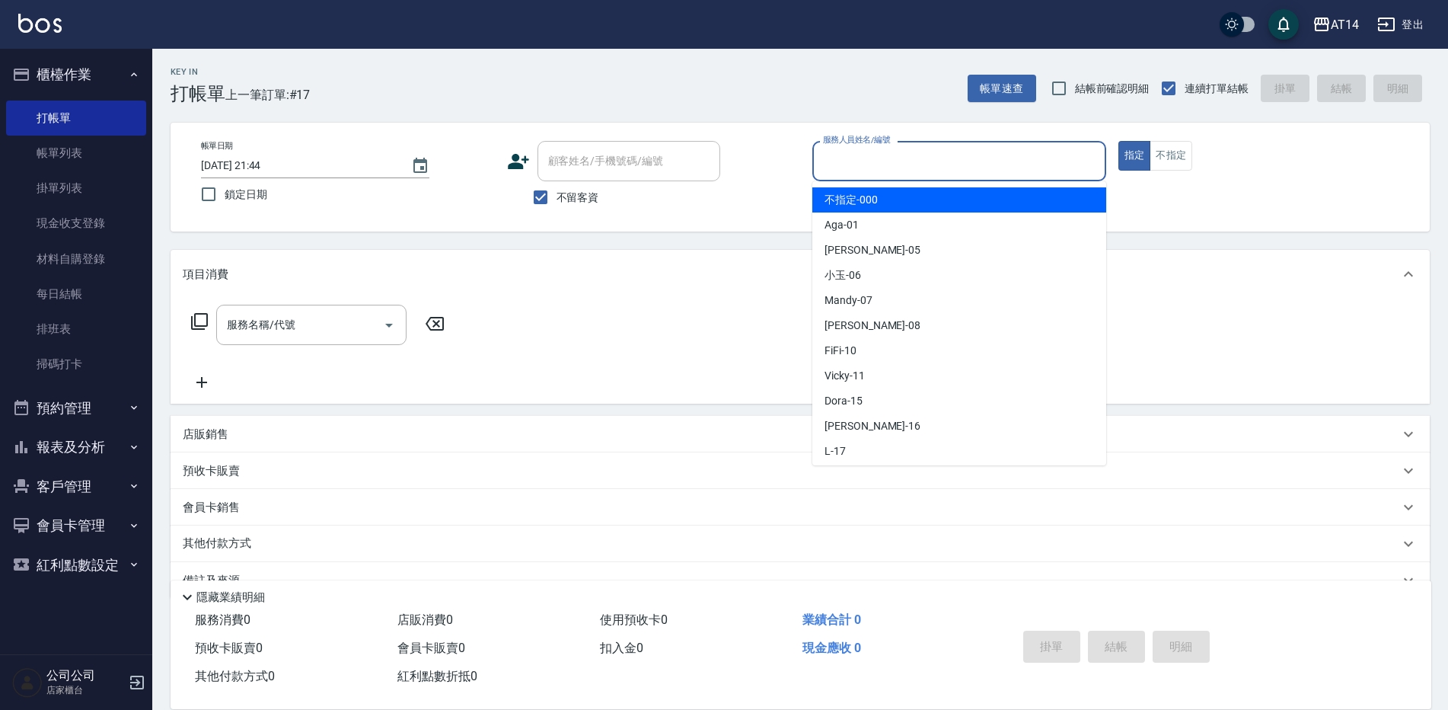
click at [878, 168] on input "服務人員姓名/編號" at bounding box center [959, 161] width 280 height 27
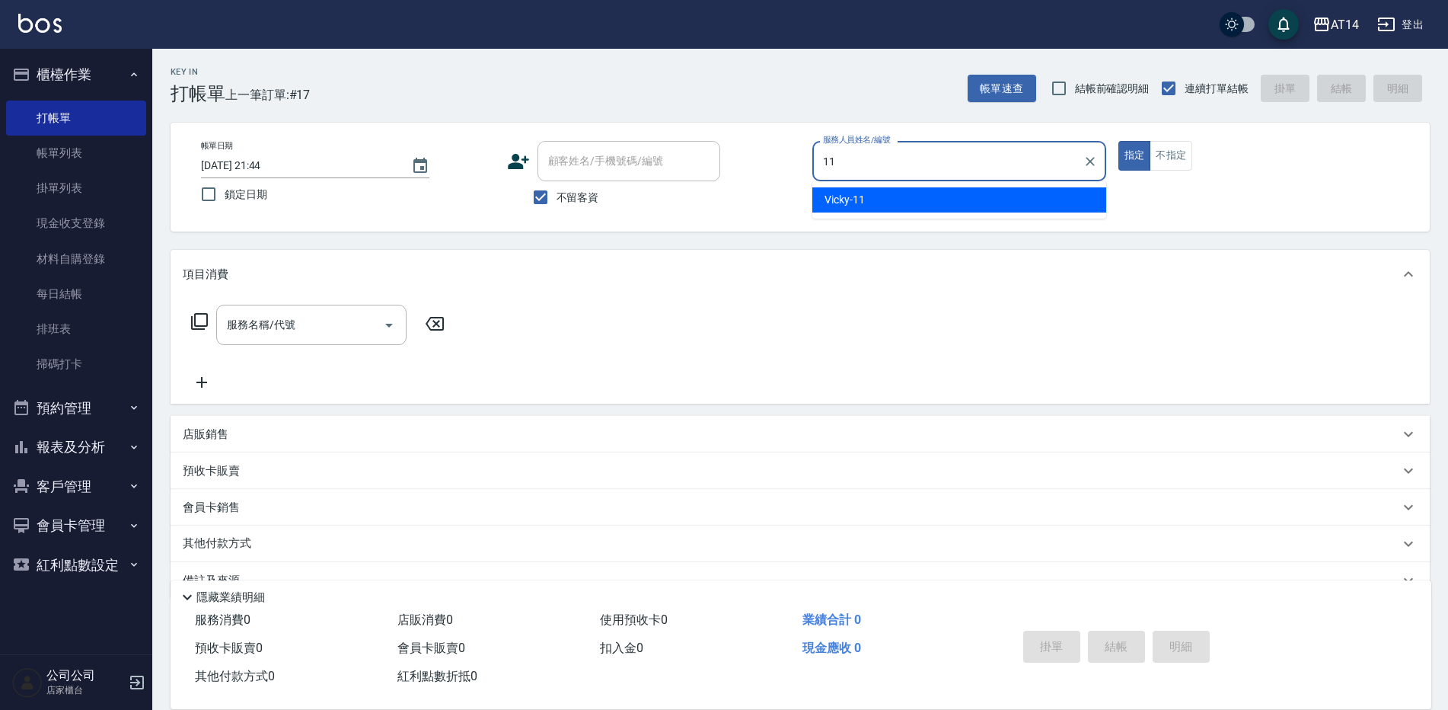
type input "11"
type button "true"
type input "Vicky-11"
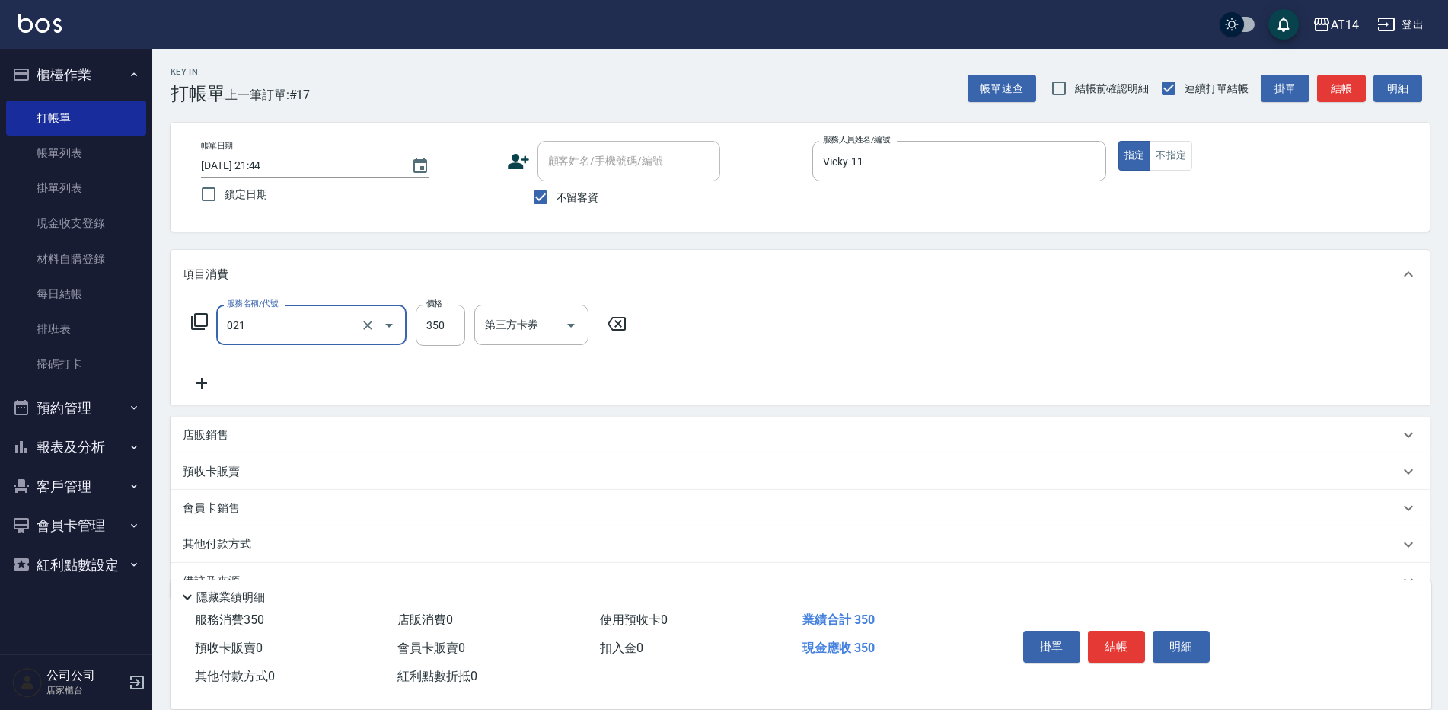
type input "剪髮(021)"
type input "400"
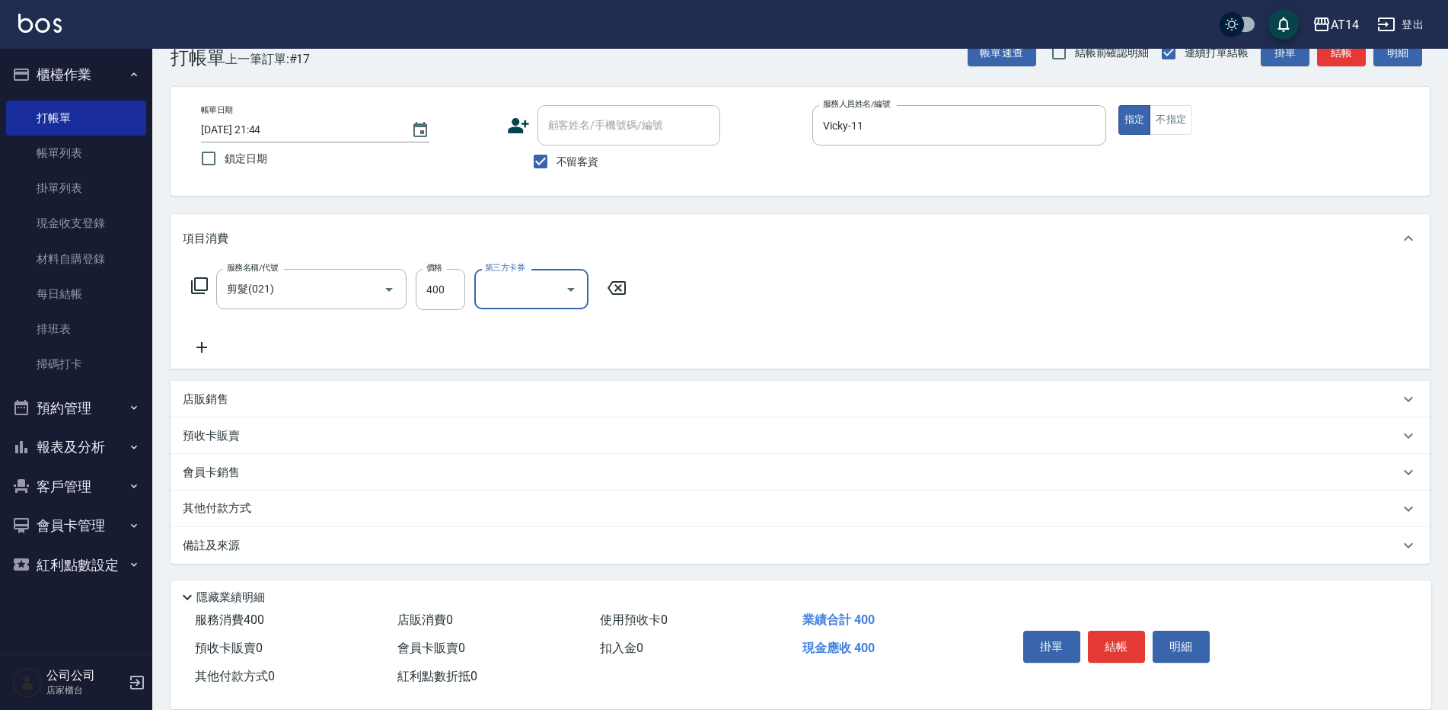
click at [605, 550] on div "備註及來源" at bounding box center [791, 545] width 1217 height 16
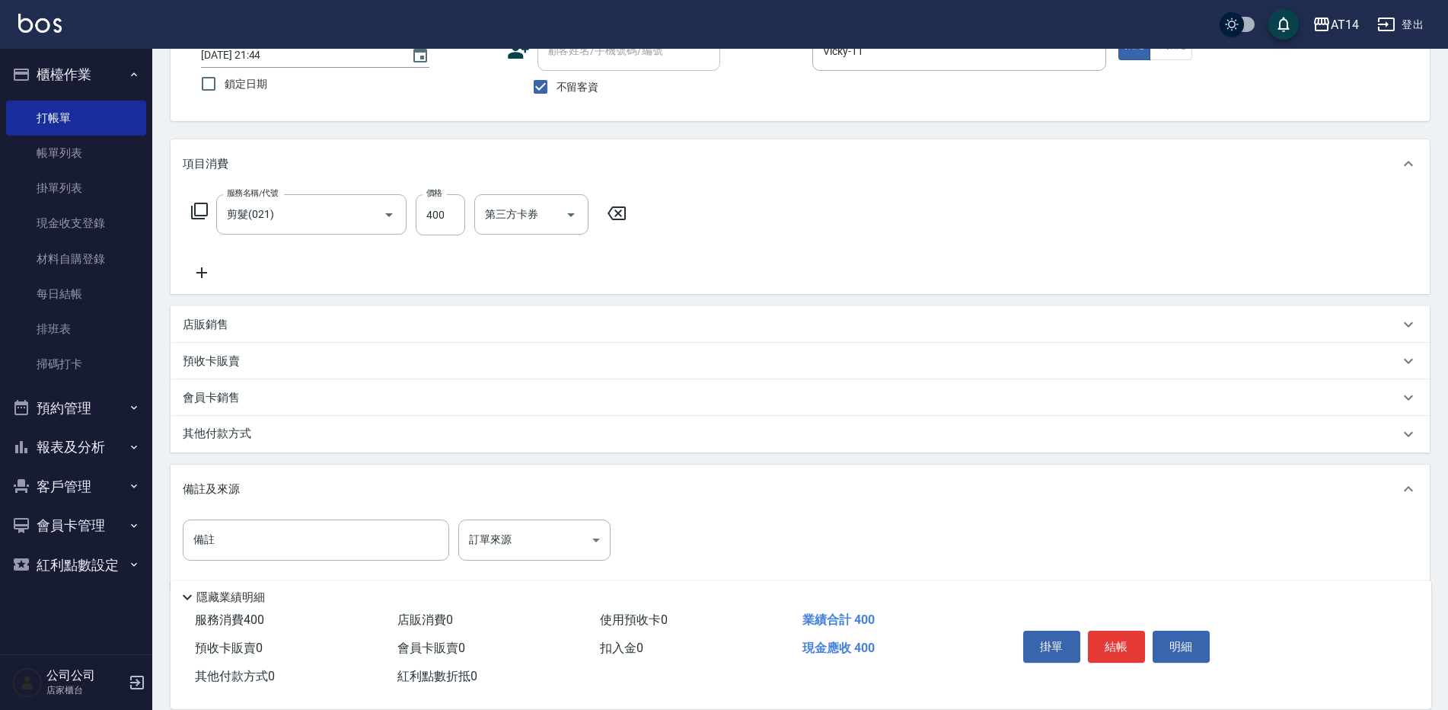
scroll to position [137, 0]
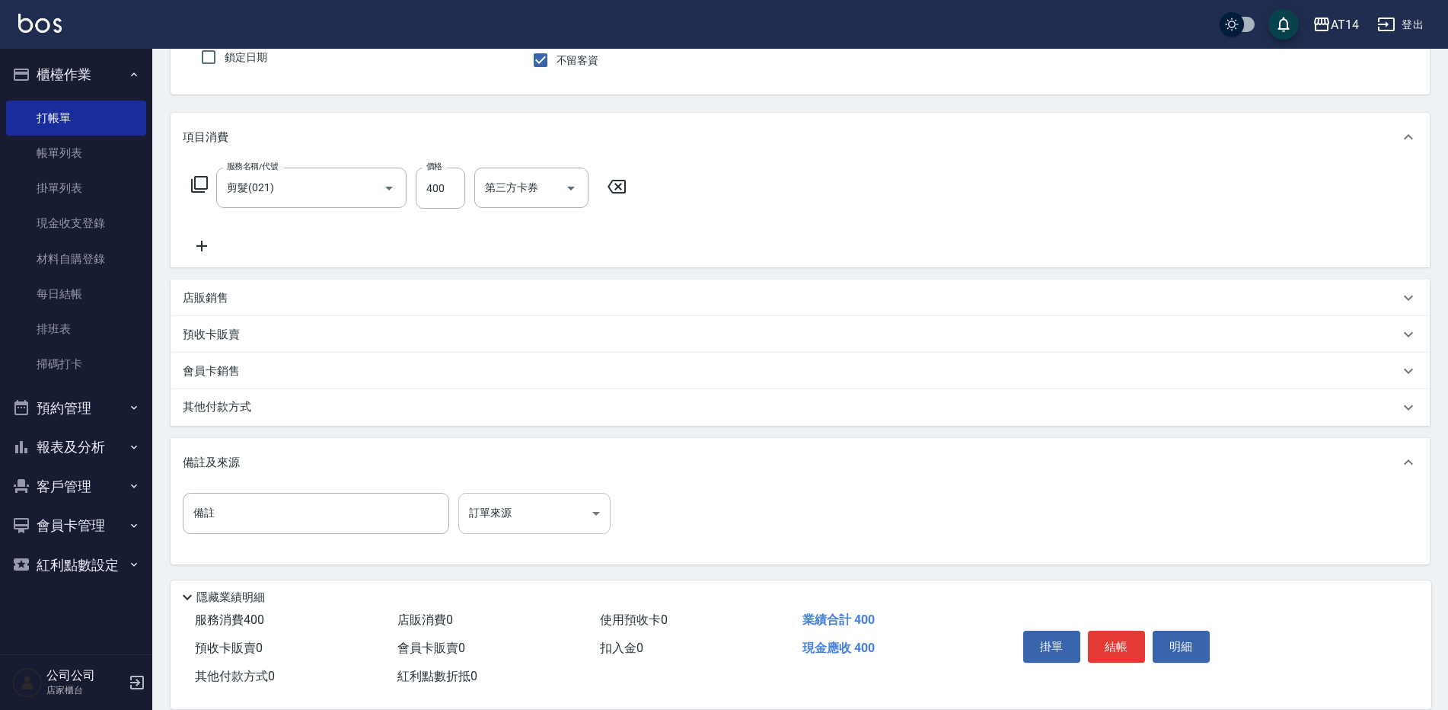
click at [580, 508] on body "AT14 登出 櫃檯作業 打帳單 帳單列表 掛單列表 現金收支登錄 材料自購登錄 每日結帳 排班表 掃碼打卡 預約管理 預約管理 單日預約紀錄 單週預約紀錄 …" at bounding box center [724, 286] width 1448 height 847
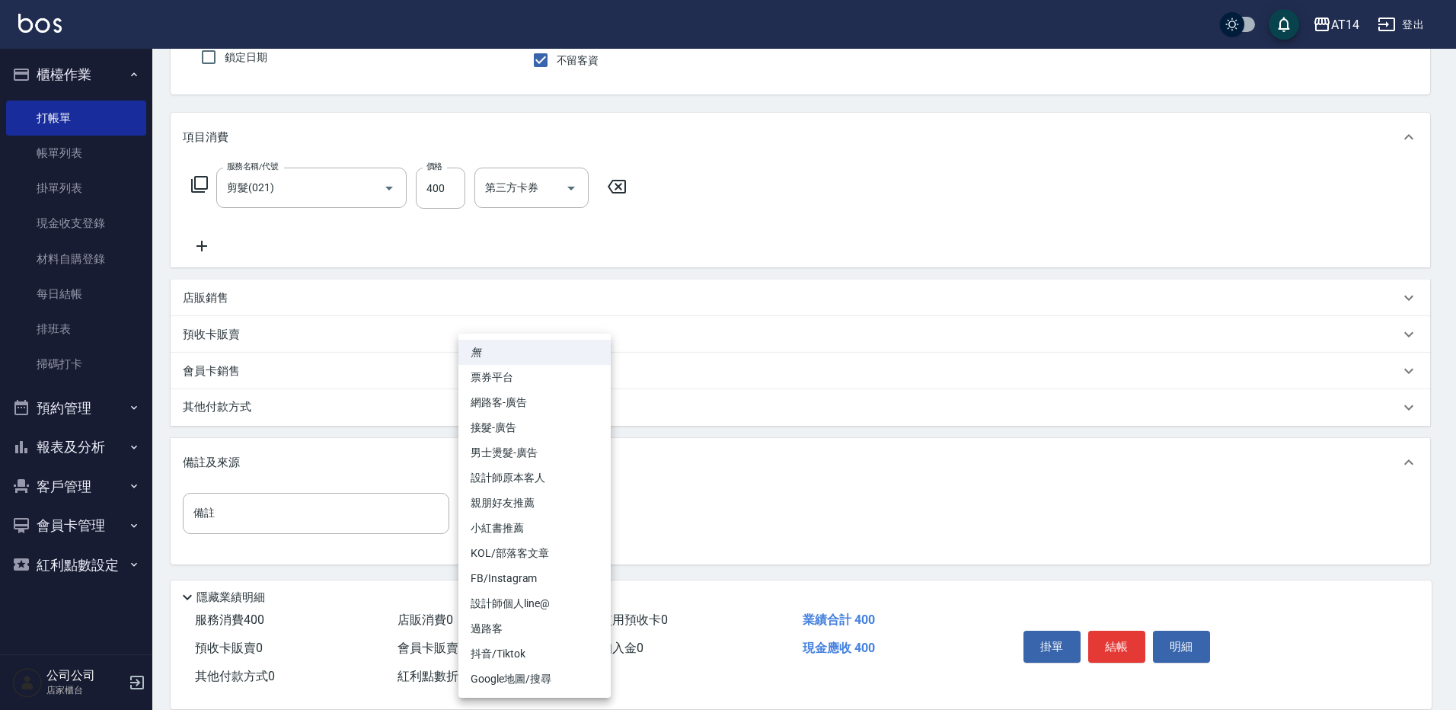
click at [556, 472] on li "設計師原本客人" at bounding box center [534, 477] width 152 height 25
type input "設計師原本客人"
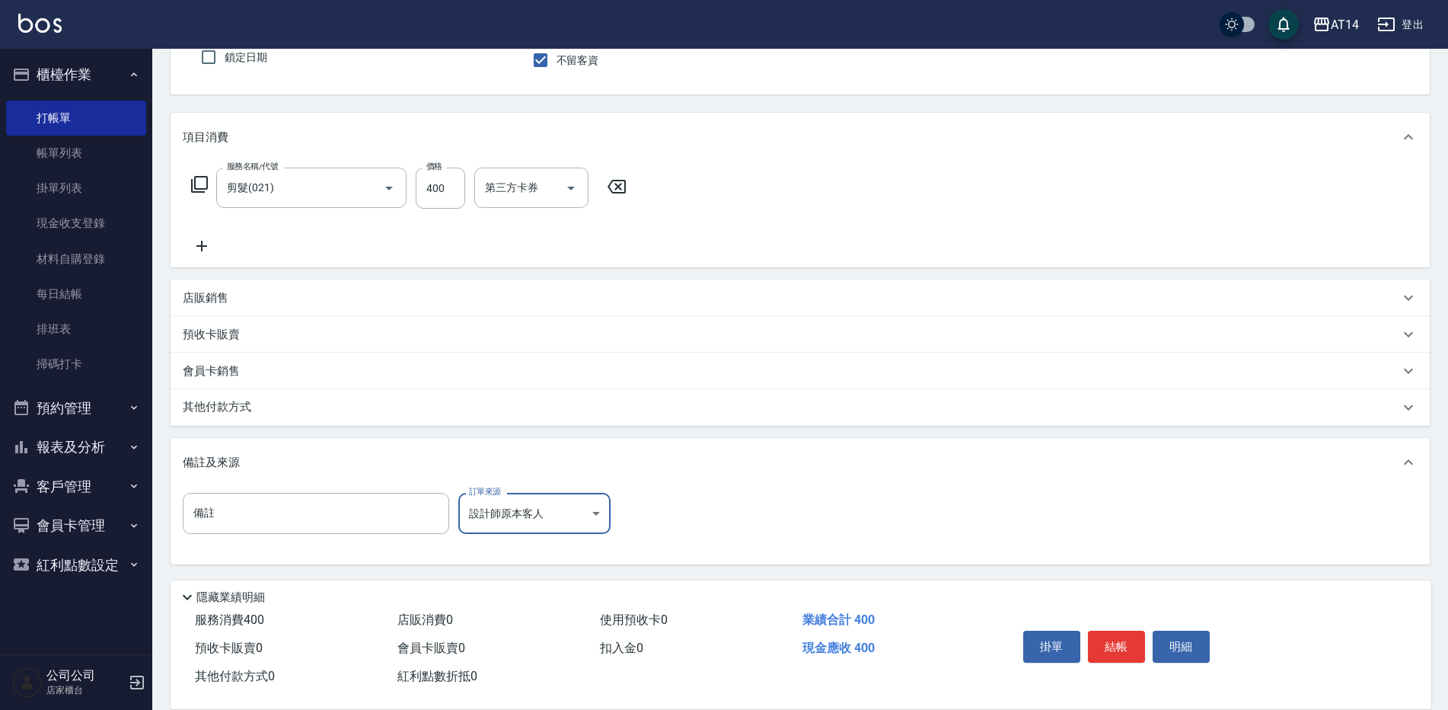
click at [1117, 643] on button "結帳" at bounding box center [1116, 646] width 57 height 32
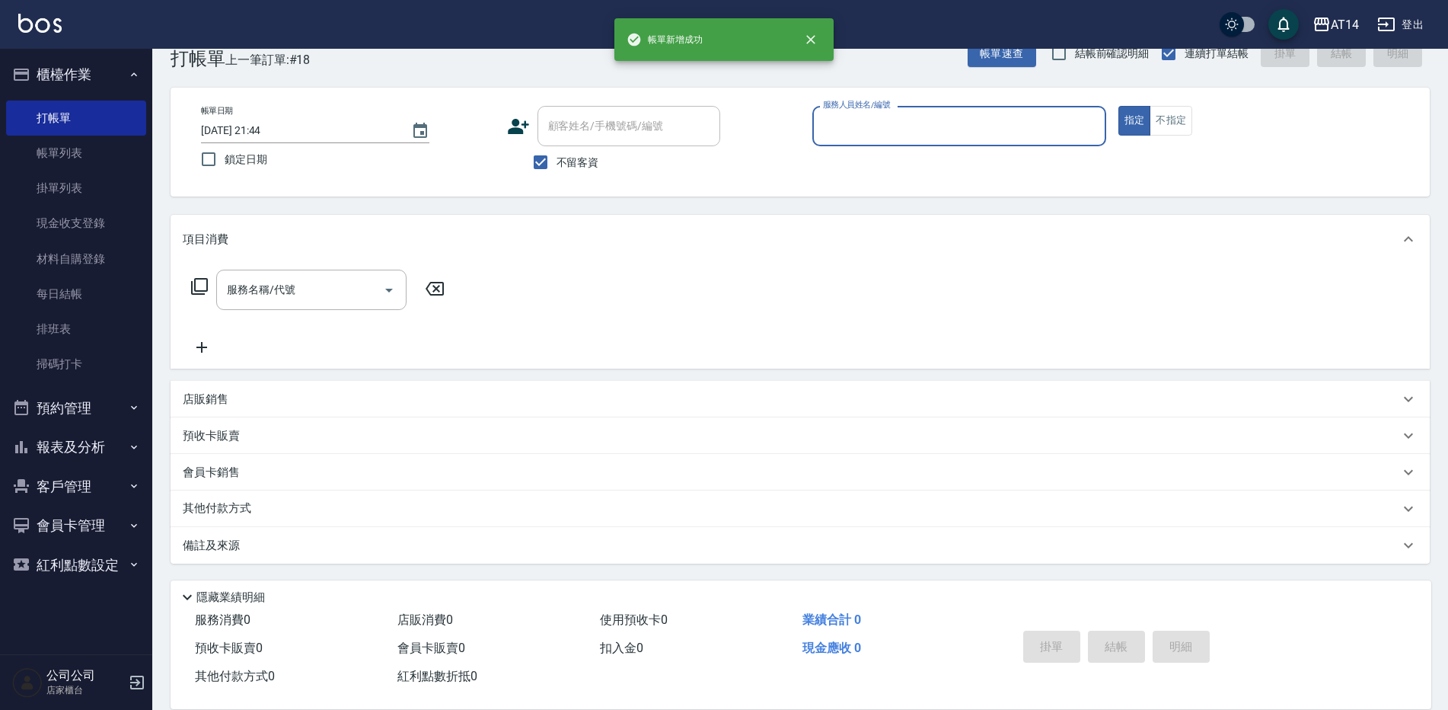
scroll to position [35, 0]
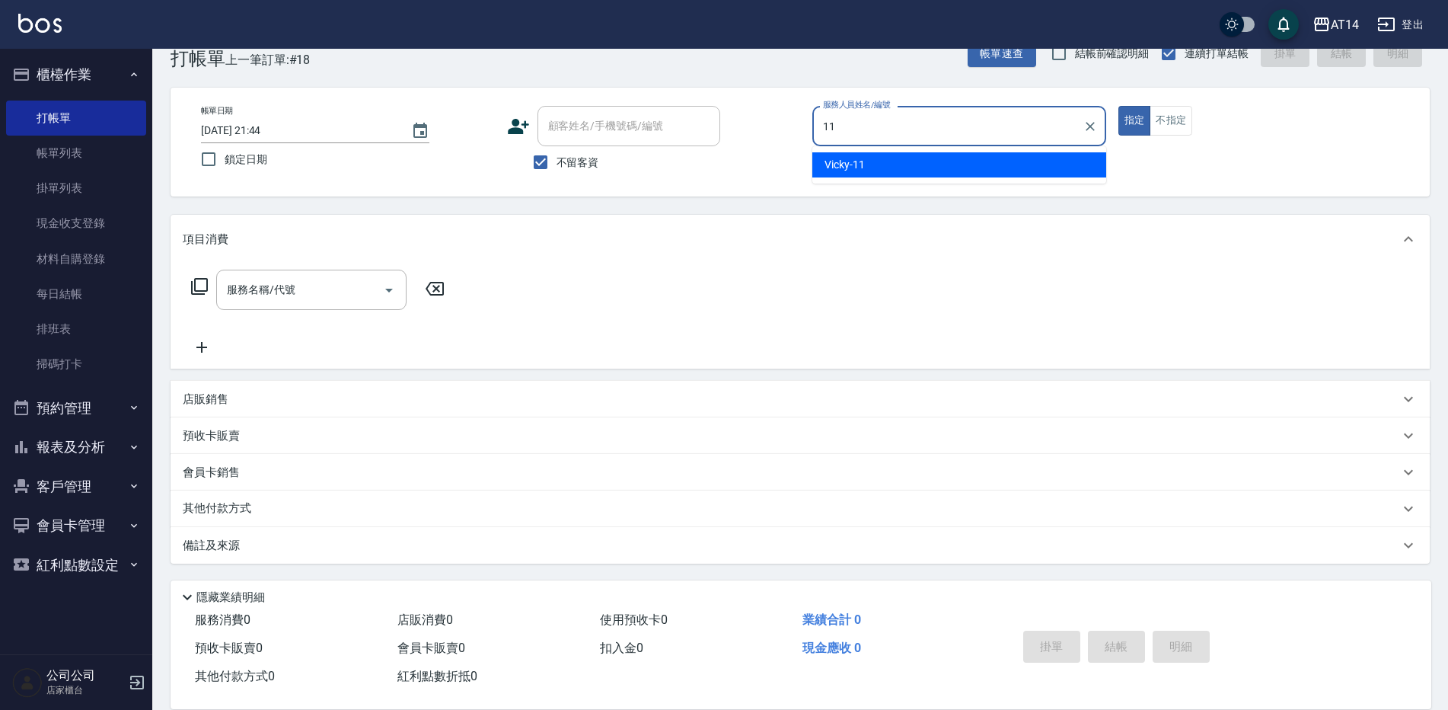
type input "Vicky-11"
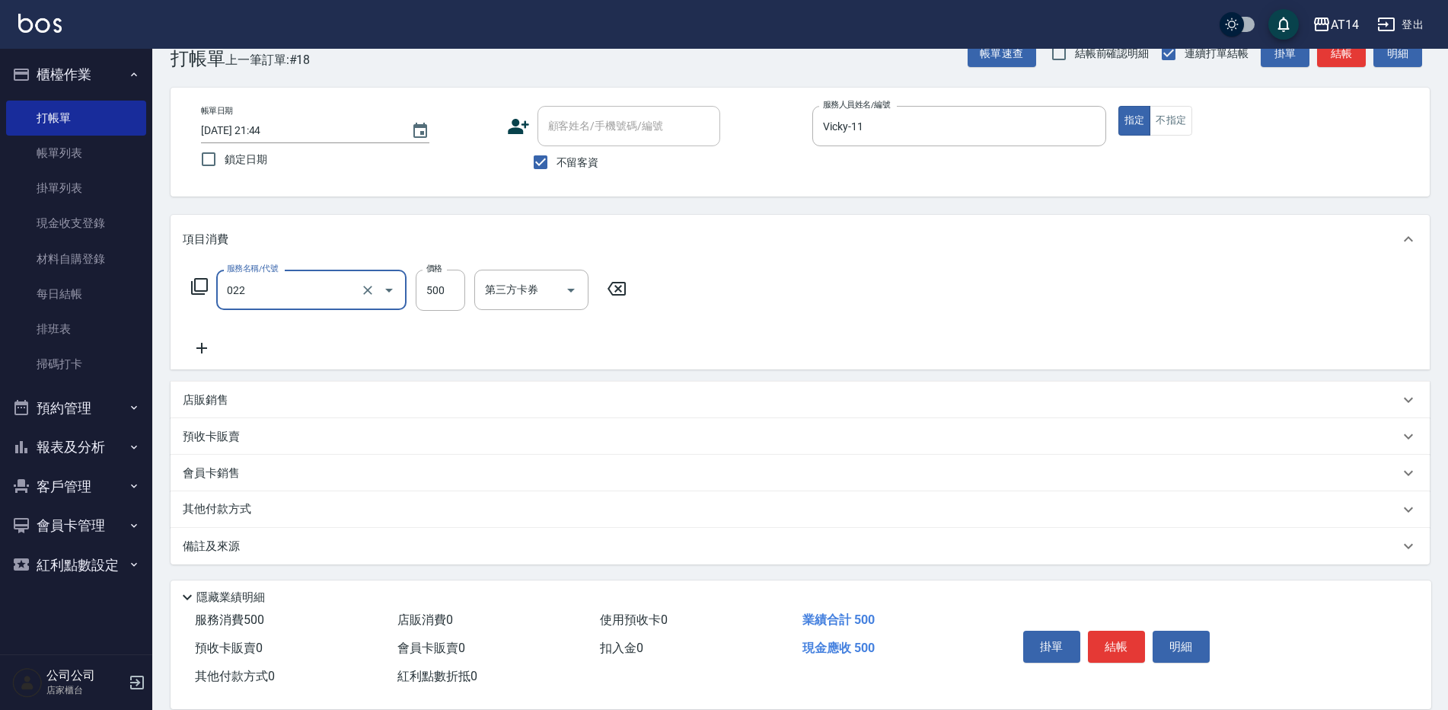
type input "洗髮+剪髮(022)"
type input "600"
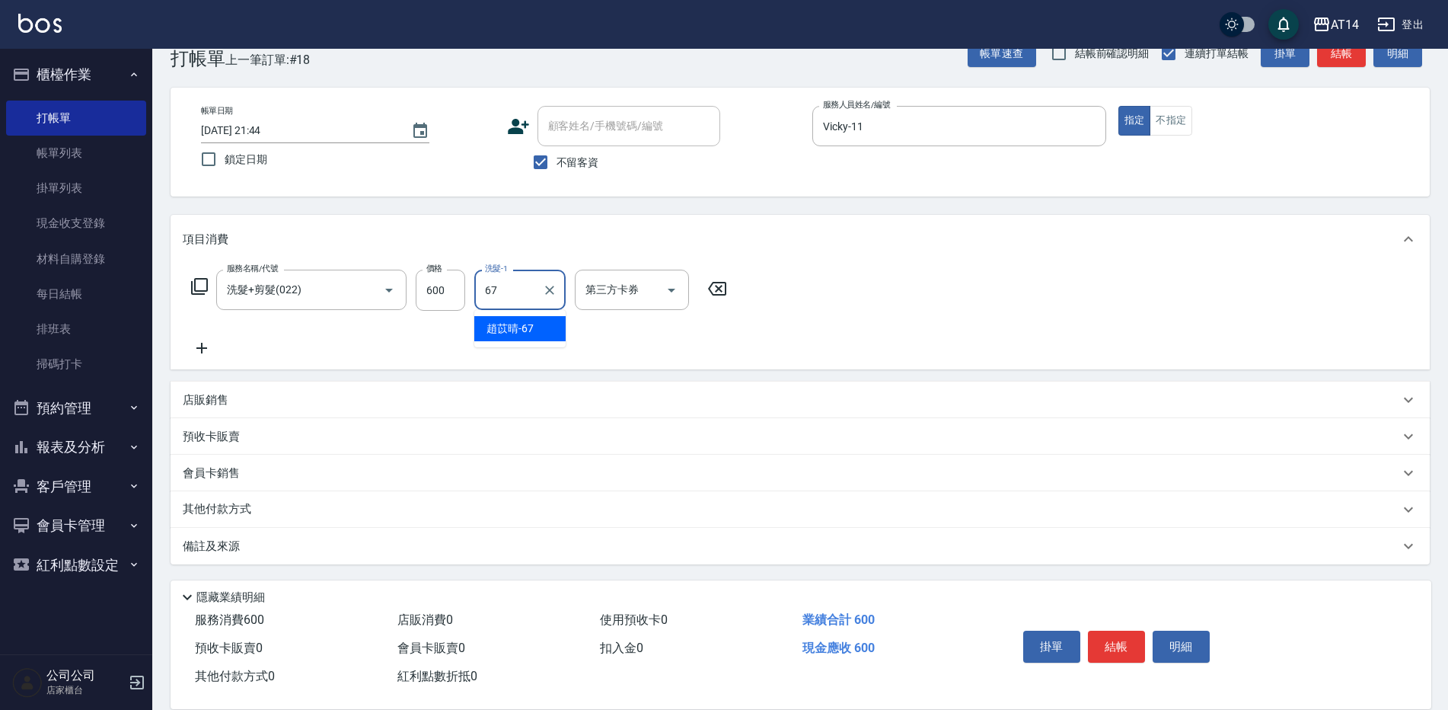
type input "趙苡晴-67"
click at [497, 553] on div "備註及來源" at bounding box center [791, 545] width 1217 height 16
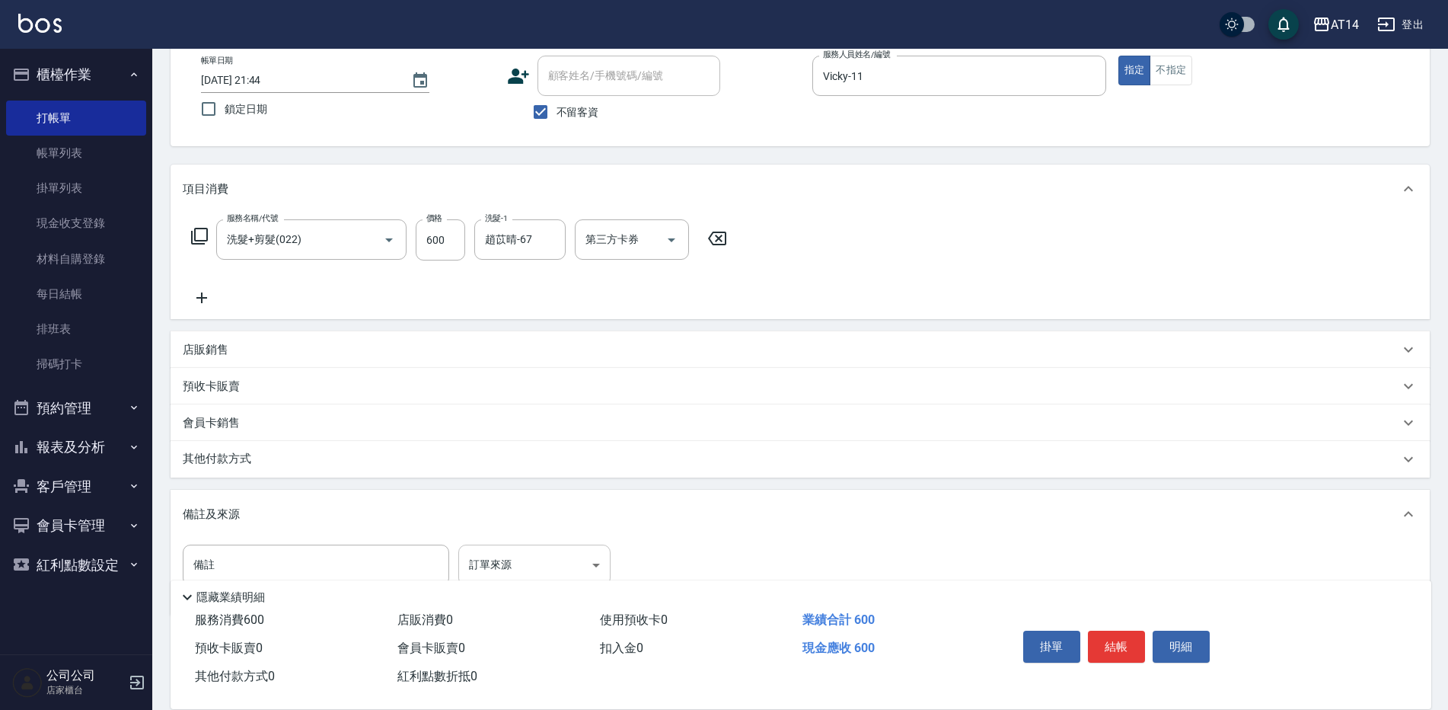
scroll to position [112, 0]
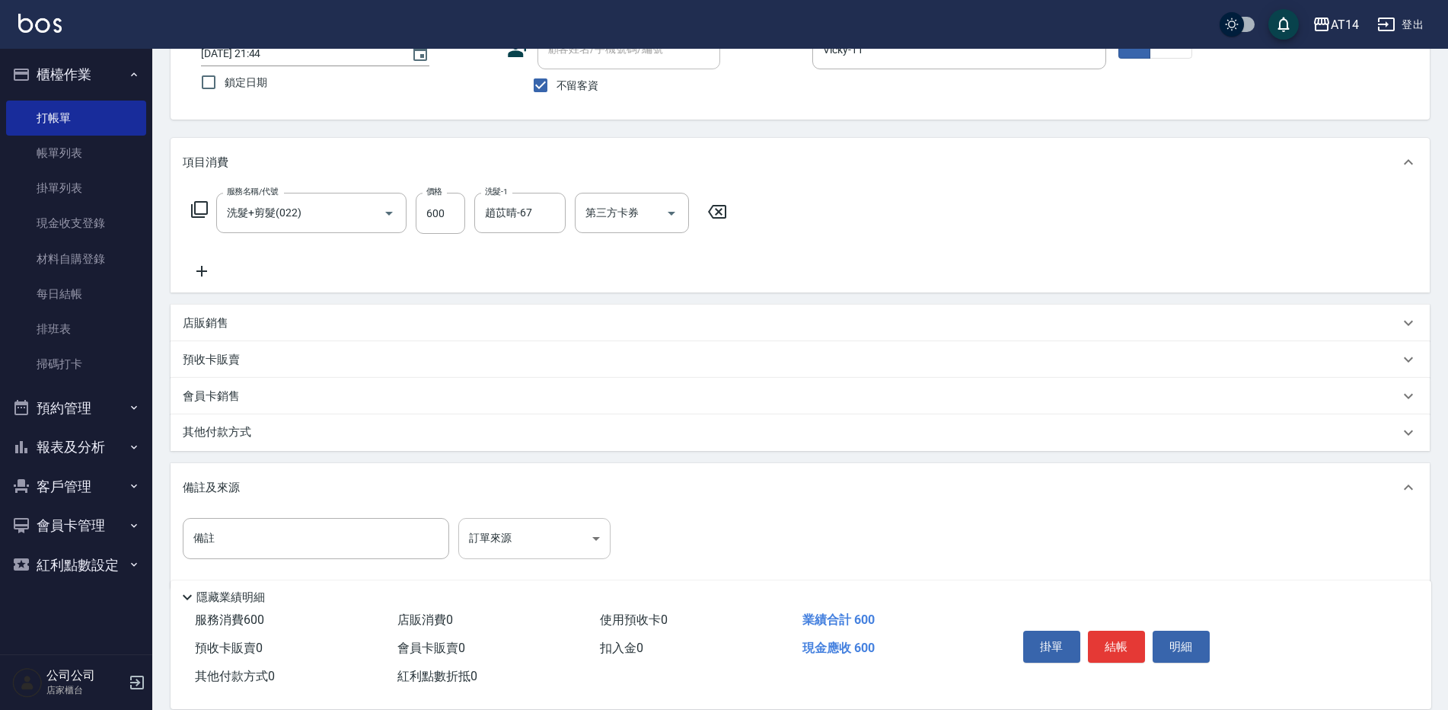
click at [585, 533] on body "AT14 登出 櫃檯作業 打帳單 帳單列表 掛單列表 現金收支登錄 材料自購登錄 每日結帳 排班表 掃碼打卡 預約管理 預約管理 單日預約紀錄 單週預約紀錄 …" at bounding box center [724, 311] width 1448 height 847
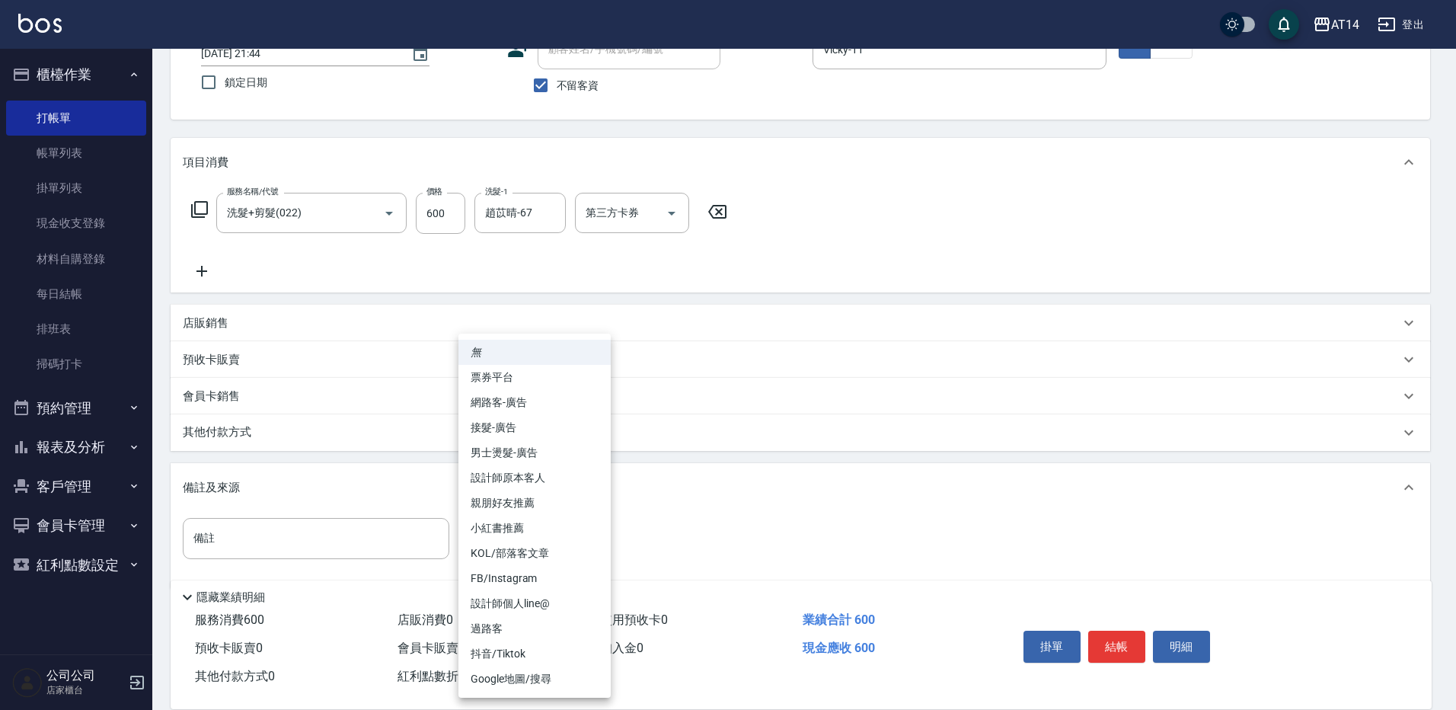
click at [562, 472] on li "設計師原本客人" at bounding box center [534, 477] width 152 height 25
type input "設計師原本客人"
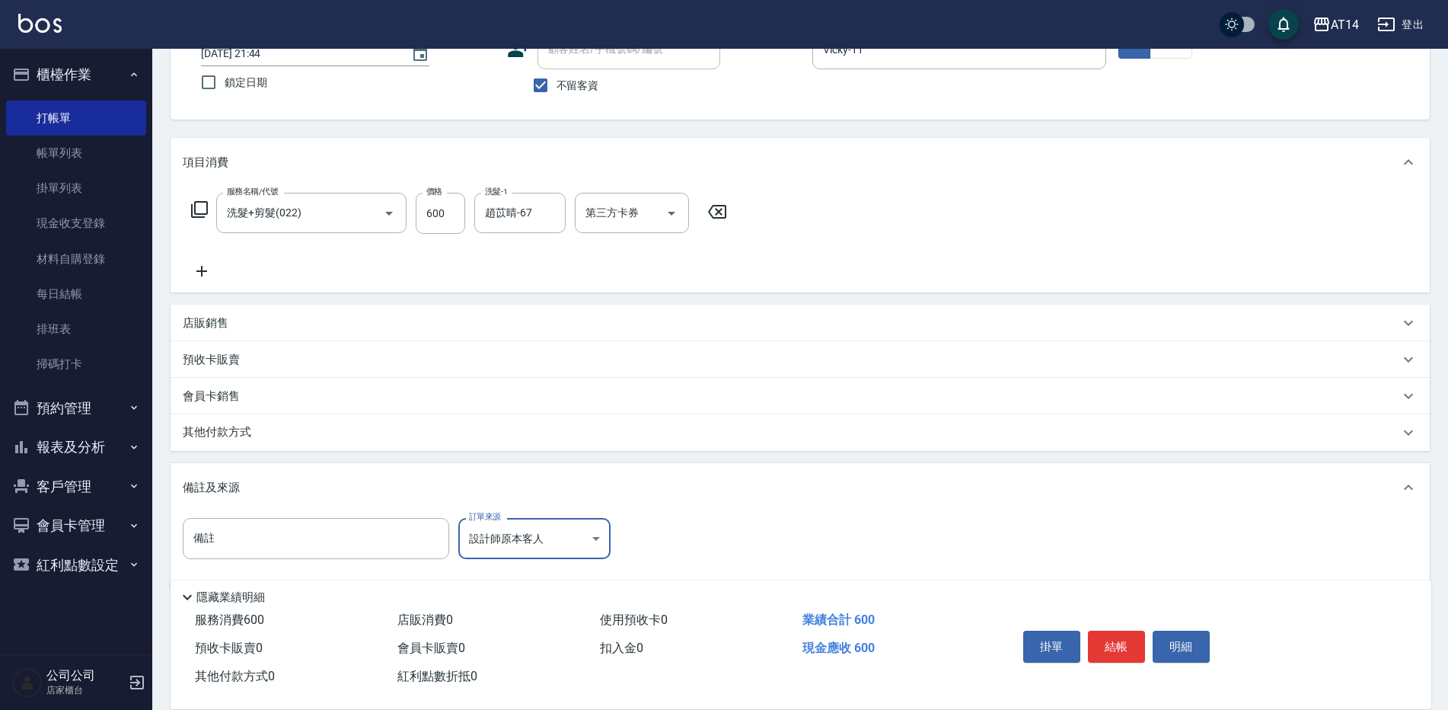
click at [1112, 632] on button "結帳" at bounding box center [1116, 646] width 57 height 32
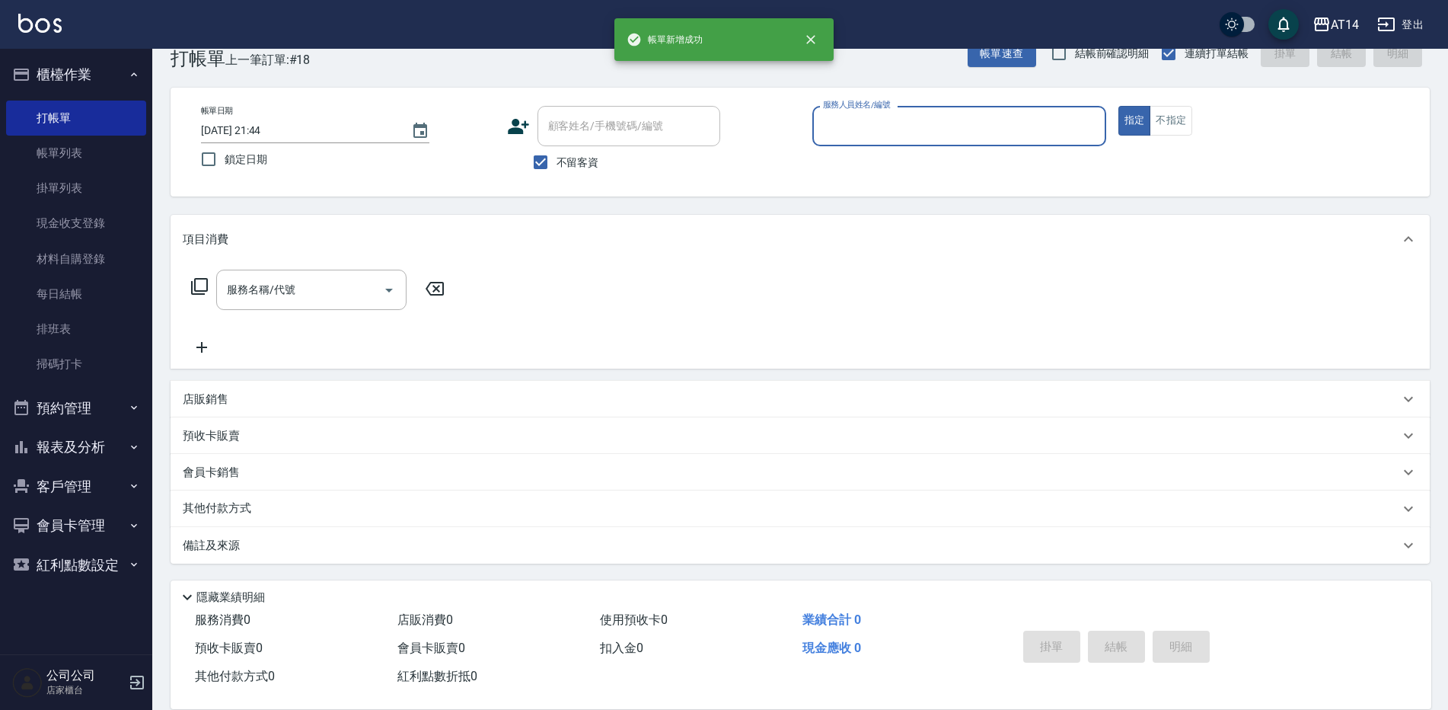
scroll to position [35, 0]
type input "Vicky-11"
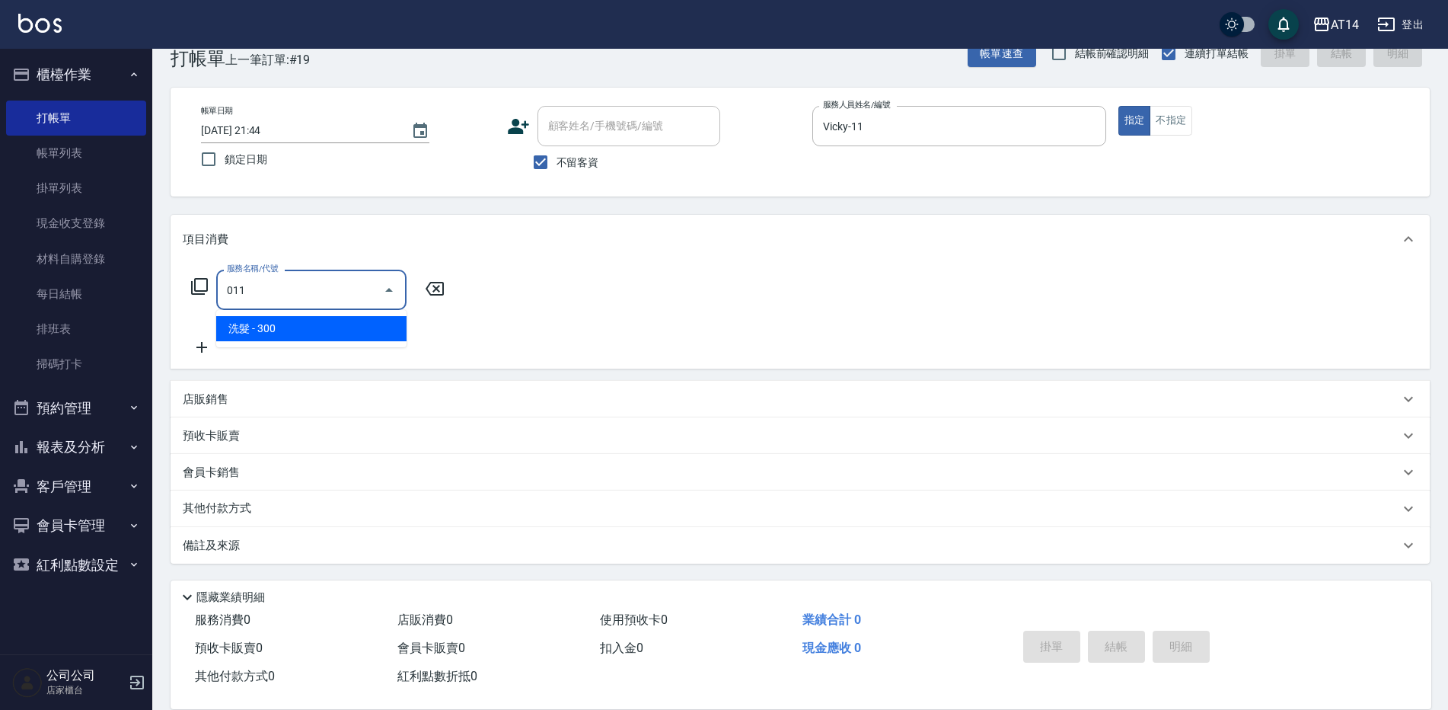
type input "洗髮(011)"
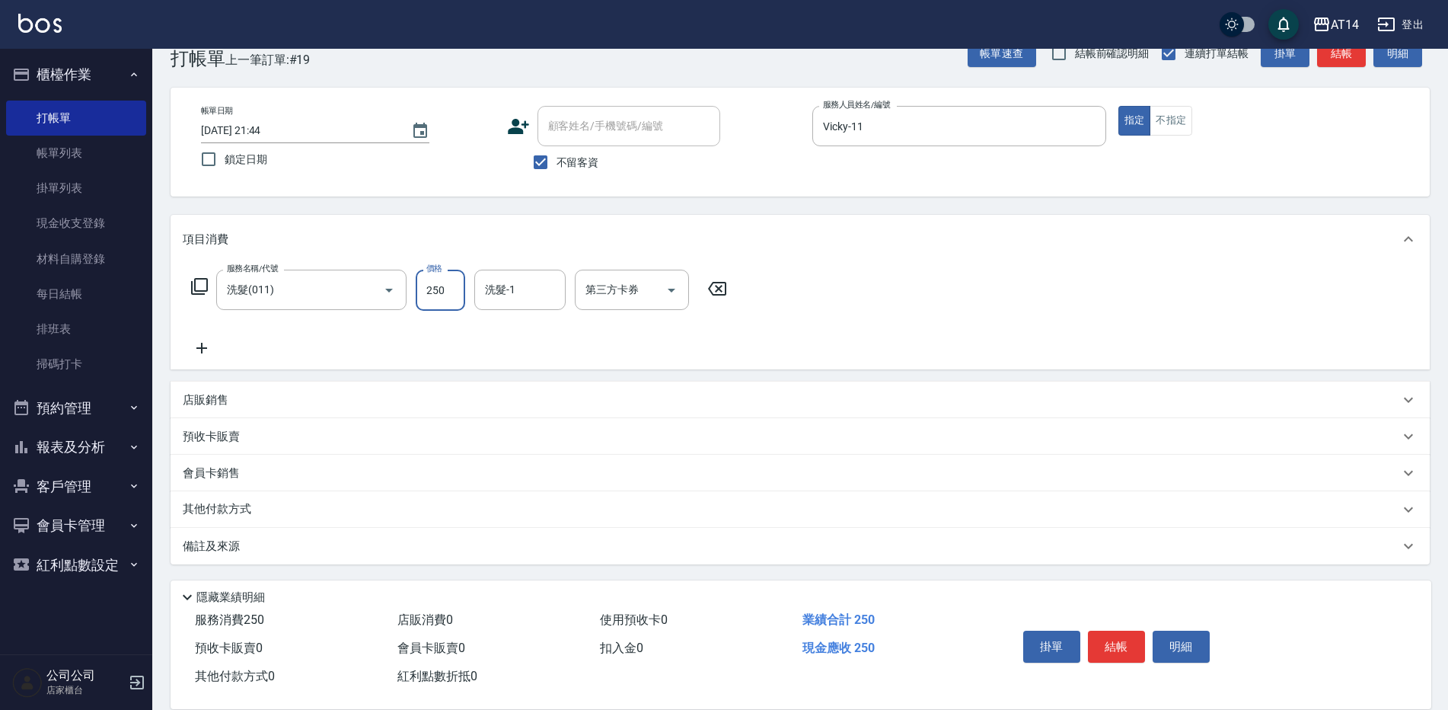
type input "250"
click at [504, 265] on div "服務名稱/代號 洗髮(011) 服務名稱/代號 價格 250 價格 洗髮-1 洗髮-1 第三方卡券 第三方卡券" at bounding box center [800, 316] width 1259 height 106
click at [515, 286] on input "洗髮-1" at bounding box center [520, 289] width 78 height 27
type input "趙苡晴-67"
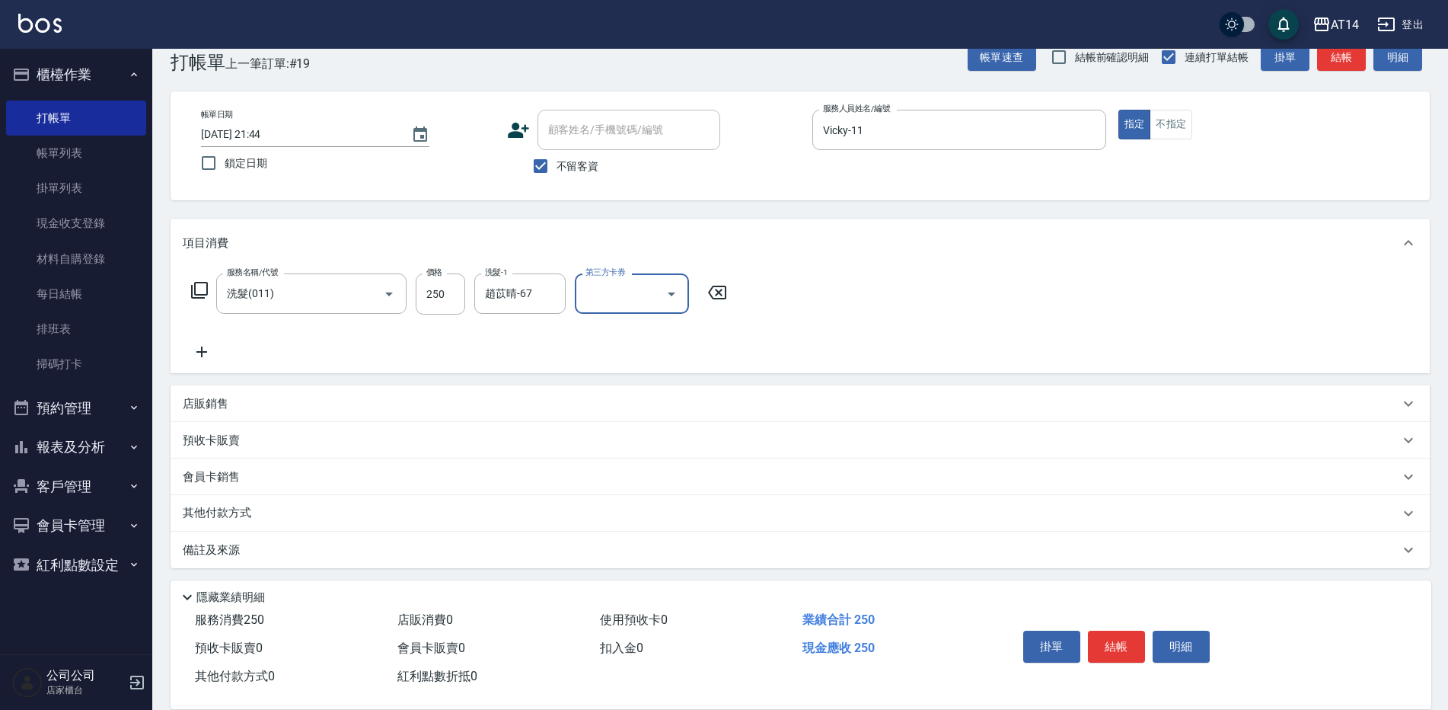
scroll to position [0, 0]
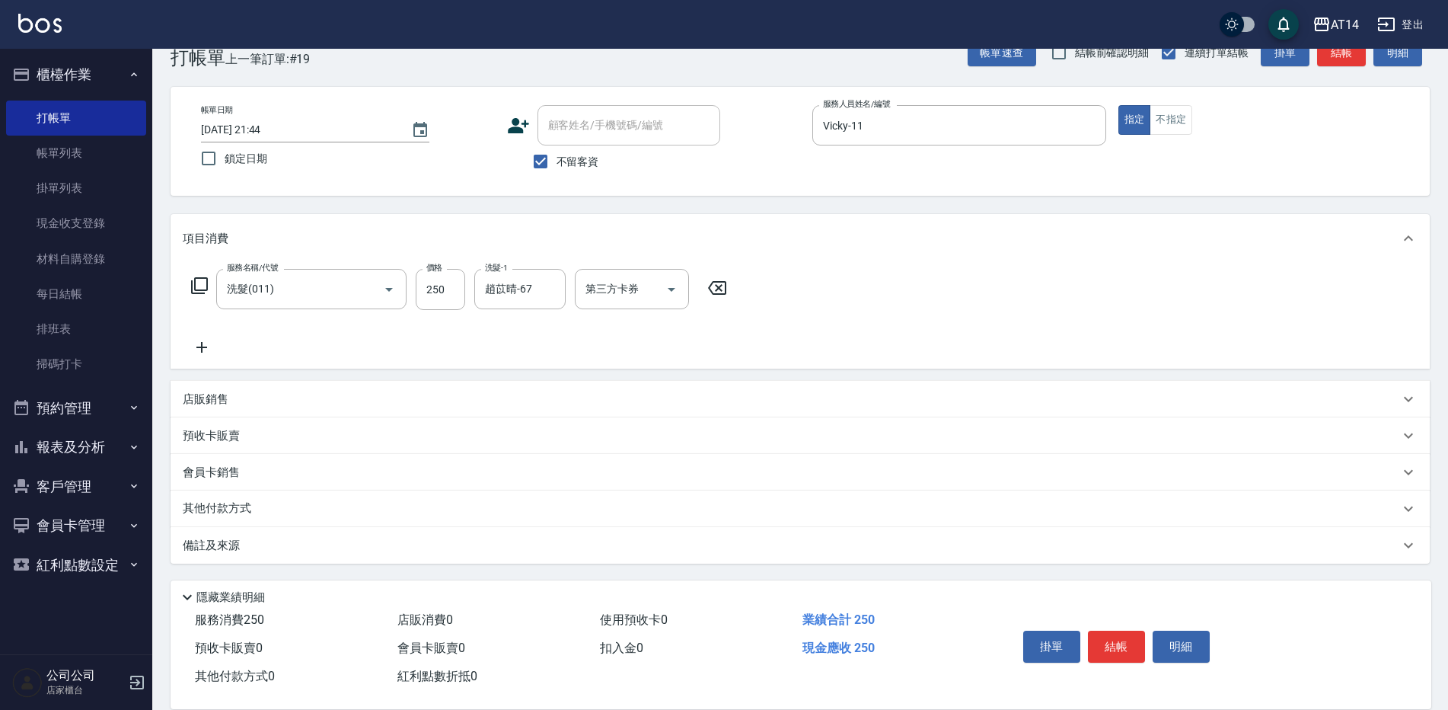
drag, startPoint x: 451, startPoint y: 547, endPoint x: 441, endPoint y: 523, distance: 25.6
click at [451, 548] on div "備註及來源" at bounding box center [791, 545] width 1217 height 16
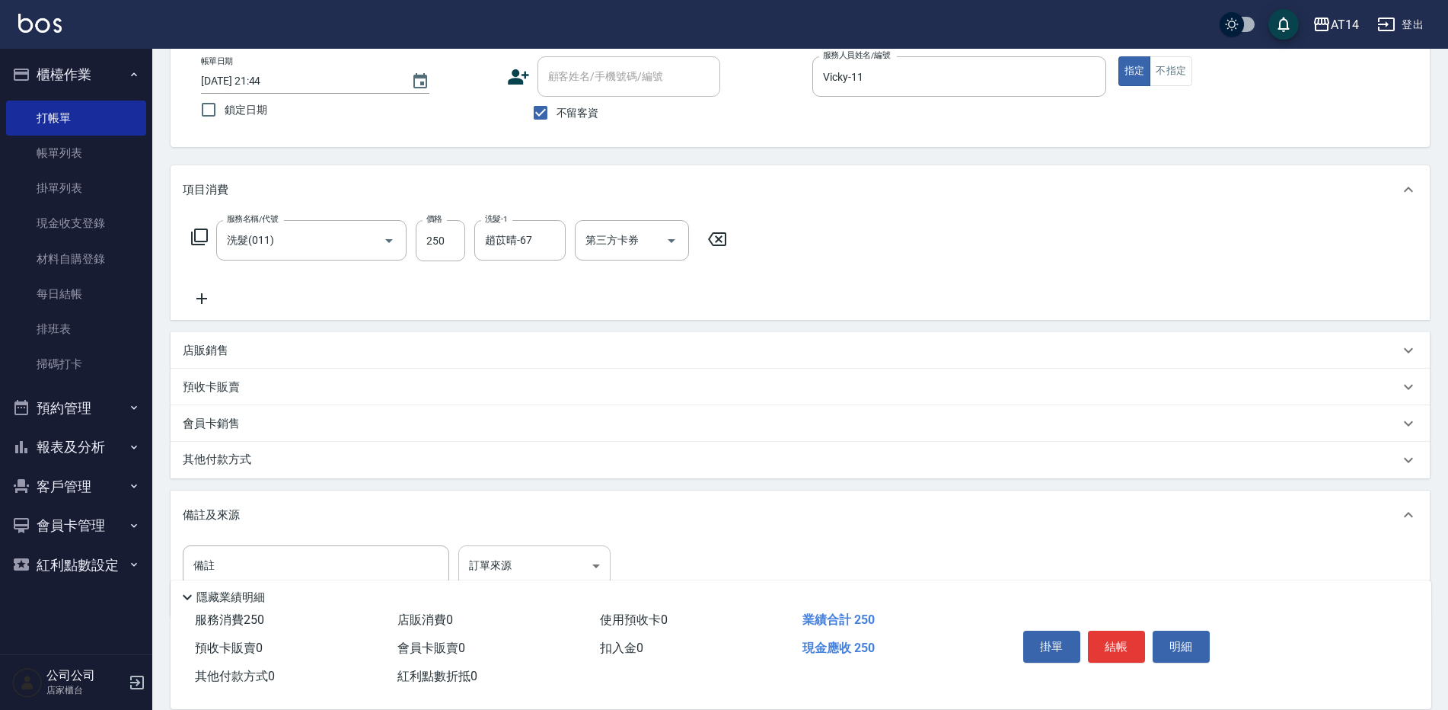
scroll to position [112, 0]
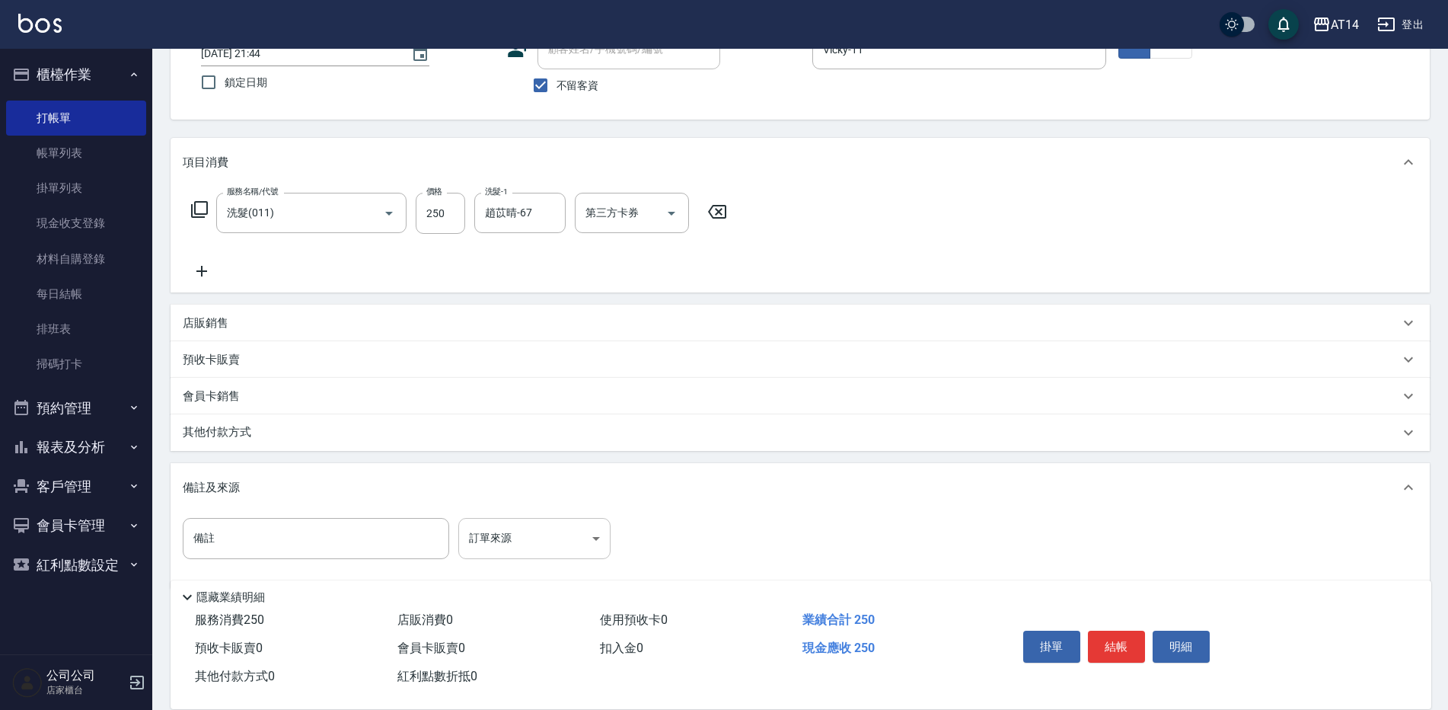
click at [519, 544] on body "AT14 登出 櫃檯作業 打帳單 帳單列表 掛單列表 現金收支登錄 材料自購登錄 每日結帳 排班表 掃碼打卡 預約管理 預約管理 單日預約紀錄 單週預約紀錄 …" at bounding box center [724, 311] width 1448 height 847
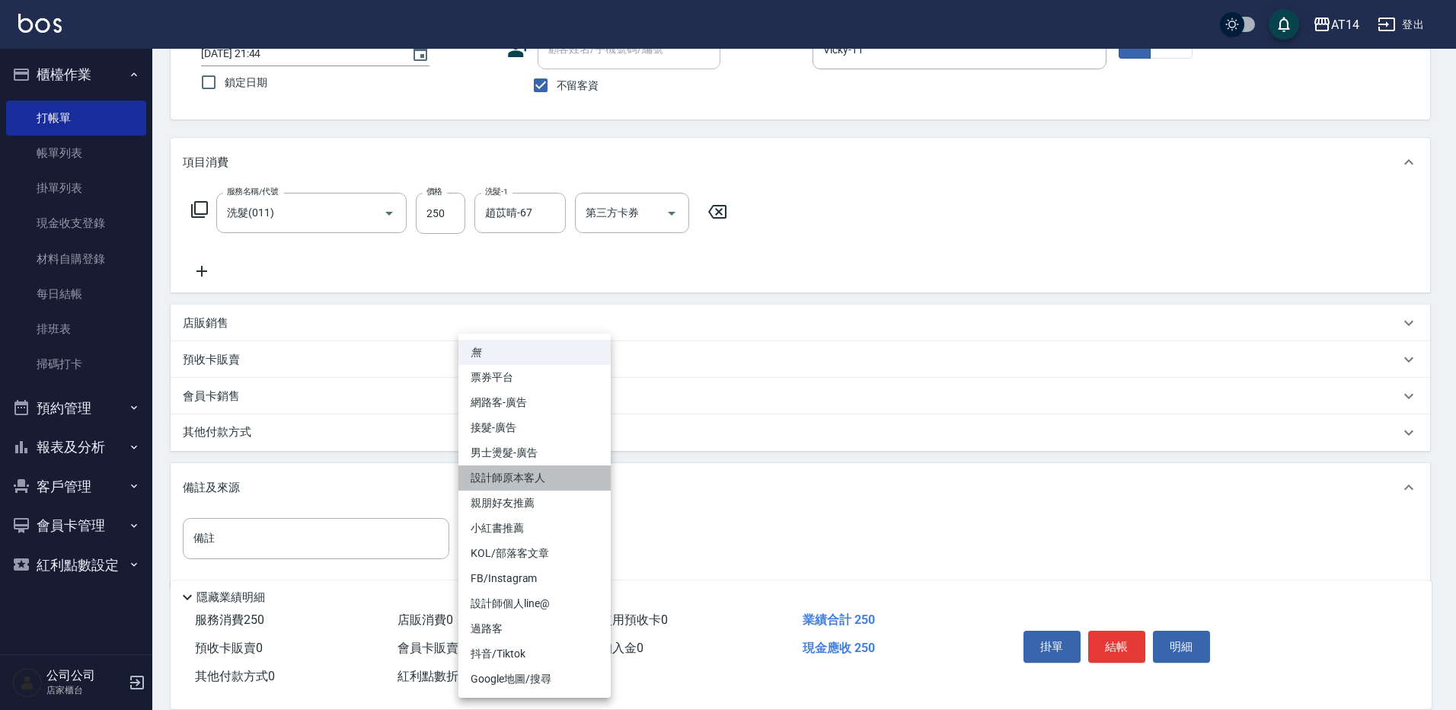
click at [539, 478] on li "設計師原本客人" at bounding box center [534, 477] width 152 height 25
type input "設計師原本客人"
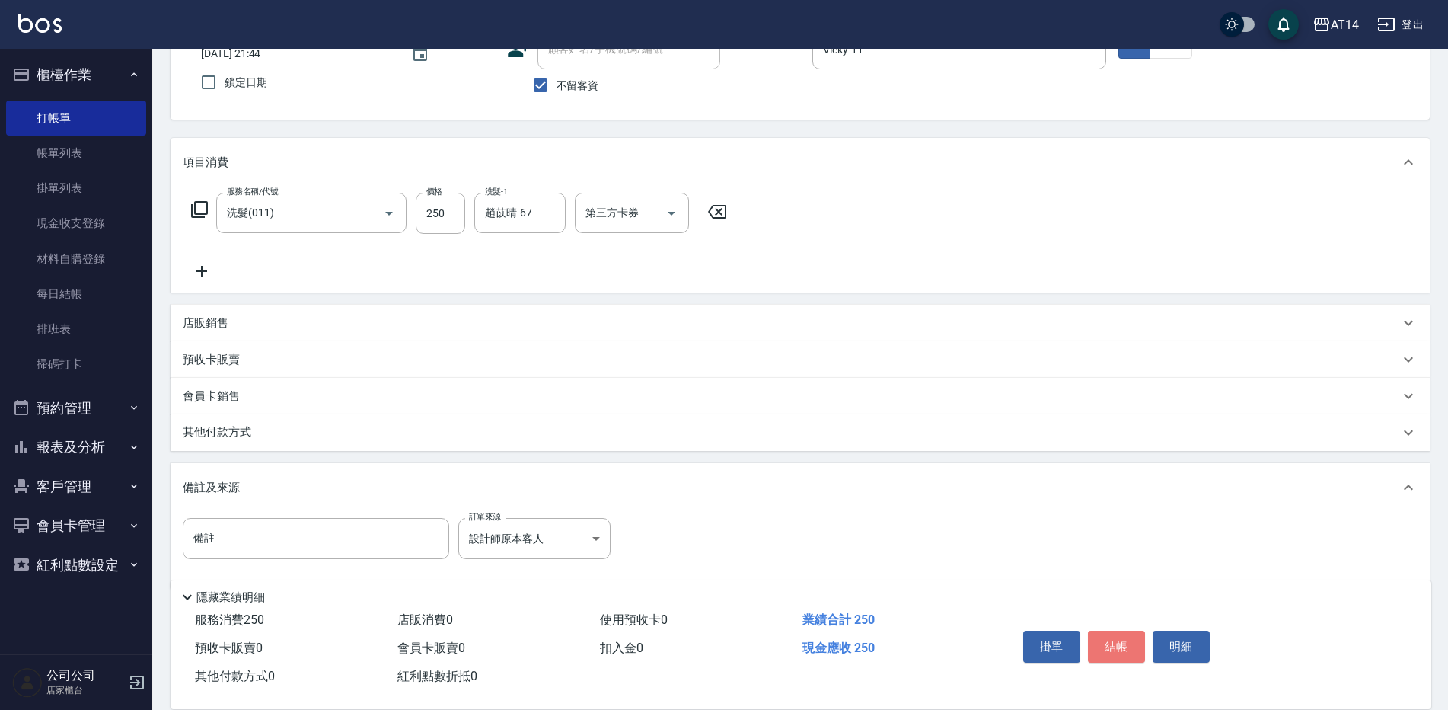
drag, startPoint x: 1106, startPoint y: 624, endPoint x: 1115, endPoint y: 638, distance: 16.1
click at [1106, 630] on button "結帳" at bounding box center [1116, 646] width 57 height 32
click at [1115, 638] on div "掛單 結帳 明細" at bounding box center [1116, 648] width 199 height 48
type input "2025/09/26 21:45"
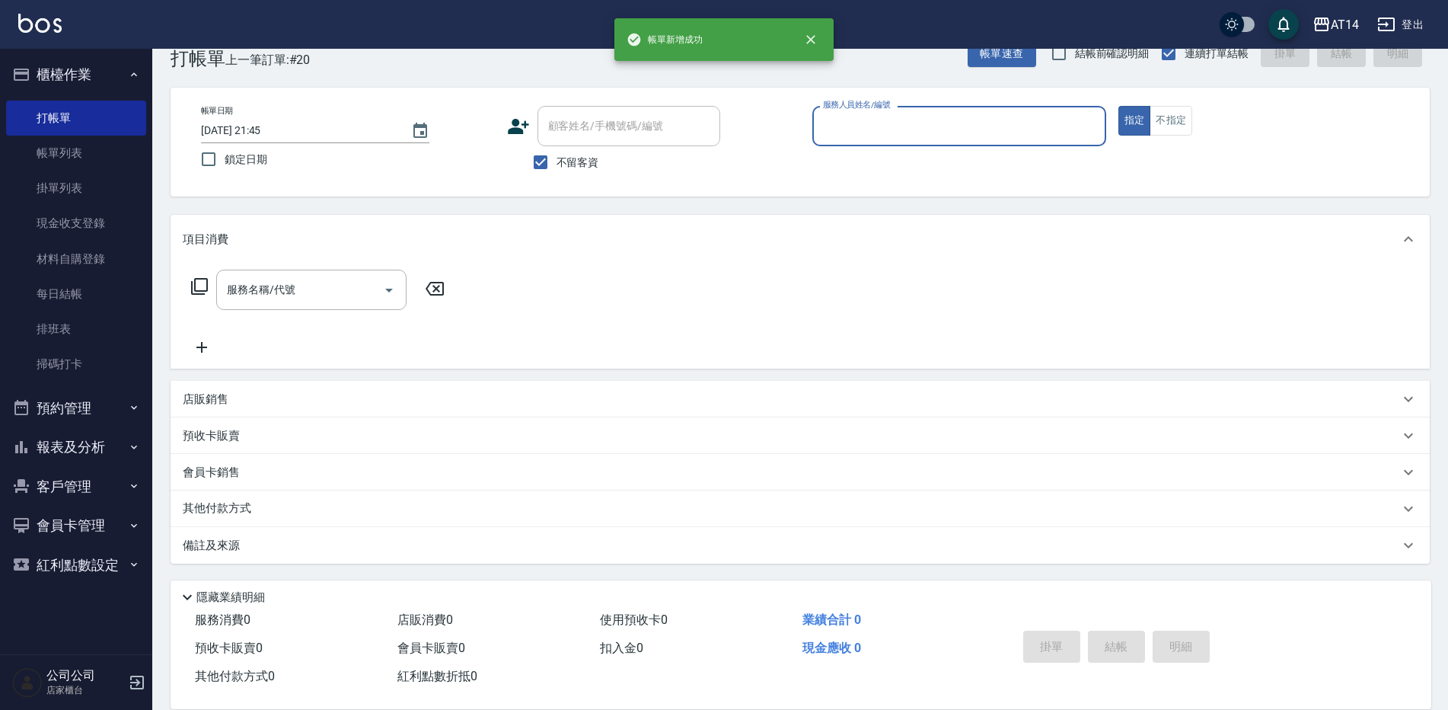
scroll to position [35, 0]
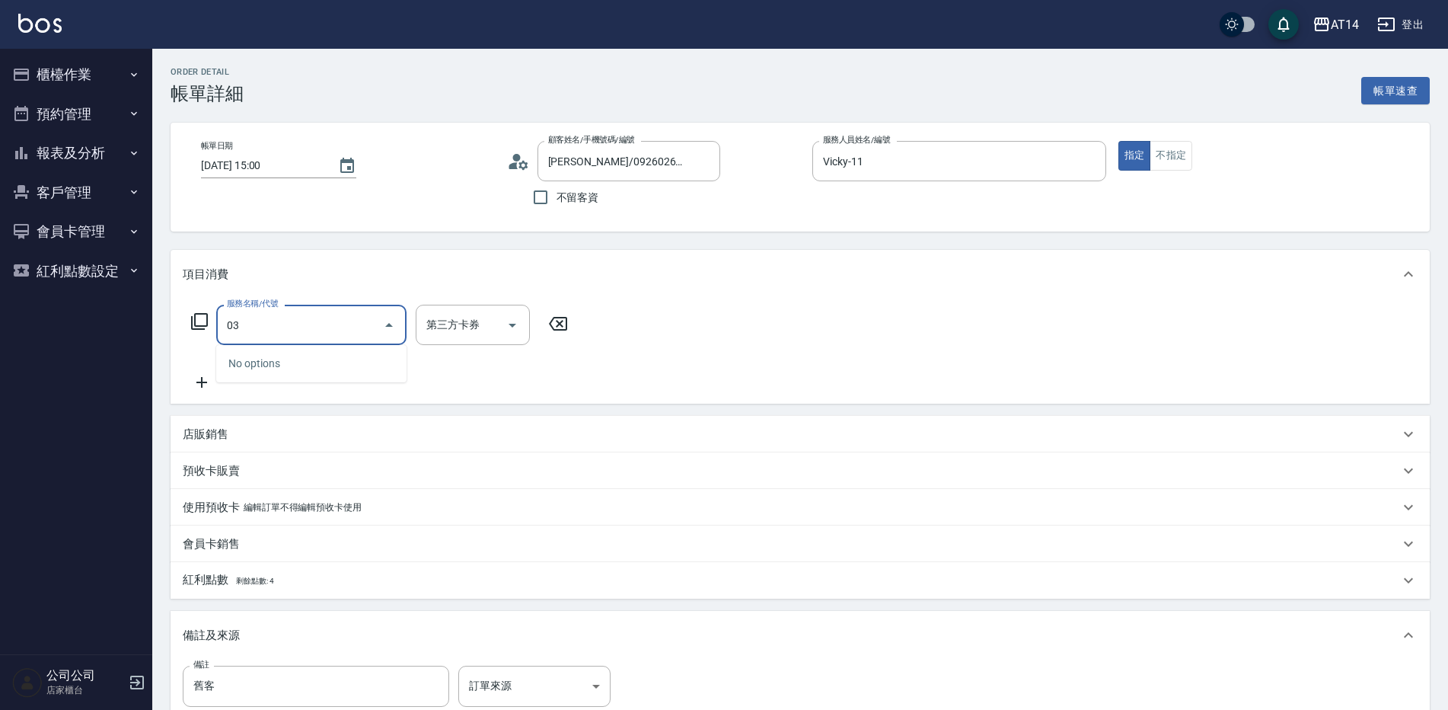
type input "031"
type input "3"
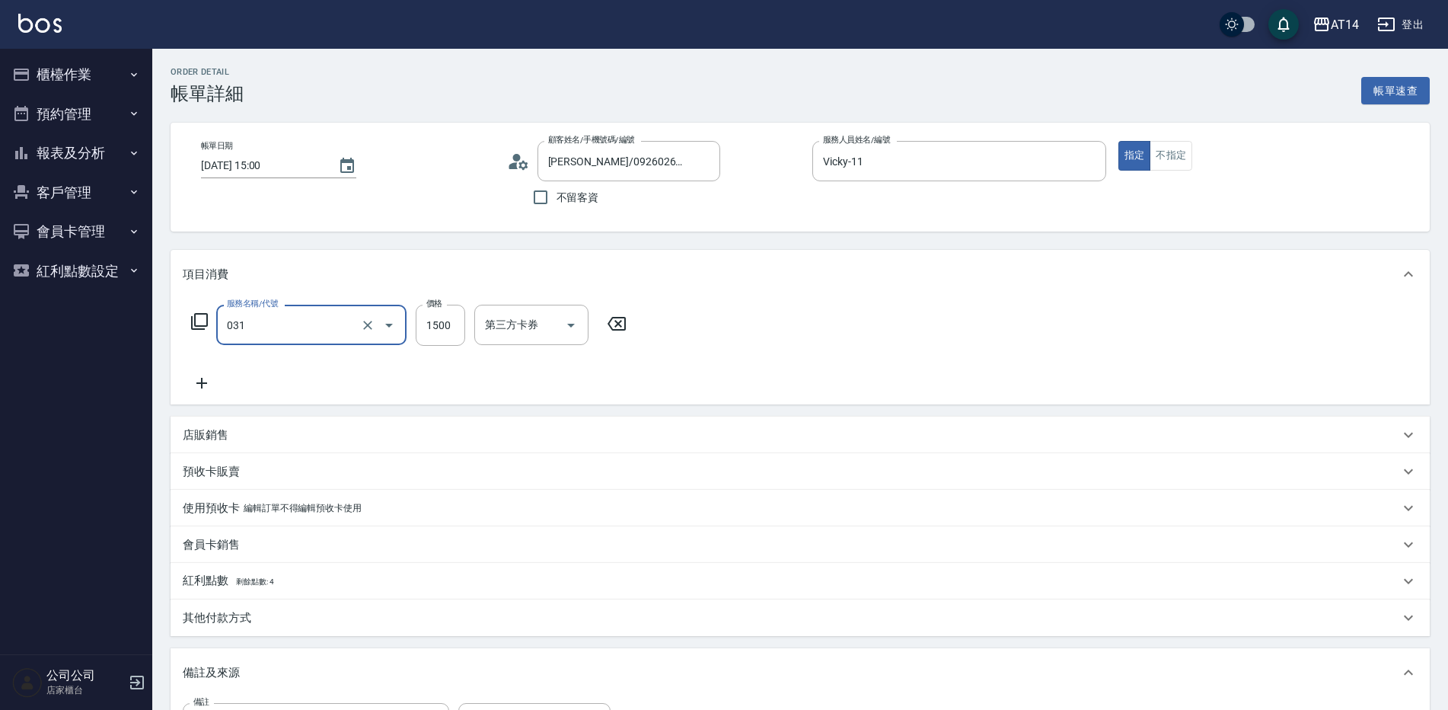
type input "燙髮(031)"
type input "2"
type input "0"
type input "2000"
type input "4"
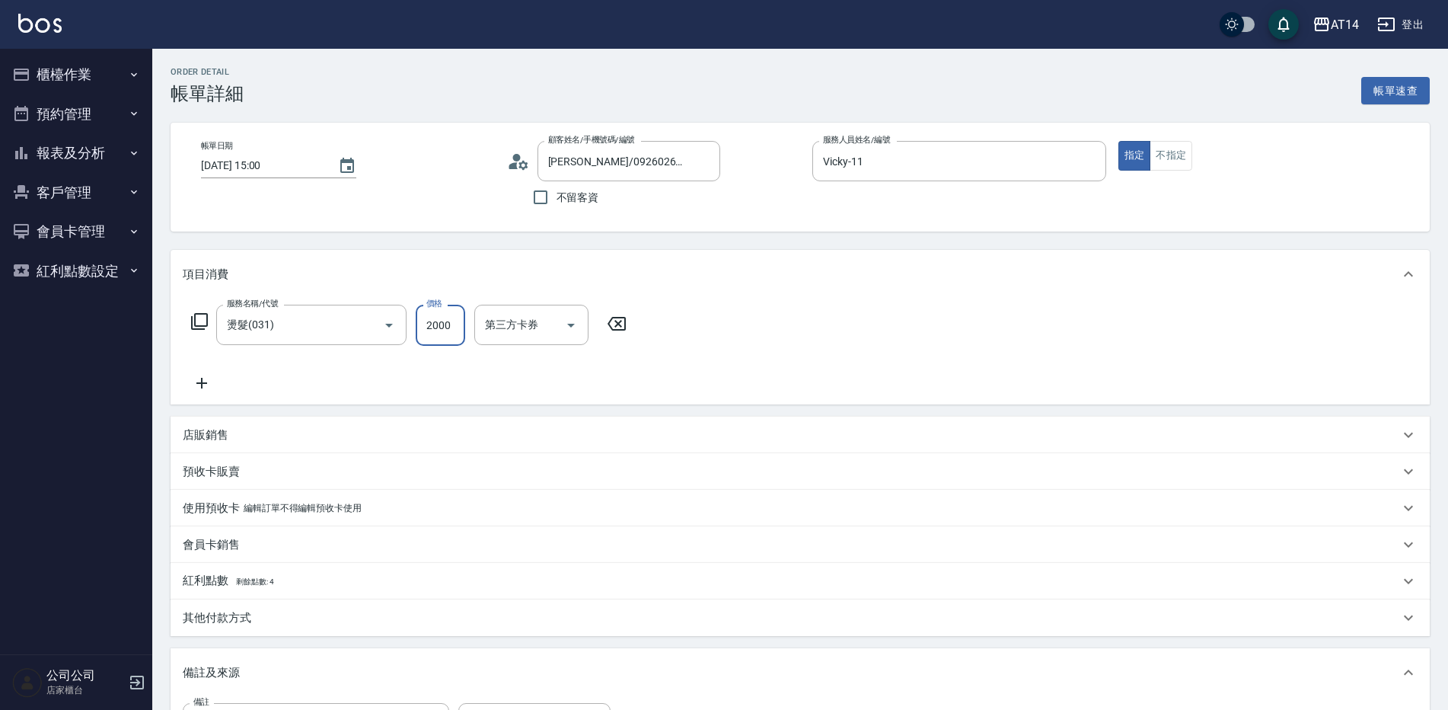
type input "2000"
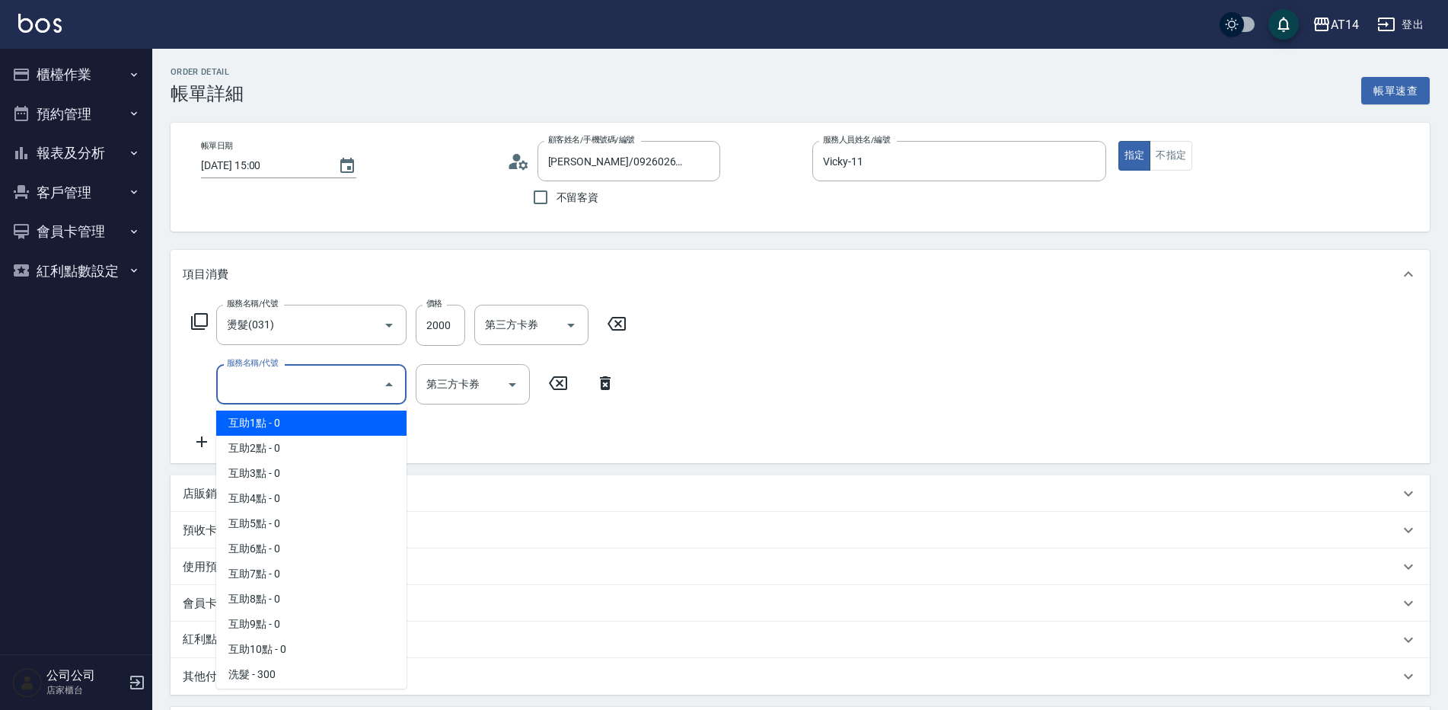
click at [229, 394] on input "服務名稱/代號" at bounding box center [300, 384] width 154 height 27
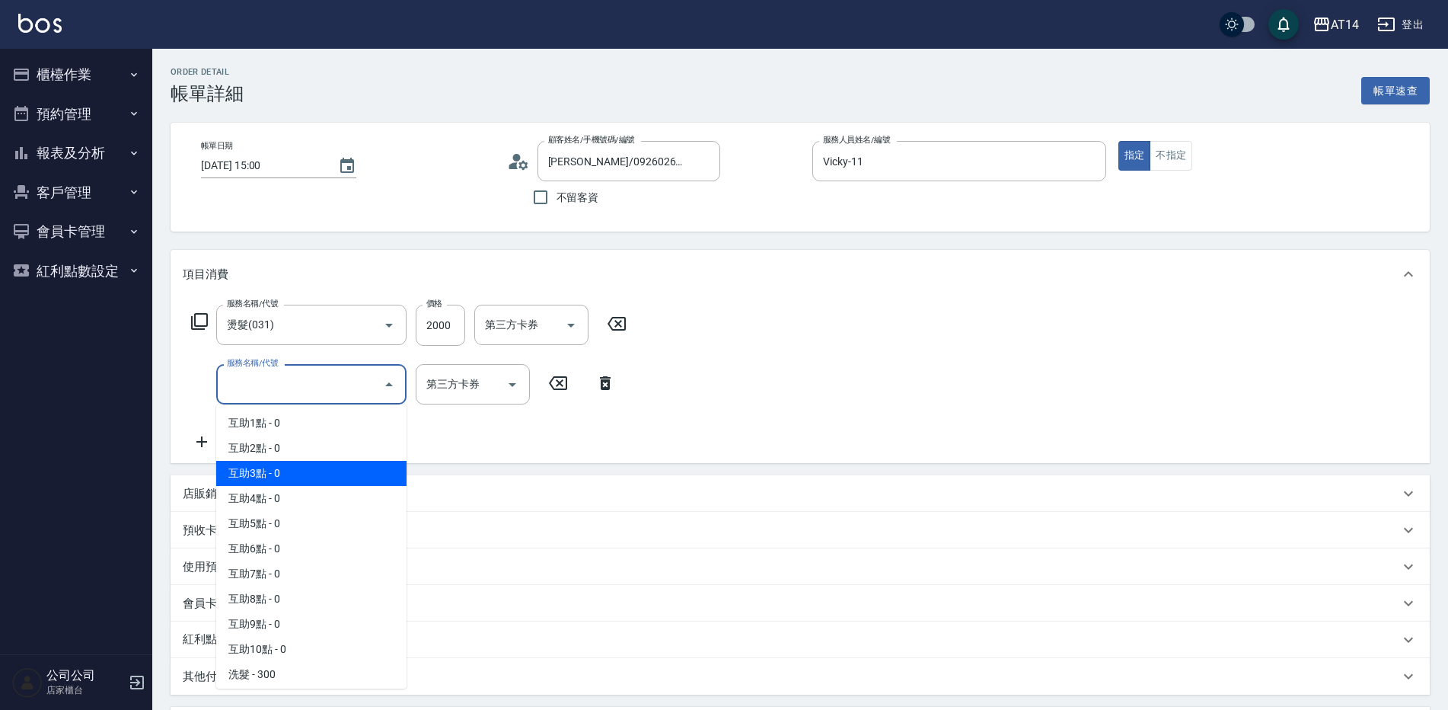
click at [269, 477] on span "互助3點 - 0" at bounding box center [311, 473] width 190 height 25
type input "互助3點(003)"
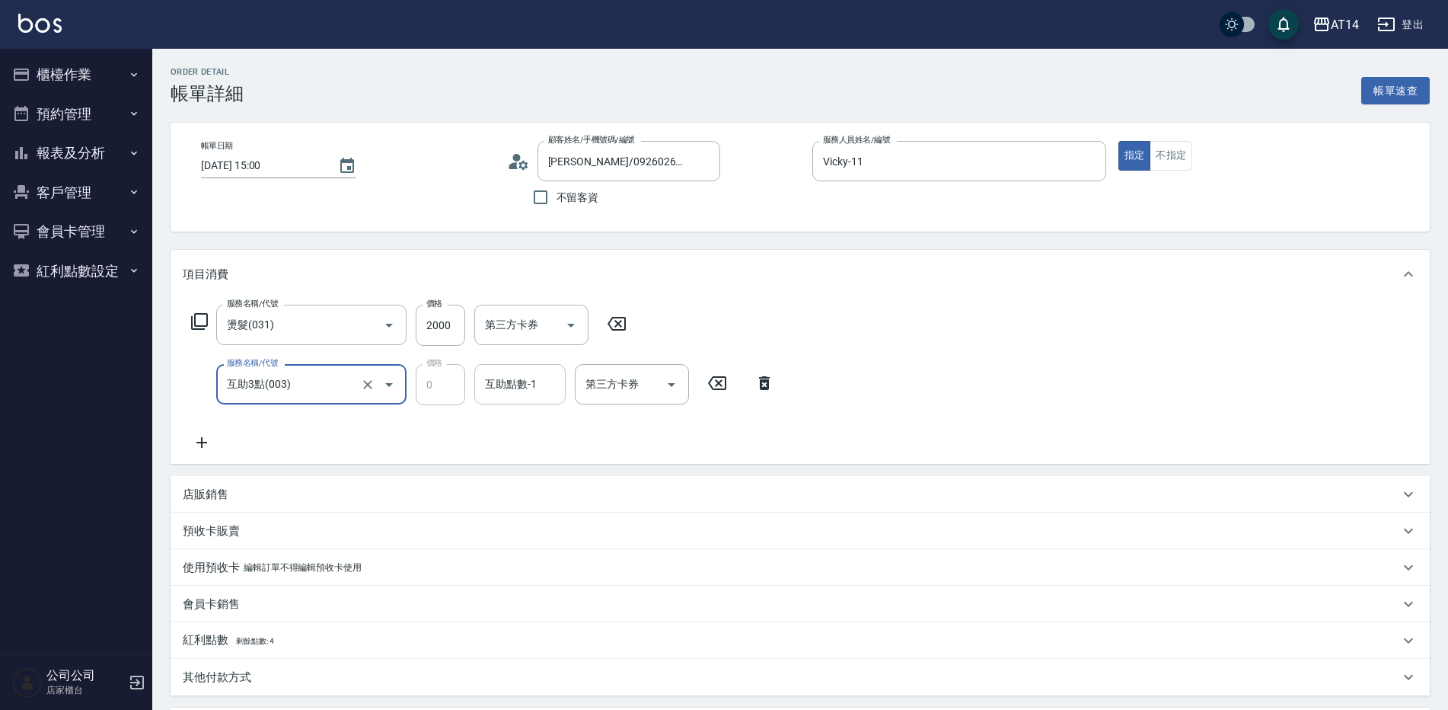
click at [496, 398] on div "互助點數-1" at bounding box center [519, 384] width 91 height 40
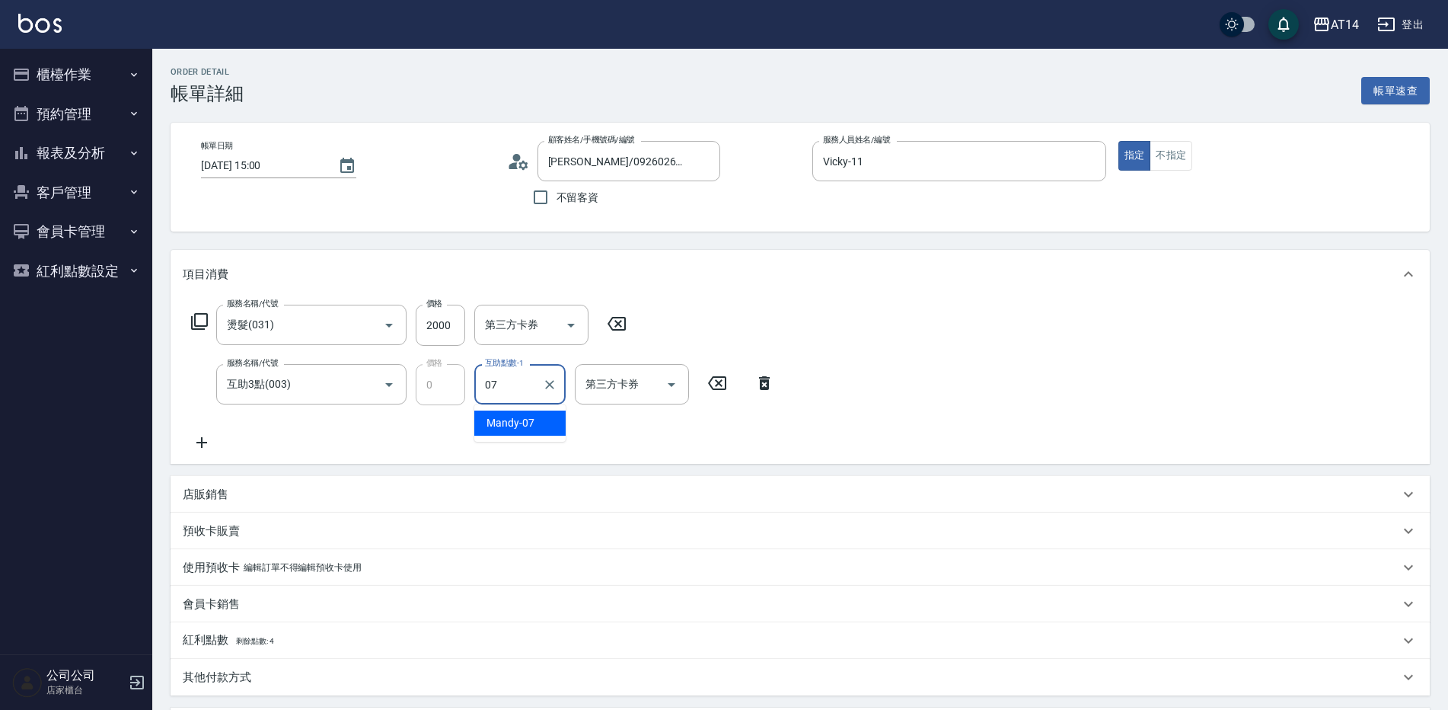
type input "Mandy-07"
click at [213, 442] on icon at bounding box center [202, 442] width 38 height 18
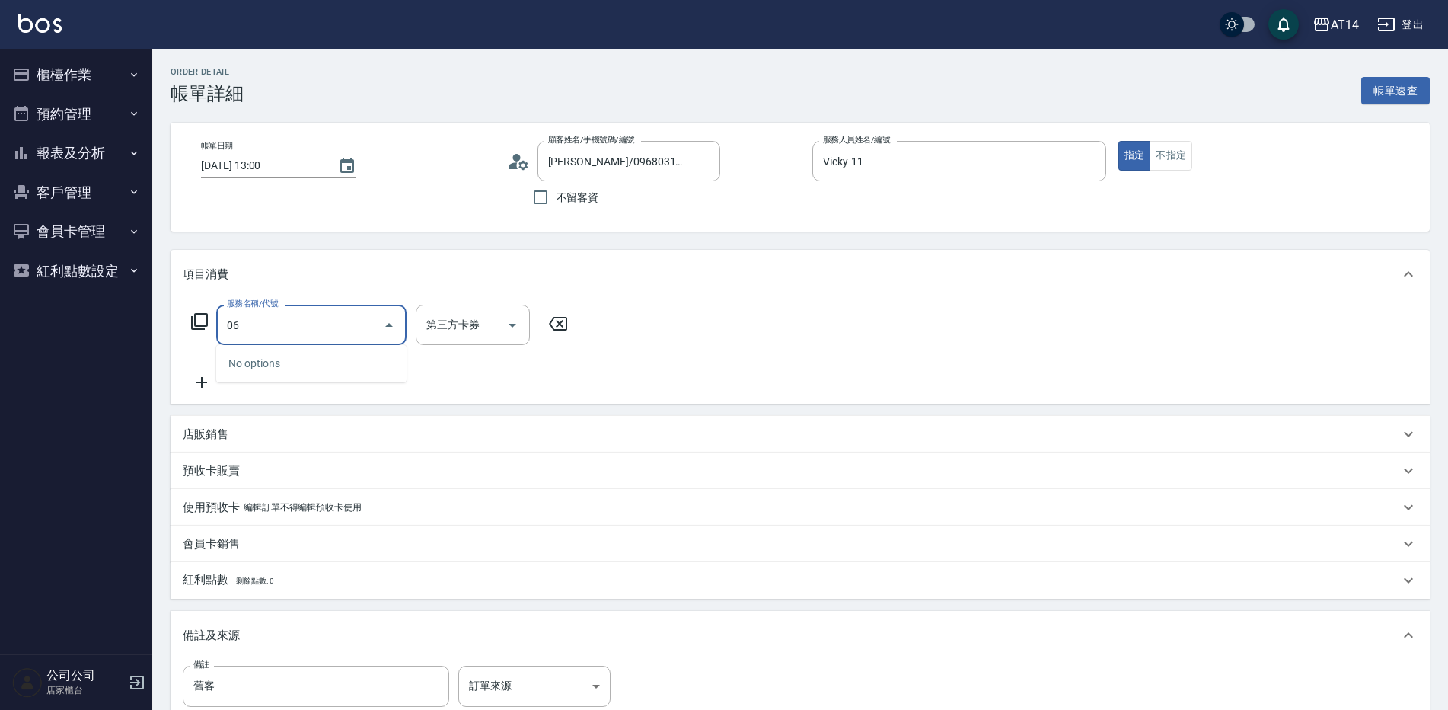
type input "061"
type input "4"
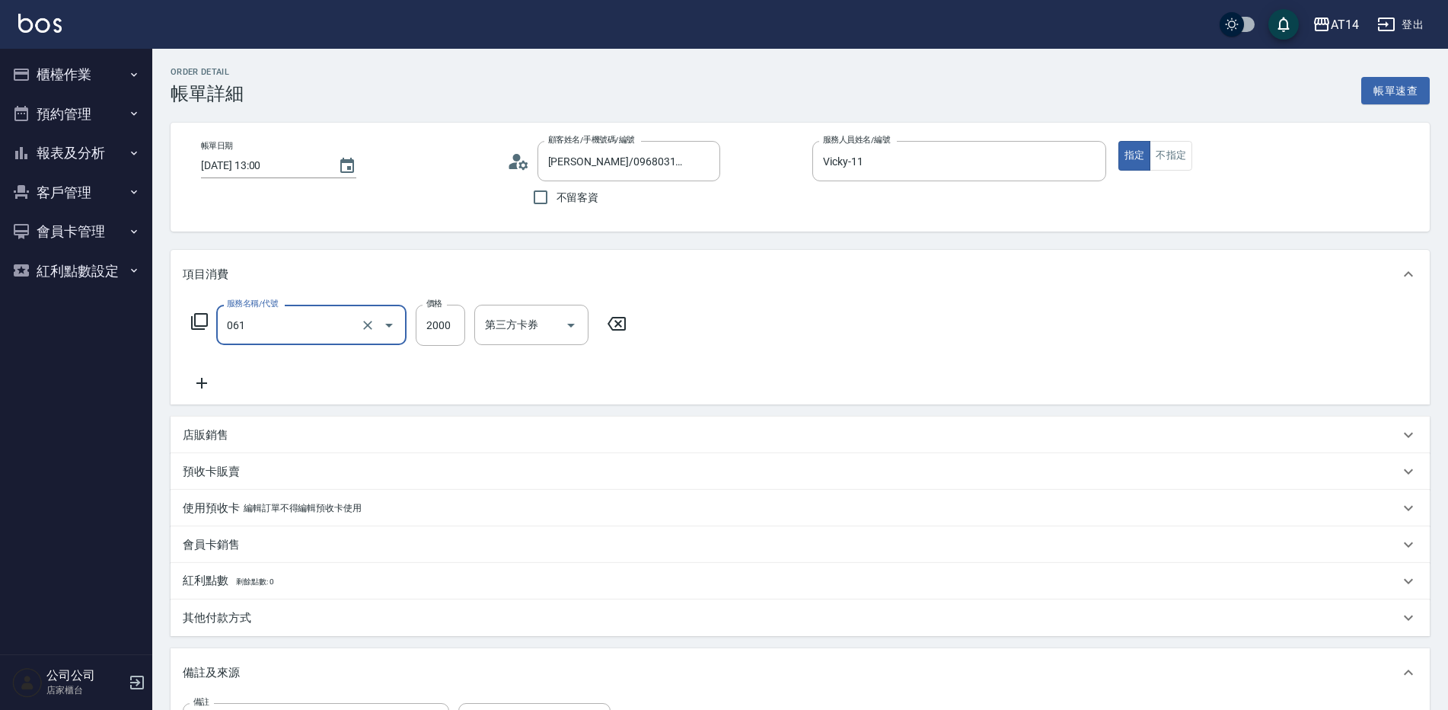
type input "接髮(061)"
type input "5"
type input "0"
type input "500"
type input "1"
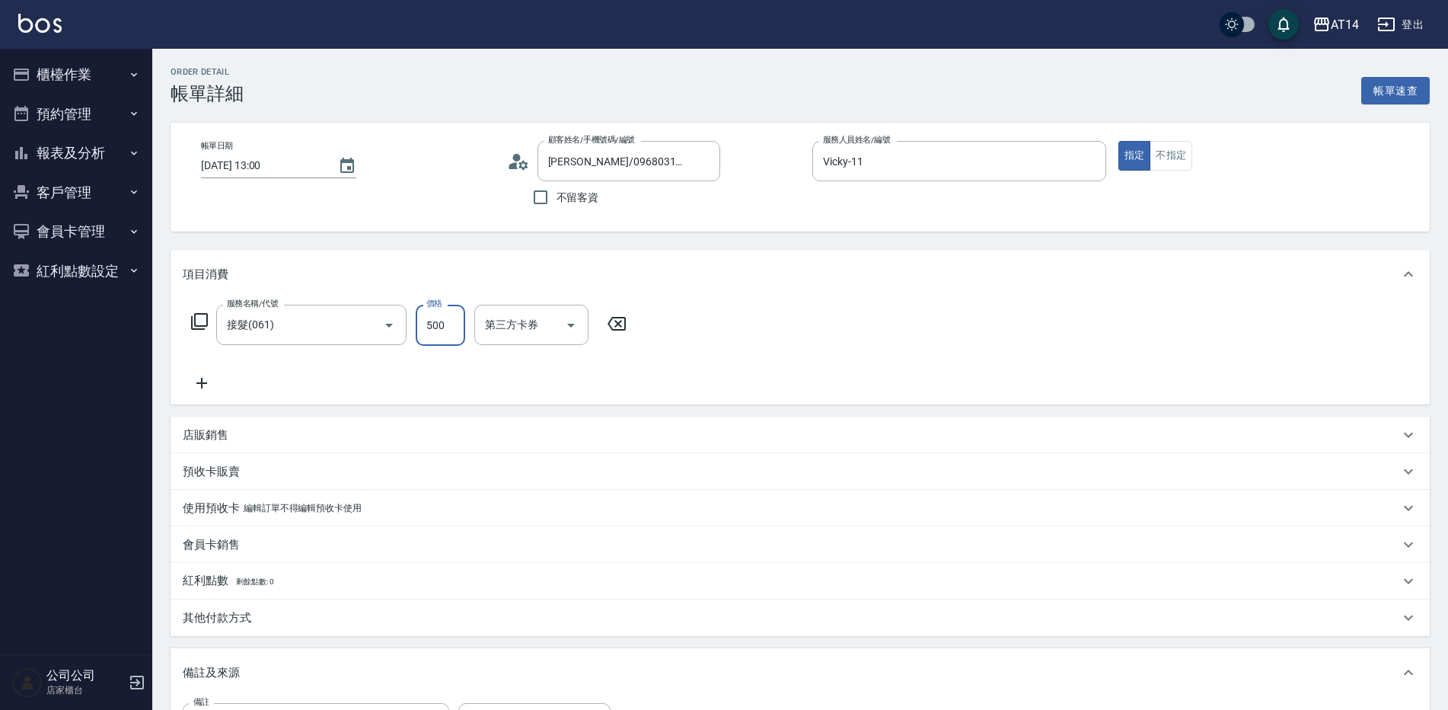
type input "5000"
type input "10"
type input "5000"
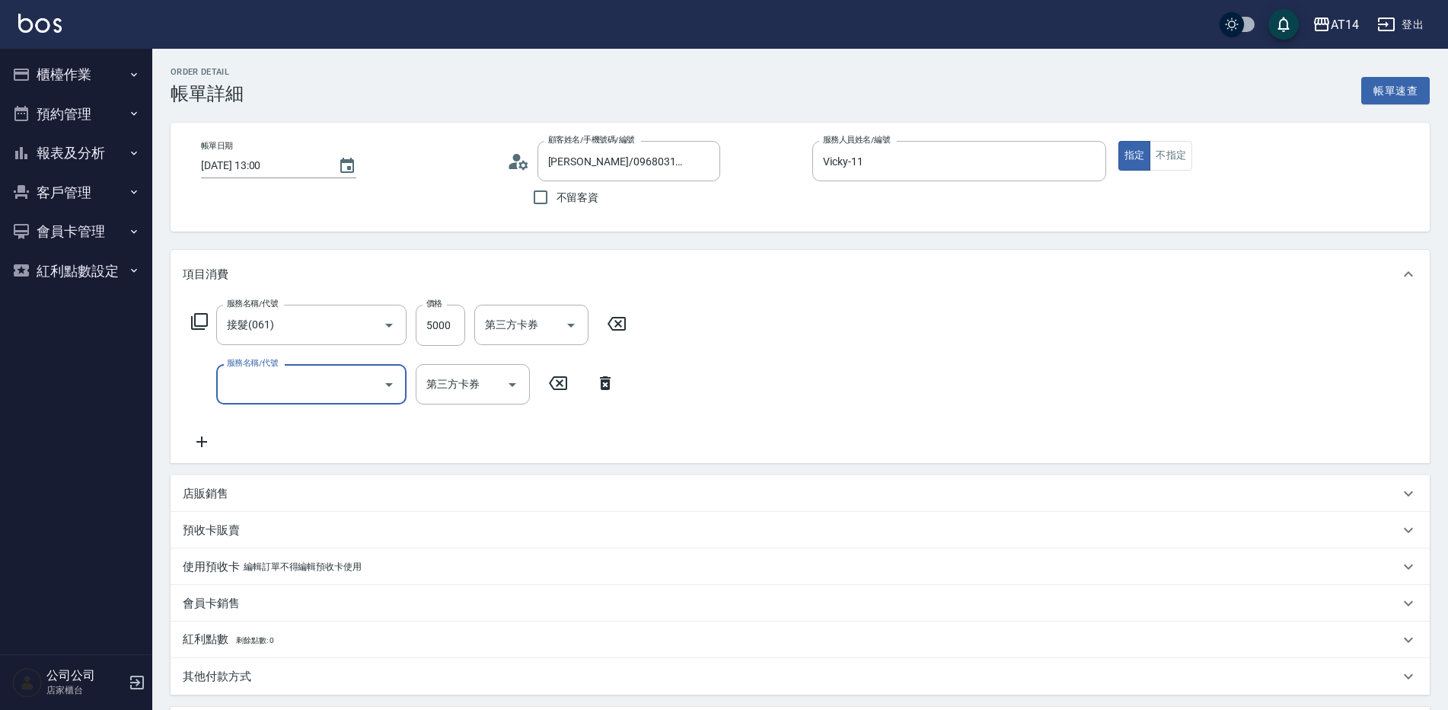
click at [332, 387] on input "服務名稱/代號" at bounding box center [300, 384] width 154 height 27
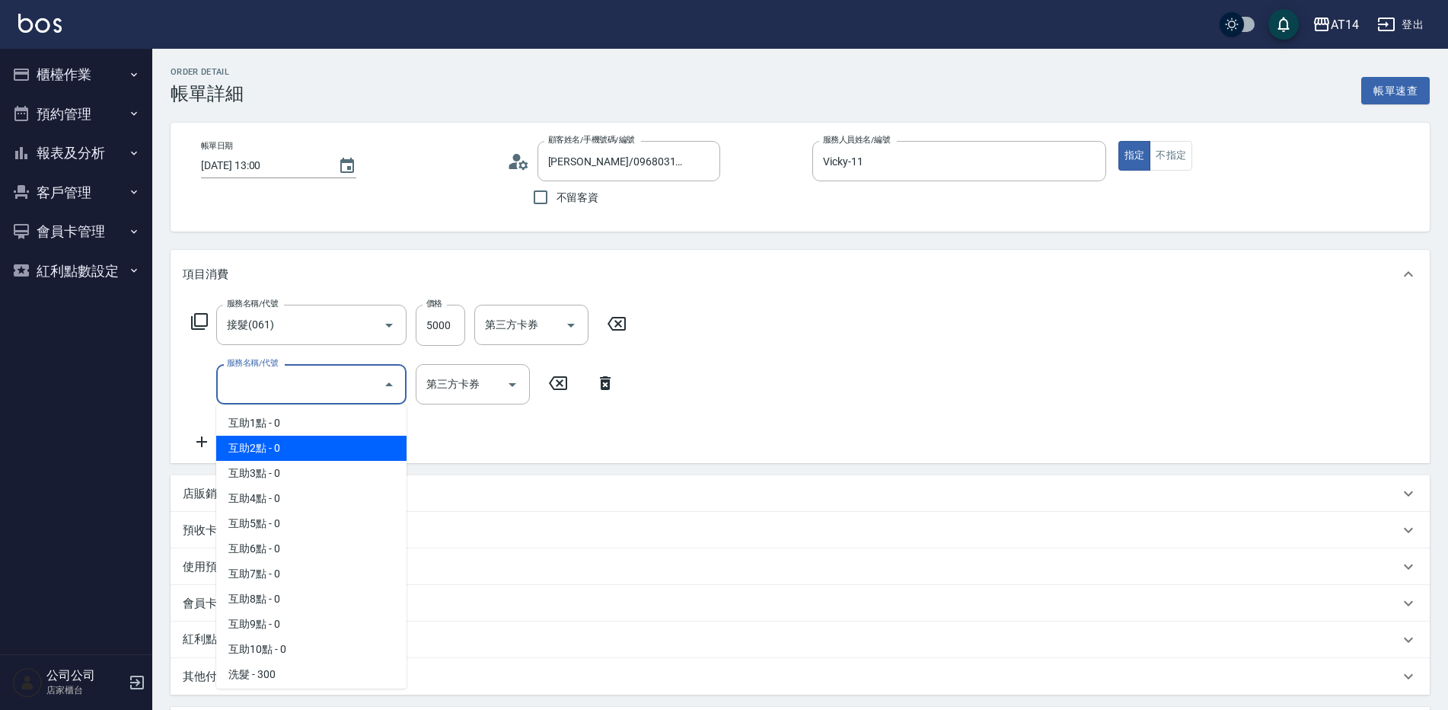
click at [332, 441] on span "互助2點 - 0" at bounding box center [311, 447] width 190 height 25
type input "互助2點(002)"
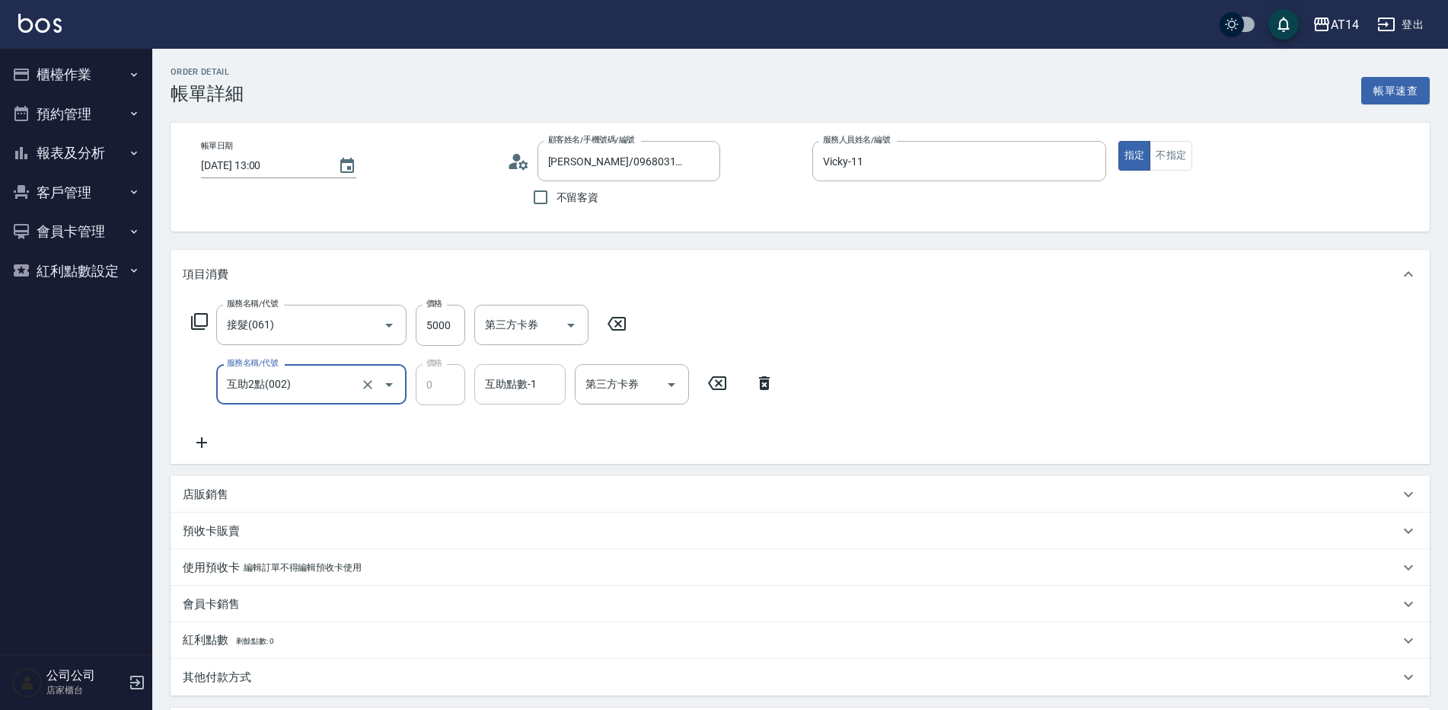
click at [532, 396] on input "互助點數-1" at bounding box center [520, 384] width 78 height 27
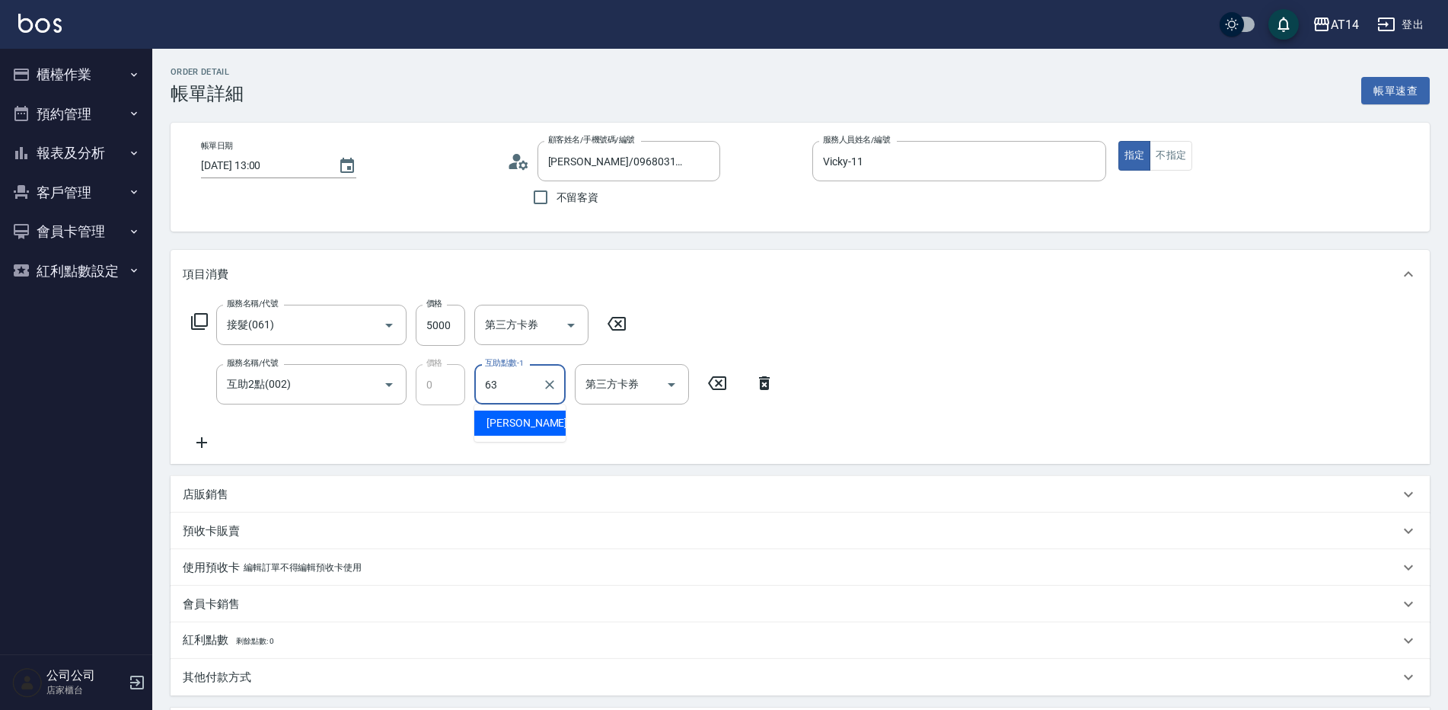
type input "[PERSON_NAME]-63"
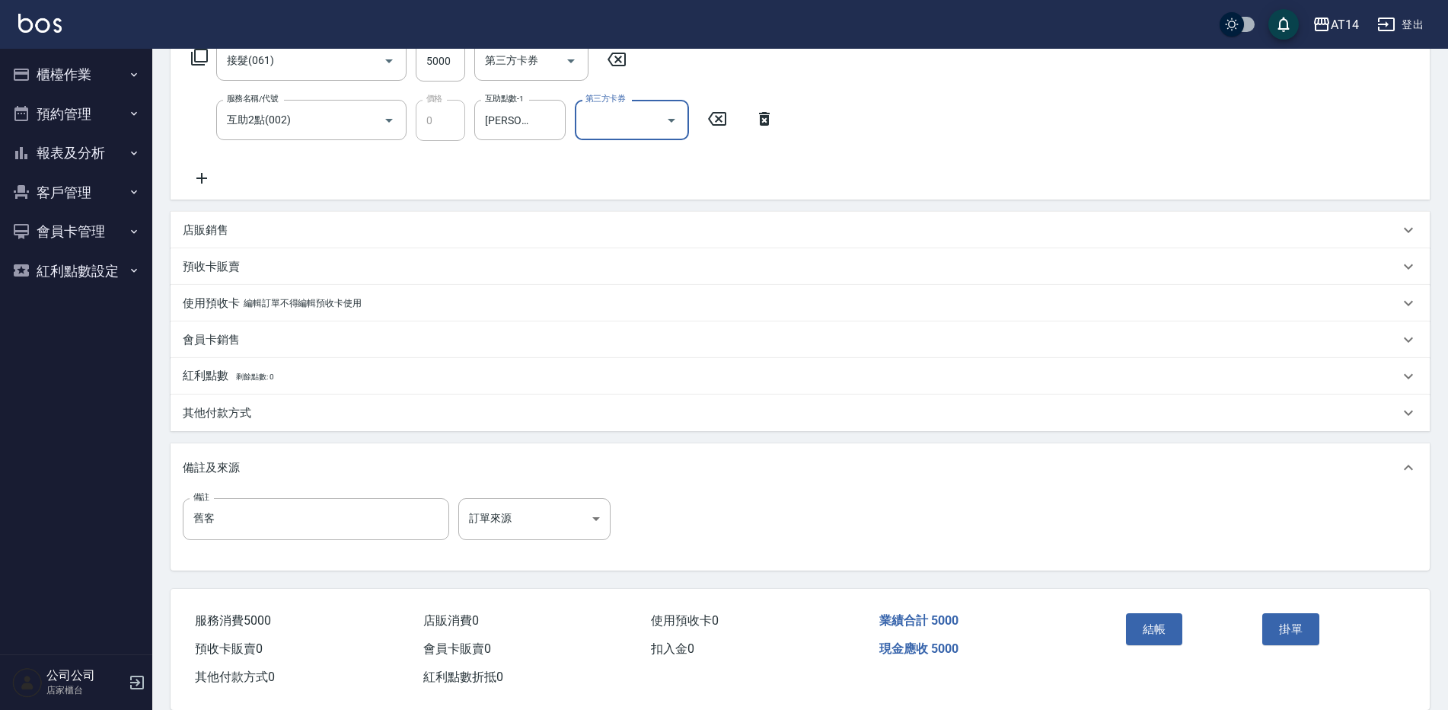
scroll to position [289, 0]
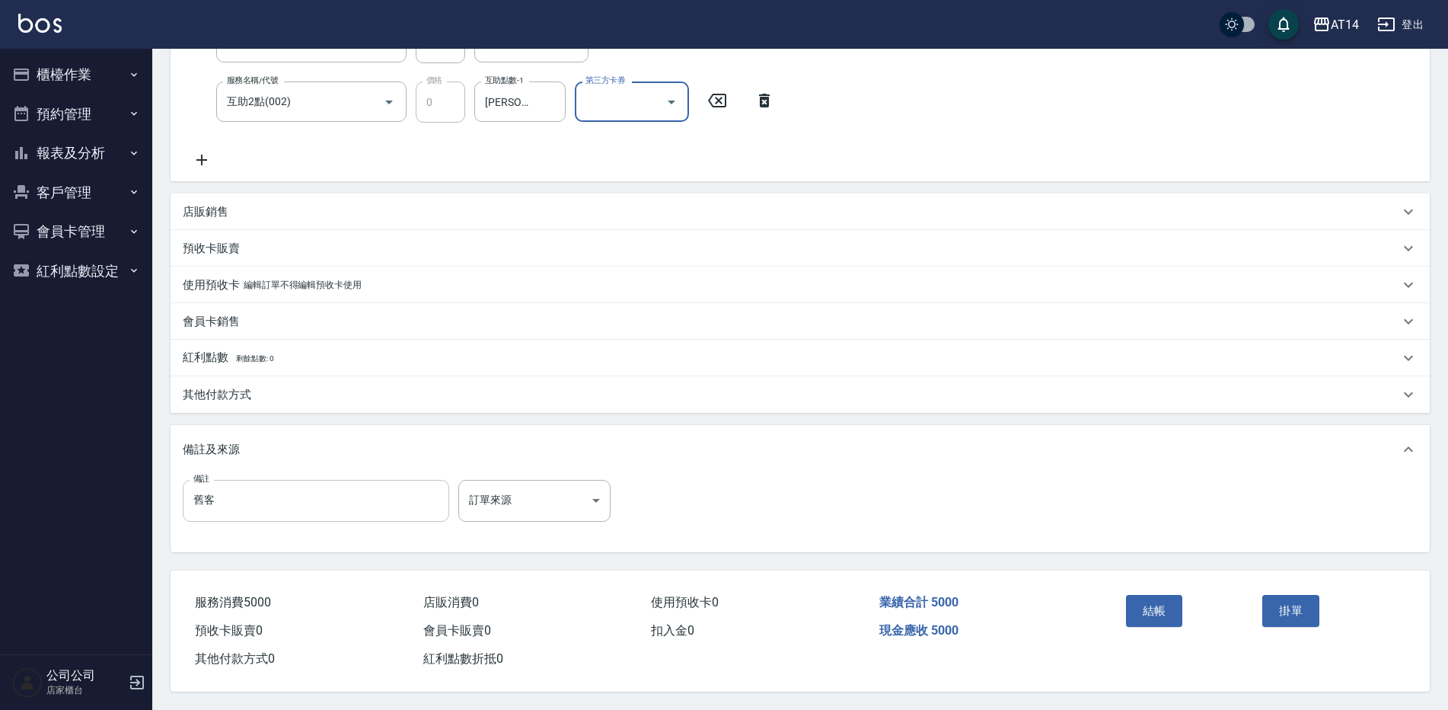
click at [318, 494] on input "舊客" at bounding box center [316, 500] width 266 height 41
type input "舊客37970"
click at [225, 393] on p "其他付款方式" at bounding box center [217, 395] width 69 height 16
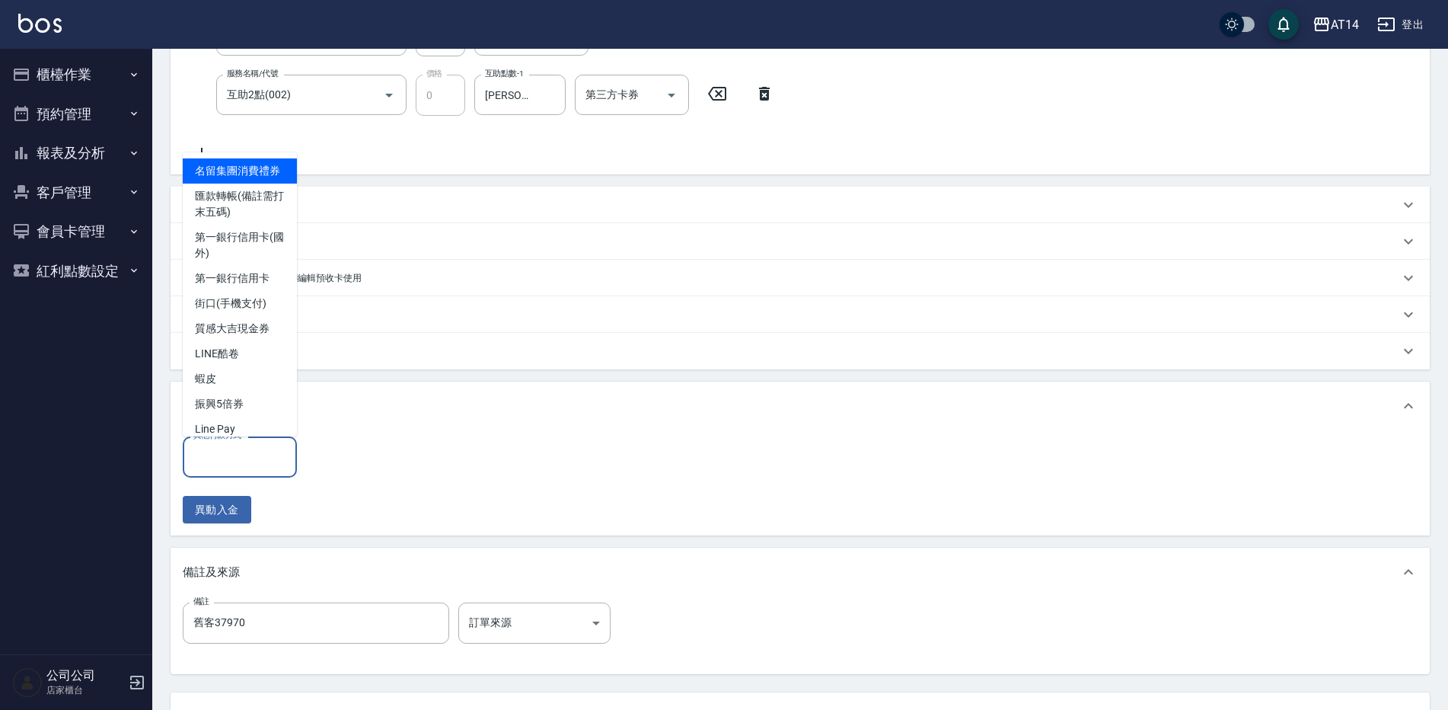
click at [272, 466] on input "其他付款方式" at bounding box center [240, 456] width 100 height 27
click at [247, 225] on span "匯款轉帳(備註需打末五碼)" at bounding box center [240, 203] width 114 height 41
type input "匯款轉帳(備註需打末五碼)"
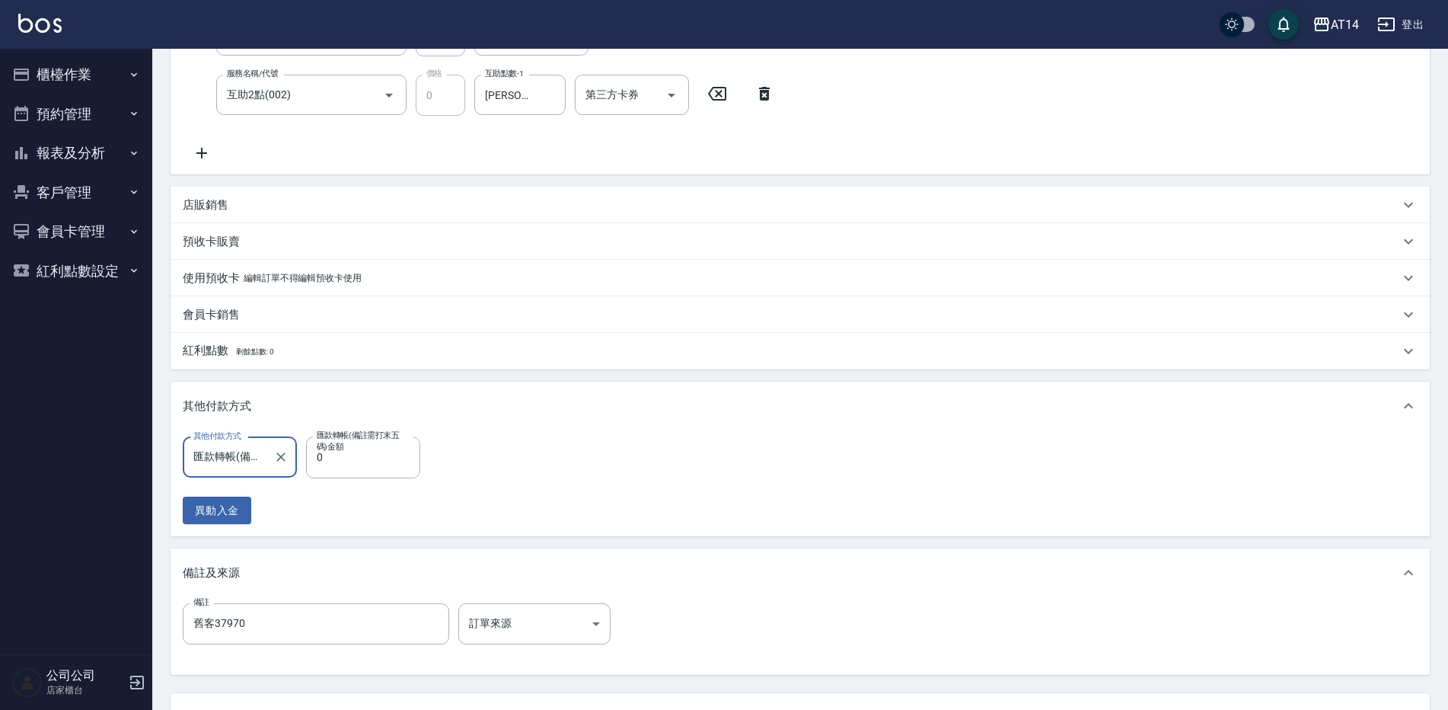
click at [388, 451] on label "匯款轉帳(備註需打末五碼)金額" at bounding box center [360, 440] width 86 height 23
click at [388, 451] on input "0" at bounding box center [363, 456] width 114 height 41
type input "500"
type input "0"
type input "5000"
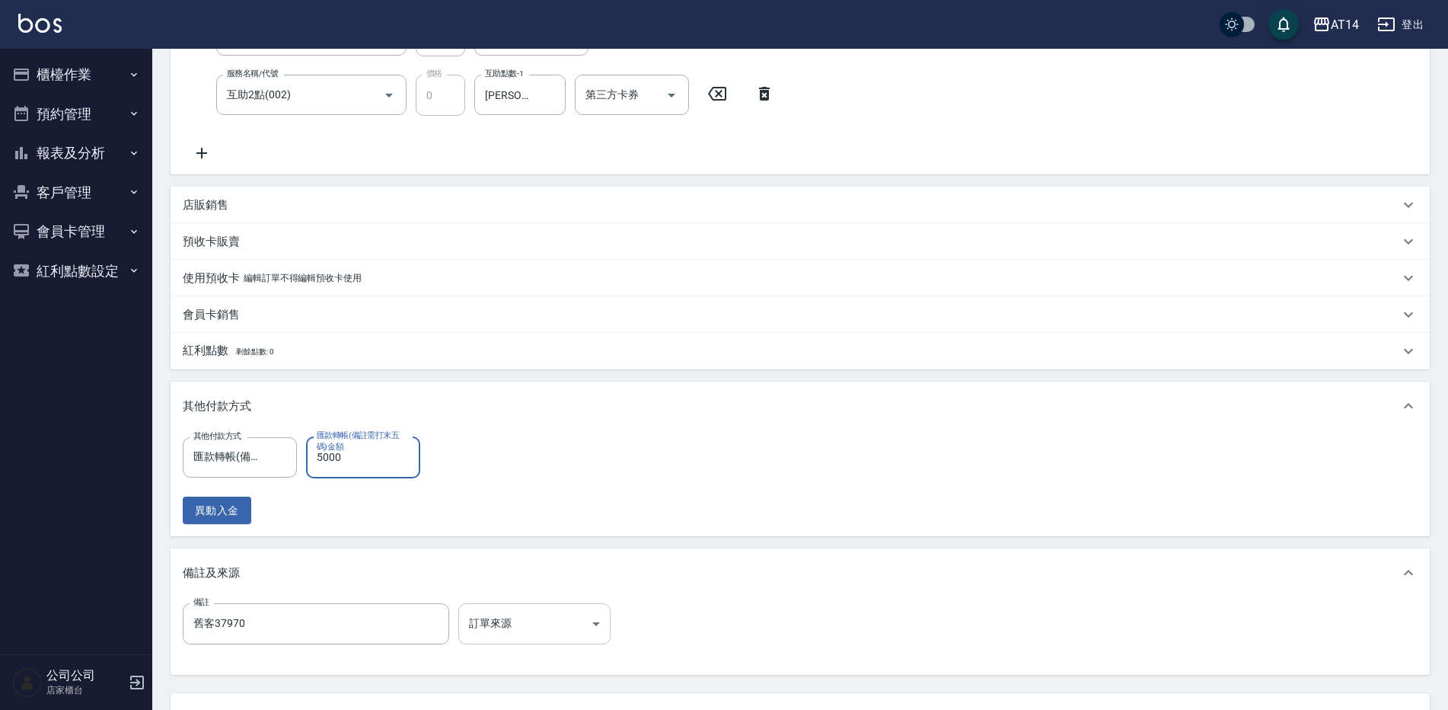
click at [499, 626] on body "AT14 登出 櫃檯作業 打帳單 帳單列表 掛單列表 現金收支登錄 材料自購登錄 每日結帳 排班表 掃碼打卡 預約管理 預約管理 單日預約紀錄 單週預約紀錄 …" at bounding box center [724, 271] width 1448 height 1121
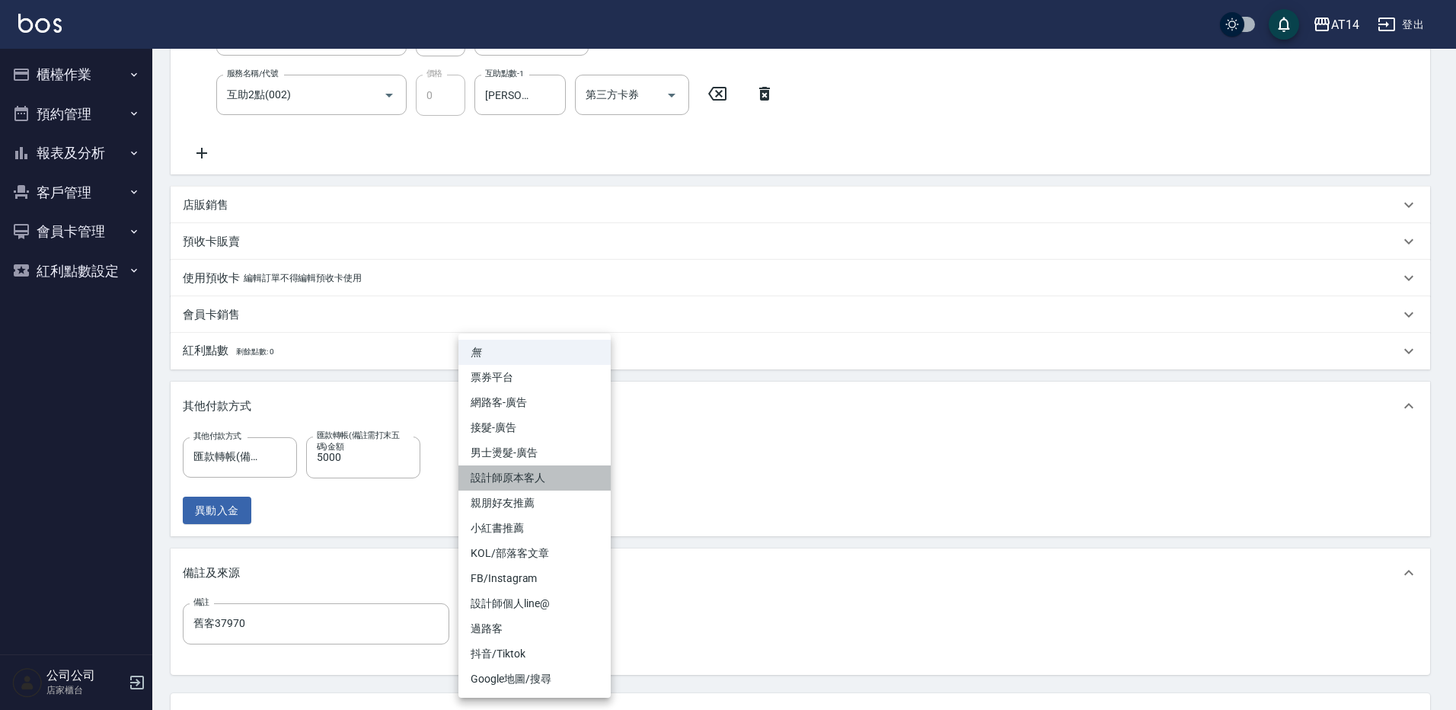
click at [534, 486] on li "設計師原本客人" at bounding box center [534, 477] width 152 height 25
type input "設計師原本客人"
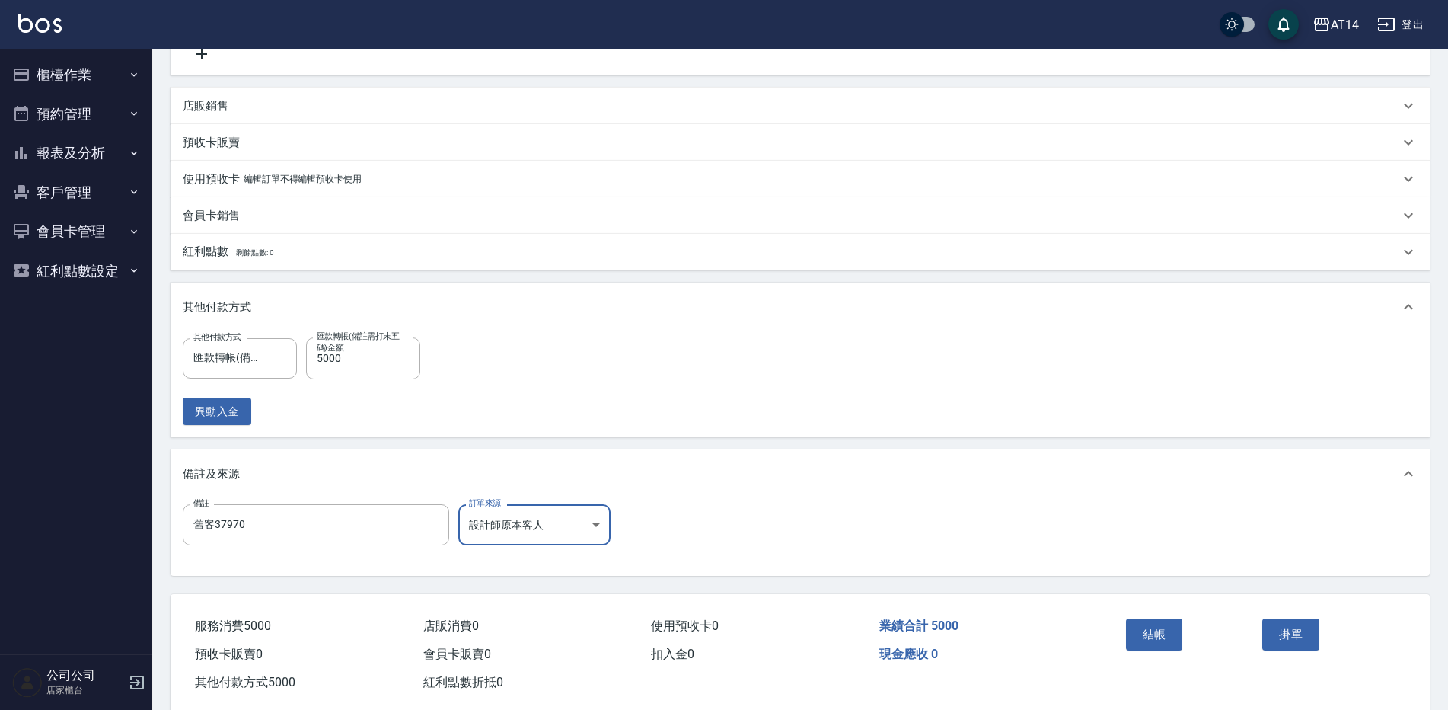
scroll to position [419, 0]
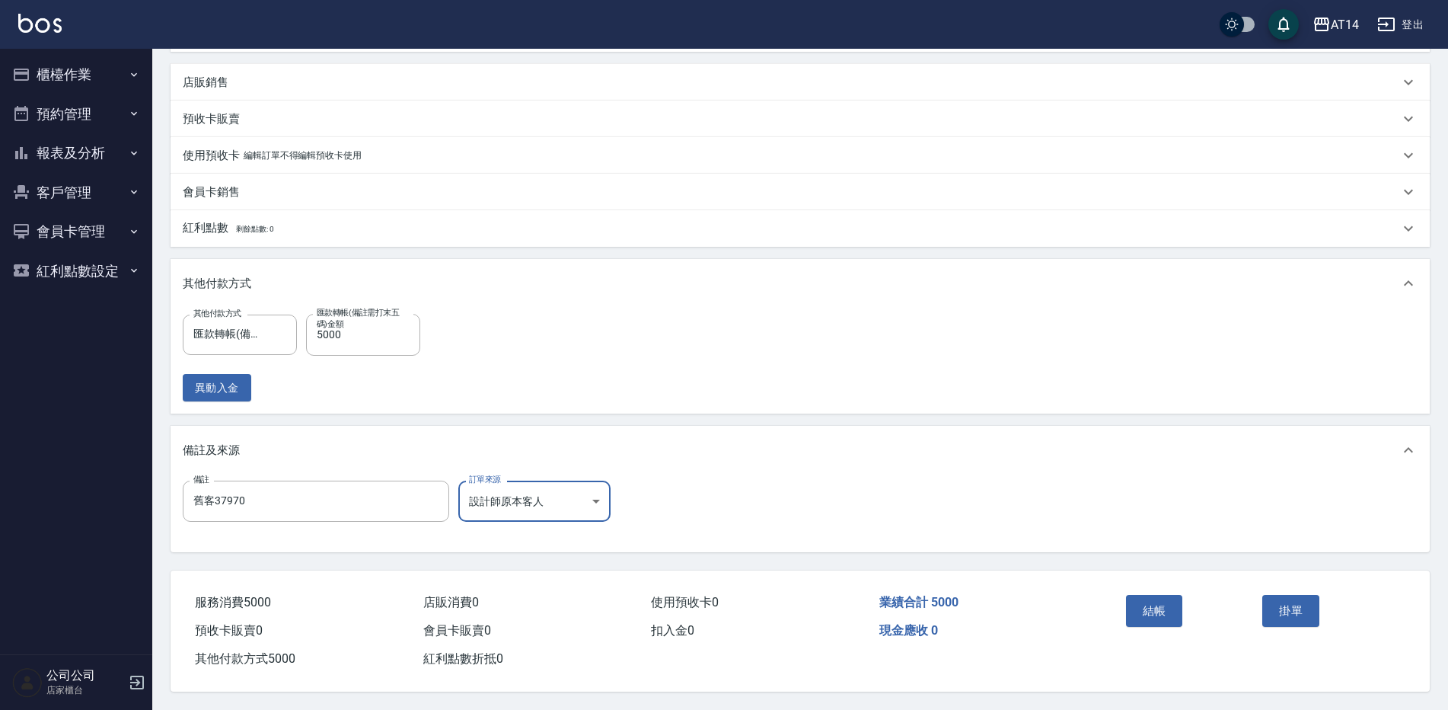
click at [1164, 603] on button "結帳" at bounding box center [1154, 611] width 57 height 32
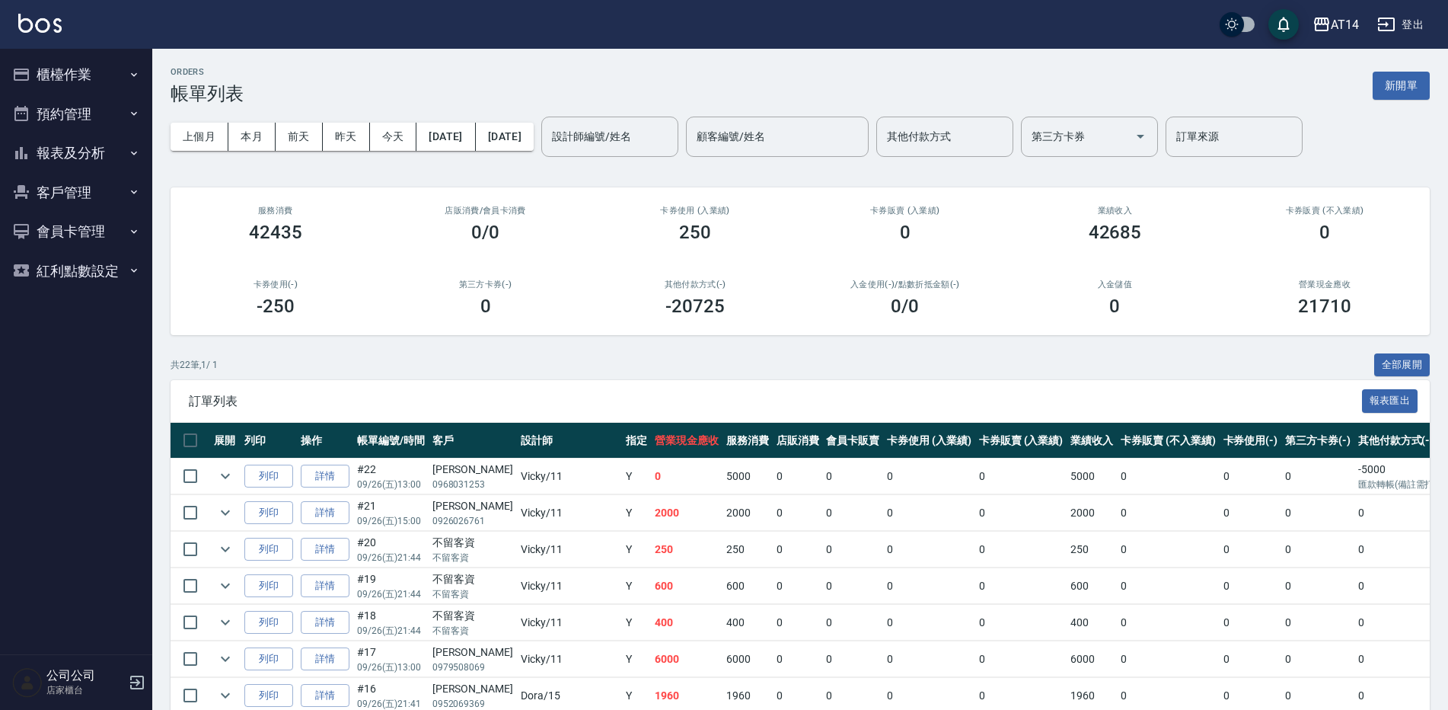
drag, startPoint x: 103, startPoint y: 148, endPoint x: 121, endPoint y: 171, distance: 29.2
click at [103, 144] on button "報表及分析" at bounding box center [76, 153] width 140 height 40
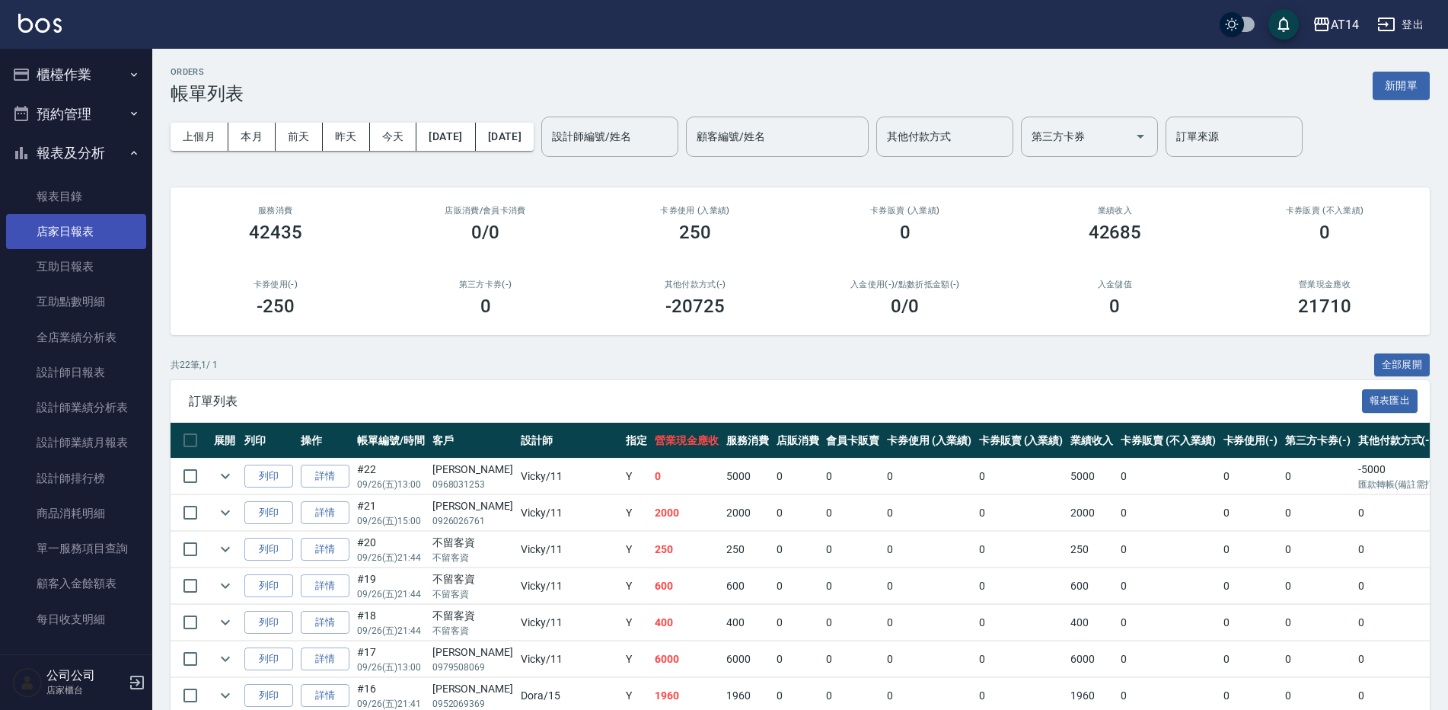
click at [107, 237] on link "店家日報表" at bounding box center [76, 231] width 140 height 35
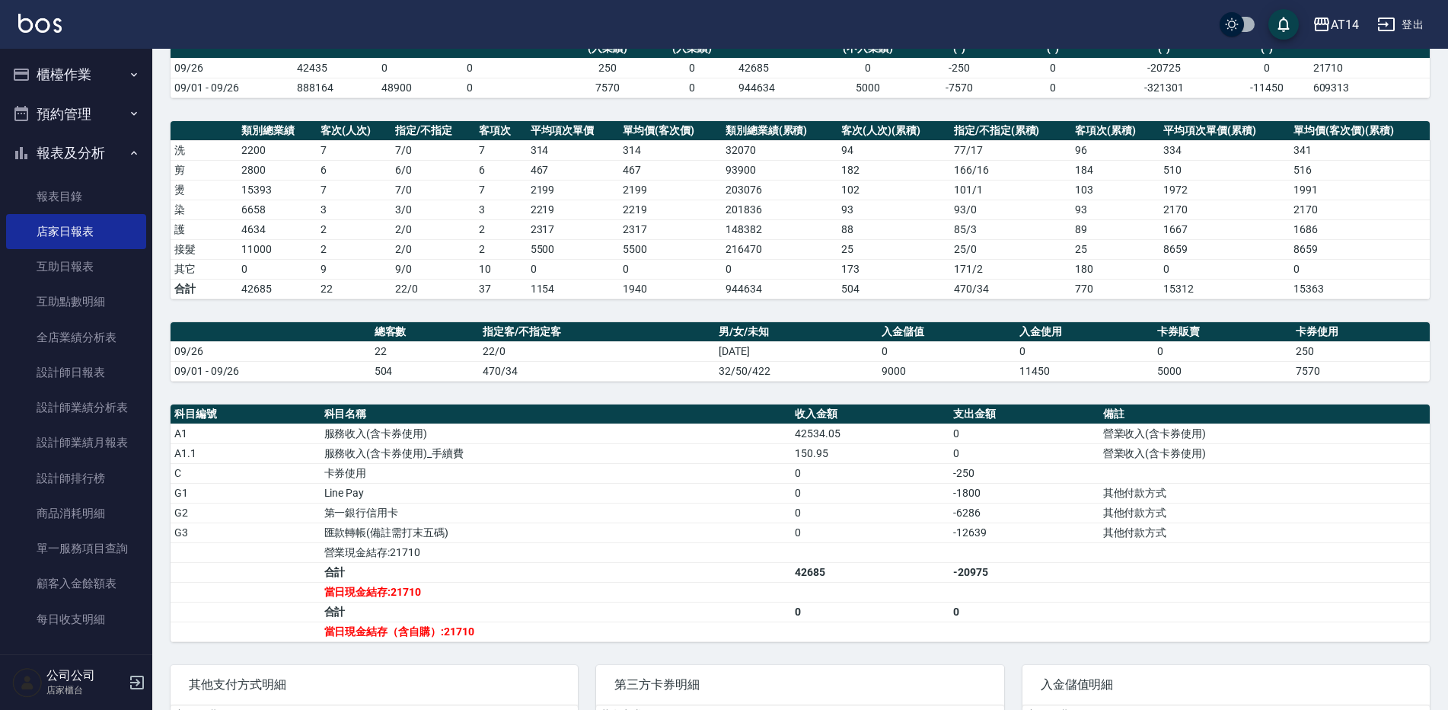
scroll to position [152, 0]
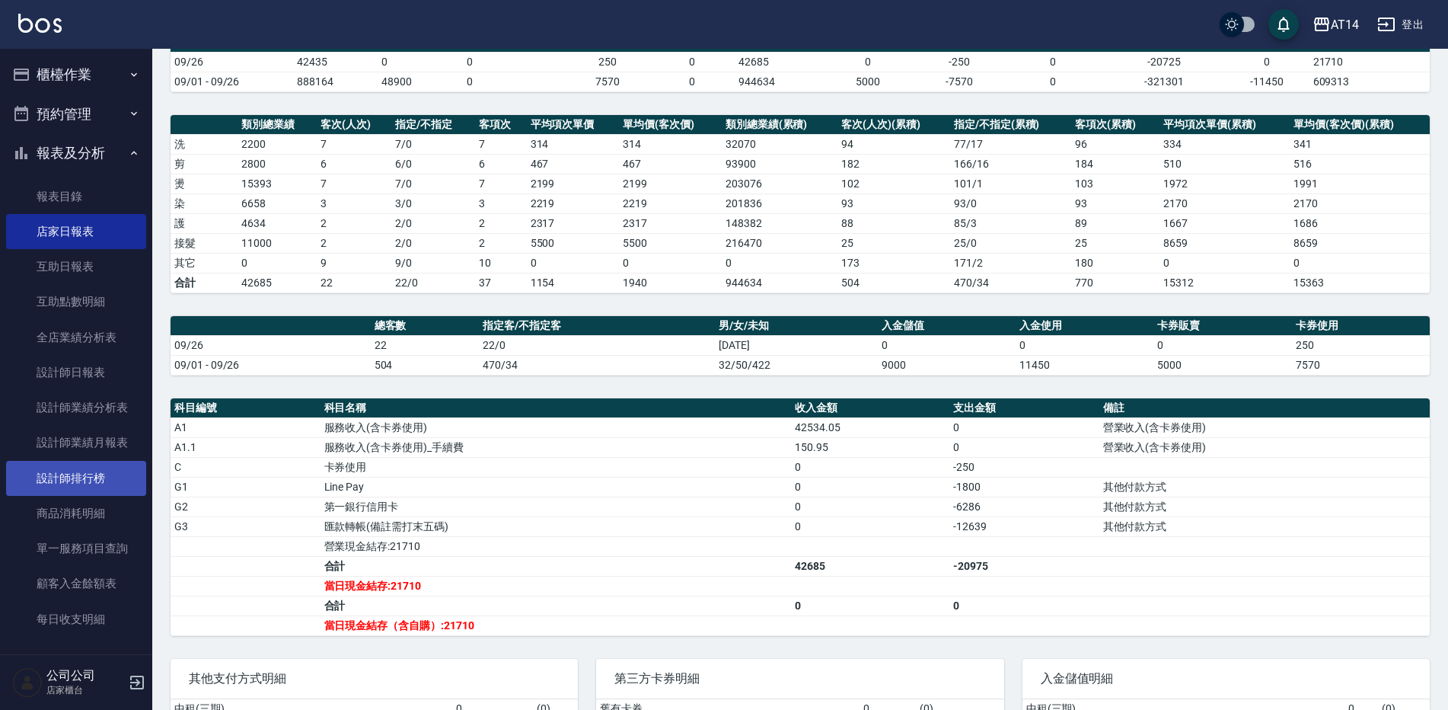
click at [101, 476] on link "設計師排行榜" at bounding box center [76, 478] width 140 height 35
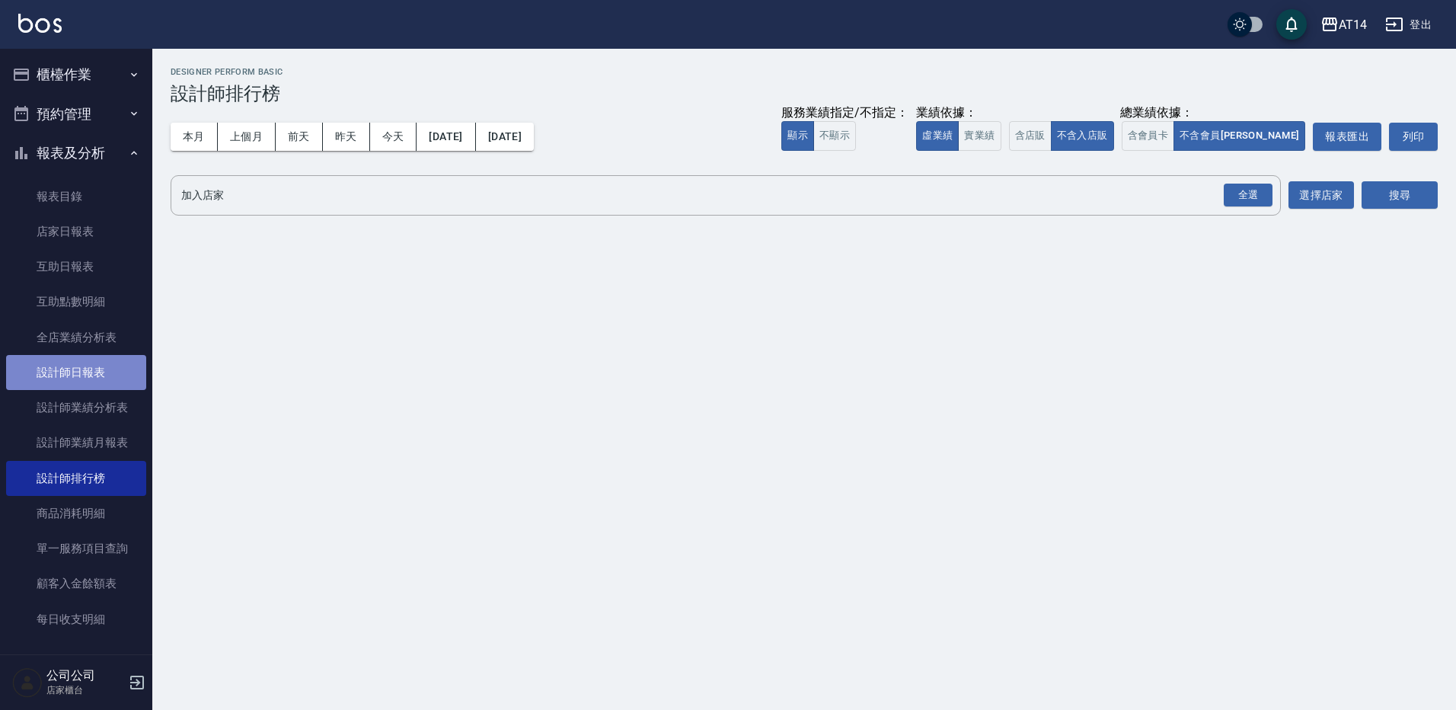
click at [107, 383] on link "設計師日報表" at bounding box center [76, 372] width 140 height 35
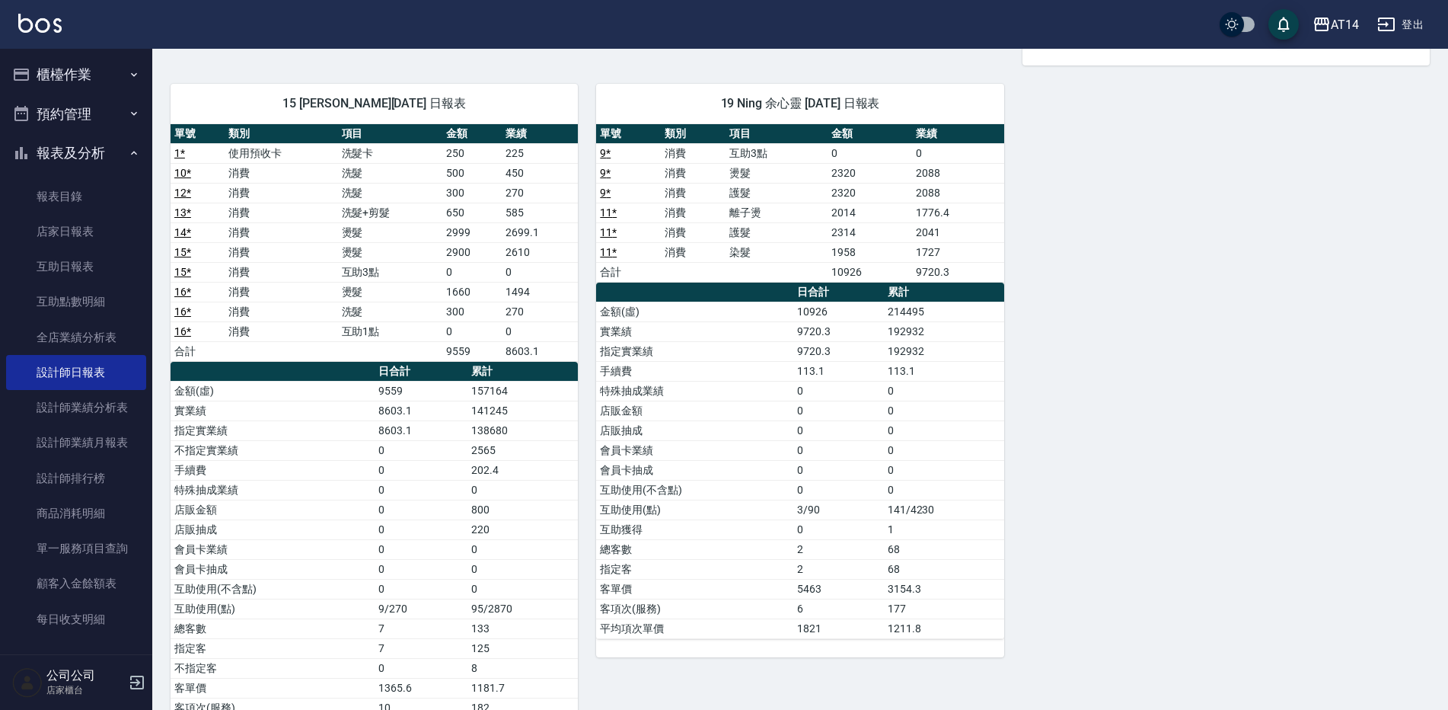
scroll to position [761, 0]
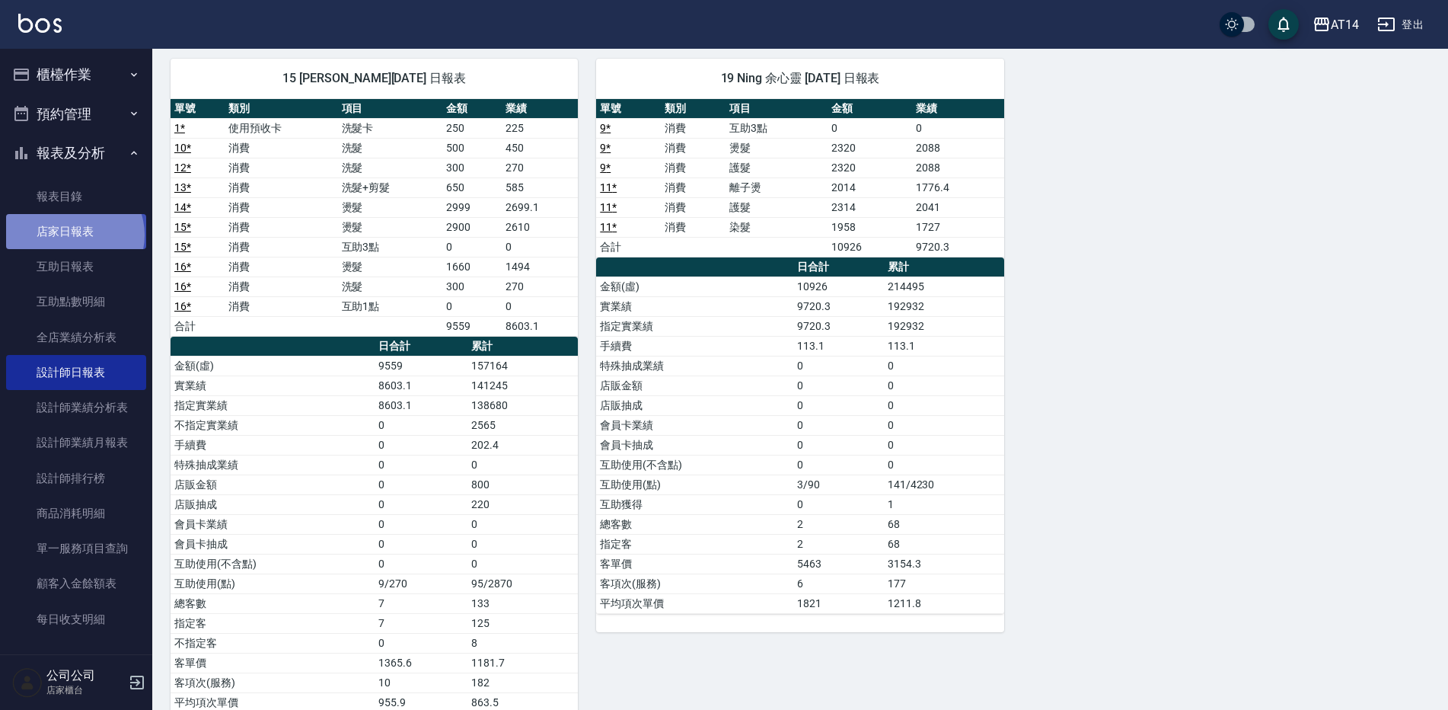
click at [73, 235] on link "店家日報表" at bounding box center [76, 231] width 140 height 35
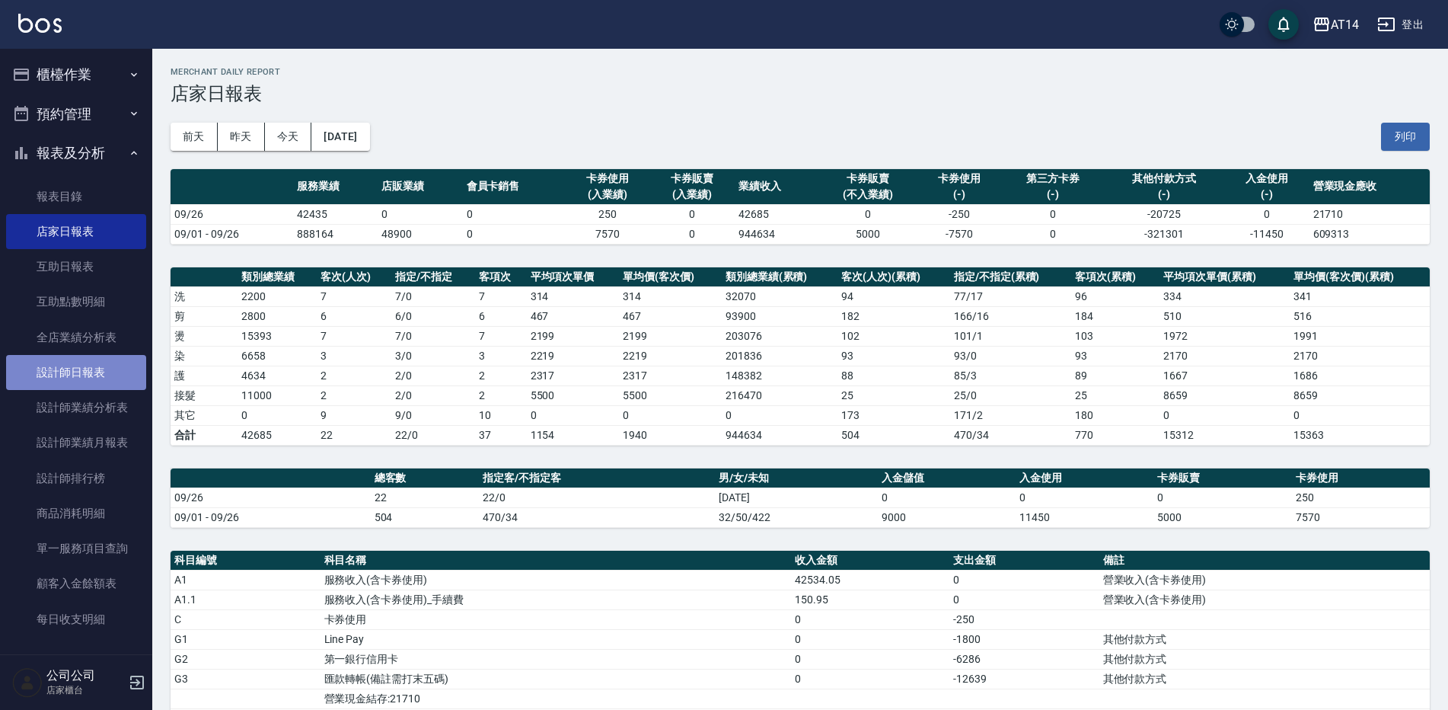
click at [85, 382] on link "設計師日報表" at bounding box center [76, 372] width 140 height 35
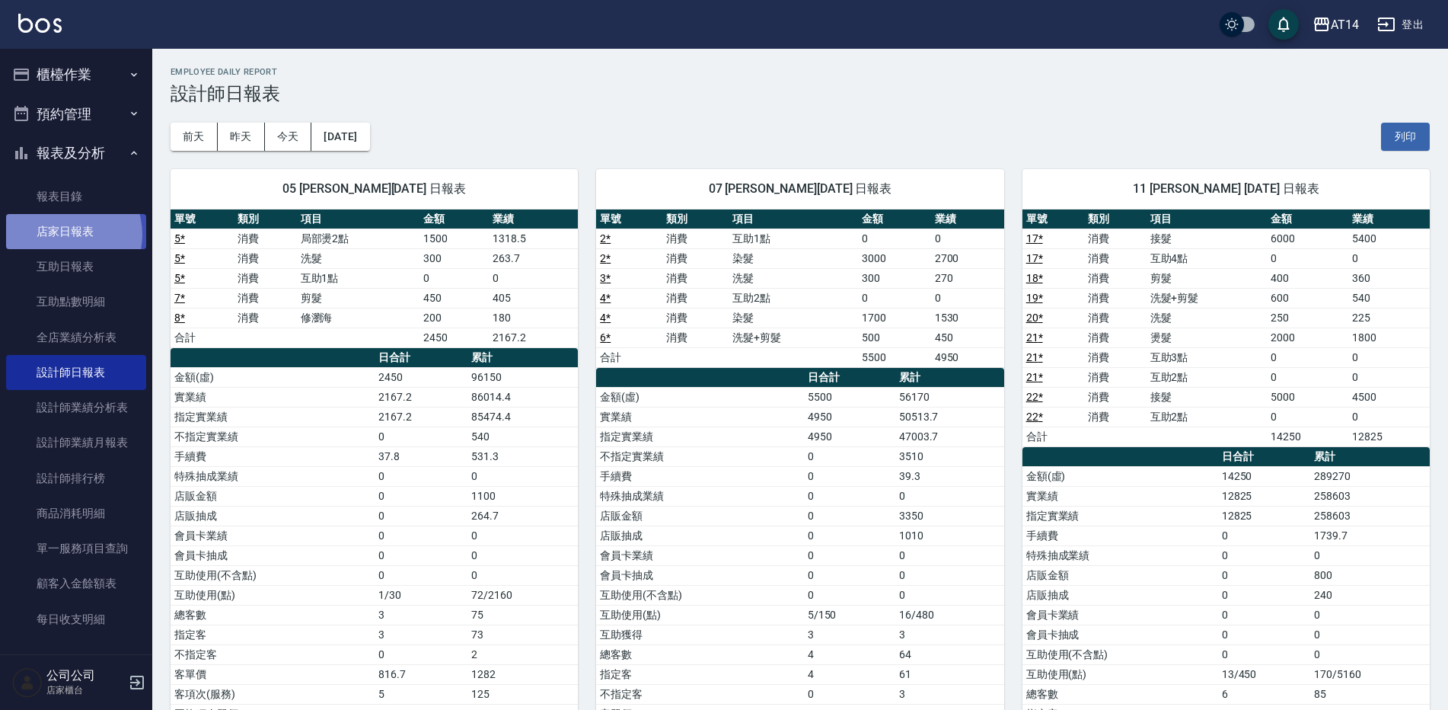
click at [64, 234] on link "店家日報表" at bounding box center [76, 231] width 140 height 35
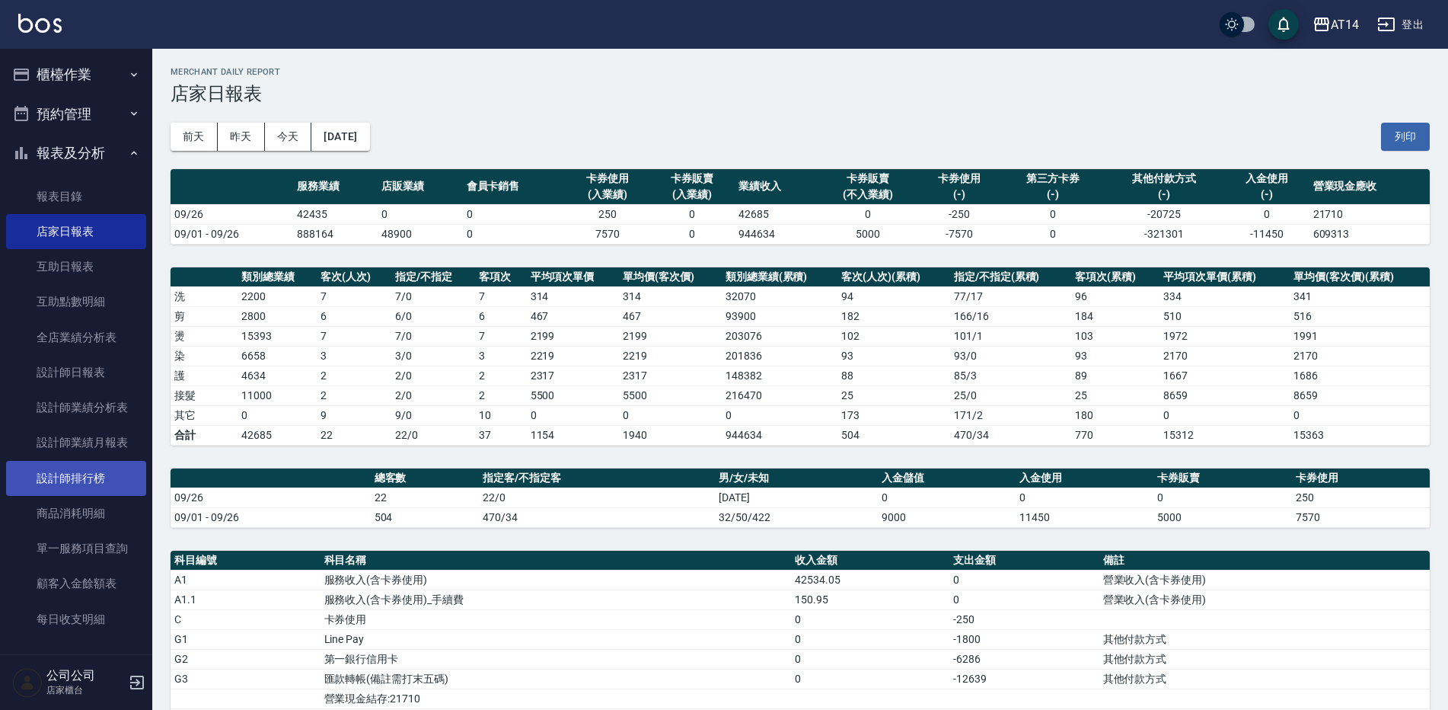
click at [94, 480] on link "設計師排行榜" at bounding box center [76, 478] width 140 height 35
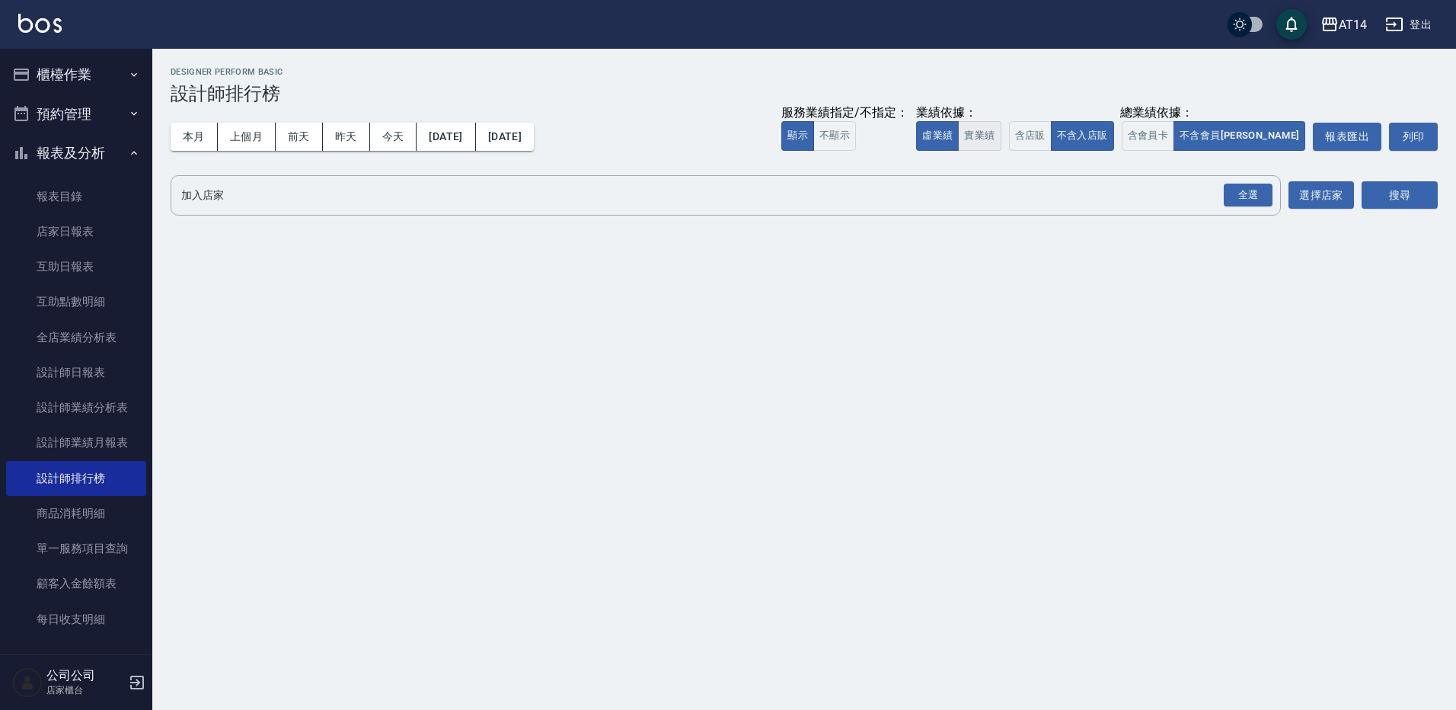
click at [1000, 140] on button "實業績" at bounding box center [979, 136] width 43 height 30
drag, startPoint x: 1106, startPoint y: 131, endPoint x: 1124, endPoint y: 130, distance: 18.3
click at [1051, 131] on button "含店販" at bounding box center [1030, 136] width 43 height 30
click at [1175, 126] on button "含會員卡" at bounding box center [1147, 136] width 53 height 30
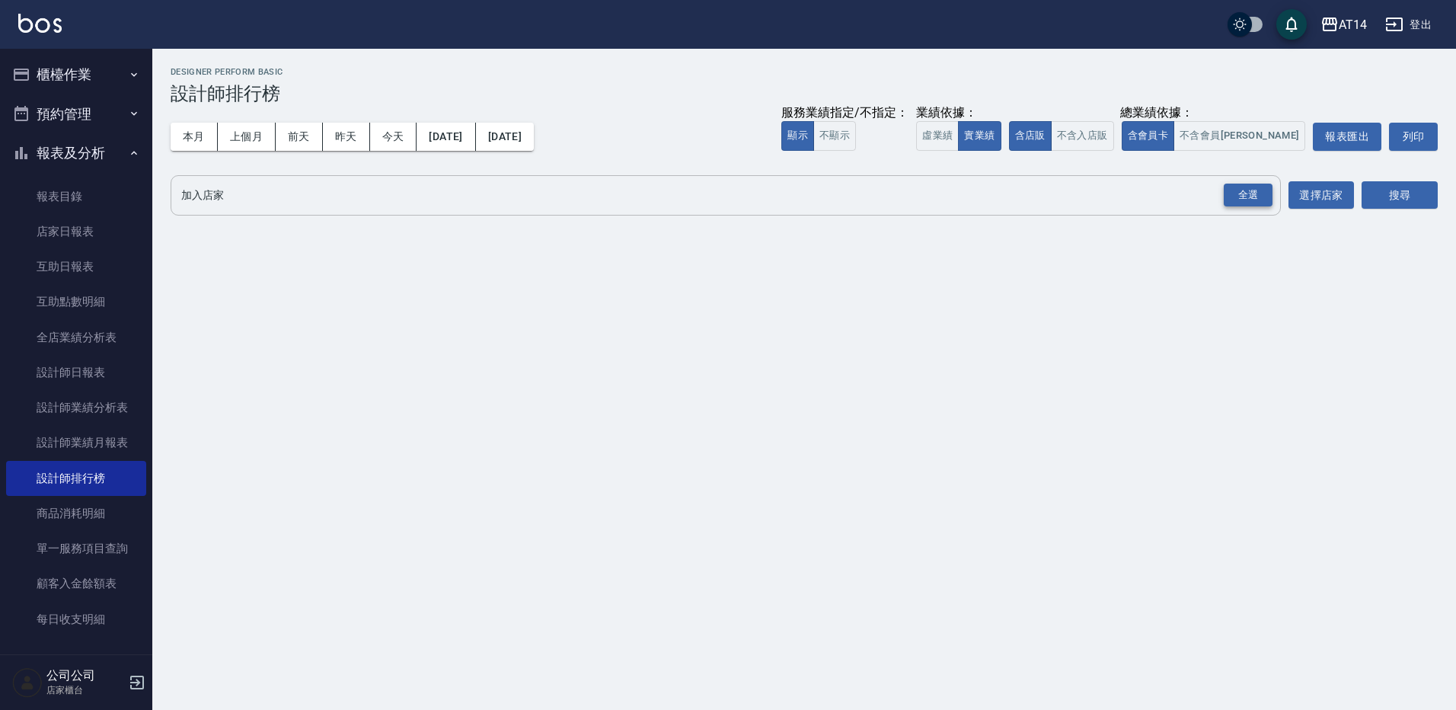
click at [1242, 185] on div "全選" at bounding box center [1247, 195] width 49 height 24
click at [1408, 206] on button "搜尋" at bounding box center [1399, 196] width 76 height 28
